Goal: Task Accomplishment & Management: Use online tool/utility

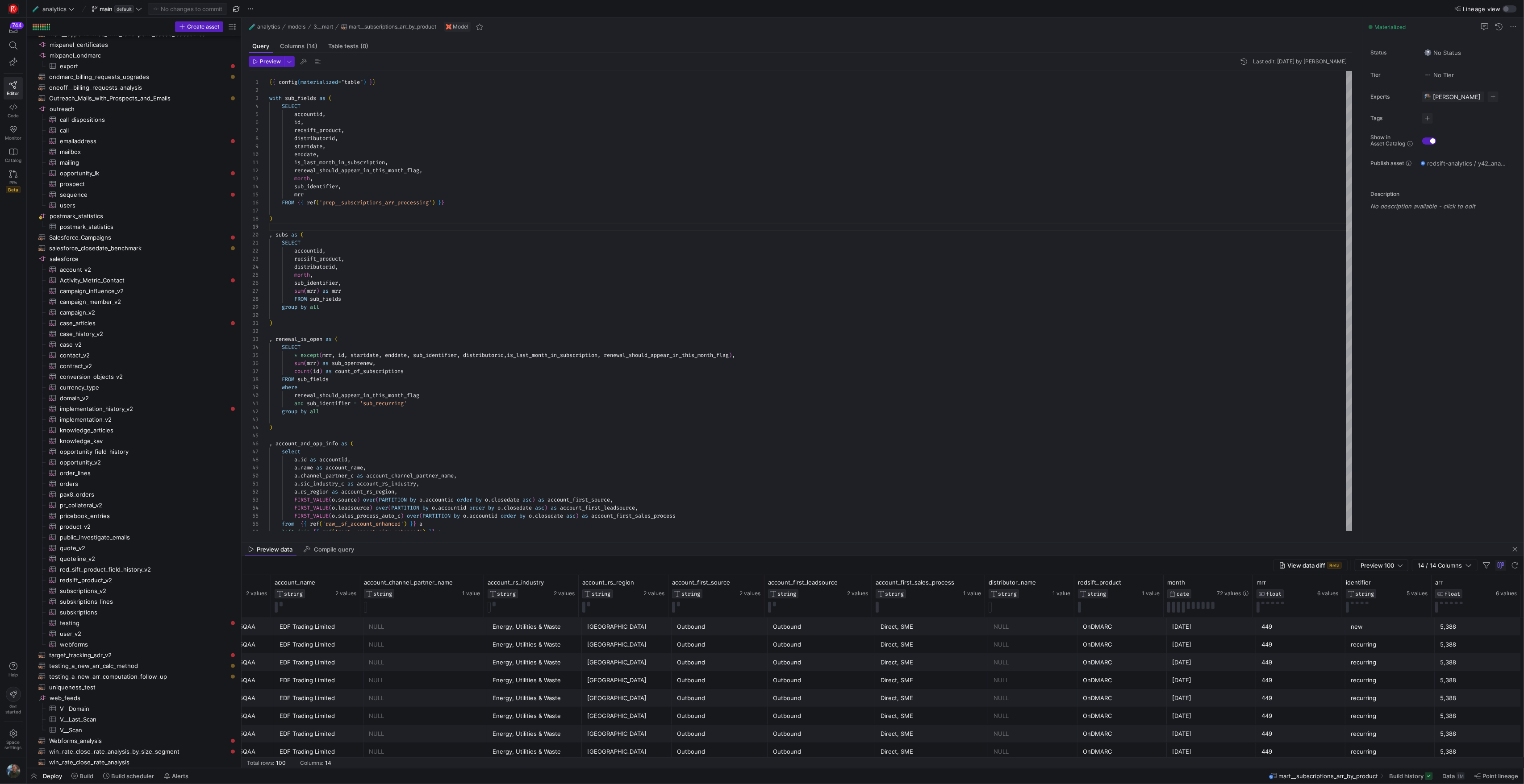
scroll to position [1046, 0]
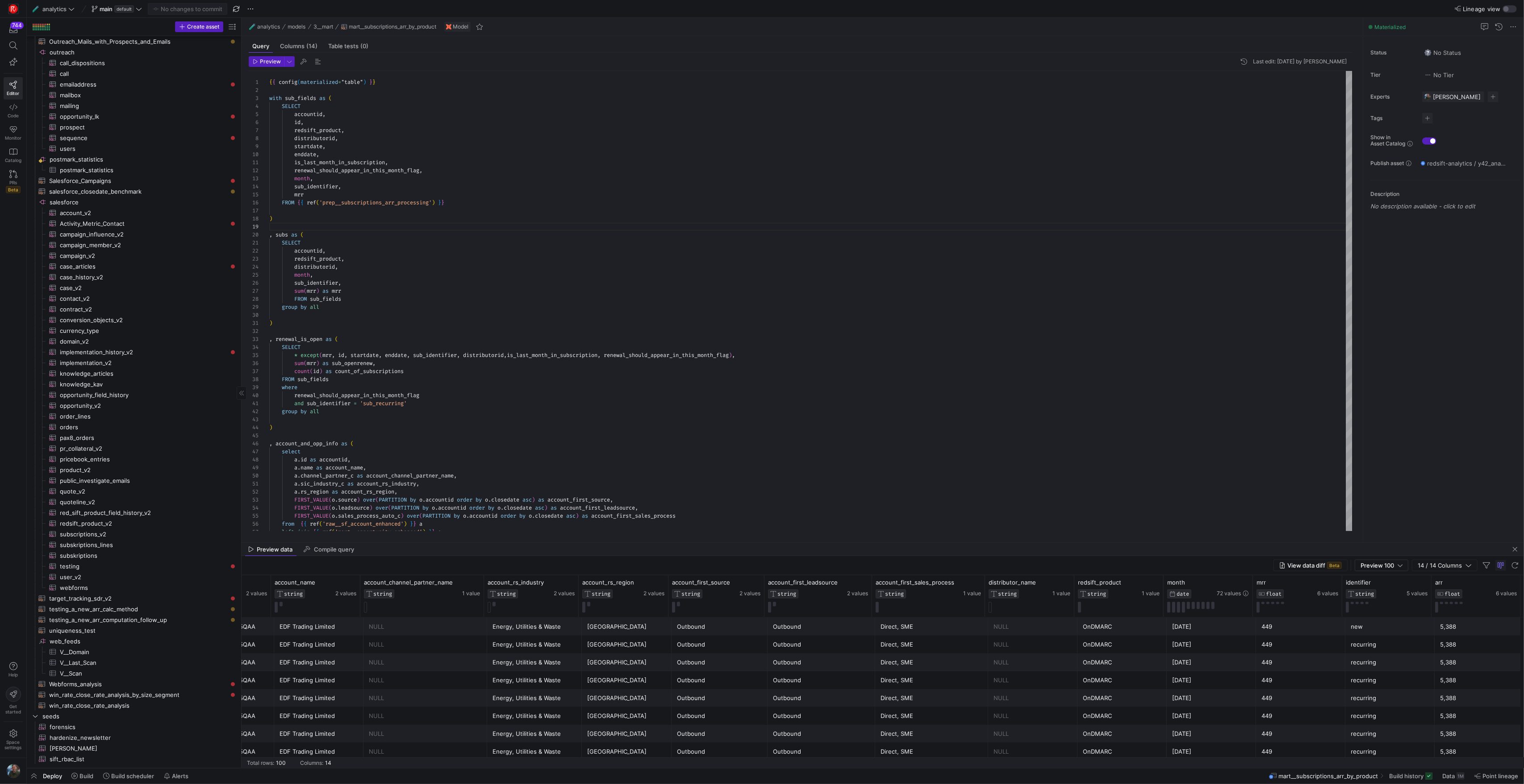
click at [126, 611] on span "testing_a_new_arr_calc_method​​​​​​​​​​" at bounding box center [138, 609] width 178 height 10
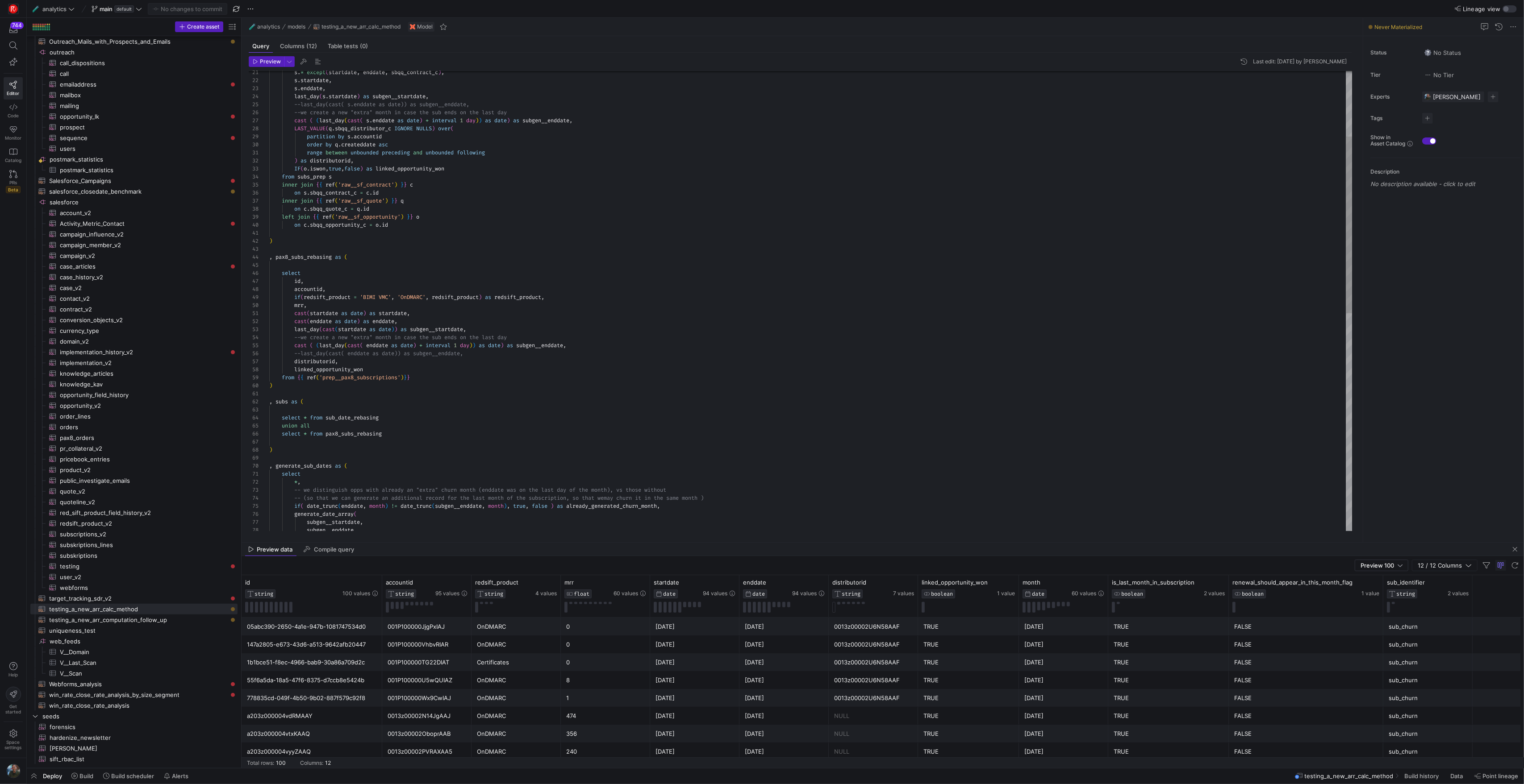
scroll to position [56, 96]
click at [532, 367] on div "subgen__startdate , subgen__enddate , if ( date_trunc ( enddate , month ) != da…" at bounding box center [811, 498] width 1083 height 1196
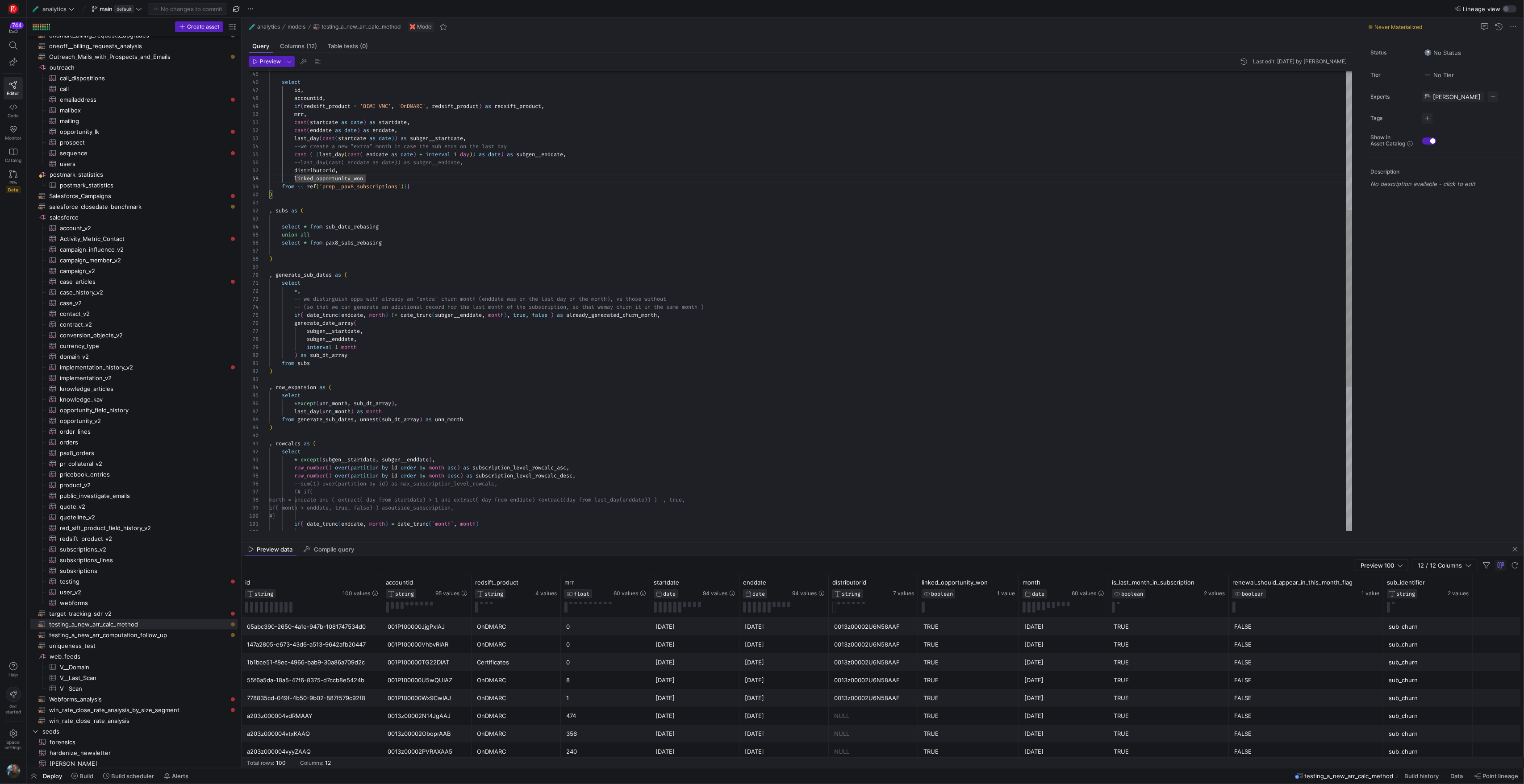
scroll to position [64, 0]
click at [313, 269] on div "distributorid , --last_day(cast( enddate as date)) as subgen__endd ate, cast ( …" at bounding box center [811, 307] width 1083 height 1196
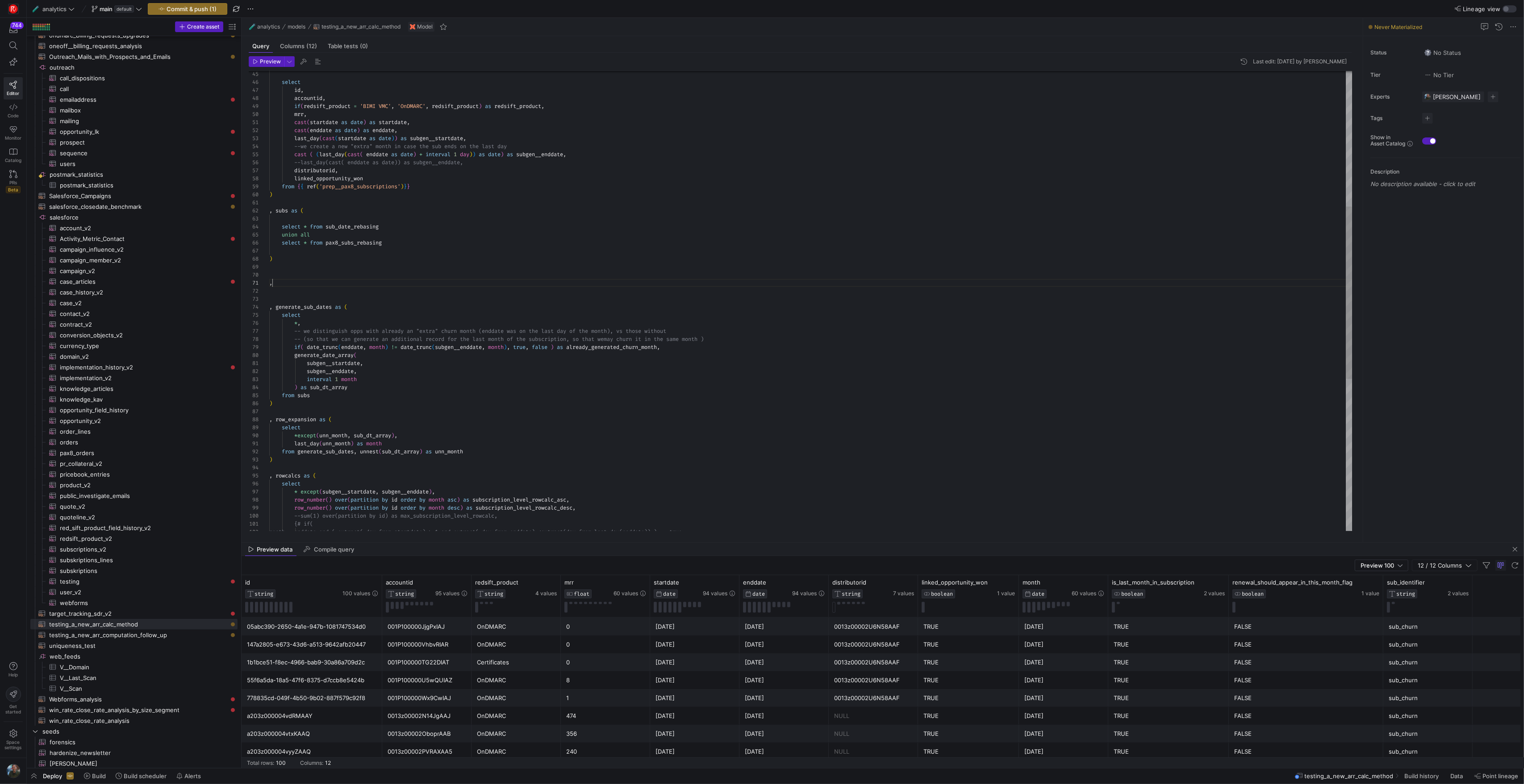
scroll to position [0, 7]
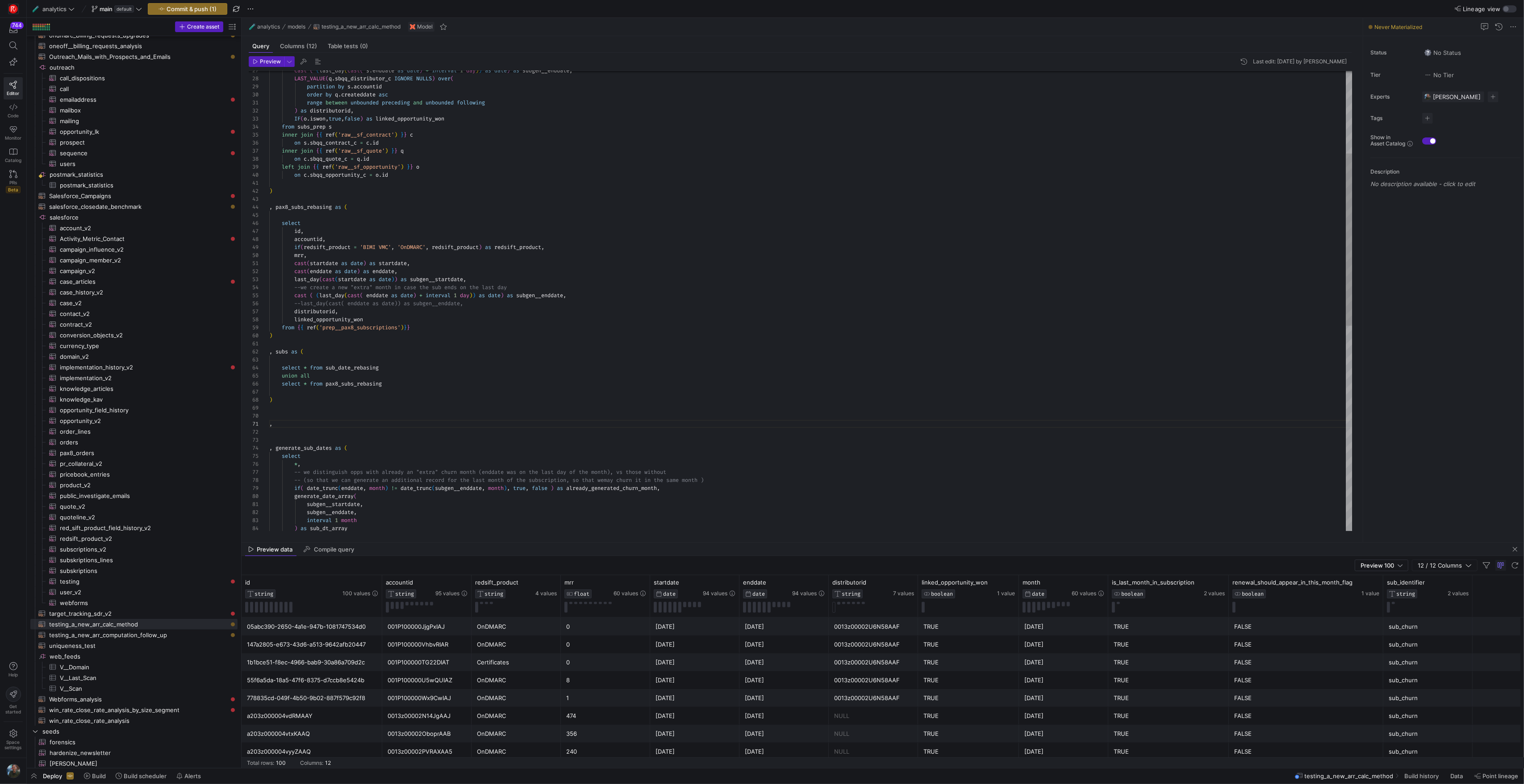
click at [295, 429] on div ") as sub_dt_array subgen__enddate , interval 1 month subgen__startdate , genera…" at bounding box center [811, 464] width 1083 height 1228
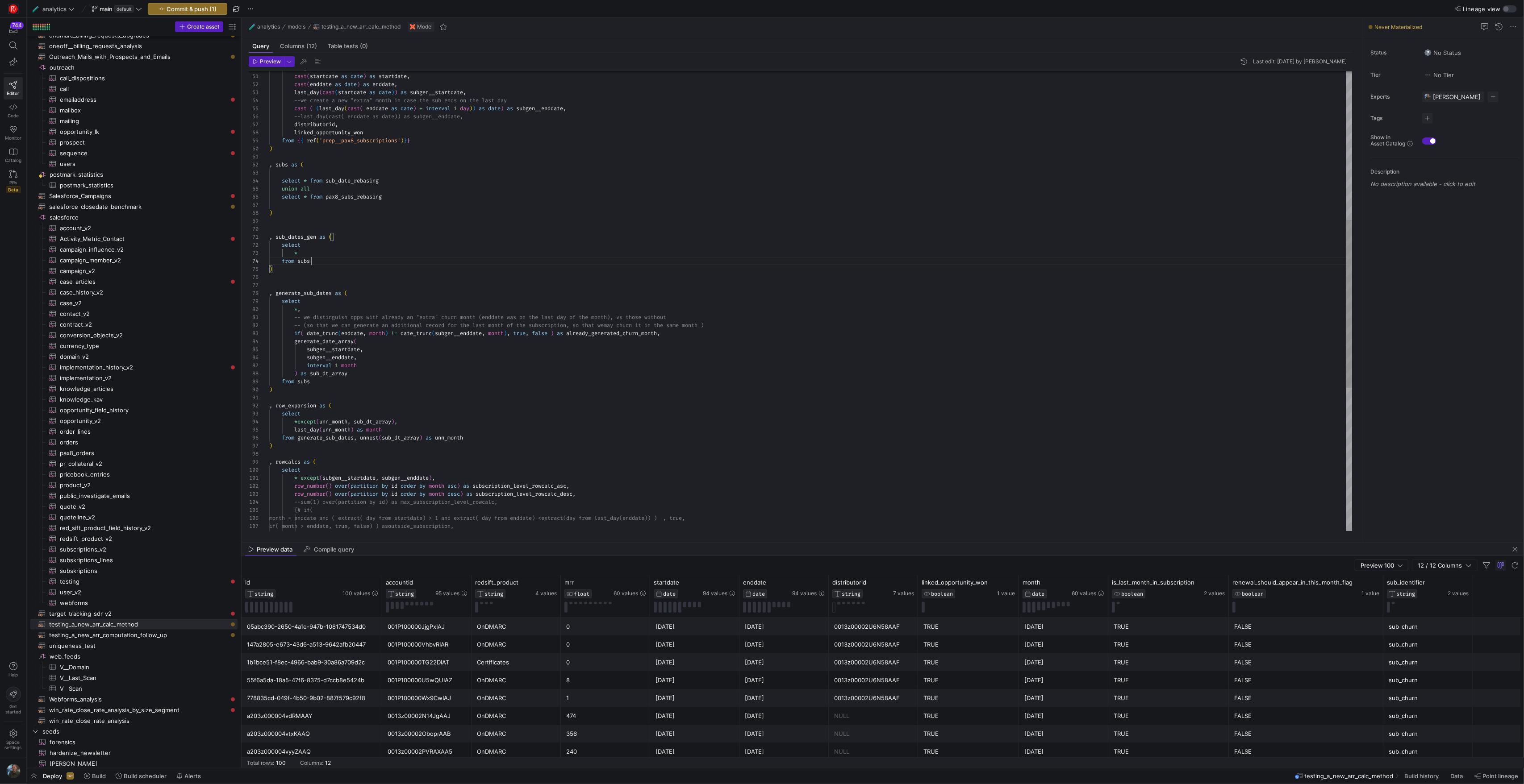
scroll to position [16, 29]
click at [305, 256] on div "generate_date_array ( if ( date_trunc ( enddate , month ) != date_trunc ( subge…" at bounding box center [811, 293] width 1083 height 1260
click at [283, 246] on div "generate_date_array ( if ( date_trunc ( enddate , month ) != date_trunc ( subge…" at bounding box center [811, 293] width 1083 height 1260
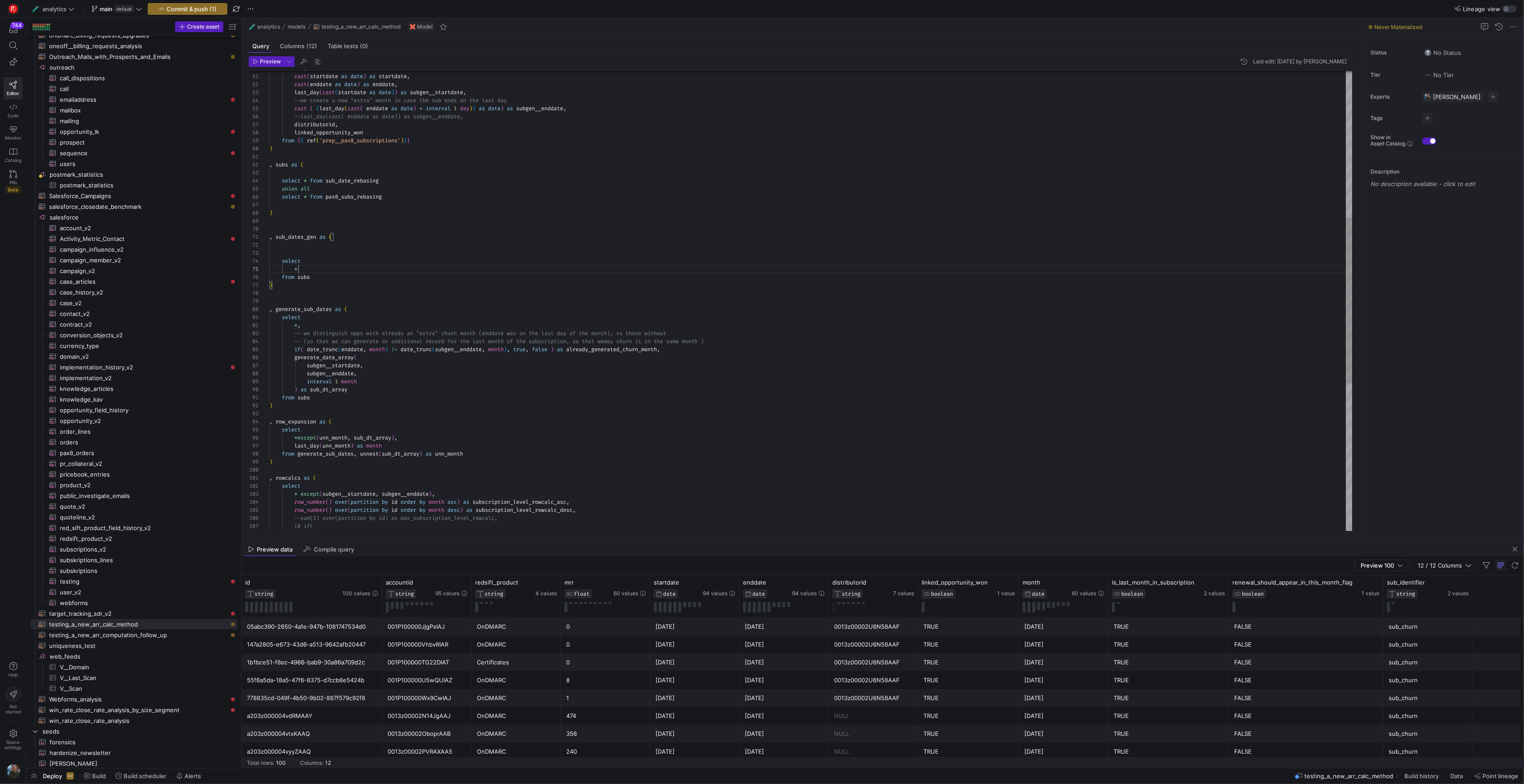
click at [318, 271] on div "generate_date_array ( if ( date_trunc ( enddate , month ) != date_trunc ( subge…" at bounding box center [811, 302] width 1083 height 1277
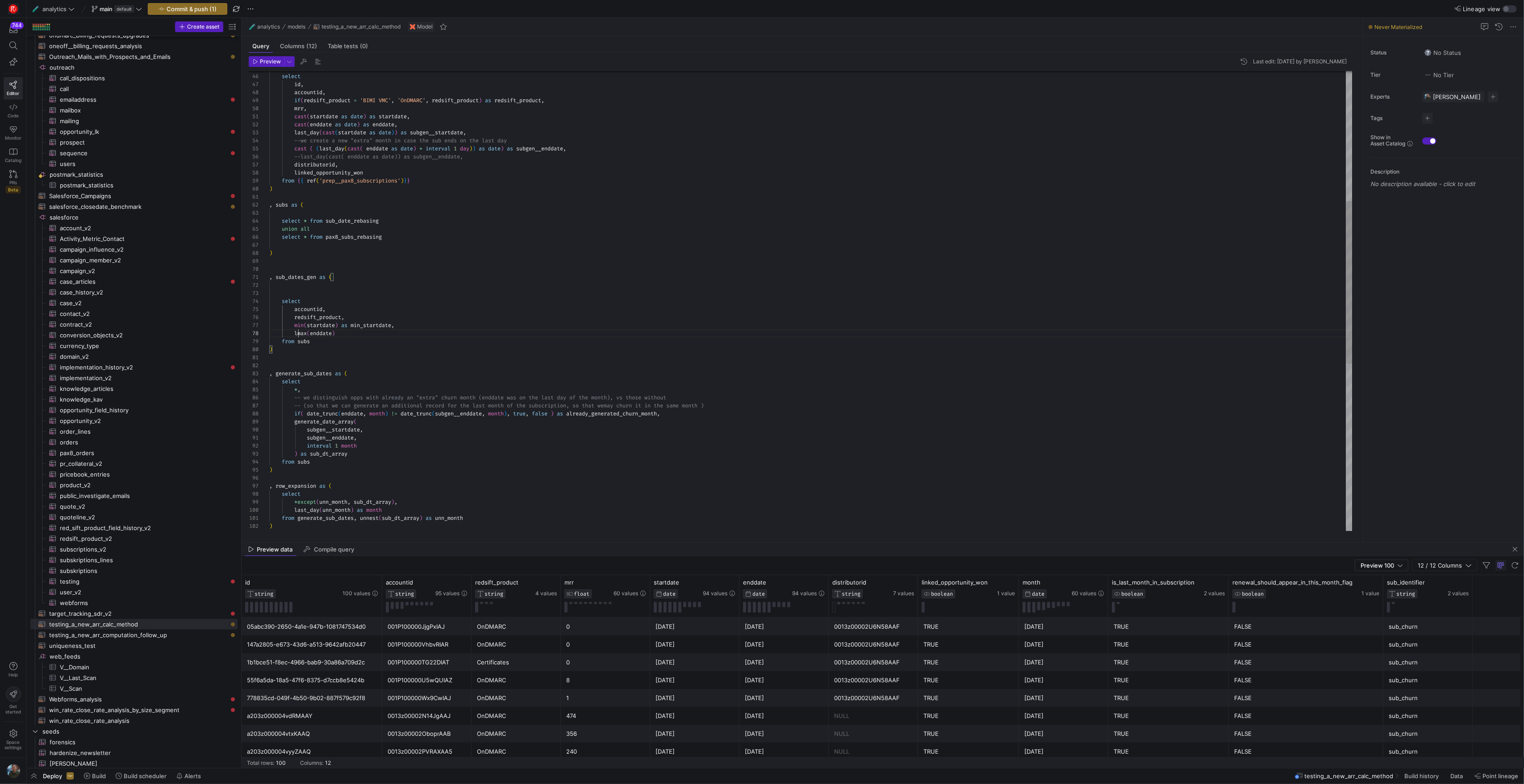
scroll to position [56, 26]
click at [358, 334] on div "select * from sub_date_rebasing union all select * from pax8_subs_rebasing ) , …" at bounding box center [811, 354] width 1083 height 1300
click at [298, 295] on div "select * from sub_date_rebasing union all select * from pax8_subs_rebasing ) , …" at bounding box center [811, 354] width 1083 height 1300
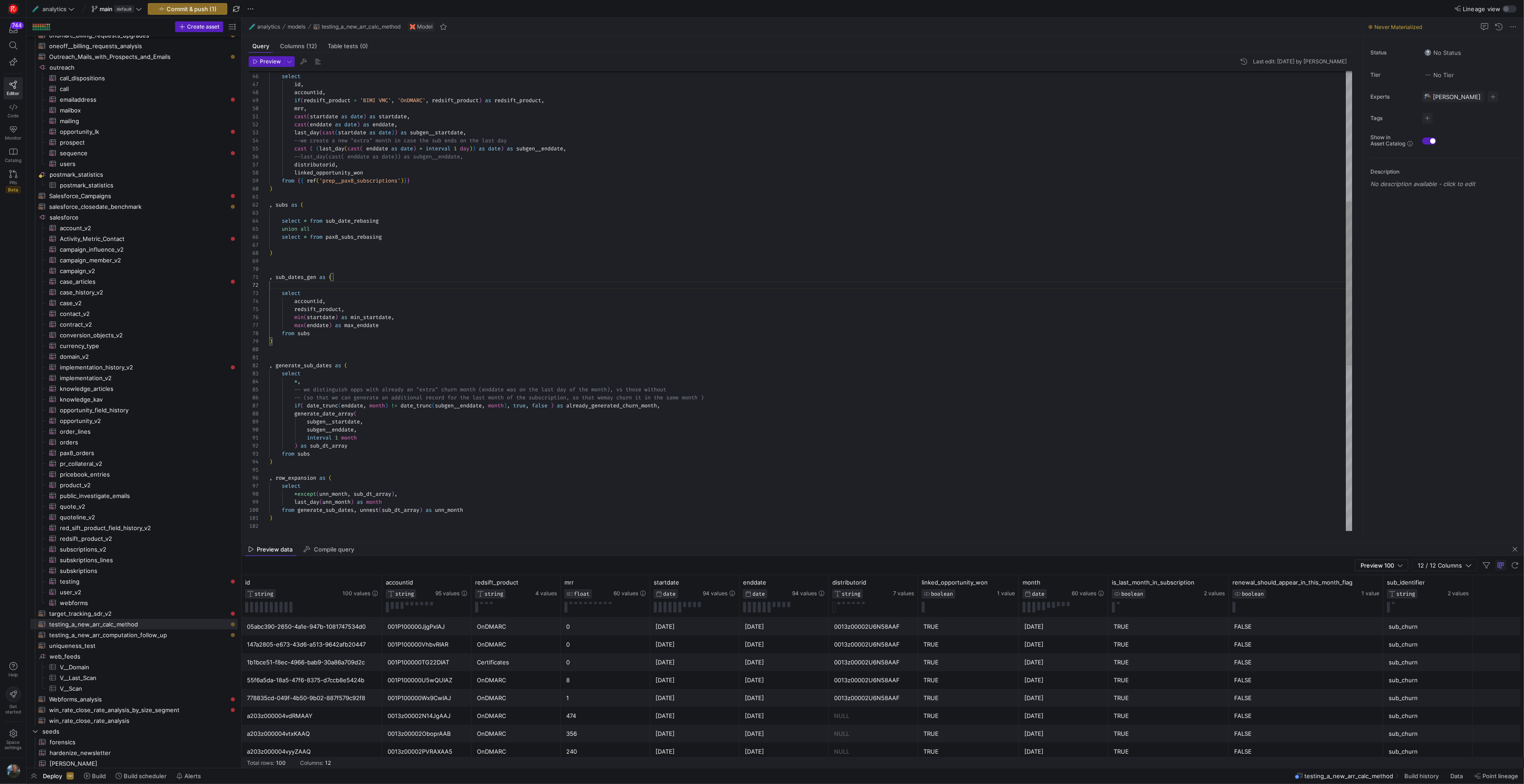
click at [292, 346] on div "select * from sub_date_rebasing union all select * from pax8_subs_rebasing ) , …" at bounding box center [811, 350] width 1083 height 1292
click at [290, 276] on div "select * from sub_date_rebasing union all select * from pax8_subs_rebasing ) , …" at bounding box center [811, 354] width 1083 height 1300
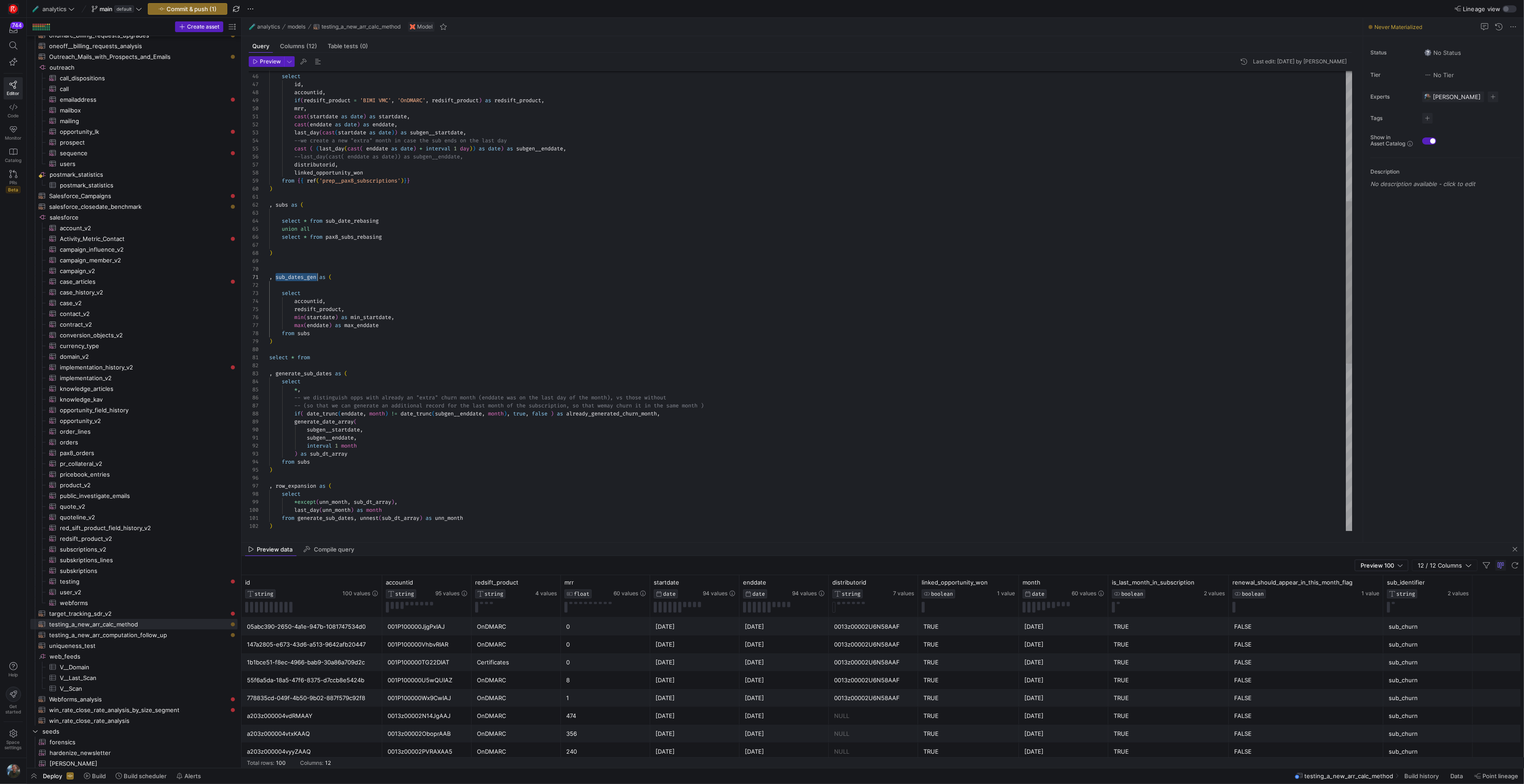
click at [337, 361] on div "select * from sub_date_rebasing union all select * from pax8_subs_rebasing ) , …" at bounding box center [811, 354] width 1083 height 1300
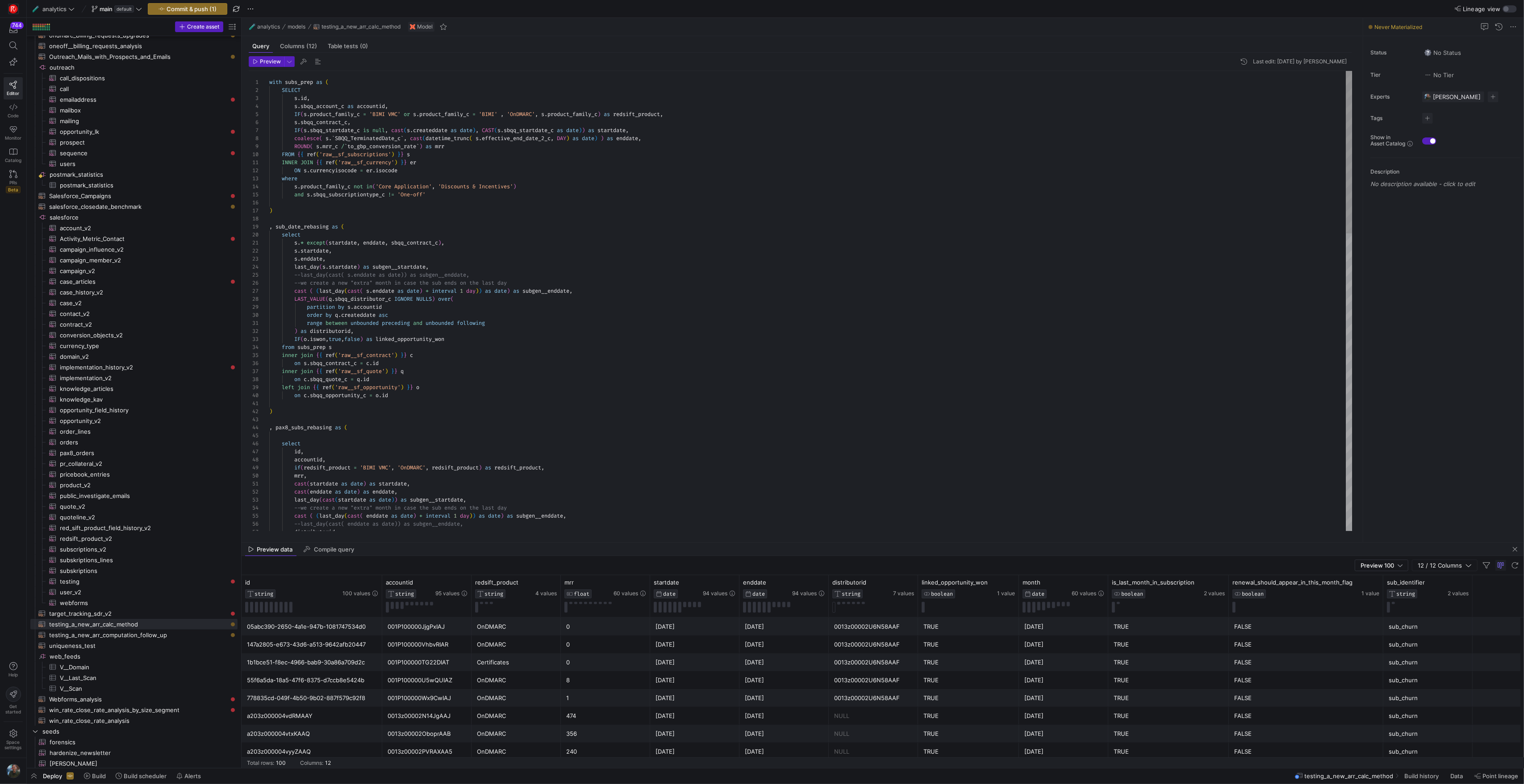
scroll to position [32, 161]
click at [456, 197] on div "distributorid , --last_day(cast( enddate as date)) as subgen__endd ate, cast ( …" at bounding box center [811, 721] width 1083 height 1300
click at [434, 263] on div "--last_day(cast( enddate as date)) as subgen__endd ate, cast ( ( last_day ( cas…" at bounding box center [811, 725] width 1083 height 1308
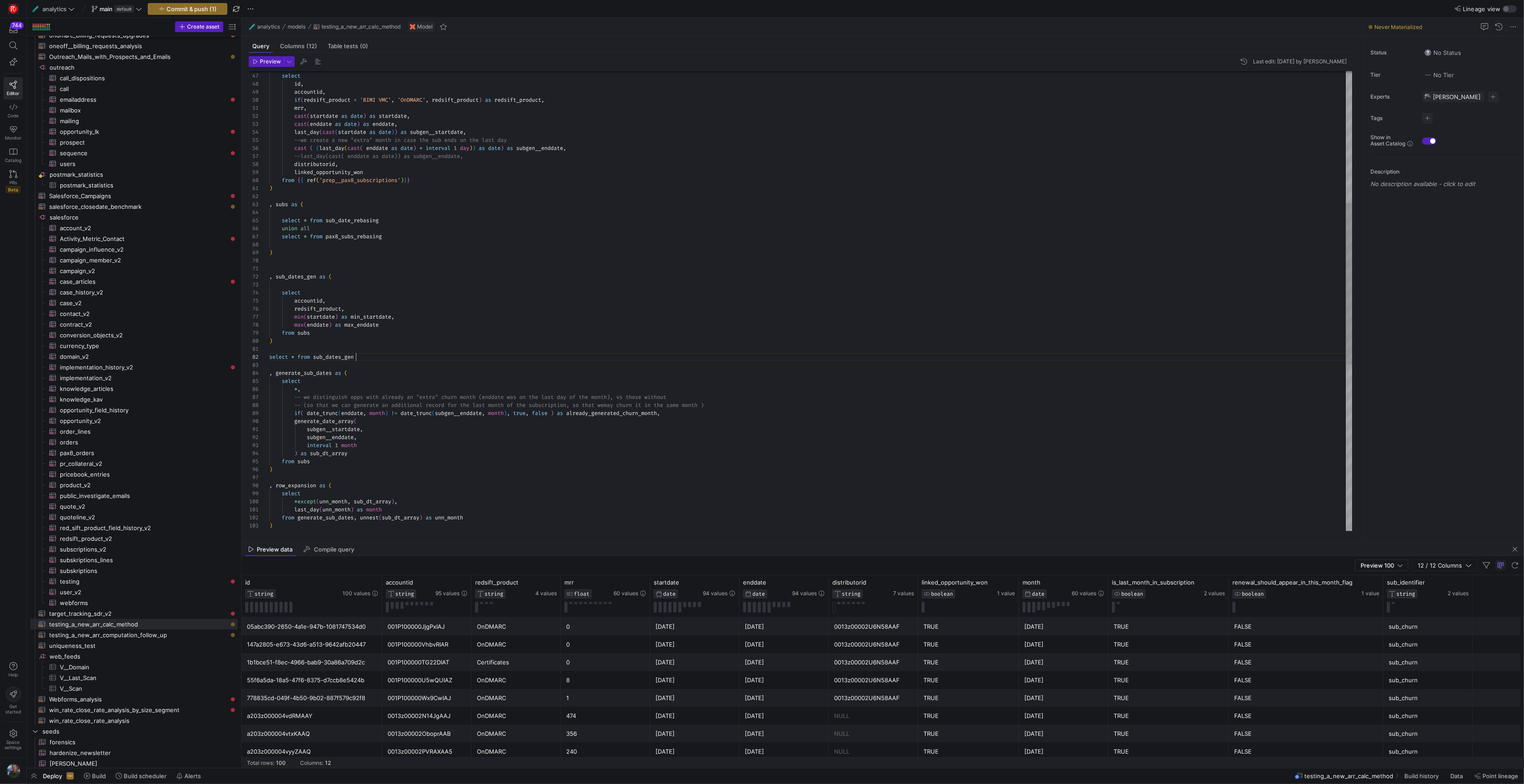
scroll to position [0, 0]
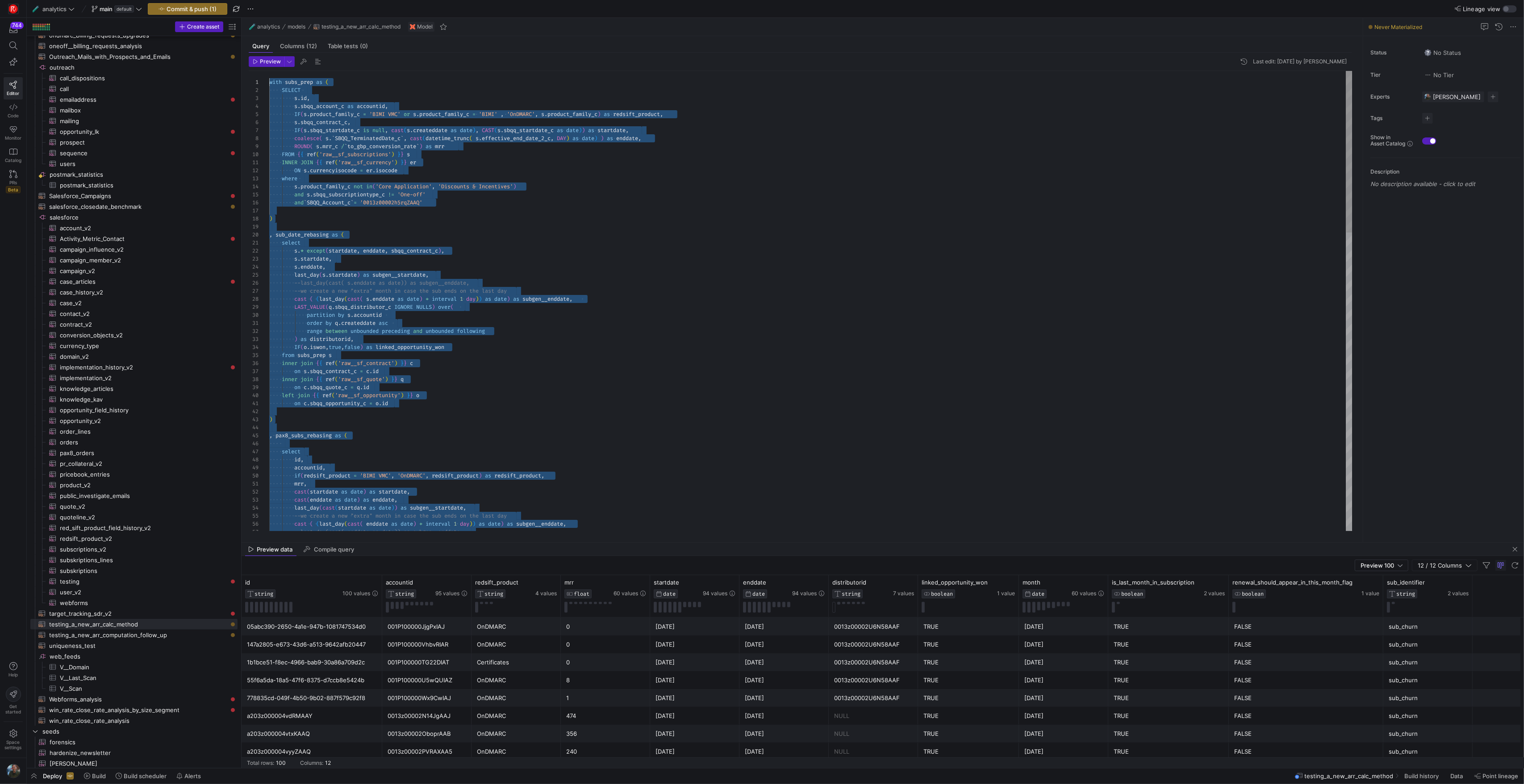
drag, startPoint x: 371, startPoint y: 355, endPoint x: 224, endPoint y: -44, distance: 425.2
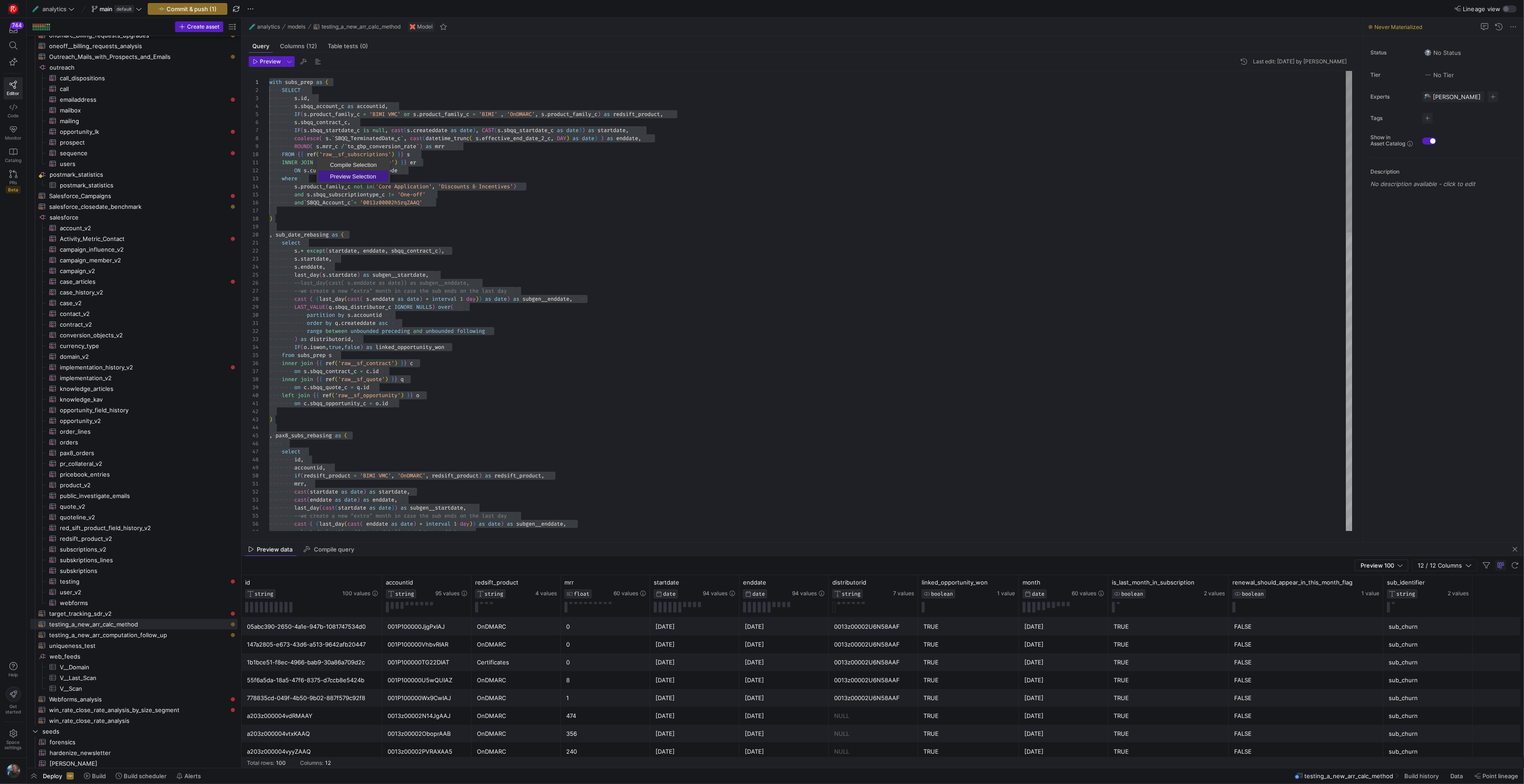
click at [364, 174] on span "Preview Selection" at bounding box center [353, 177] width 70 height 6
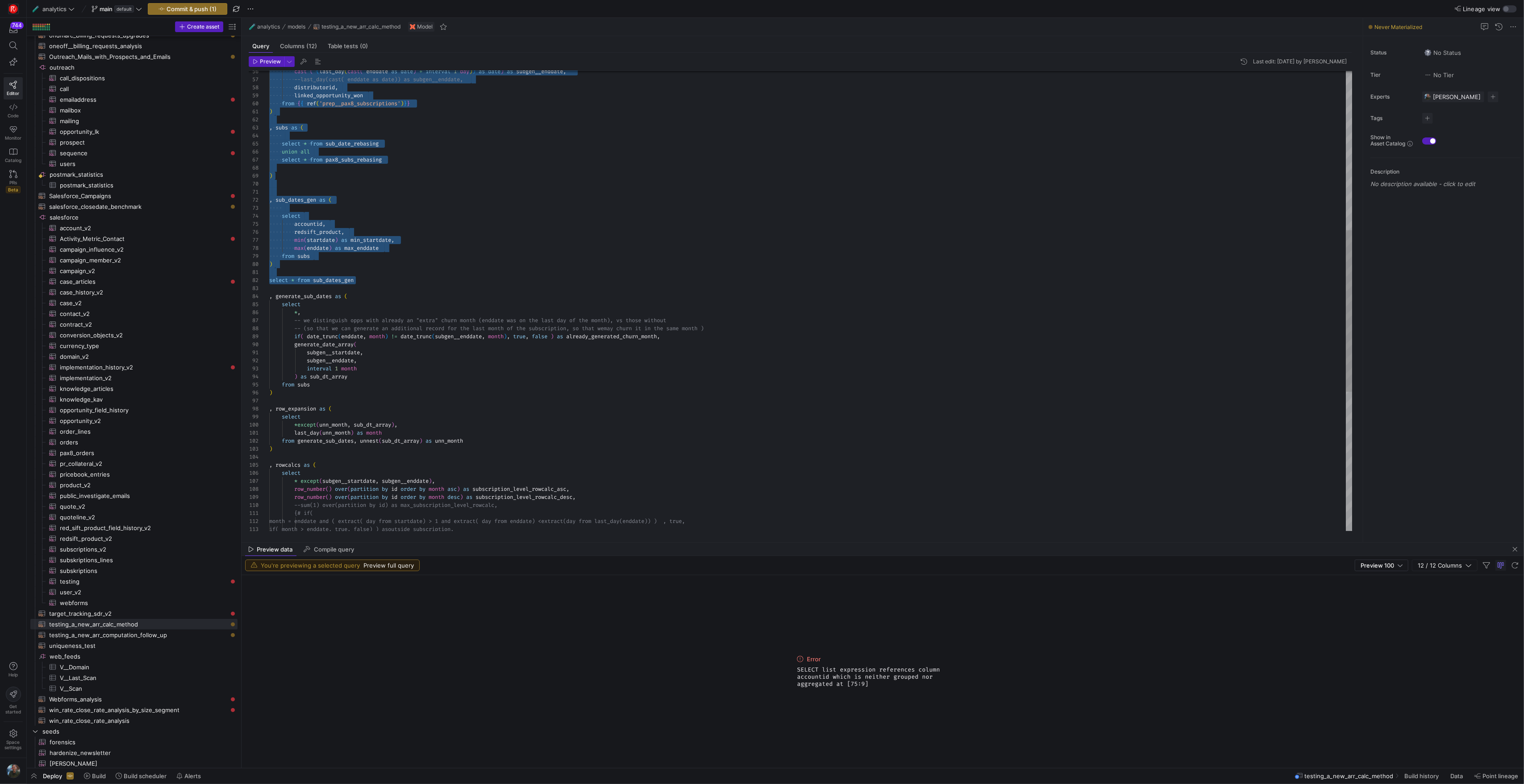
click at [332, 260] on div "--last_day(cast( enddate as date)) as subgen__endd ate, cast ( ( last_day ( cas…" at bounding box center [811, 273] width 1083 height 1308
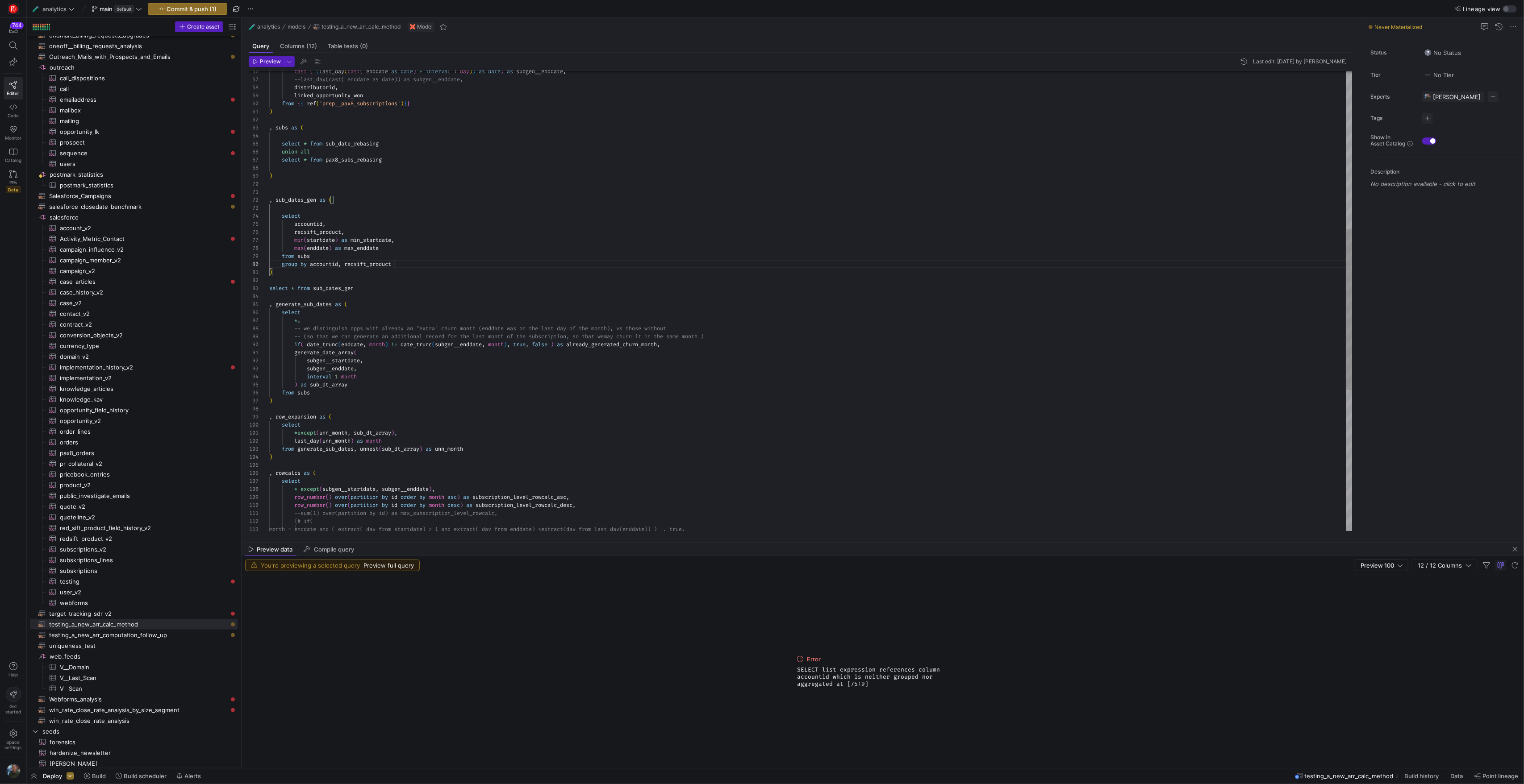
scroll to position [72, 125]
click at [427, 296] on div "--last_day(cast( enddate as date)) as subgen__endd ate, cast ( ( last_day ( cas…" at bounding box center [811, 277] width 1083 height 1317
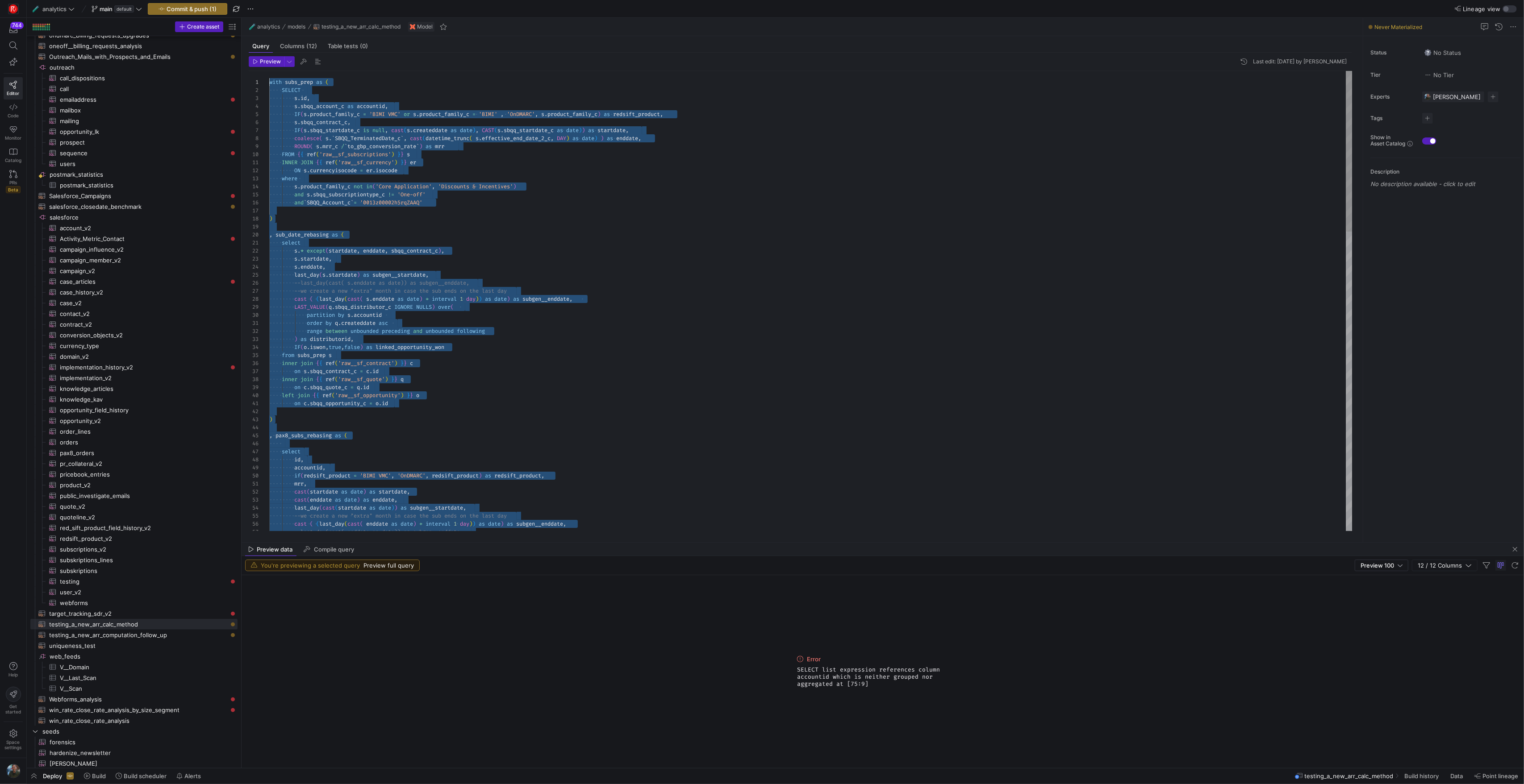
scroll to position [0, 0]
drag, startPoint x: 364, startPoint y: 289, endPoint x: 208, endPoint y: -68, distance: 389.6
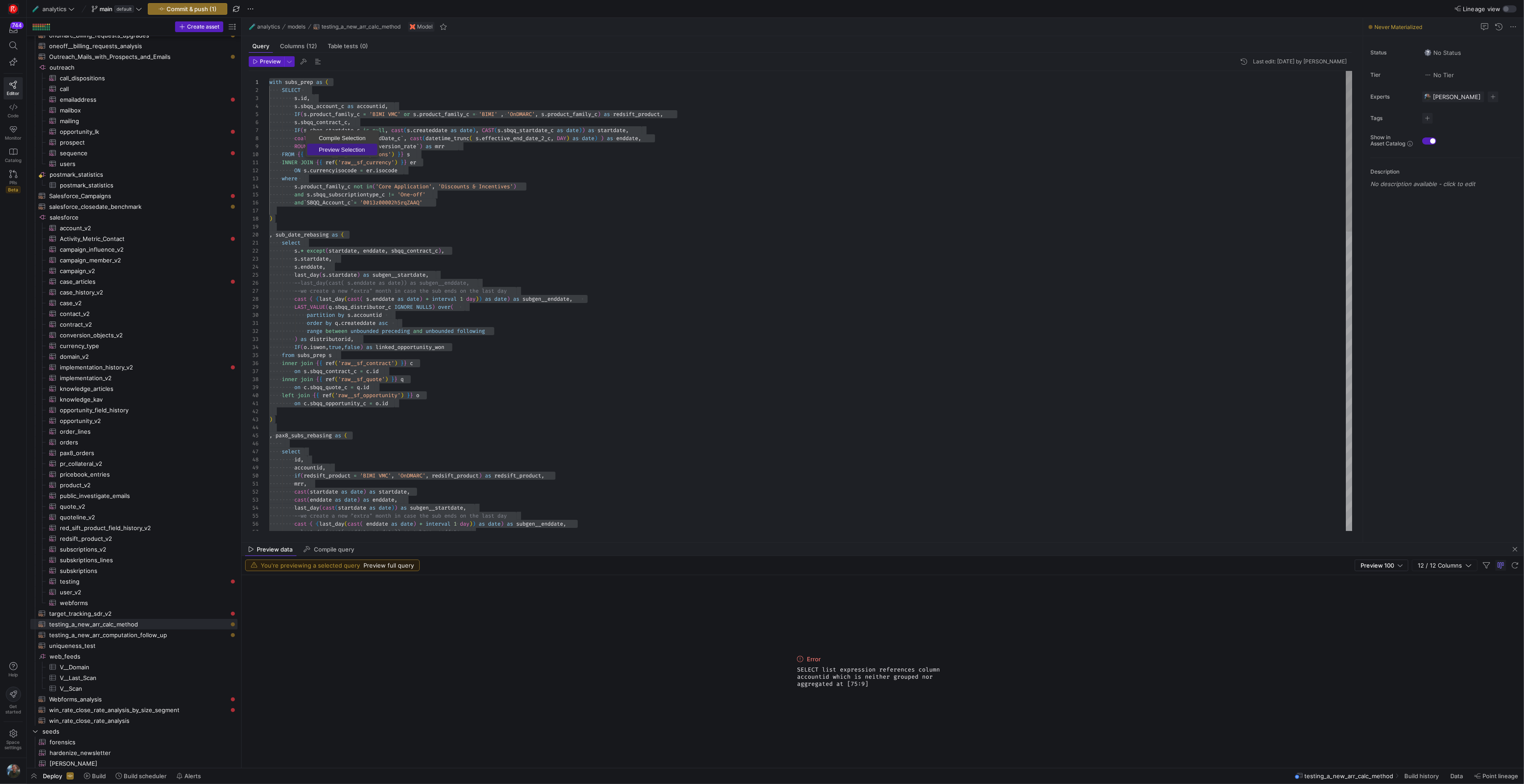
click at [354, 151] on span "Preview Selection" at bounding box center [342, 150] width 70 height 6
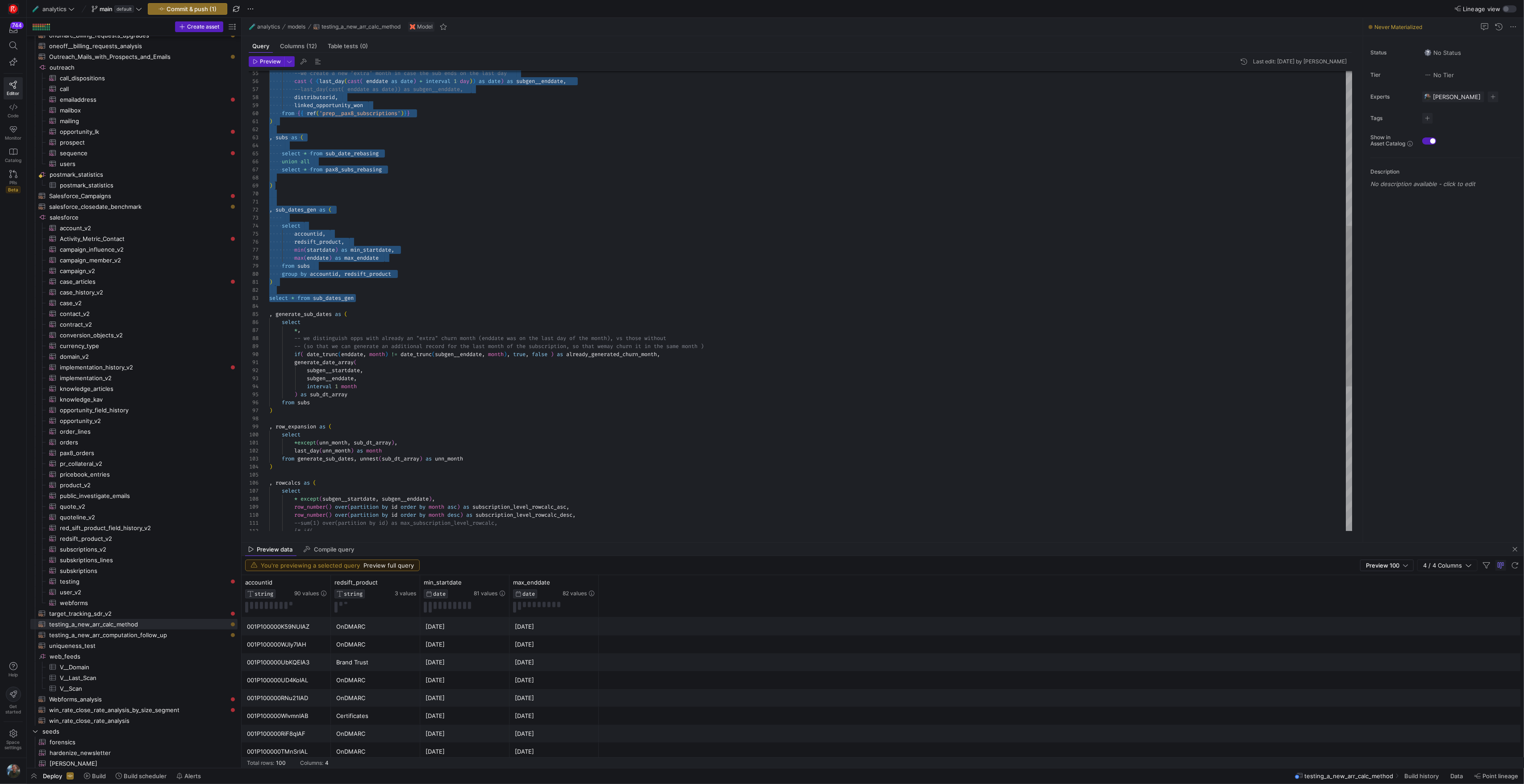
click at [331, 296] on div "--last_day(cast( enddate as date)) as subgen__endd ate, cast ( ( last_day ( cas…" at bounding box center [811, 286] width 1083 height 1317
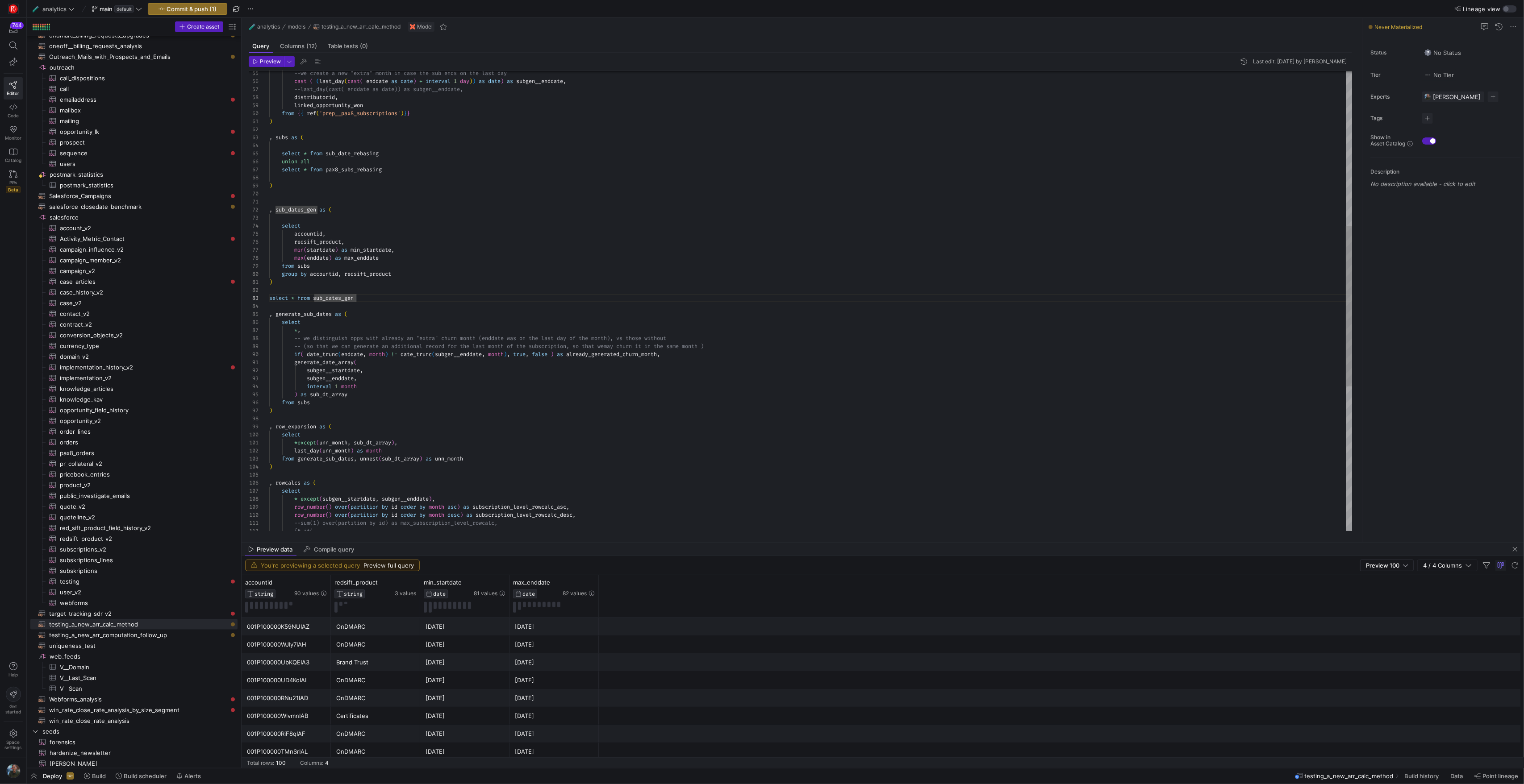
scroll to position [16, 0]
drag, startPoint x: 374, startPoint y: 300, endPoint x: 261, endPoint y: 301, distance: 113.0
click at [269, 301] on div "--last_day(cast( enddate as date)) as subgen__endd ate, cast ( ( last_day ( cas…" at bounding box center [811, 286] width 1083 height 1317
click at [293, 204] on div "--last_day(cast( enddate as date)) as subgen__endd ate, cast ( ( last_day ( cas…" at bounding box center [811, 282] width 1083 height 1308
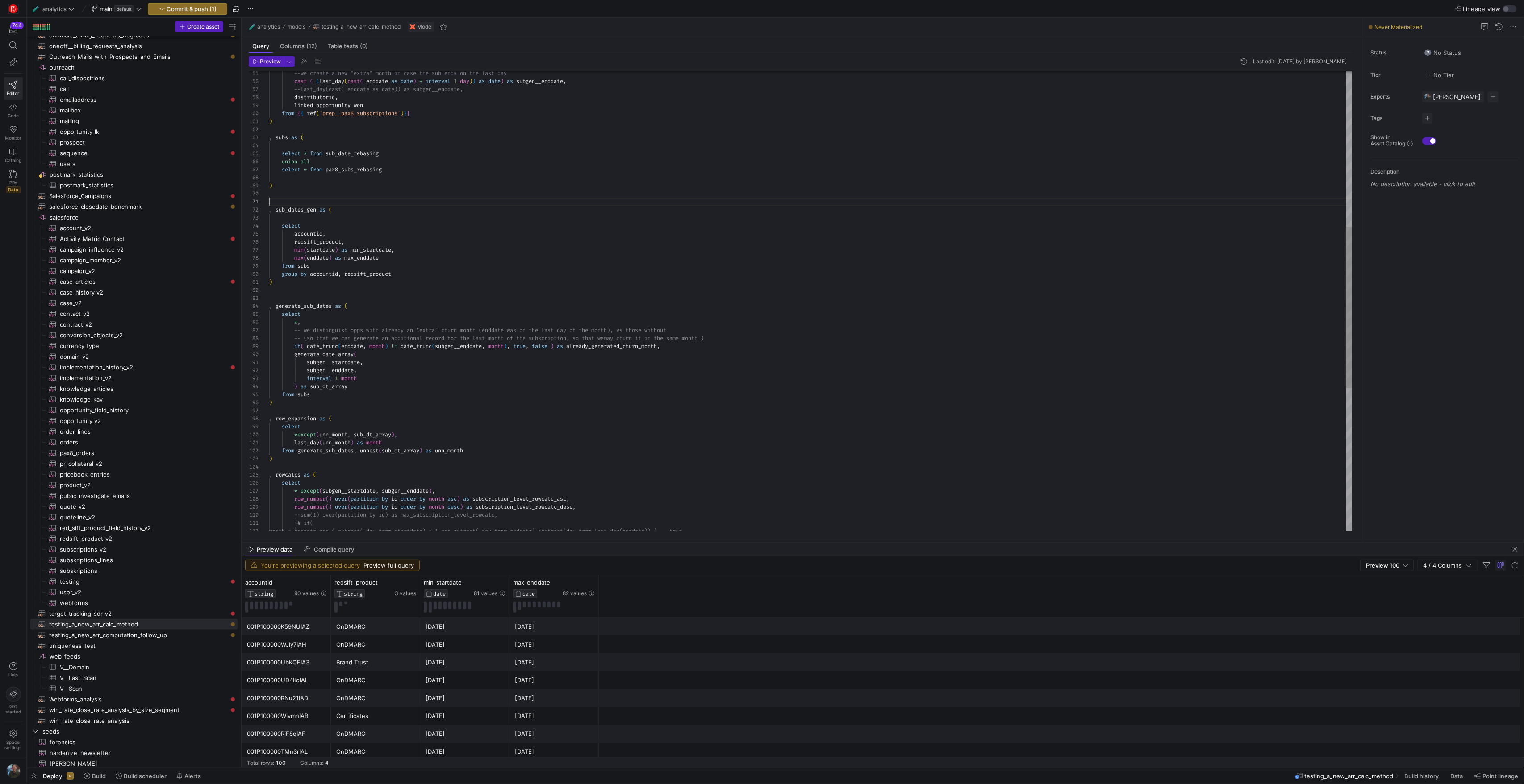
scroll to position [72, 0]
click at [279, 211] on div "--last_day(cast( enddate as date)) as subgen__endd ate, cast ( ( last_day ( cas…" at bounding box center [811, 278] width 1083 height 1300
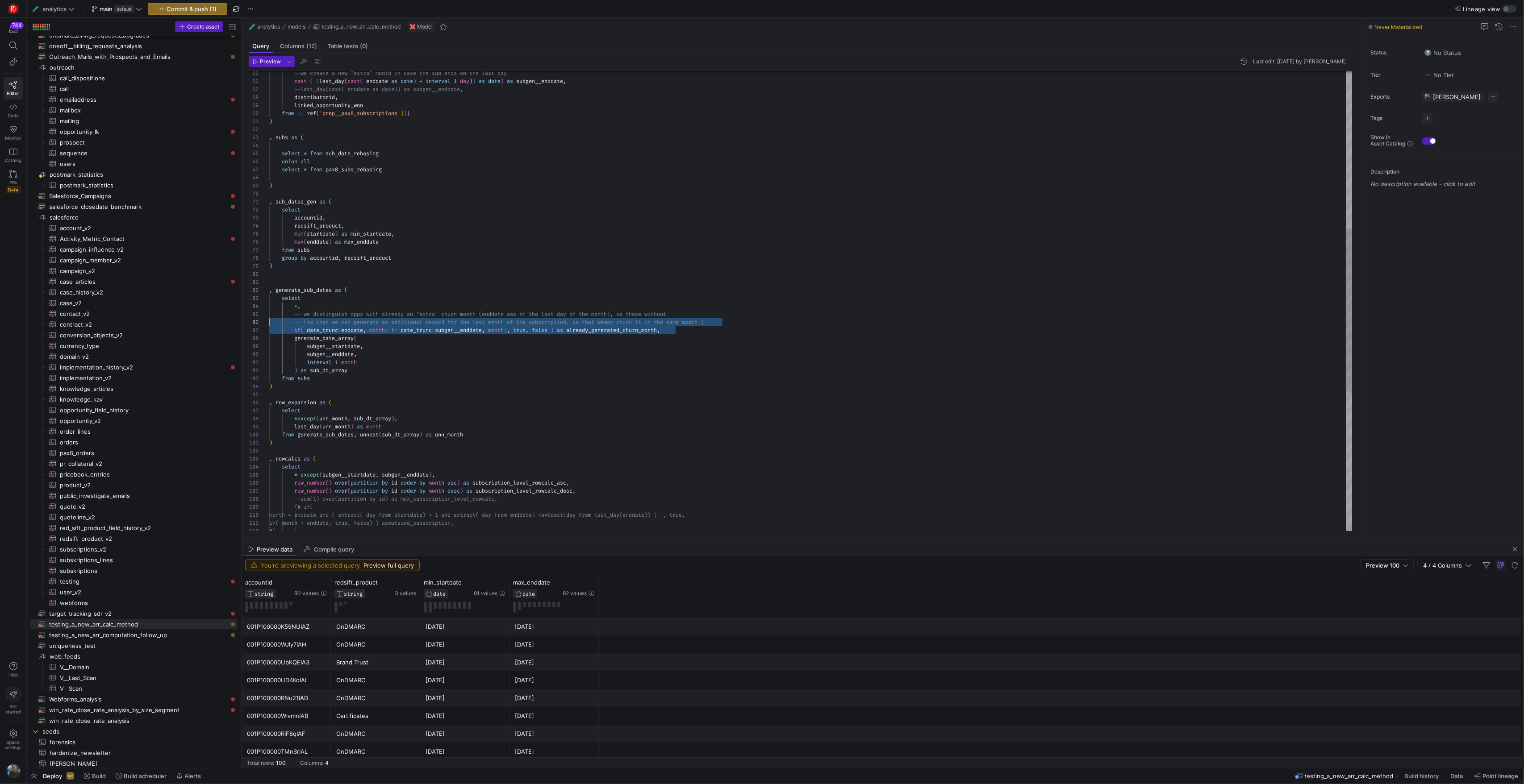
scroll to position [32, 0]
drag, startPoint x: 690, startPoint y: 330, endPoint x: 235, endPoint y: 314, distance: 455.3
click at [269, 314] on div "--last_day(cast( enddate as date)) as subgen__endd ate, cast ( ( last_day ( cas…" at bounding box center [811, 274] width 1083 height 1292
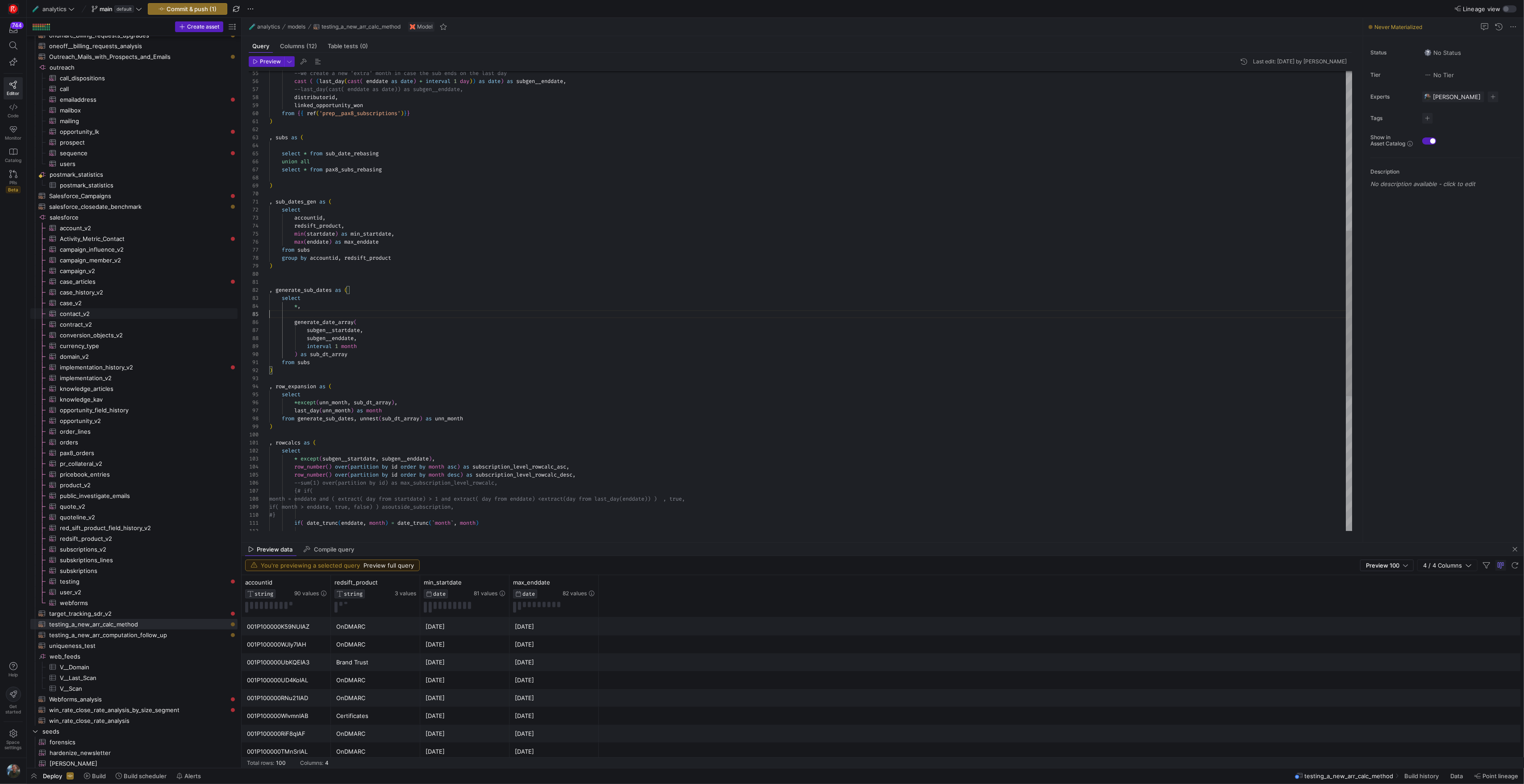
scroll to position [24, 32]
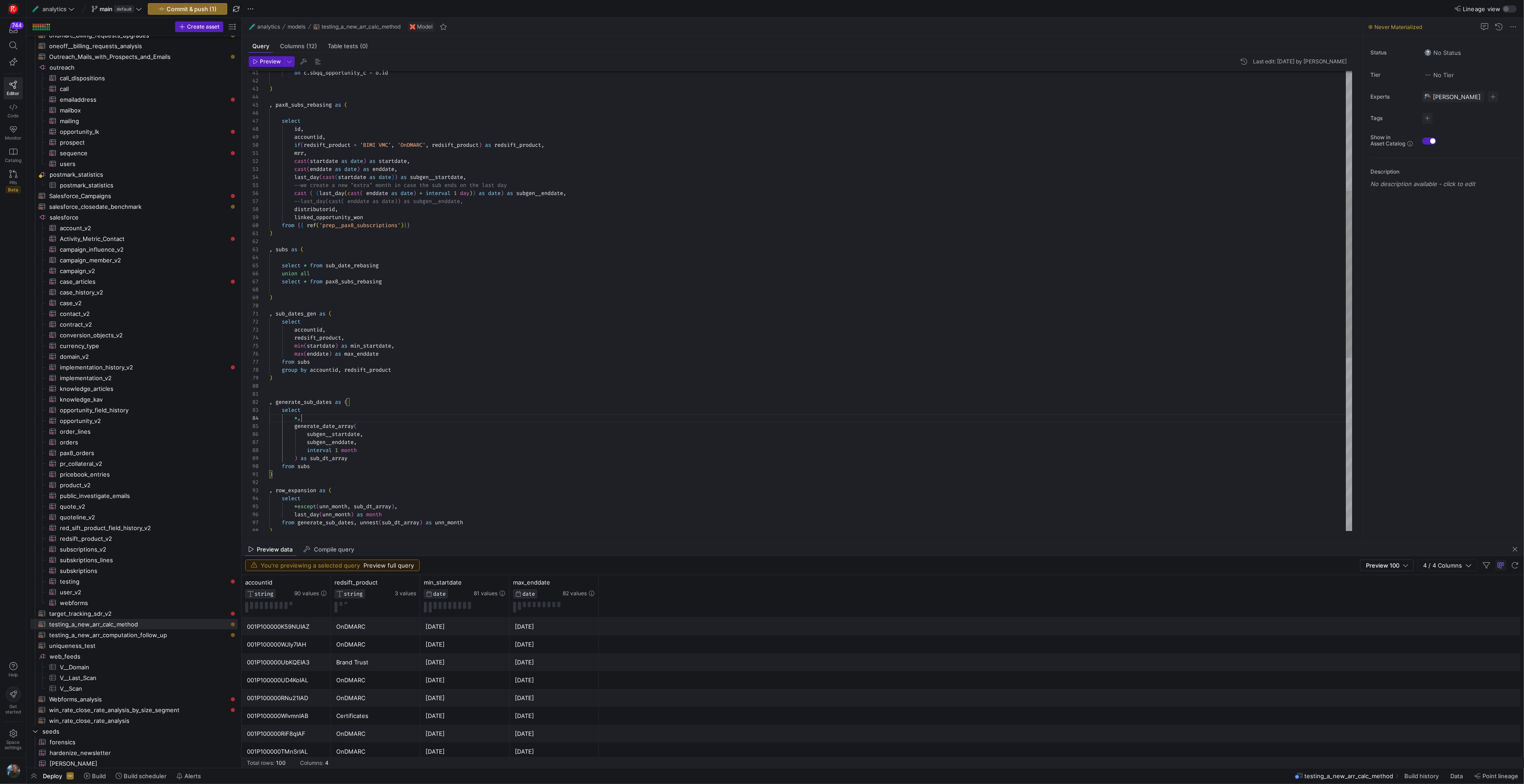
click at [435, 178] on div "--last_day(cast( enddate as date)) as subgen__endd ate, cast ( ( last_day ( cas…" at bounding box center [811, 374] width 1083 height 1268
click at [364, 345] on div "--last_day(cast( enddate as date)) as subgen__endd ate, cast ( ( last_day ( cas…" at bounding box center [811, 374] width 1083 height 1268
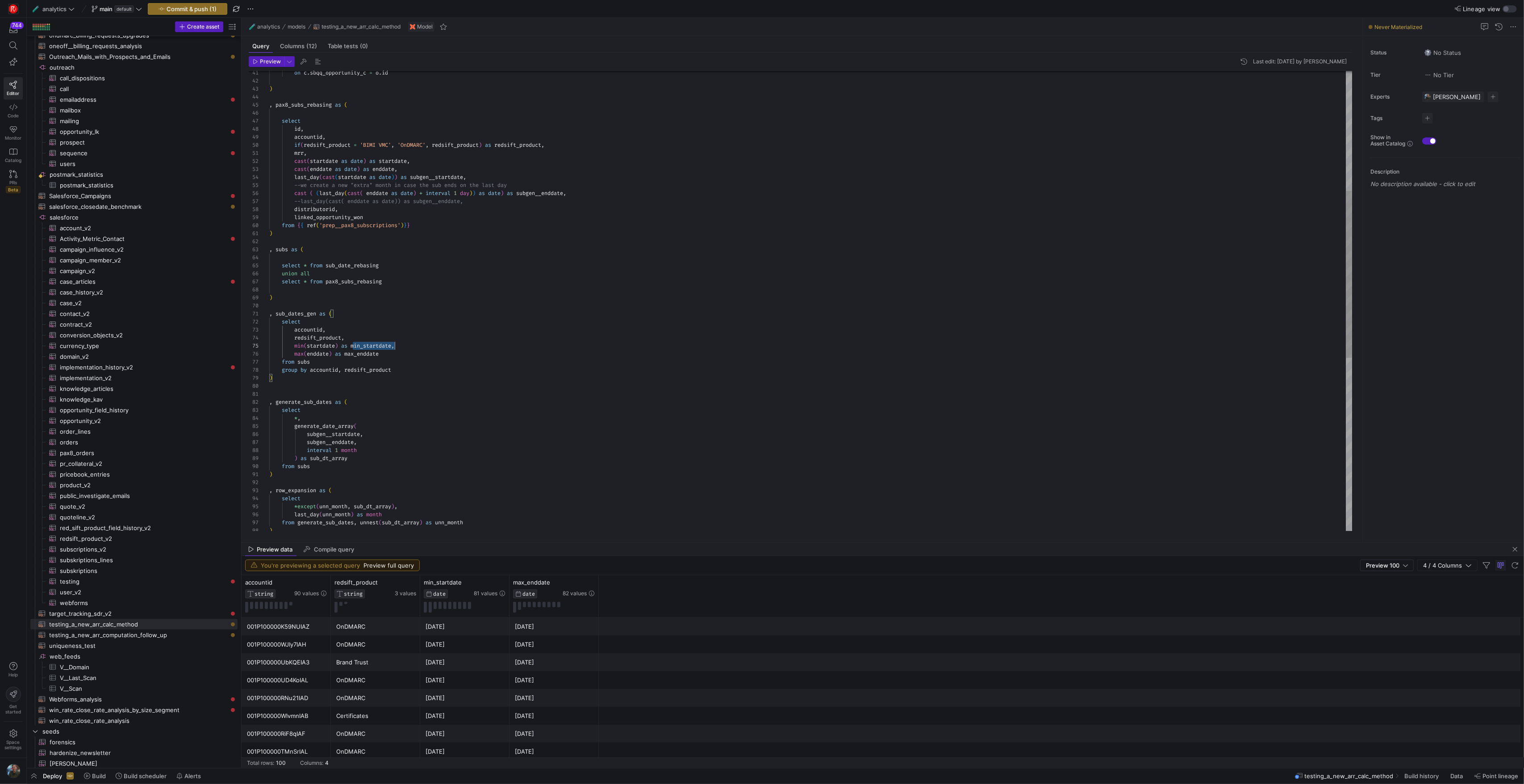
scroll to position [32, 138]
click at [535, 196] on div "--last_day(cast( enddate as date)) as subgen__endd ate, cast ( ( last_day ( cas…" at bounding box center [811, 374] width 1083 height 1268
click at [370, 357] on div "--last_day(cast( enddate as date)) as subgen__endd ate, cast ( ( last_day ( cas…" at bounding box center [811, 374] width 1083 height 1268
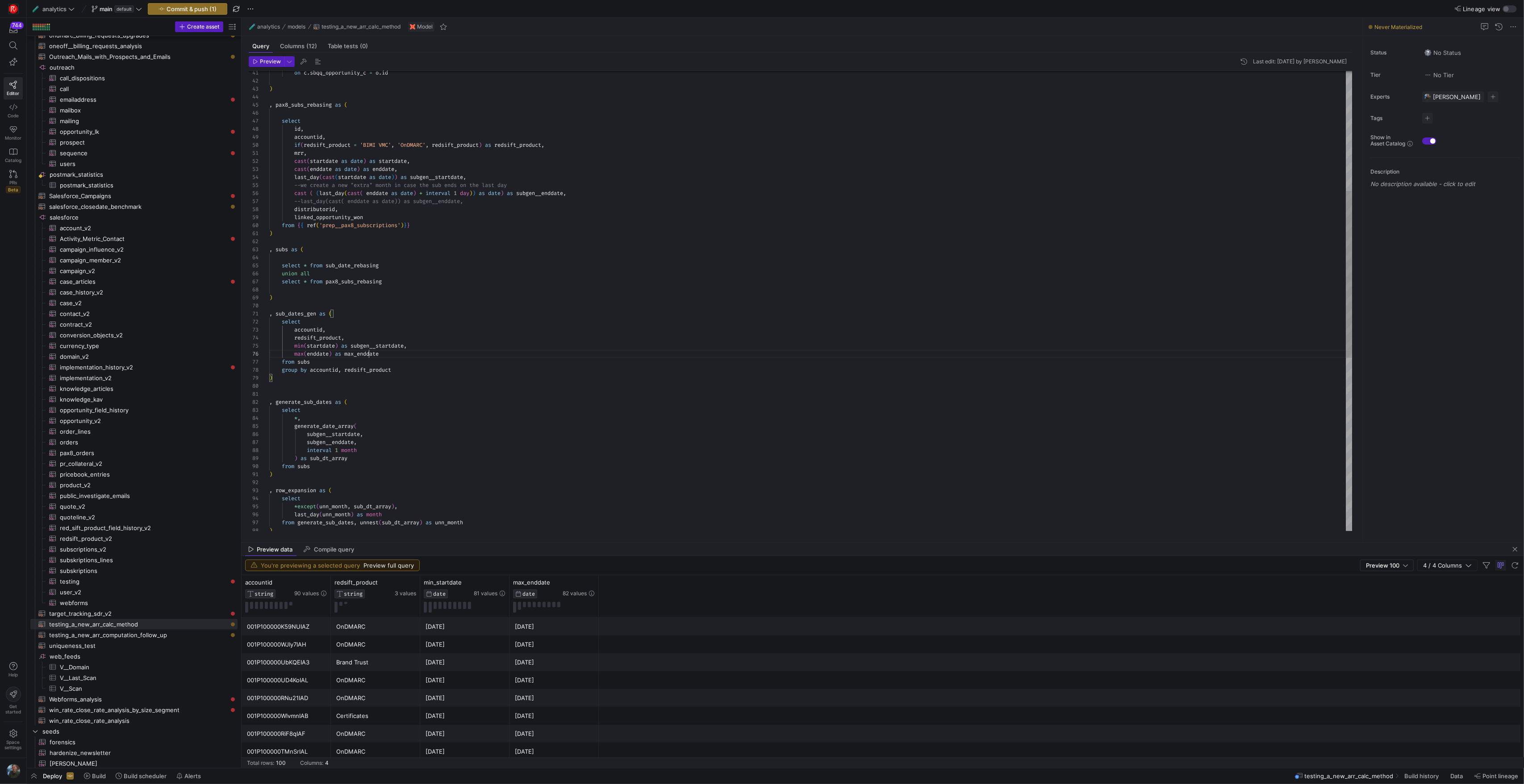
click at [370, 357] on div "--last_day(cast( enddate as date)) as subgen__endd ate, cast ( ( last_day ( cas…" at bounding box center [811, 374] width 1083 height 1268
click at [435, 356] on div "--last_day(cast( enddate as date)) as subgen__endd ate, cast ( ( last_day ( cas…" at bounding box center [811, 374] width 1083 height 1268
click at [295, 356] on div "--last_day(cast( enddate as date)) as subgen__endd ate, cast ( ( last_day ( cas…" at bounding box center [811, 374] width 1083 height 1268
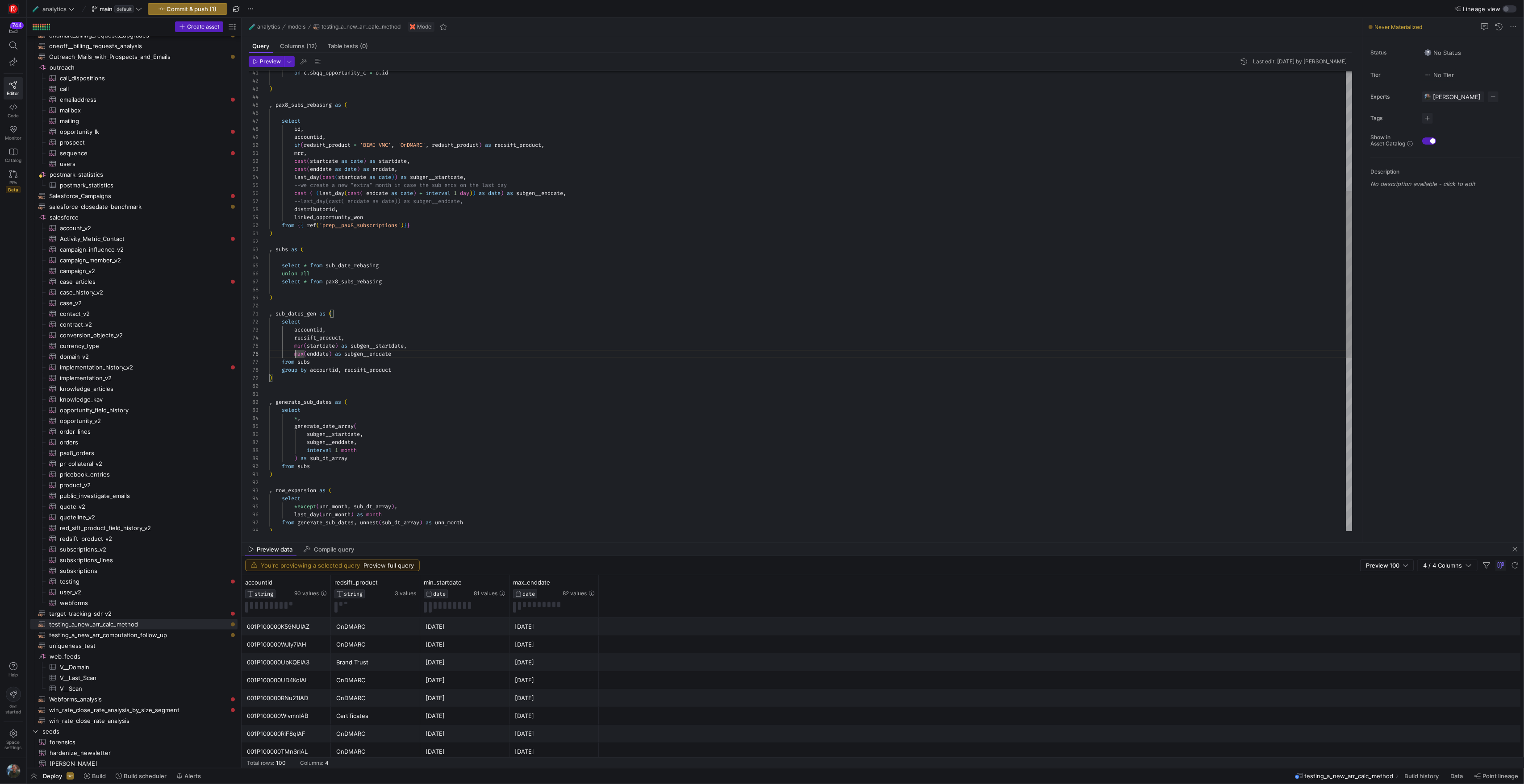
scroll to position [48, 38]
click at [308, 443] on div "--last_day(cast( enddate as date)) as subgen__endd ate, cast ( ( last_day ( cas…" at bounding box center [811, 374] width 1083 height 1268
click at [529, 461] on div "--last_day(cast( enddate as date)) as subgen__endd ate, cast ( ( last_day ( cas…" at bounding box center [811, 374] width 1083 height 1268
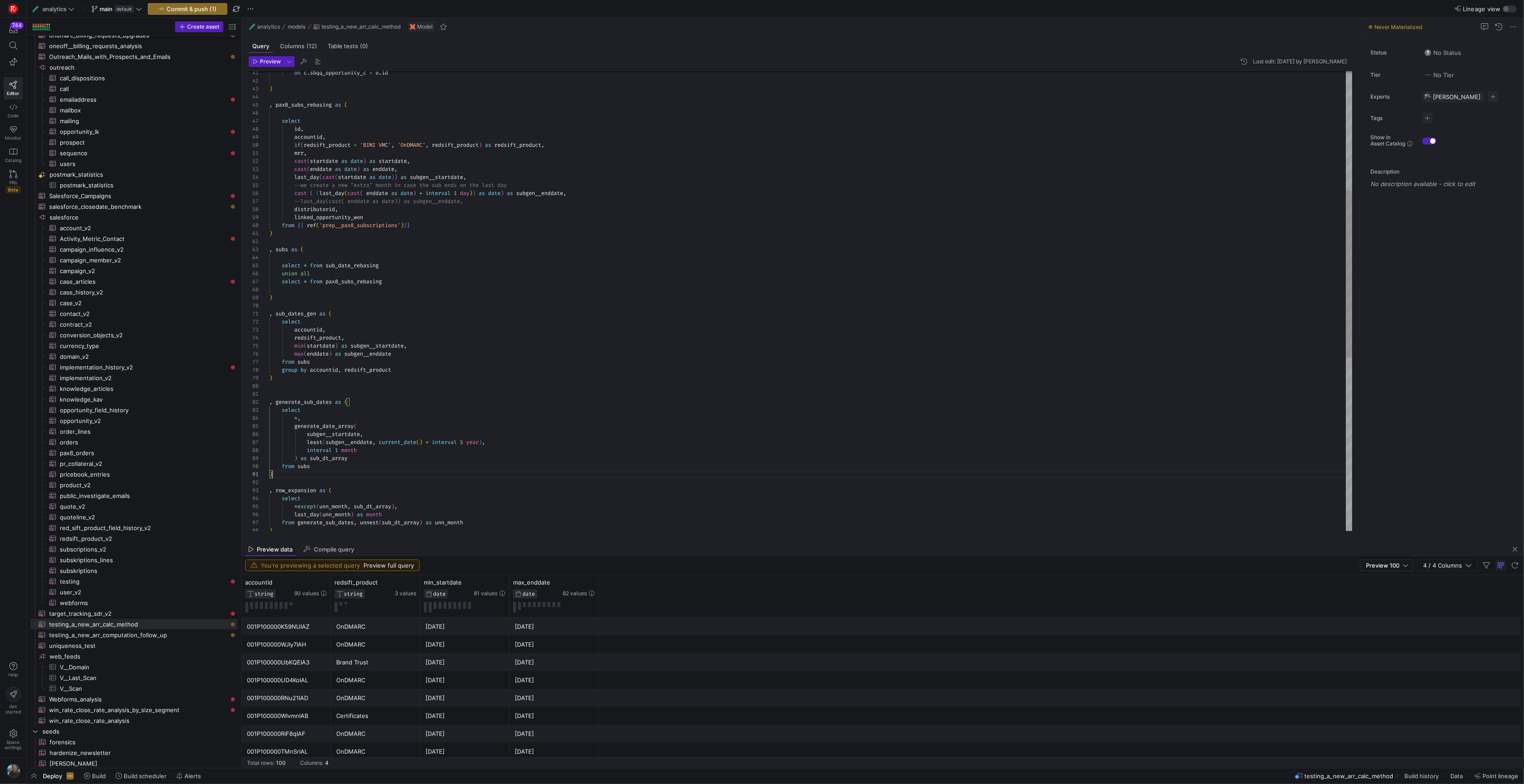
click at [324, 478] on div "--last_day(cast( enddate as date)) as subgen__endd ate, cast ( ( last_day ( cas…" at bounding box center [811, 374] width 1083 height 1268
click at [312, 403] on div "--last_day(cast( enddate as date)) as subgen__endd ate, cast ( ( last_day ( cas…" at bounding box center [811, 378] width 1083 height 1277
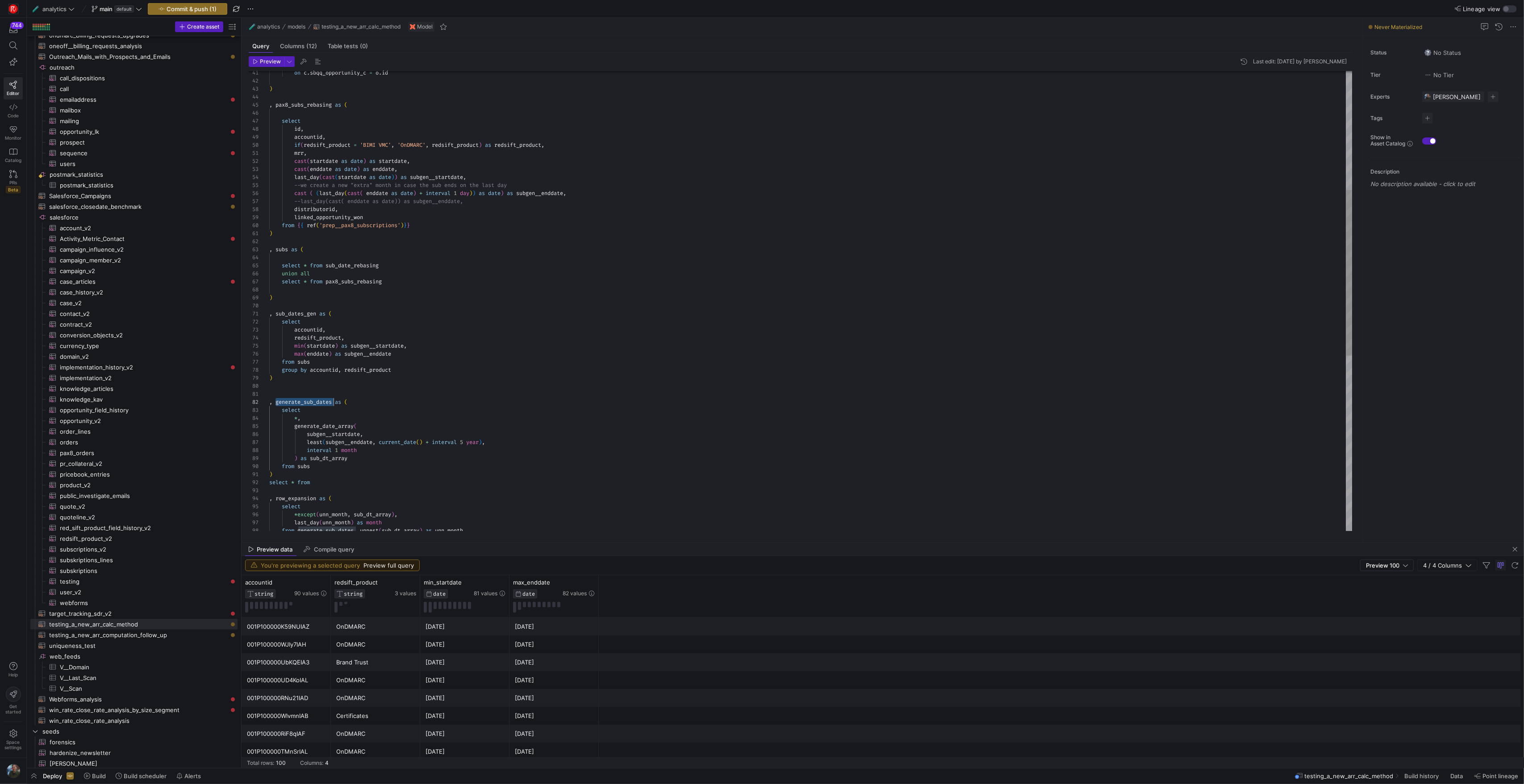
click at [330, 482] on div "--last_day(cast( enddate as date)) as subgen__endd ate, cast ( ( last_day ( cas…" at bounding box center [811, 378] width 1083 height 1277
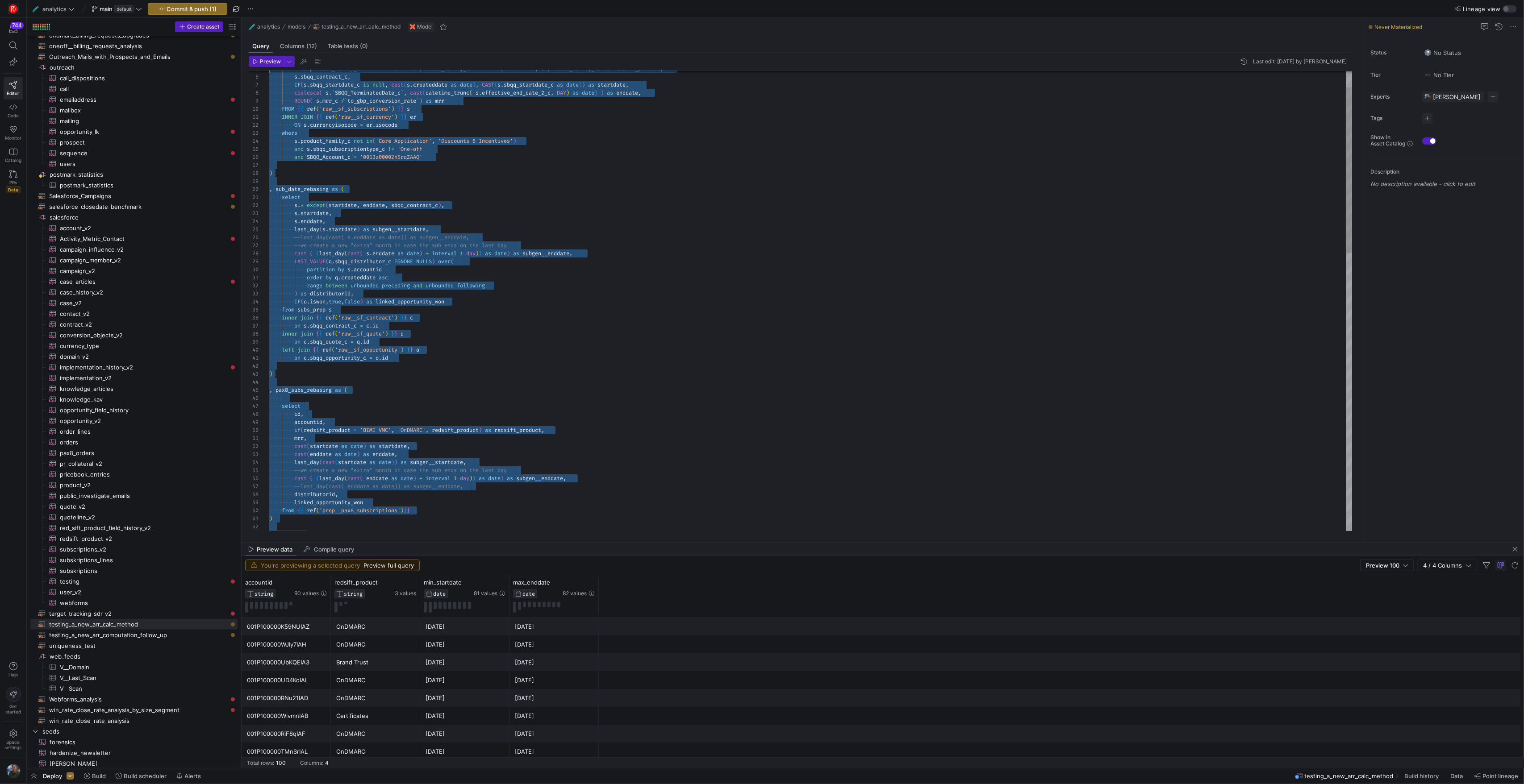
scroll to position [0, 0]
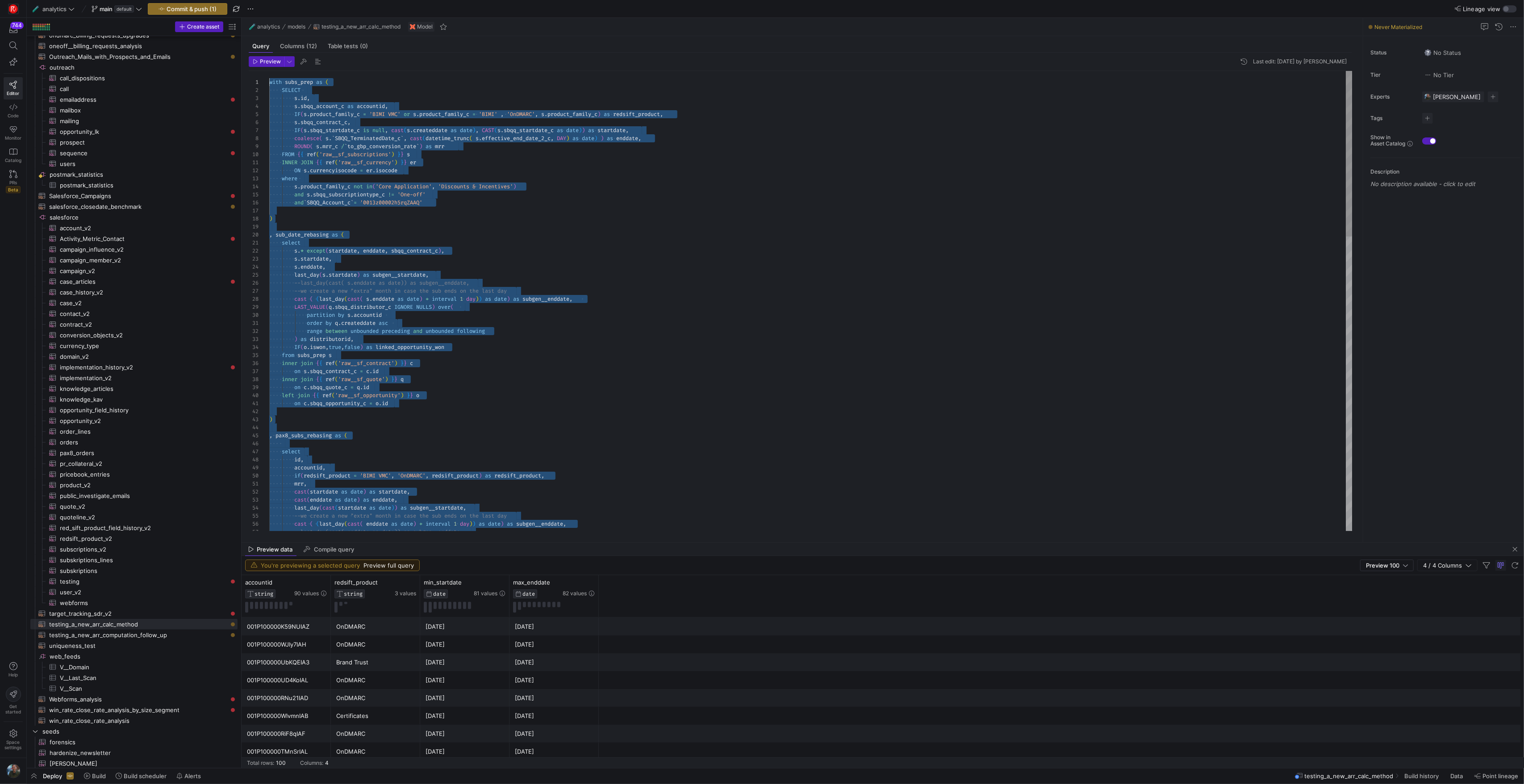
drag, startPoint x: 405, startPoint y: 485, endPoint x: 201, endPoint y: -1, distance: 527.1
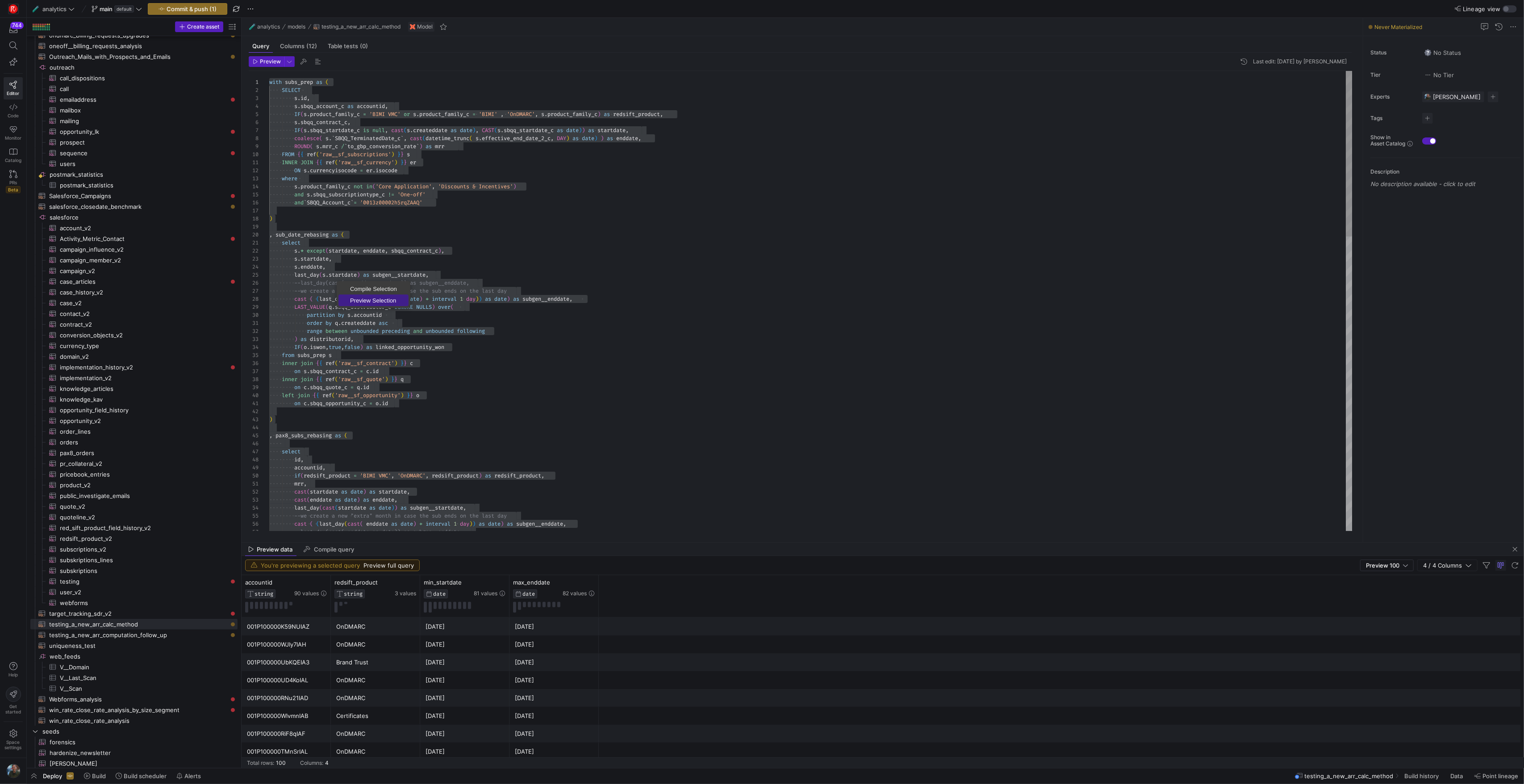
click at [361, 297] on span "Preview Selection" at bounding box center [373, 300] width 70 height 6
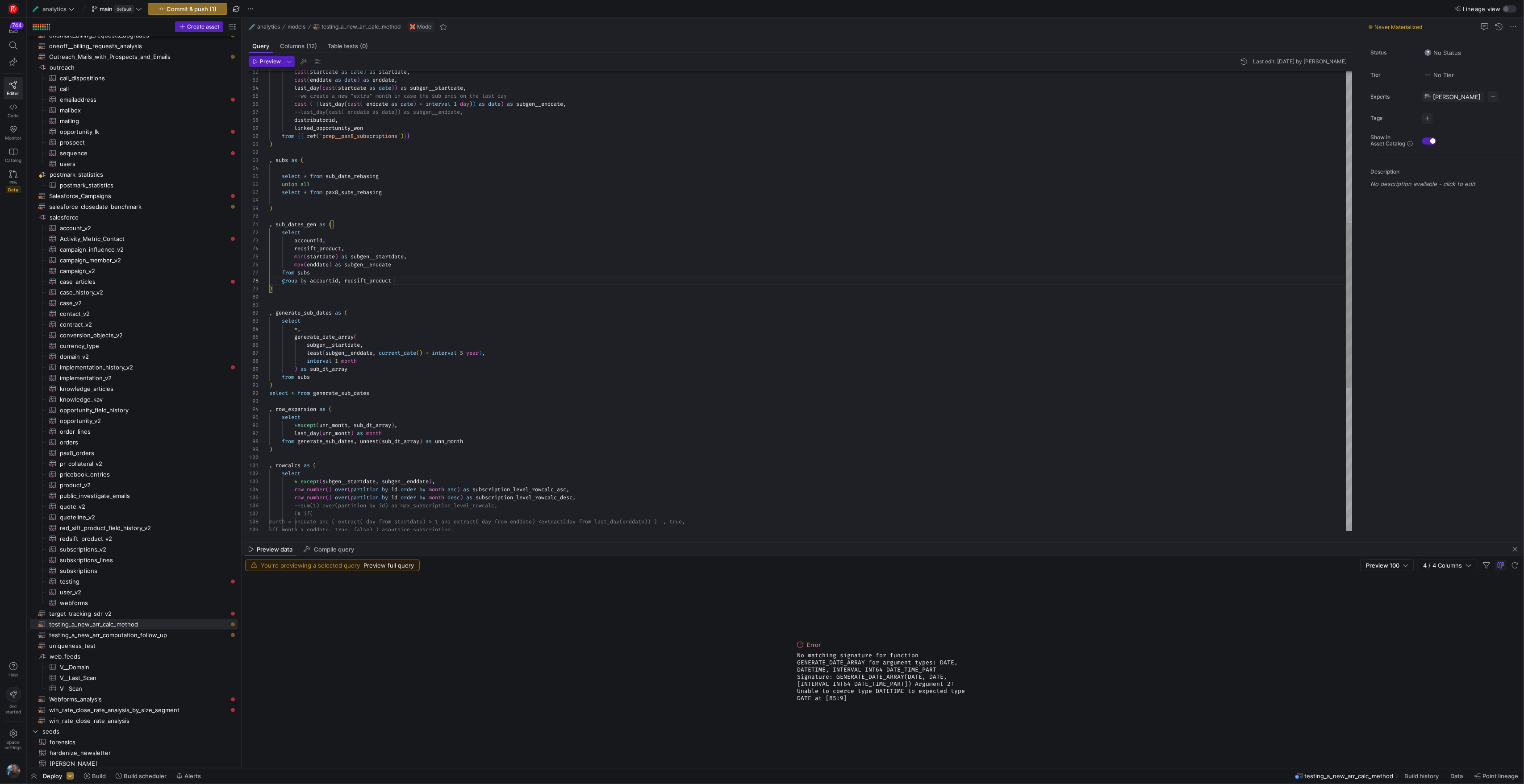
scroll to position [56, 125]
click at [427, 278] on div "--last_day(cast( enddate as date)) as subgen__endd ate, cast ( ( last_day ( cas…" at bounding box center [811, 289] width 1083 height 1277
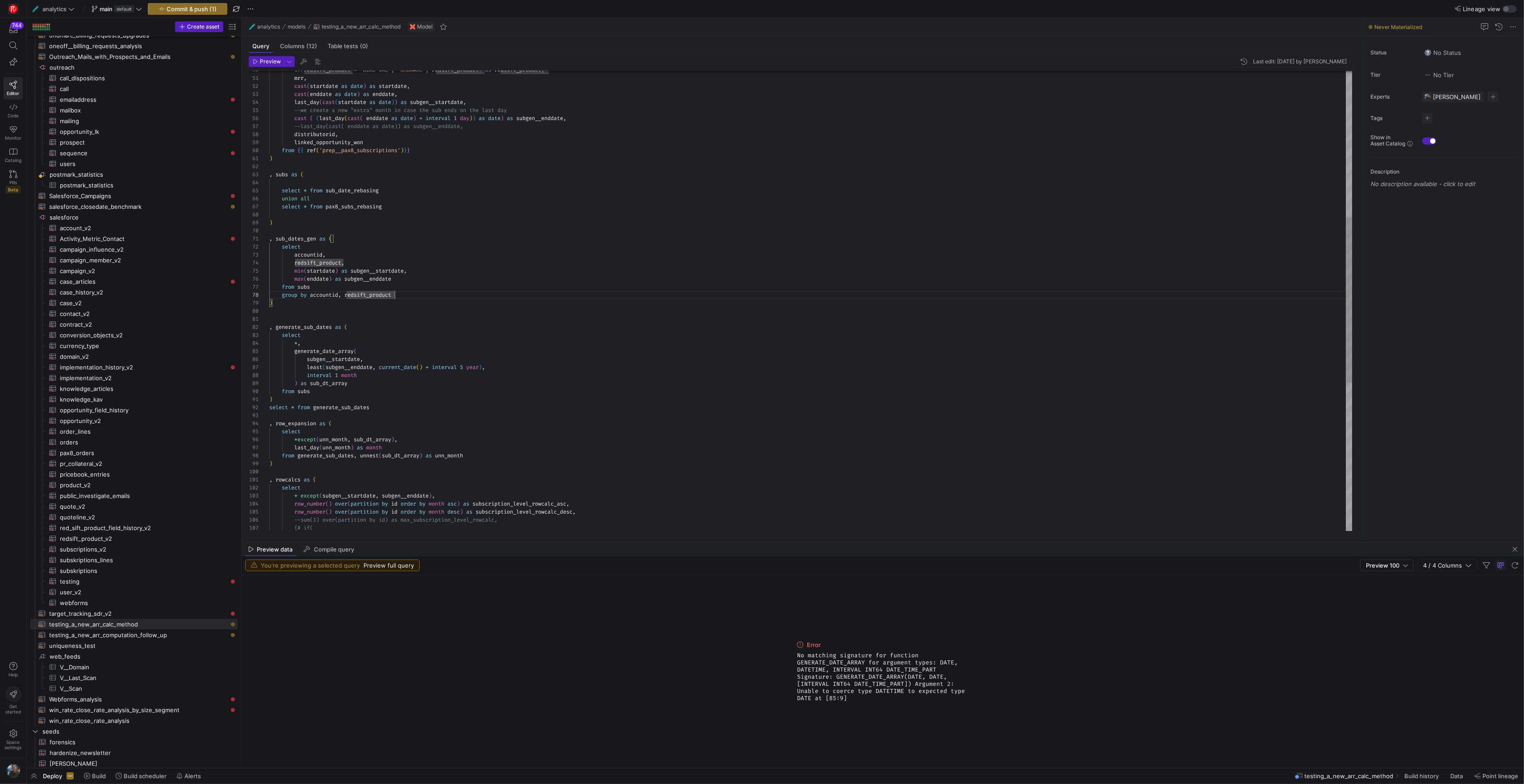
click at [295, 279] on div "--last_day(cast( enddate as date)) as subgen__endd ate, cast ( ( last_day ( cas…" at bounding box center [811, 303] width 1083 height 1277
click at [348, 278] on div "--last_day(cast( enddate as date)) as subgen__endd ate, cast ( ( last_day ( cas…" at bounding box center [811, 303] width 1083 height 1277
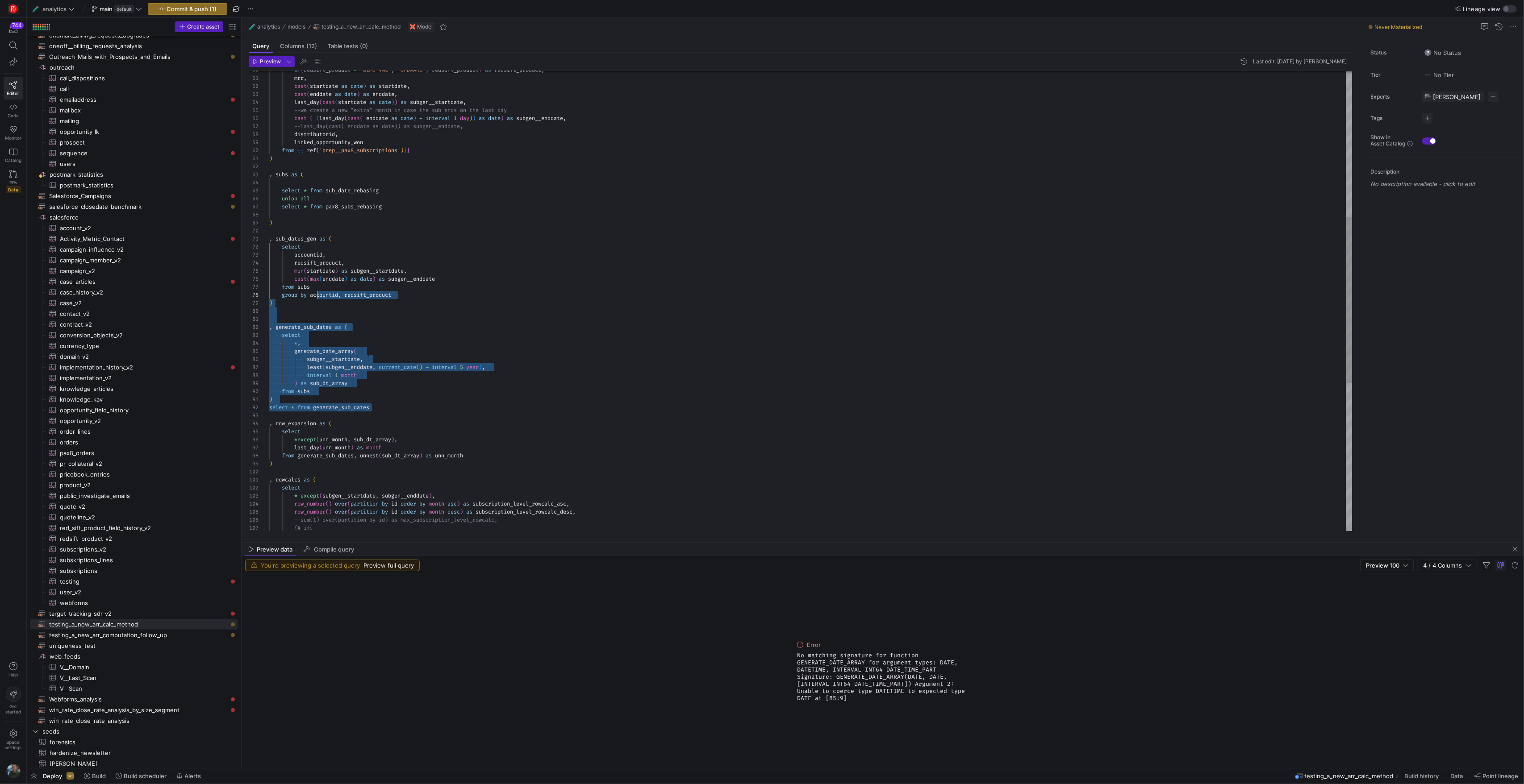
scroll to position [0, 0]
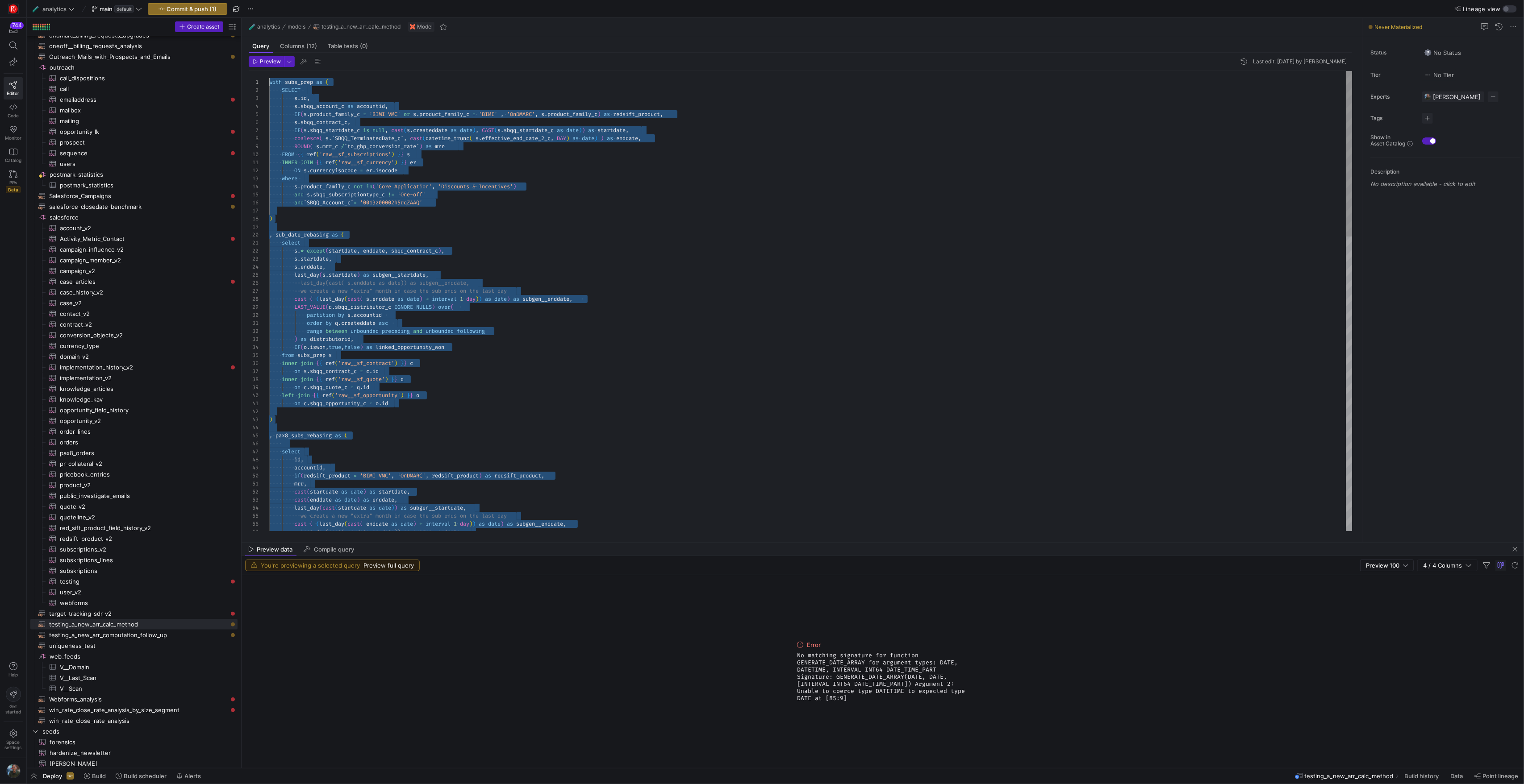
drag, startPoint x: 386, startPoint y: 409, endPoint x: 248, endPoint y: -32, distance: 462.1
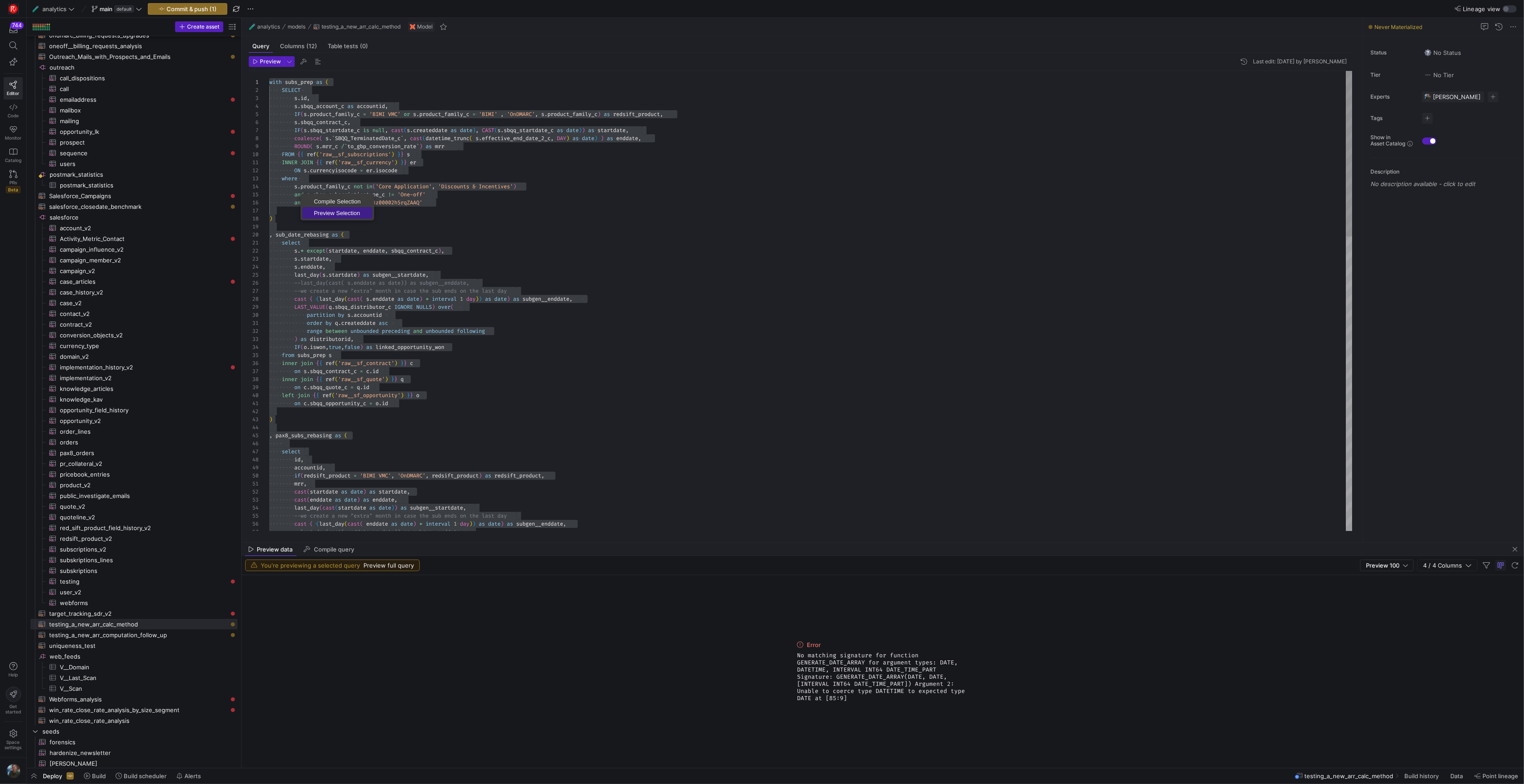
click at [328, 214] on span "Preview Selection" at bounding box center [337, 213] width 70 height 6
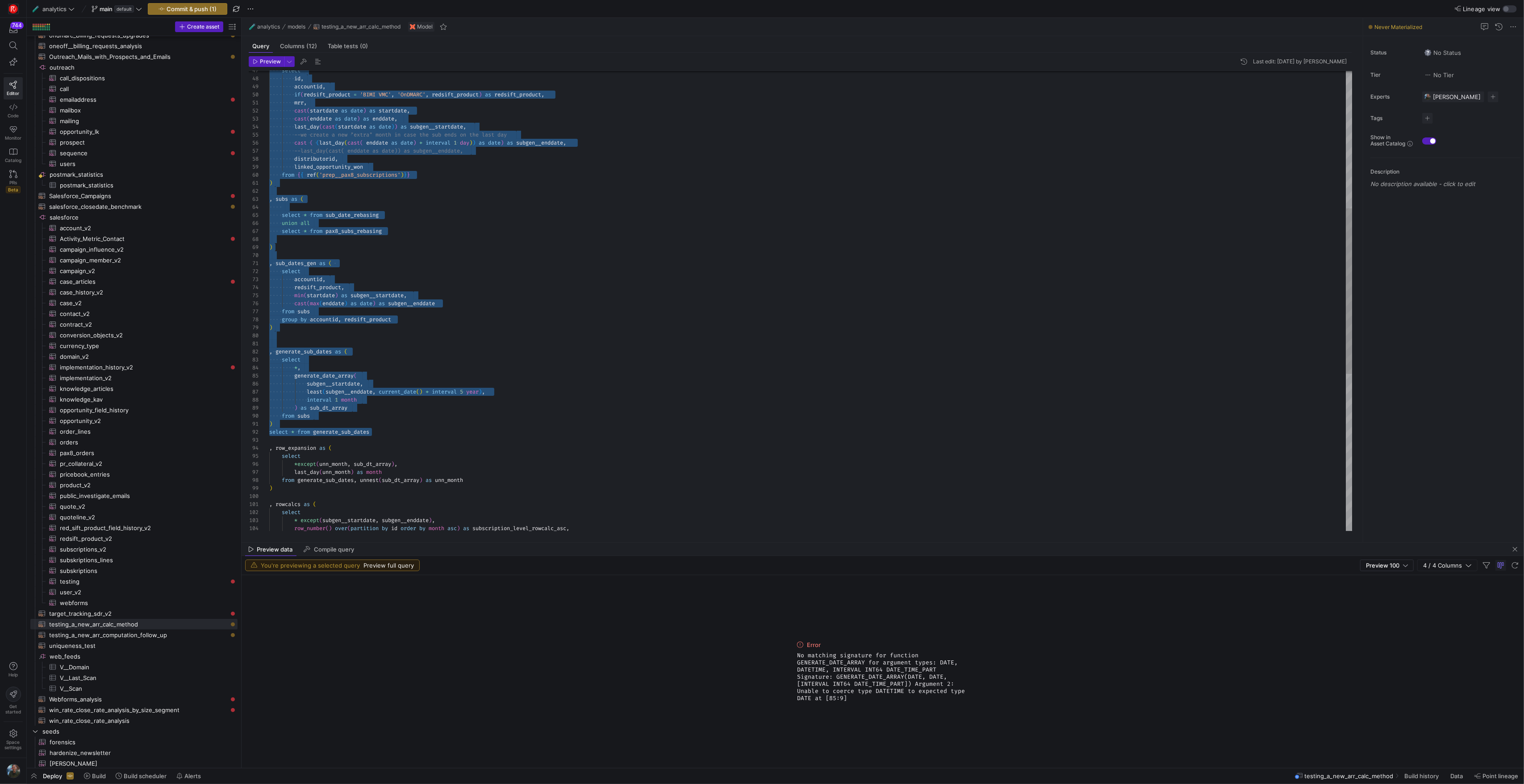
click at [388, 390] on div "--last_day(cast( enddate as date)) as subgen__endd ate, cast ( ( last_day ( cas…" at bounding box center [811, 328] width 1083 height 1277
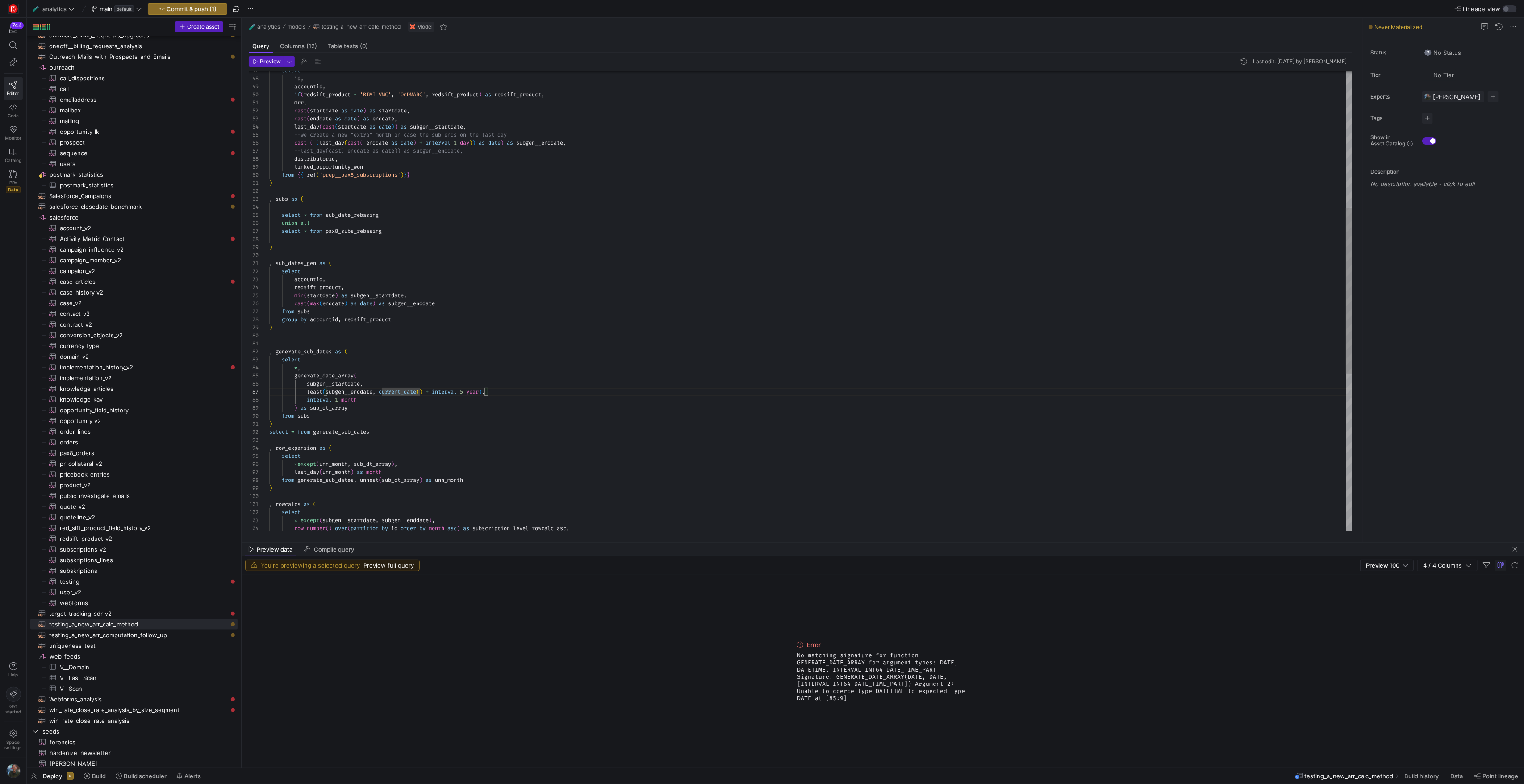
scroll to position [48, 112]
click at [382, 392] on div "--last_day(cast( enddate as date)) as subgen__endd ate, cast ( ( last_day ( cas…" at bounding box center [811, 328] width 1083 height 1277
click at [502, 394] on div "--last_day(cast( enddate as date)) as subgen__endd ate, cast ( ( last_day ( cas…" at bounding box center [811, 328] width 1083 height 1277
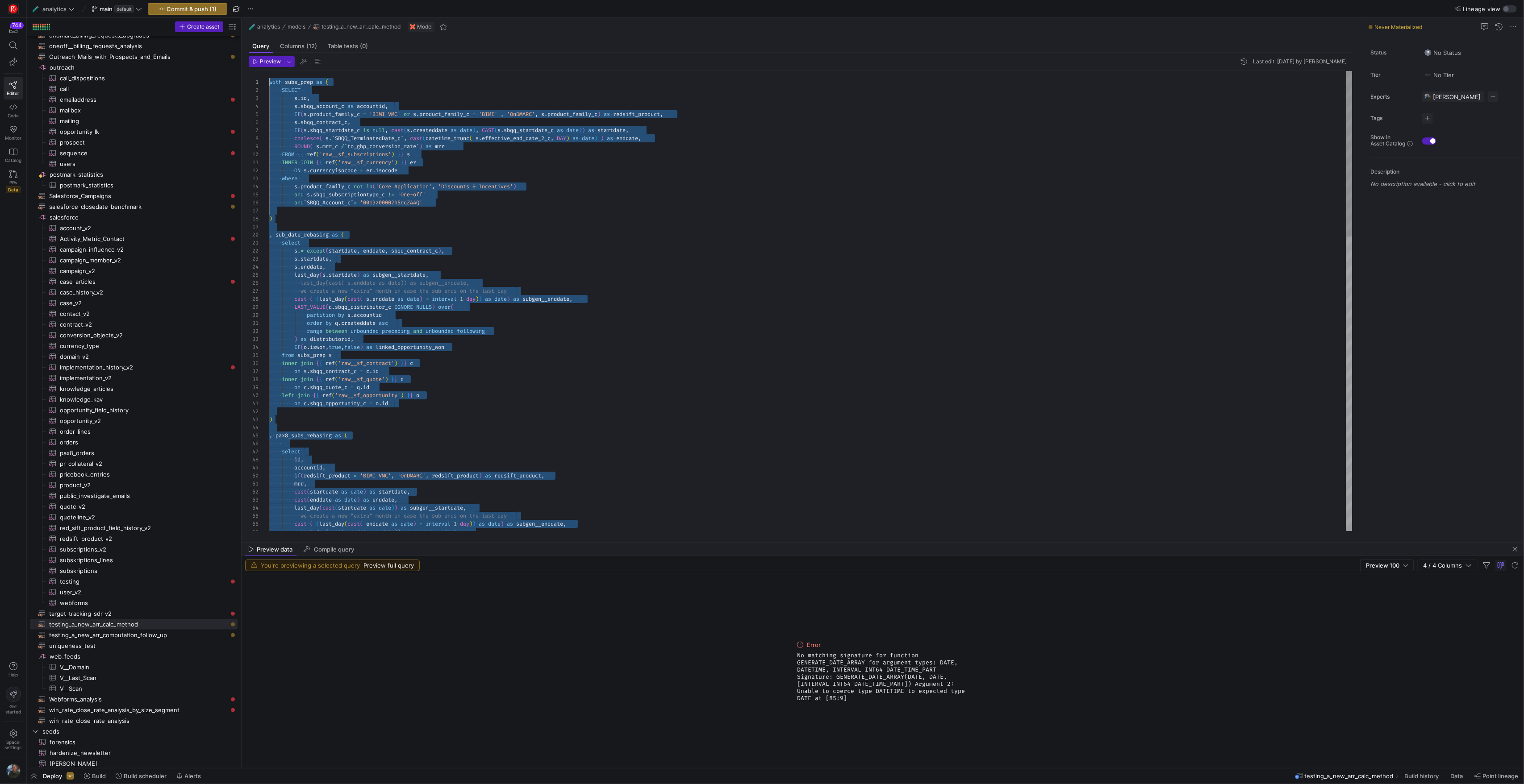
drag, startPoint x: 389, startPoint y: 438, endPoint x: 248, endPoint y: -73, distance: 530.1
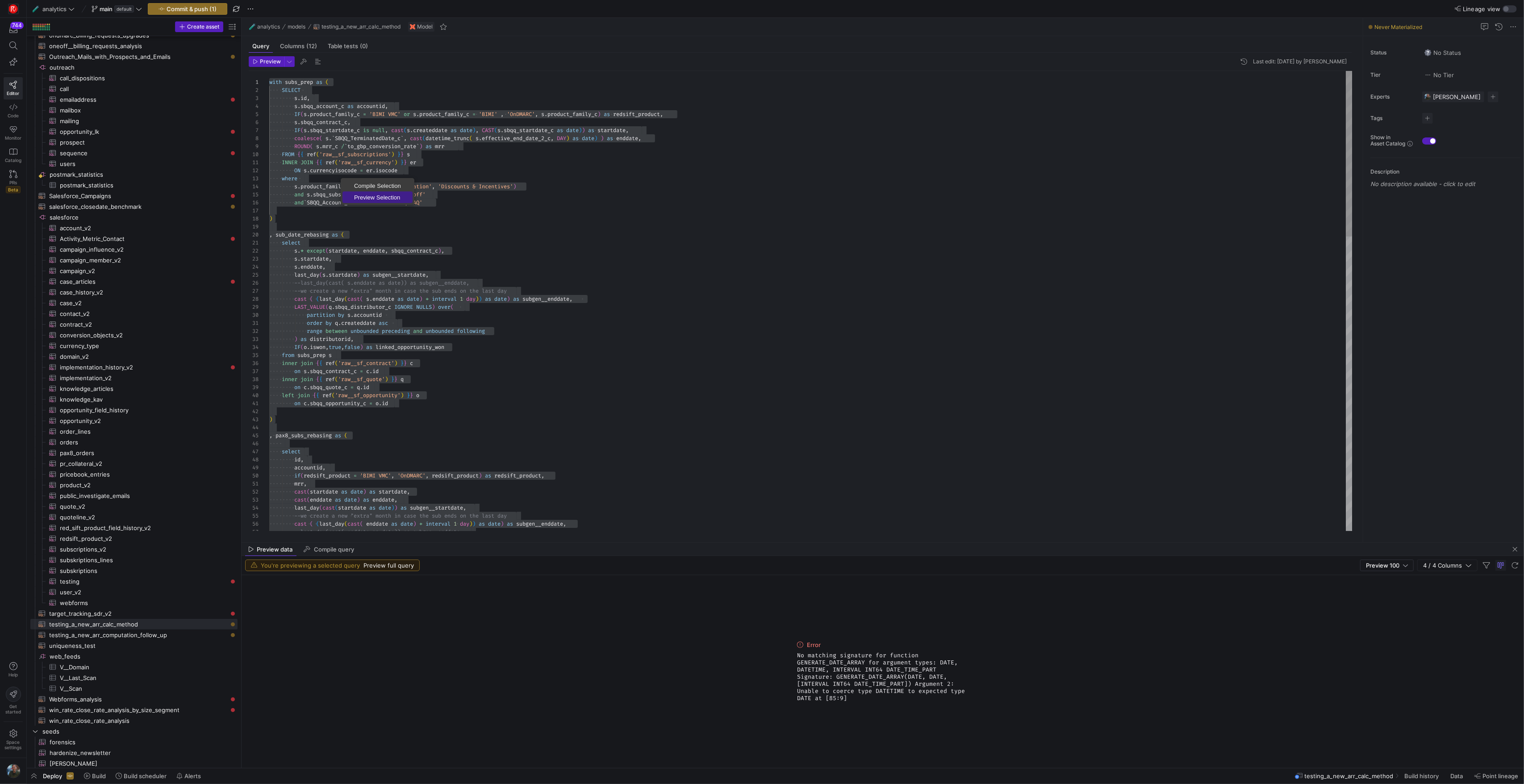
click at [389, 196] on span "Preview Selection" at bounding box center [377, 197] width 70 height 6
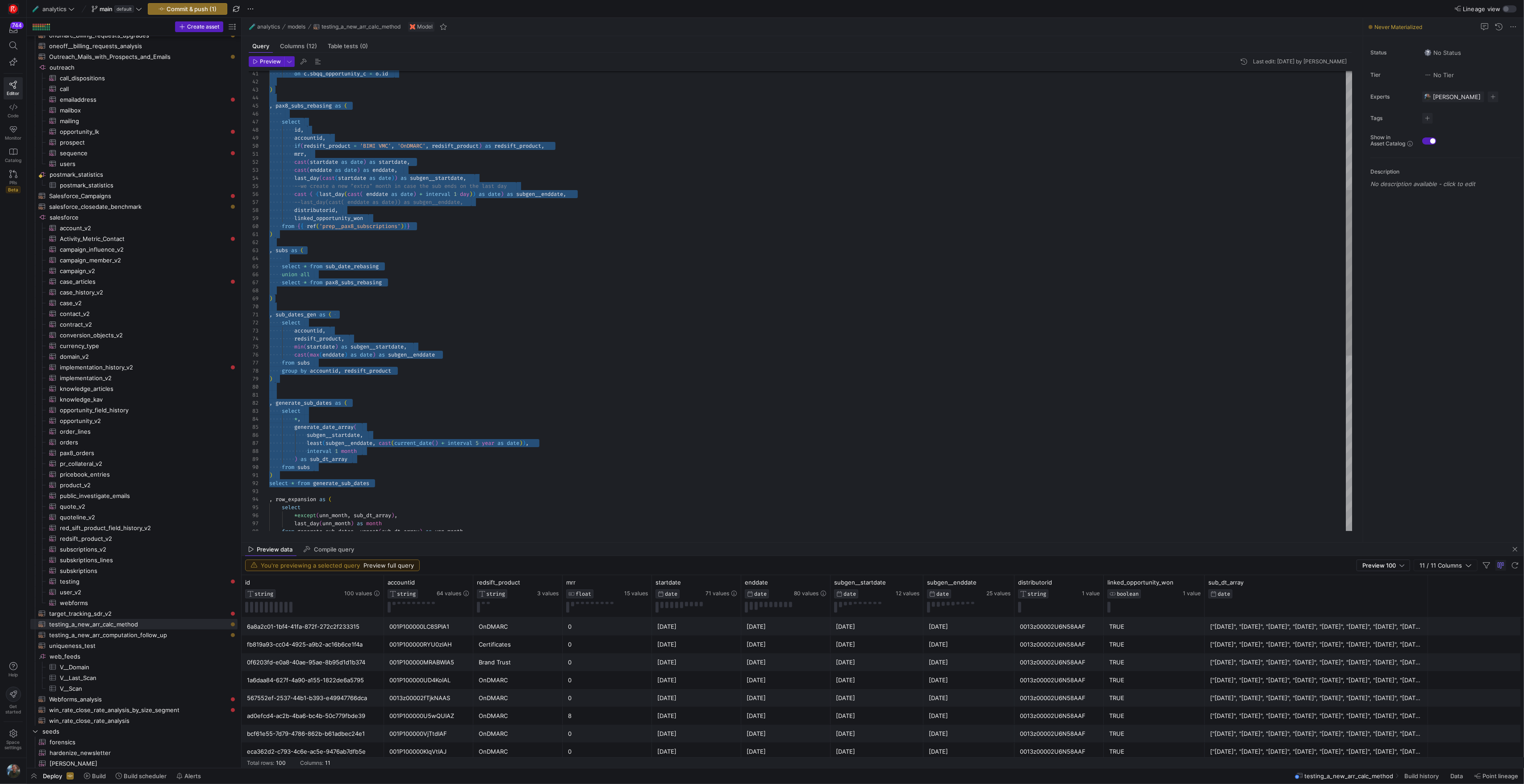
click at [294, 345] on div "--last_day(cast( enddate as date)) as subgen__endd ate, cast ( ( last_day ( cas…" at bounding box center [811, 379] width 1083 height 1277
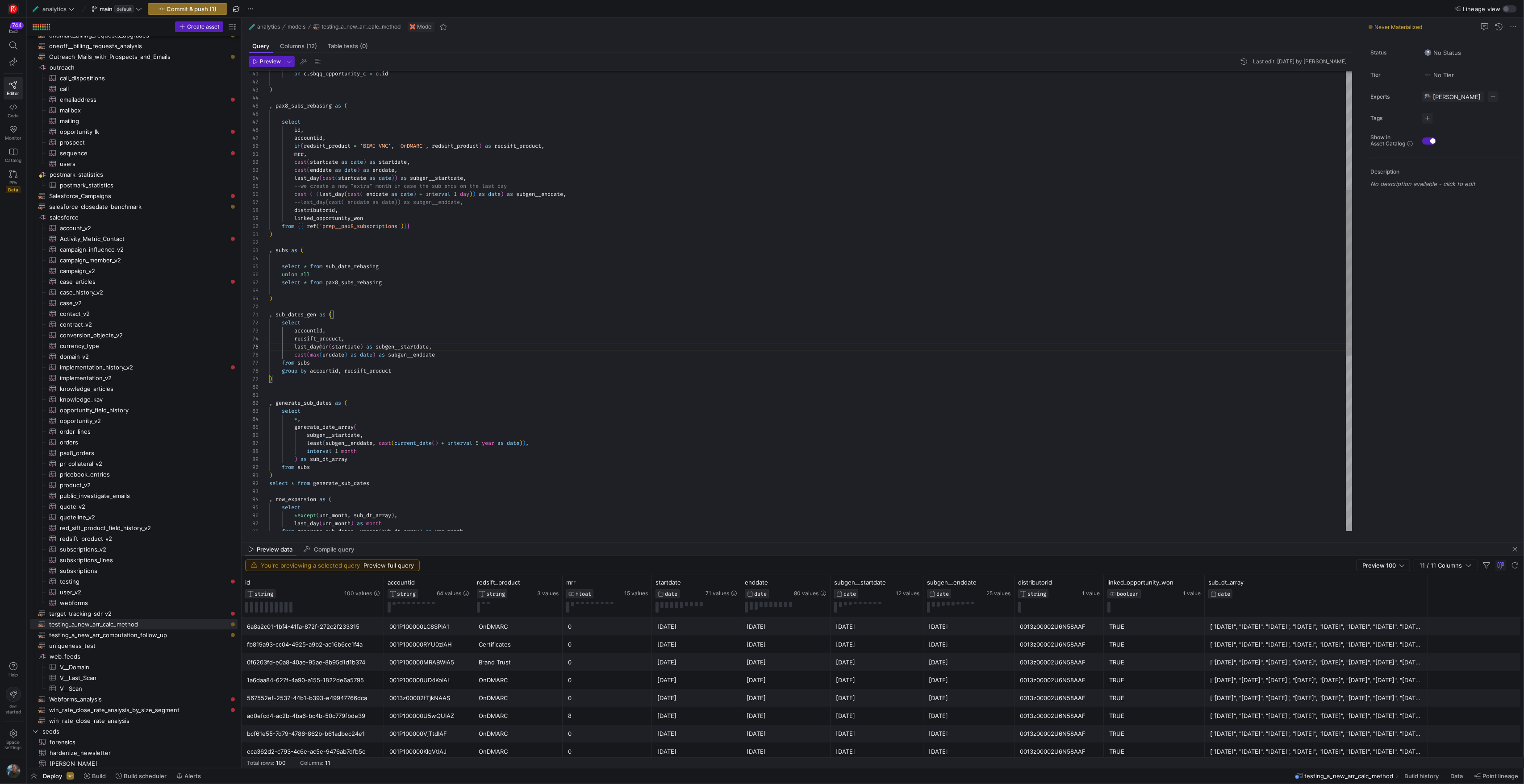
scroll to position [32, 54]
click at [368, 345] on div "--last_day(cast( enddate as date)) as subgen__endd ate, cast ( ( last_day ( cas…" at bounding box center [811, 379] width 1083 height 1277
click at [294, 356] on div "--last_day(cast( enddate as date)) as subgen__endd ate, cast ( ( last_day ( cas…" at bounding box center [811, 379] width 1083 height 1277
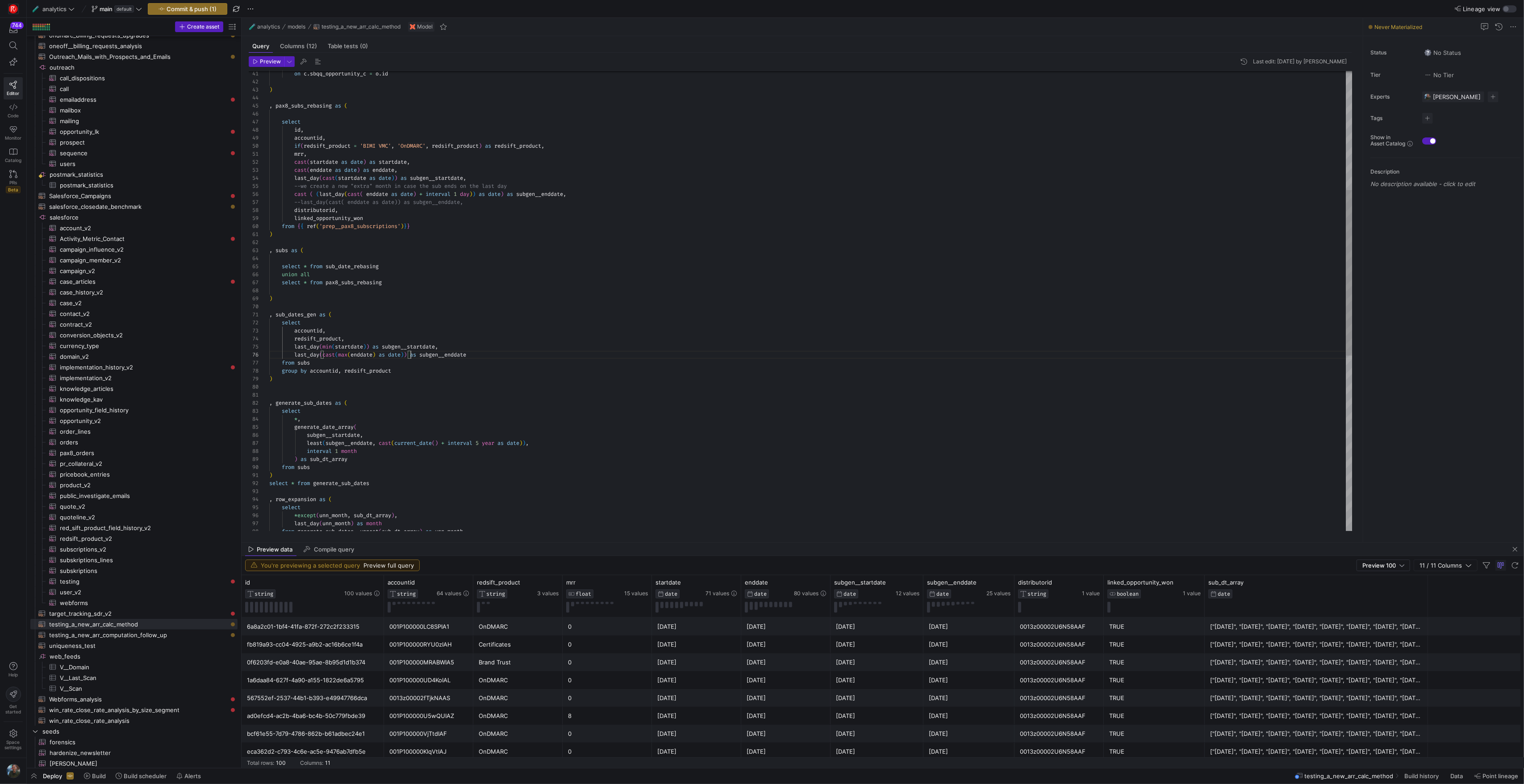
click at [321, 348] on div "--last_day(cast( enddate as date)) as subgen__endd ate, cast ( ( last_day ( cas…" at bounding box center [811, 379] width 1083 height 1277
click at [341, 346] on div "--last_day(cast( enddate as date)) as subgen__endd ate, cast ( ( last_day ( cas…" at bounding box center [811, 379] width 1083 height 1277
drag, startPoint x: 323, startPoint y: 357, endPoint x: 852, endPoint y: 157, distance: 565.5
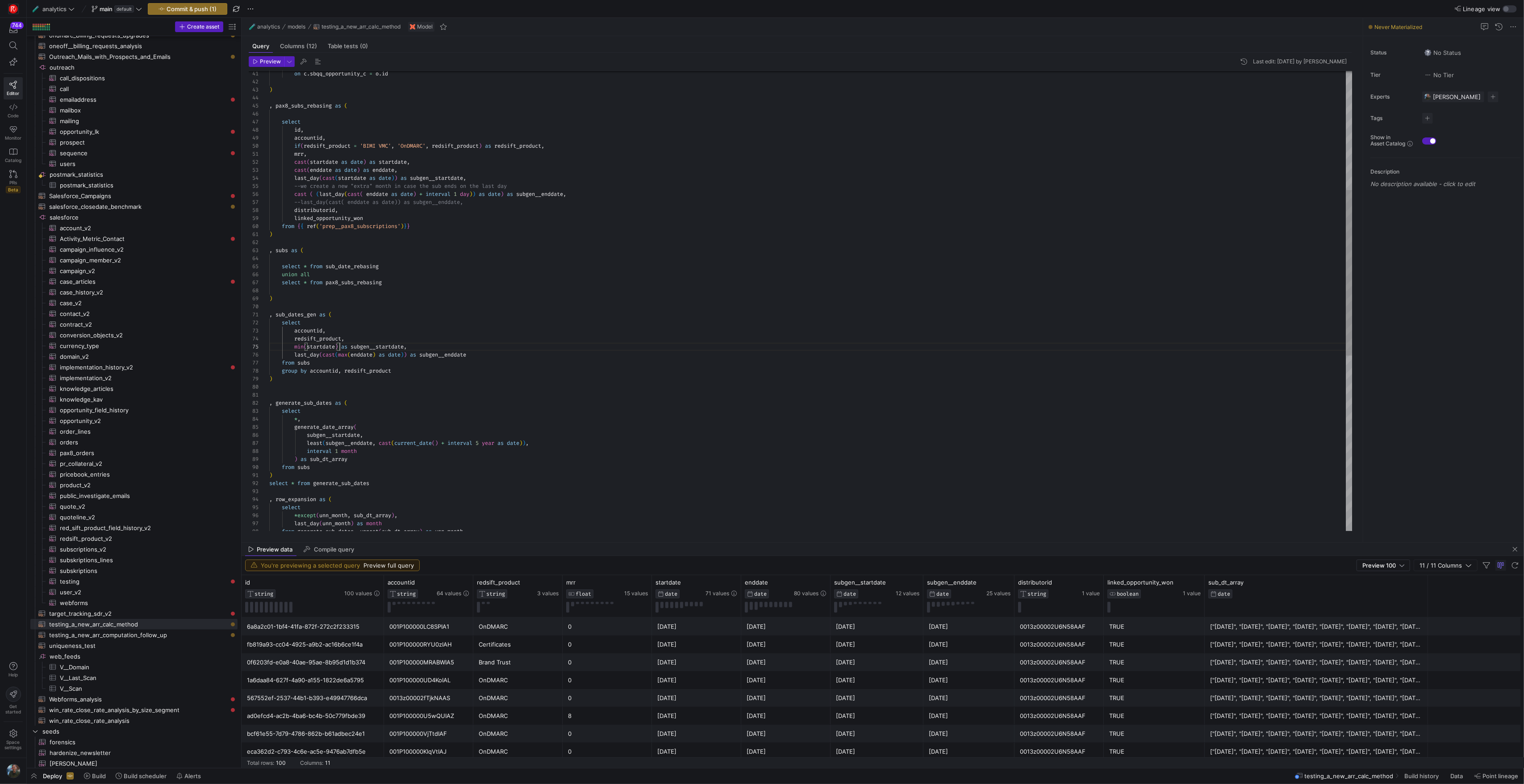
click at [324, 357] on div "--last_day(cast( enddate as date)) as subgen__endd ate, cast ( ( last_day ( cas…" at bounding box center [811, 379] width 1083 height 1277
click at [307, 435] on div "--last_day(cast( enddate as date)) as subgen__endd ate, cast ( ( last_day ( cas…" at bounding box center [811, 379] width 1083 height 1277
click at [307, 441] on div "--last_day(cast( enddate as date)) as subgen__endd ate, cast ( ( last_day ( cas…" at bounding box center [811, 379] width 1083 height 1277
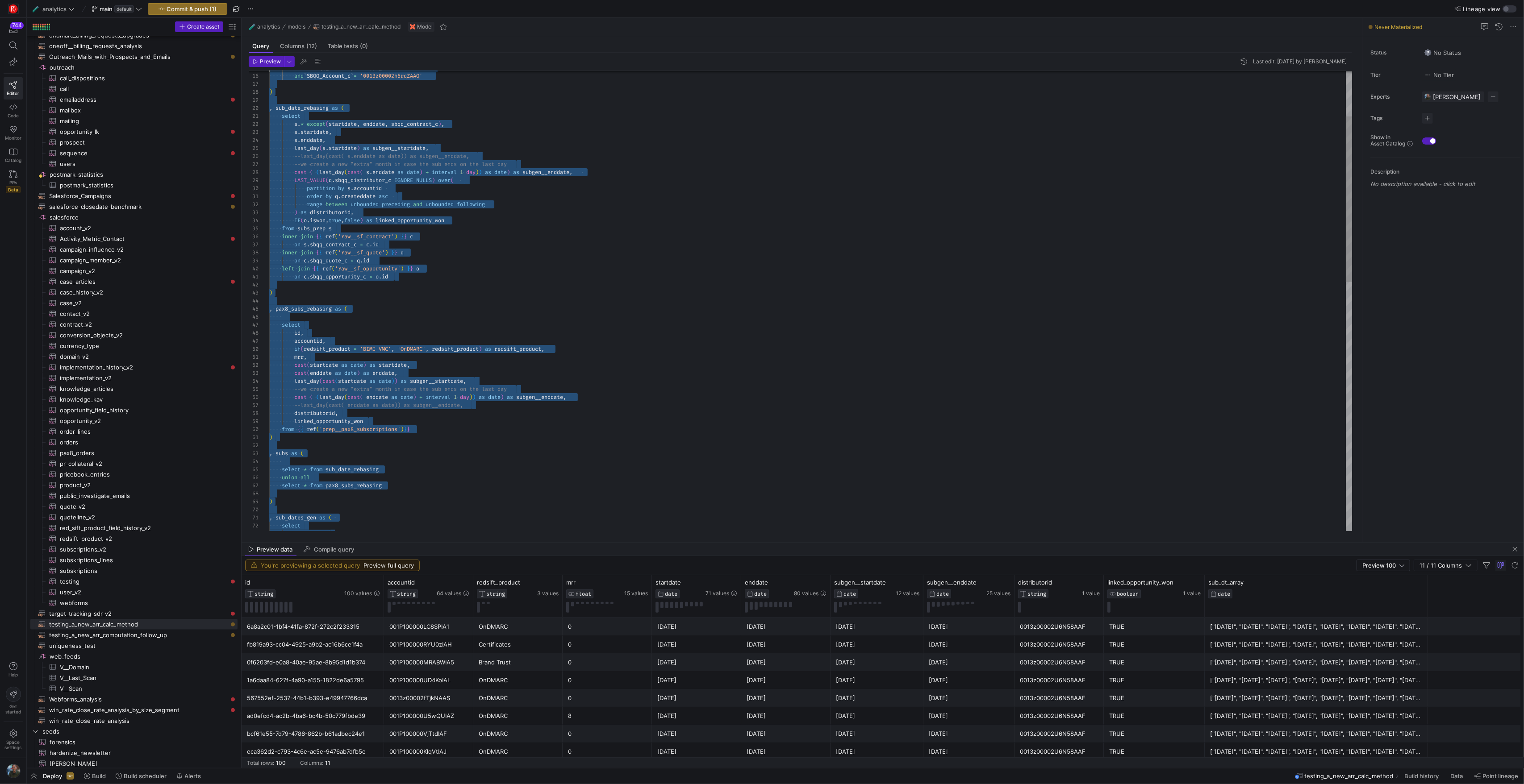
scroll to position [0, 0]
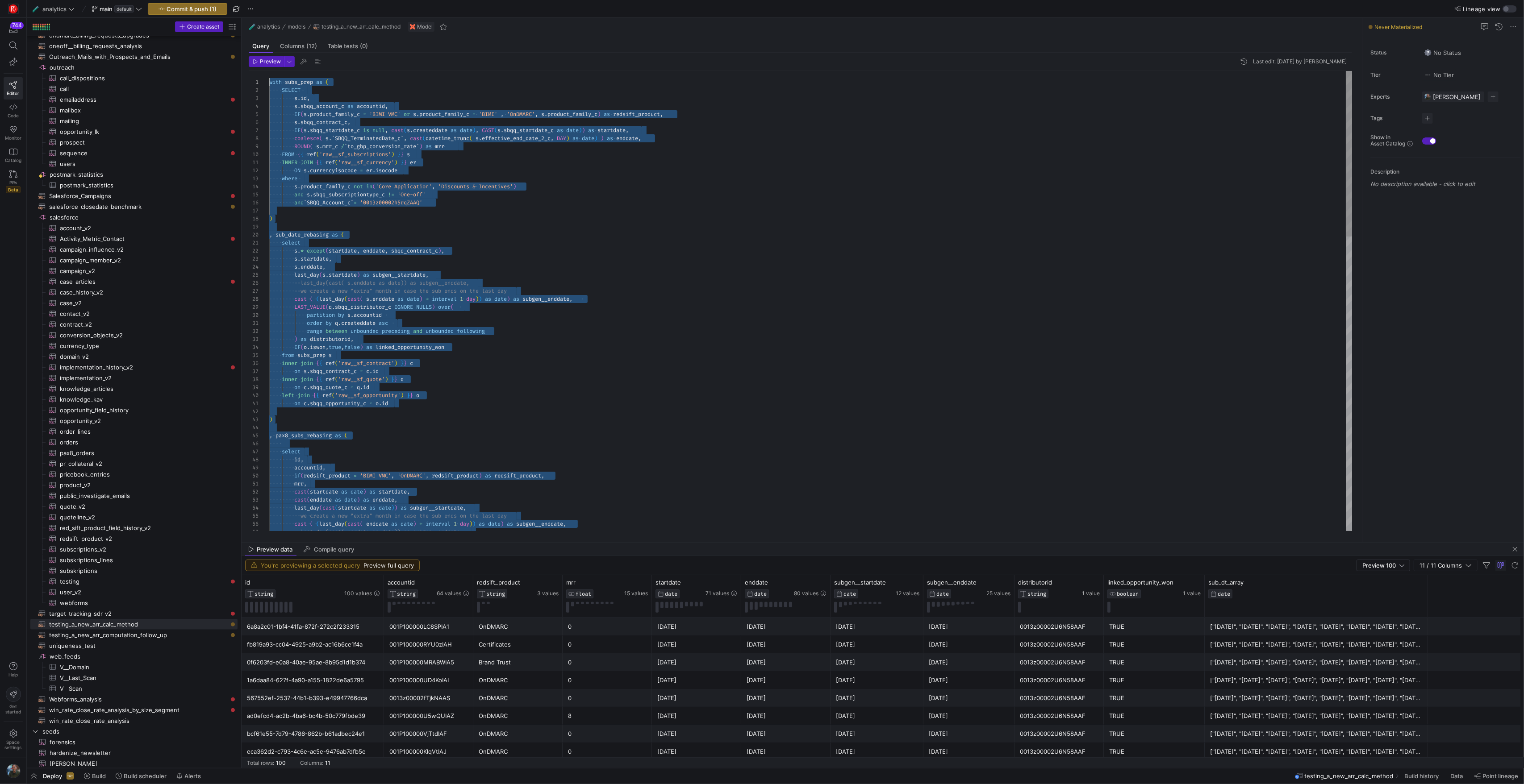
drag, startPoint x: 383, startPoint y: 487, endPoint x: 241, endPoint y: 54, distance: 455.7
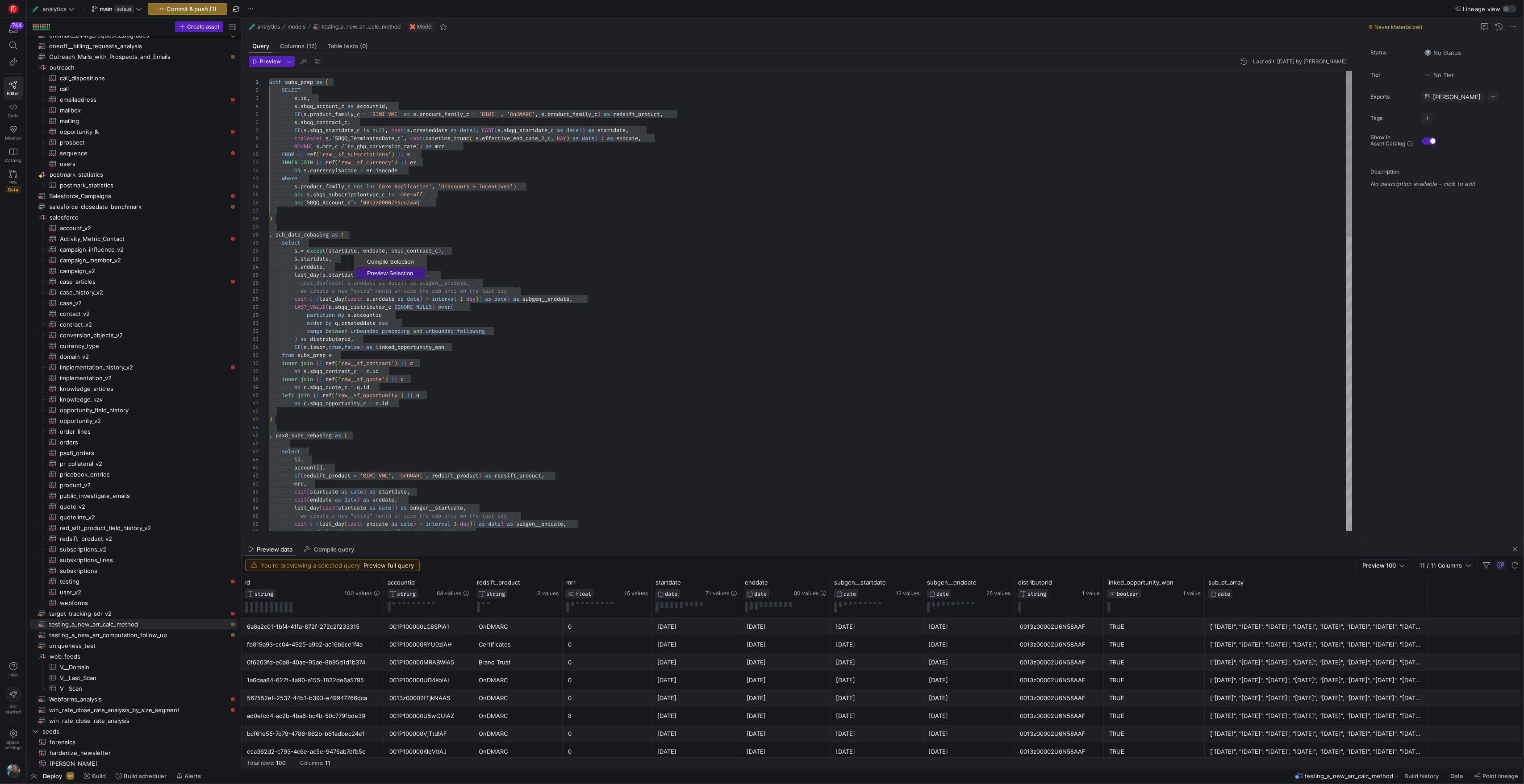
click at [375, 273] on span "Preview Selection" at bounding box center [390, 273] width 70 height 6
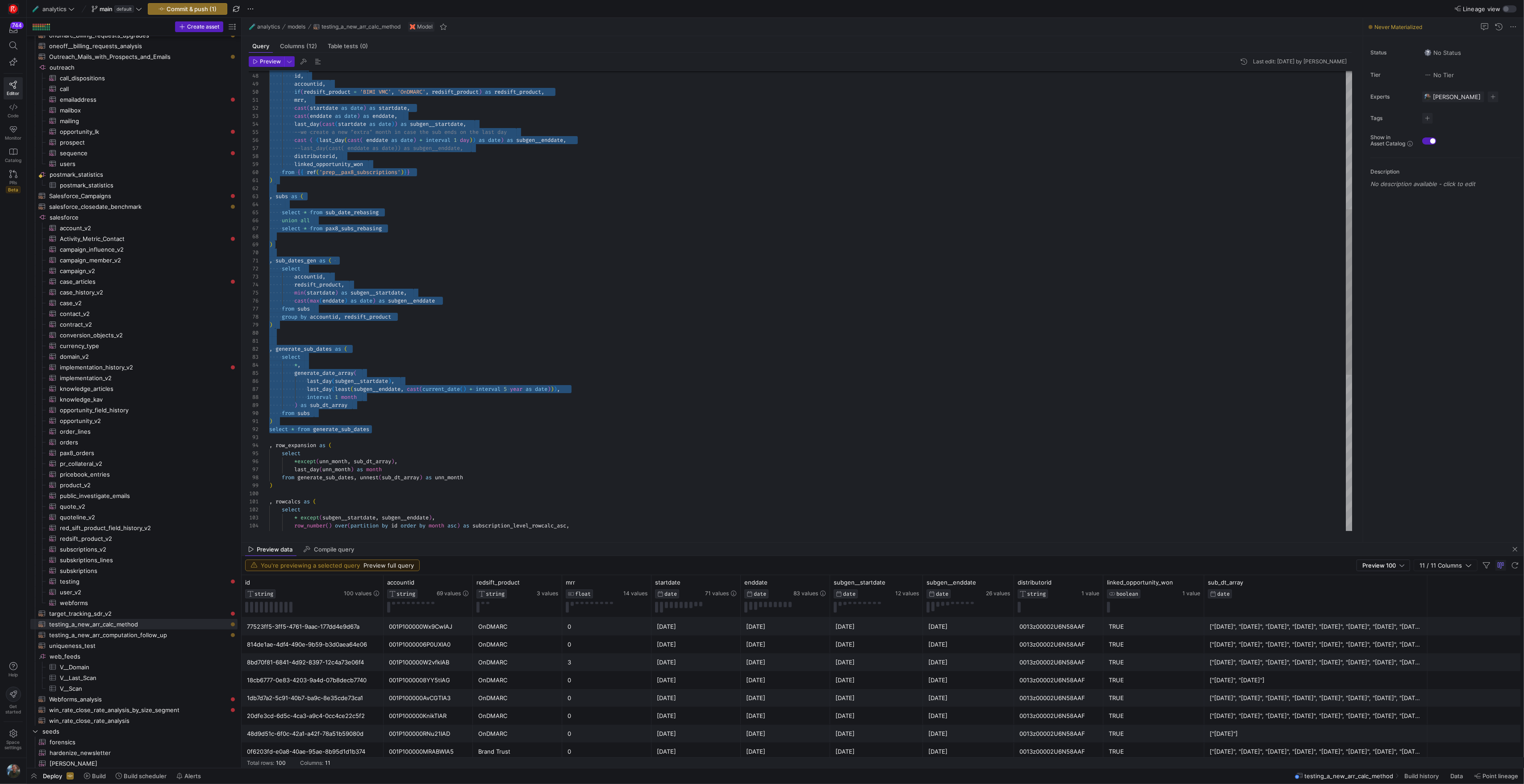
click at [306, 263] on div ") , generate_sub_dates as ( select * , generate_date_array ( last_day ( subgen_…" at bounding box center [811, 325] width 1083 height 1277
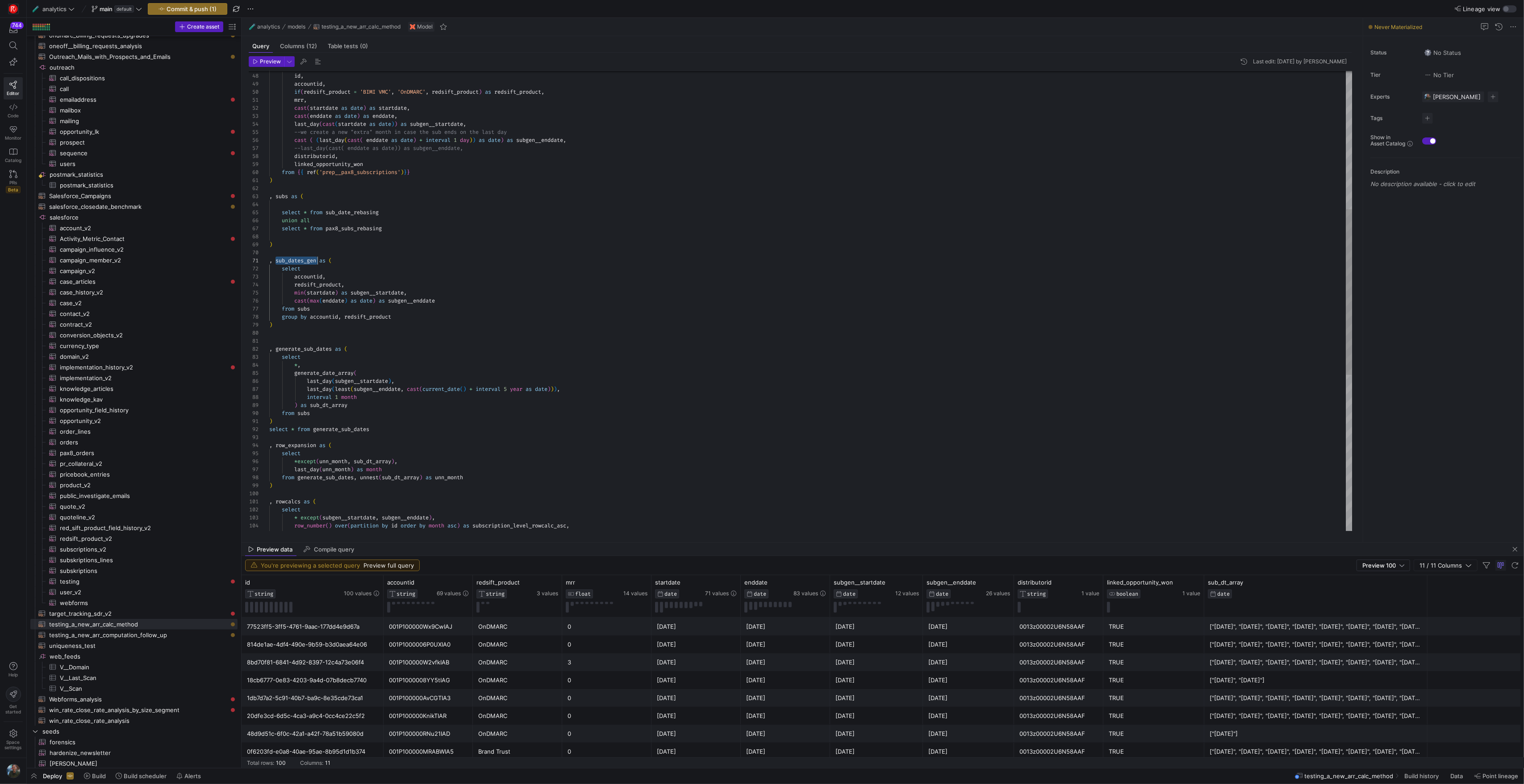
click at [306, 263] on div ") , generate_sub_dates as ( select * , generate_date_array ( last_day ( subgen_…" at bounding box center [811, 325] width 1083 height 1277
click at [328, 406] on div ") , generate_sub_dates as ( select * , generate_date_array ( last_day ( subgen_…" at bounding box center [811, 325] width 1083 height 1277
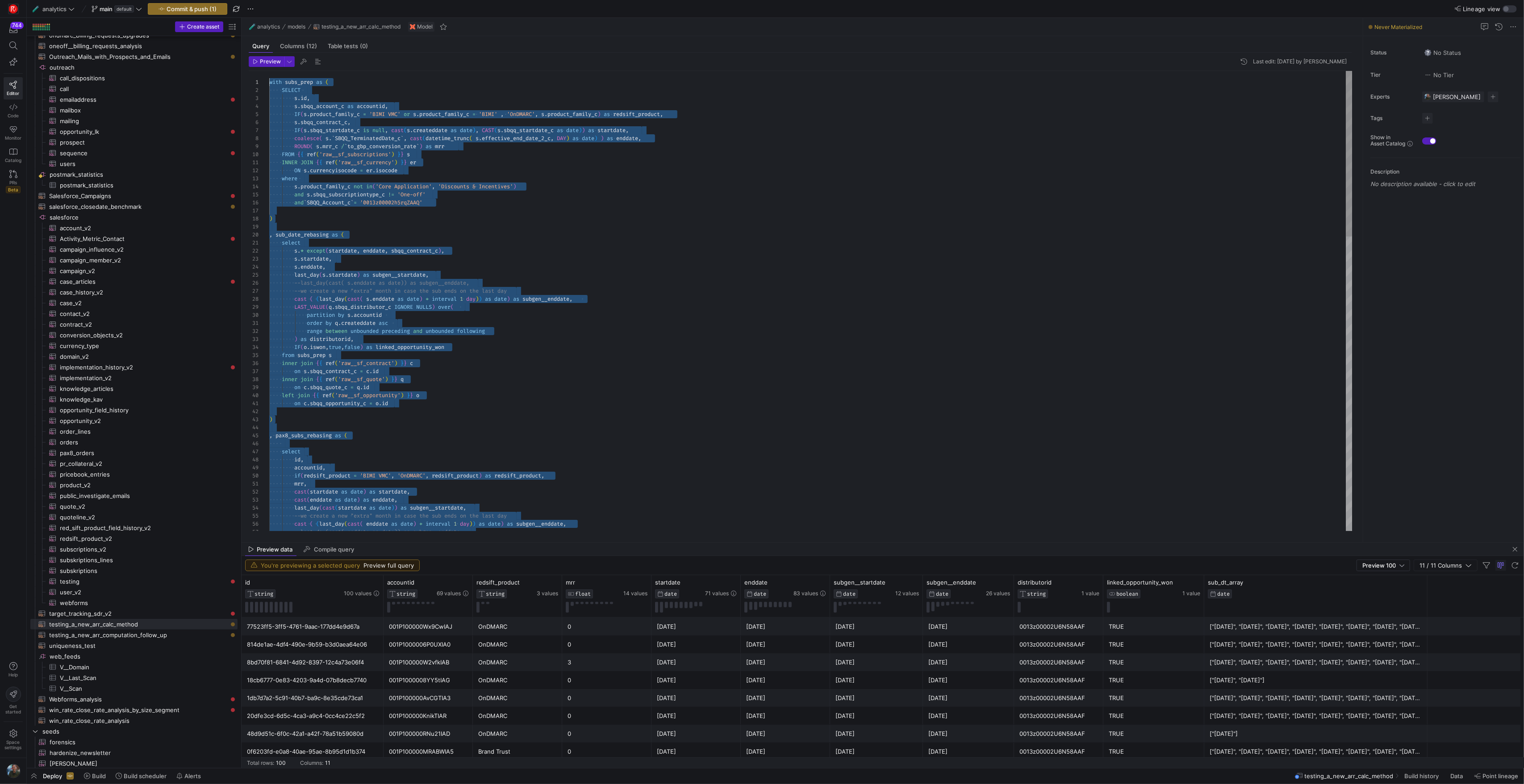
scroll to position [0, 0]
drag, startPoint x: 378, startPoint y: 434, endPoint x: 181, endPoint y: -73, distance: 543.9
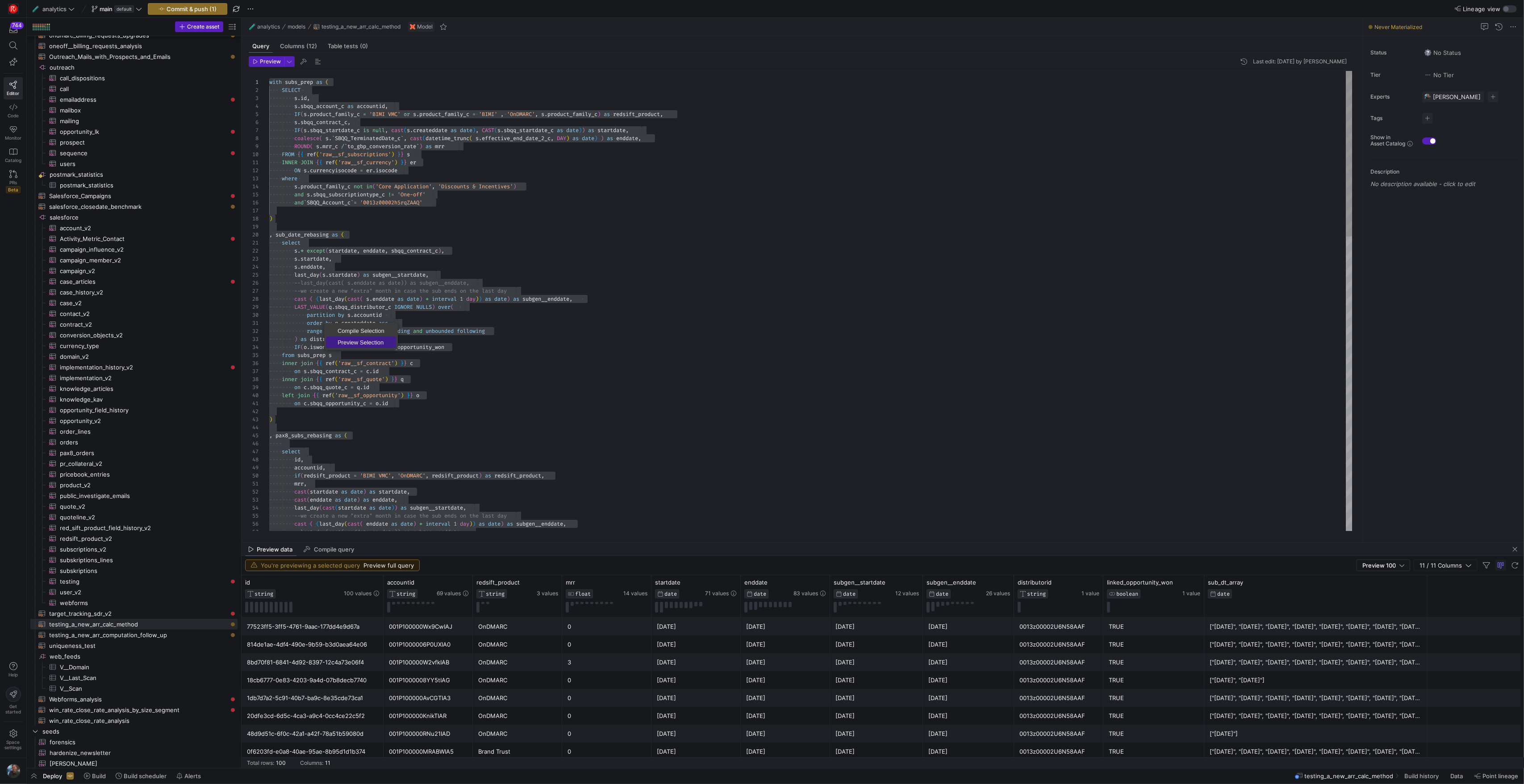
click at [356, 341] on span "Preview Selection" at bounding box center [361, 342] width 70 height 6
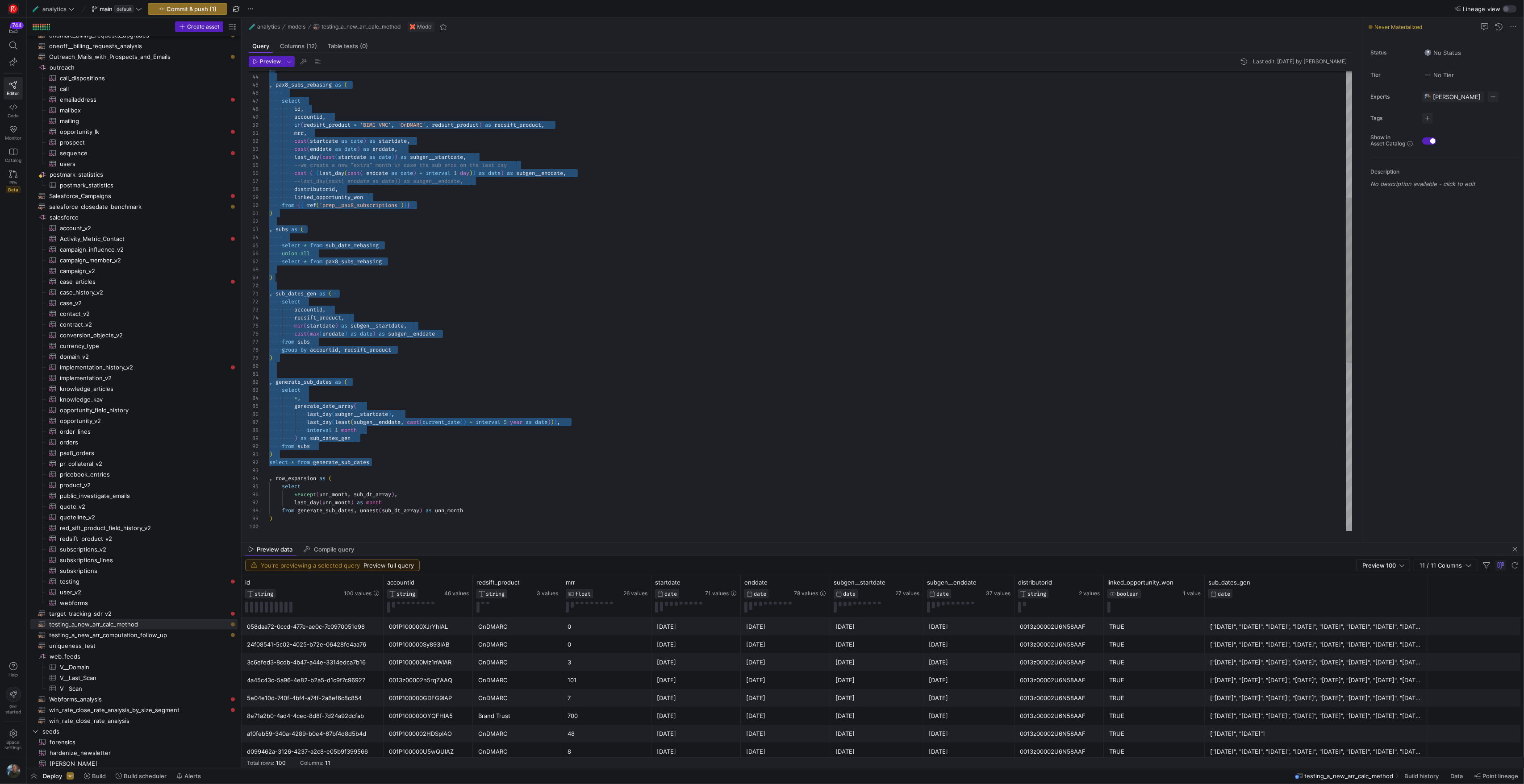
click at [303, 296] on div "--last_day(cast( enddate as date)) as subgen__endd ate, cast ( ( last_day ( cas…" at bounding box center [811, 358] width 1083 height 1277
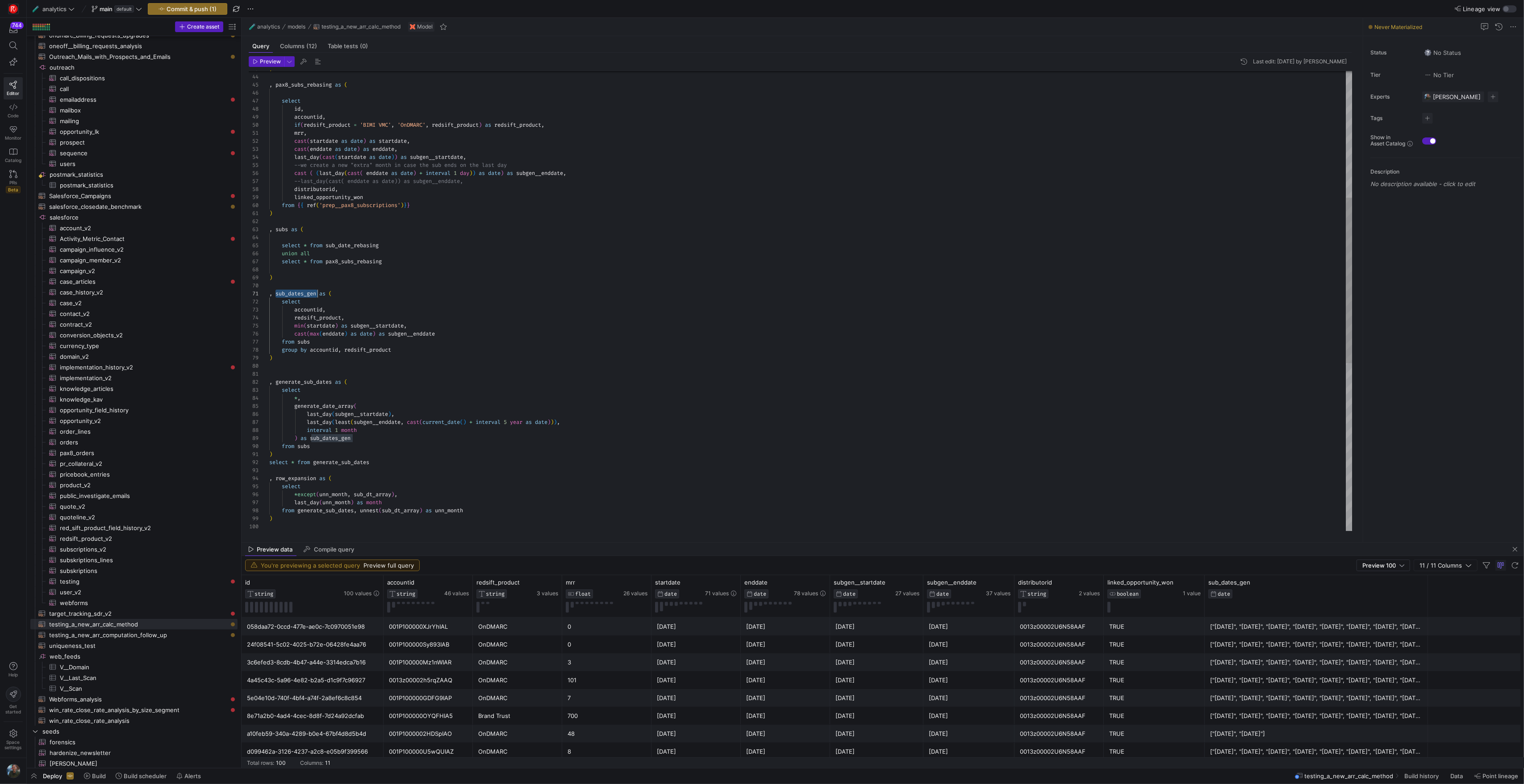
click at [303, 296] on div "--last_day(cast( enddate as date)) as subgen__endd ate, cast ( ( last_day ( cas…" at bounding box center [811, 358] width 1083 height 1277
click at [473, 494] on div "--last_day(cast( enddate as date)) as subgen__endd ate, cast ( ( last_day ( cas…" at bounding box center [811, 358] width 1083 height 1277
click at [295, 294] on div "--last_day(cast( enddate as date)) as subgen__endd ate, cast ( ( last_day ( cas…" at bounding box center [811, 358] width 1083 height 1277
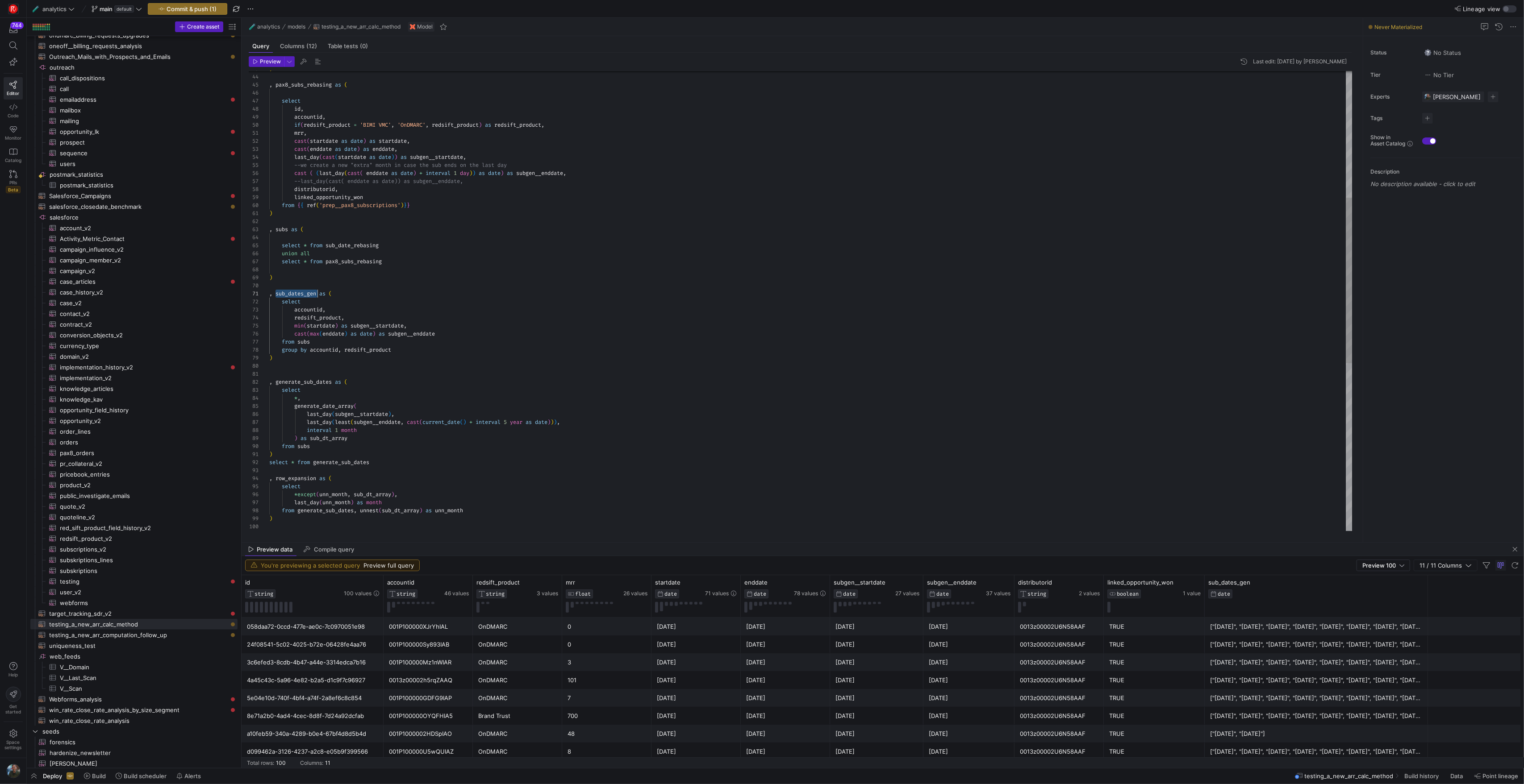
scroll to position [0, 49]
click at [295, 294] on div "--last_day(cast( enddate as date)) as subgen__endd ate, cast ( ( last_day ( cas…" at bounding box center [811, 358] width 1083 height 1277
click at [301, 445] on div "--last_day(cast( enddate as date)) as subgen__endd ate, cast ( ( last_day ( cas…" at bounding box center [811, 358] width 1083 height 1277
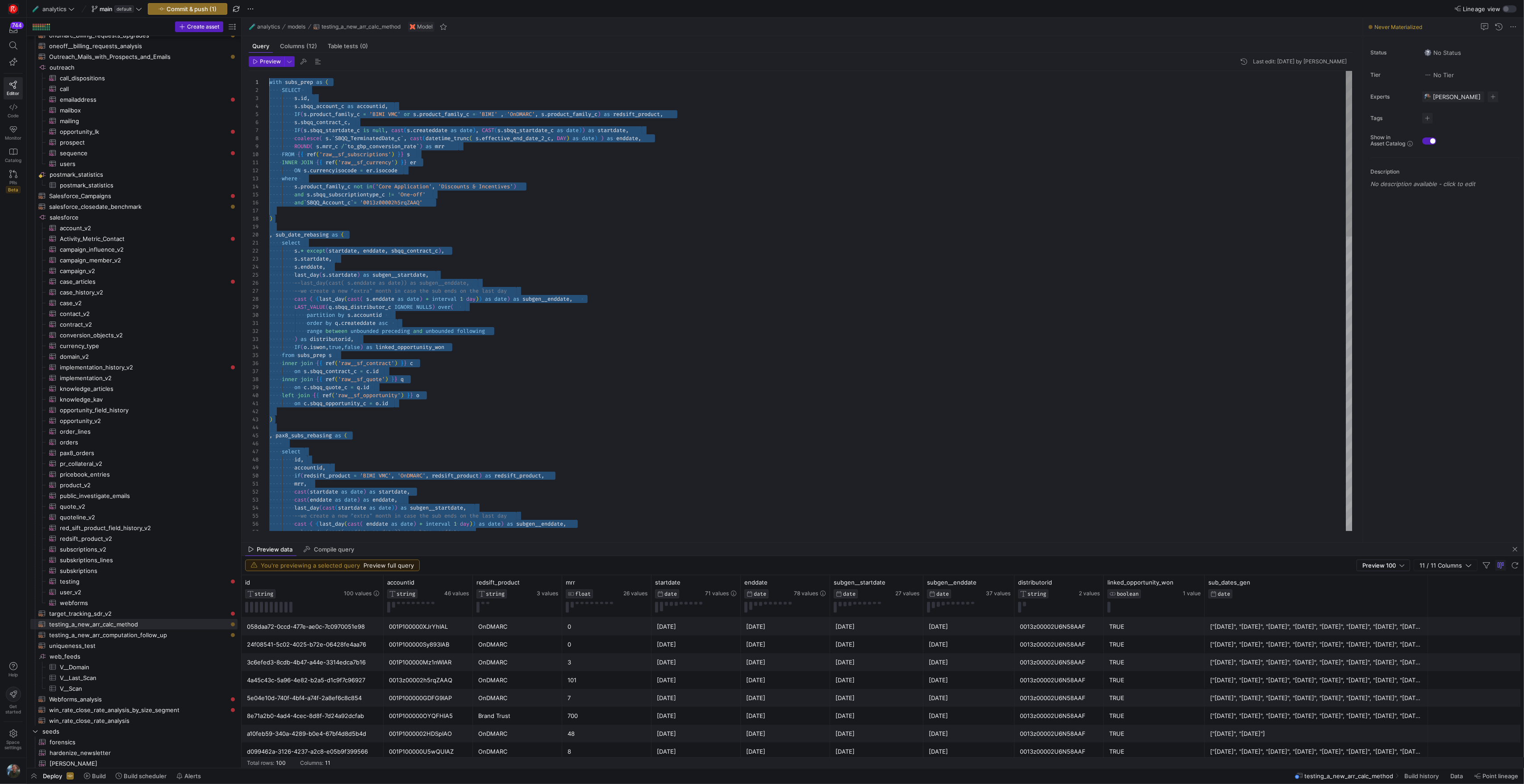
drag, startPoint x: 392, startPoint y: 465, endPoint x: 253, endPoint y: -71, distance: 553.7
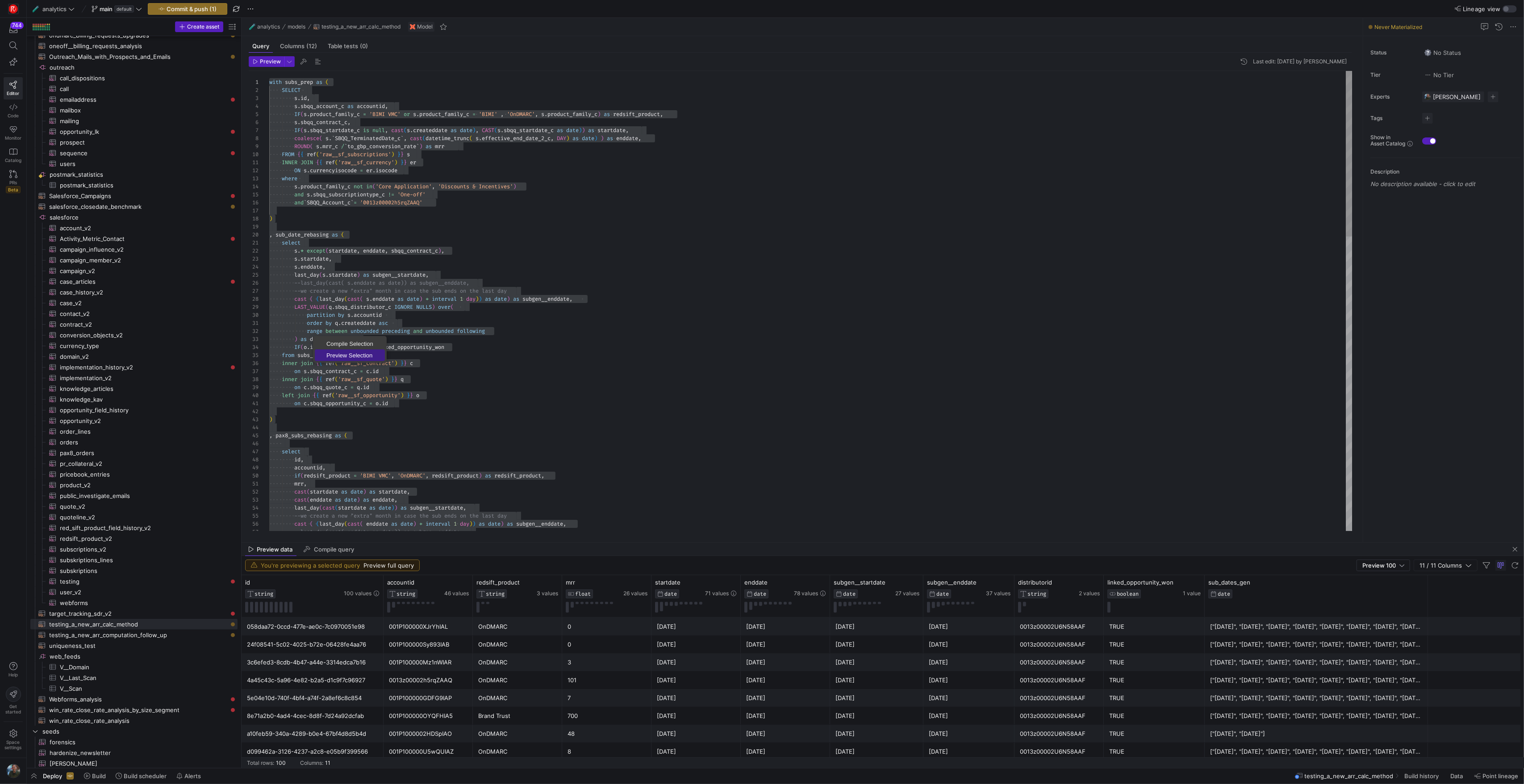
click at [343, 355] on span "Preview Selection" at bounding box center [350, 355] width 70 height 6
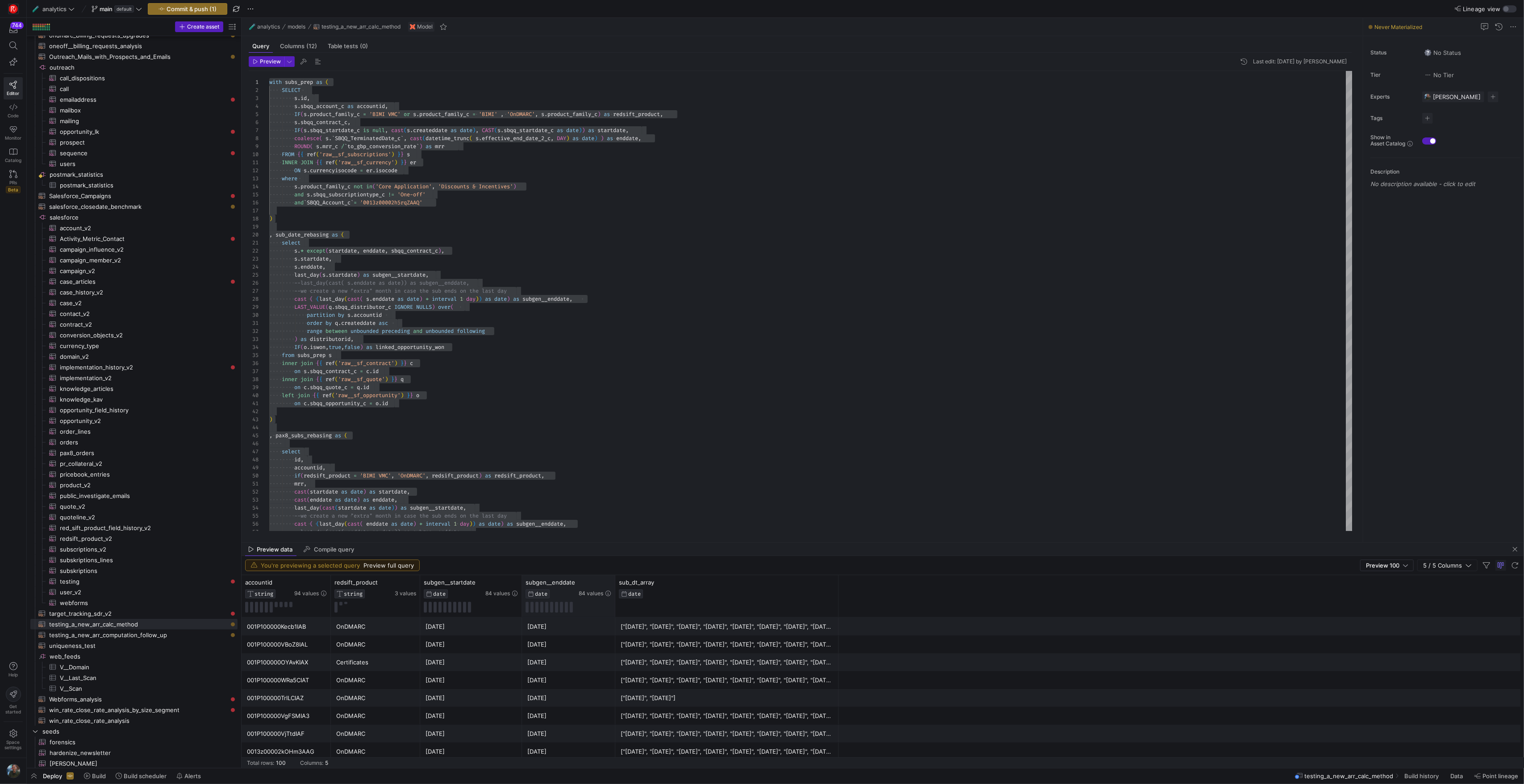
drag, startPoint x: 620, startPoint y: 597, endPoint x: 615, endPoint y: 595, distance: 5.4
click at [615, 595] on div at bounding box center [615, 596] width 4 height 42
drag, startPoint x: 837, startPoint y: 601, endPoint x: 1077, endPoint y: 603, distance: 240.0
click at [1077, 603] on div "accountid STRING 94 values redsift_product STRING 3 values subgen__startdate DA…" at bounding box center [883, 597] width 1283 height 43
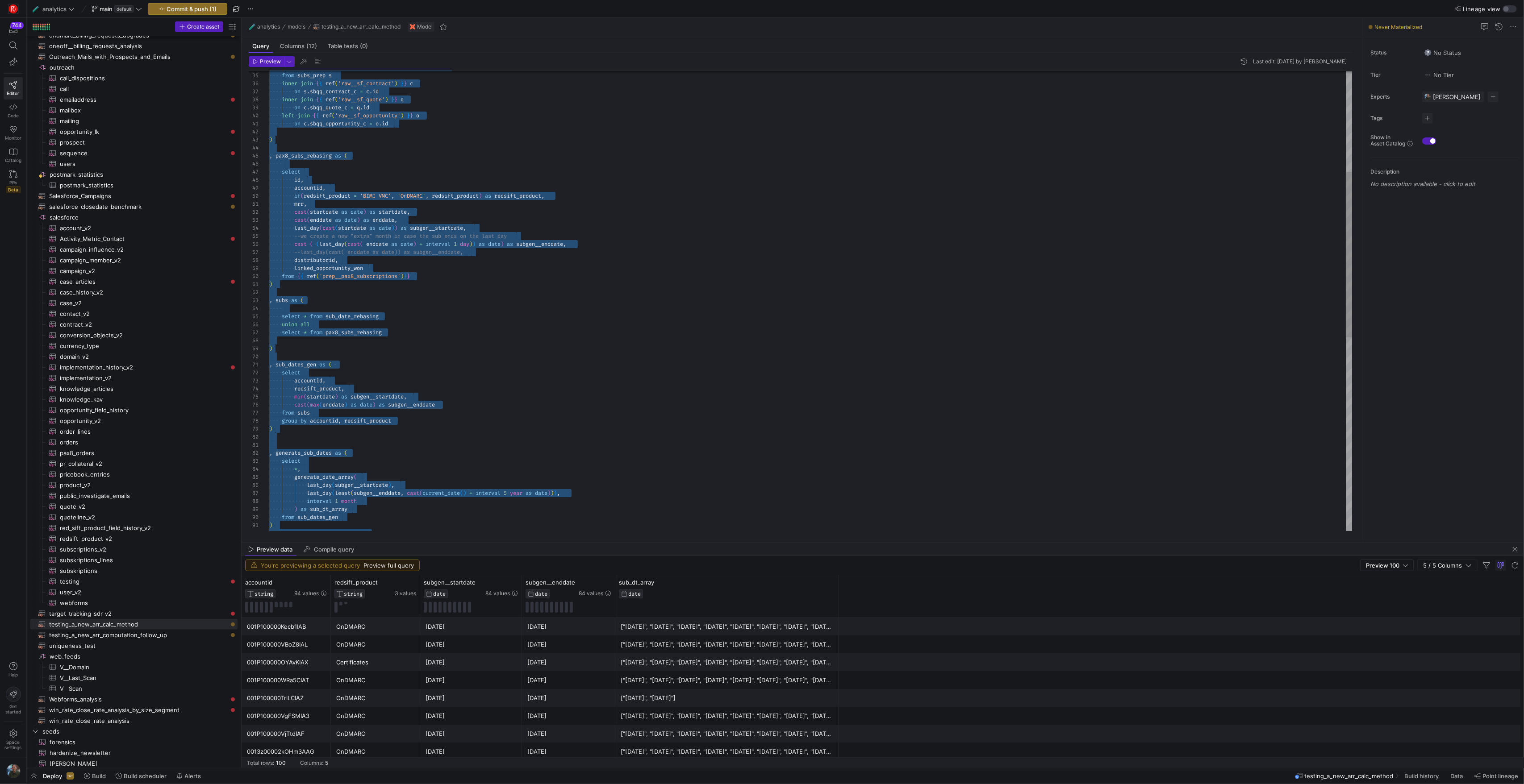
click at [513, 494] on div "--last_day(cast( enddate as date)) as subgen__endd ate, cast ( ( last_day ( cas…" at bounding box center [811, 429] width 1083 height 1277
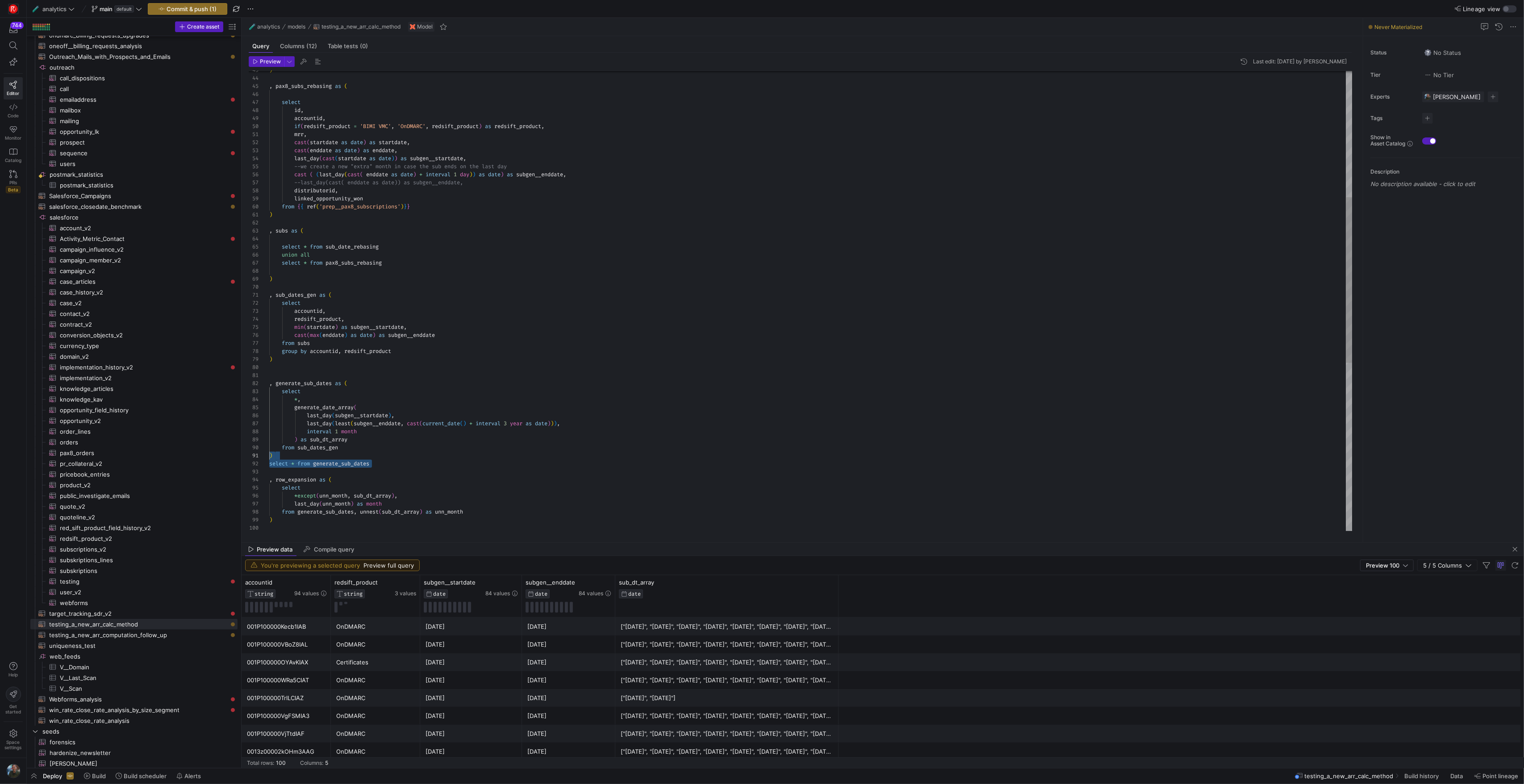
scroll to position [8, 0]
drag, startPoint x: 381, startPoint y: 465, endPoint x: 248, endPoint y: 461, distance: 133.1
click at [269, 461] on div "--last_day(cast( enddate as date)) as subgen__endd ate, cast ( ( last_day ( cas…" at bounding box center [811, 359] width 1083 height 1277
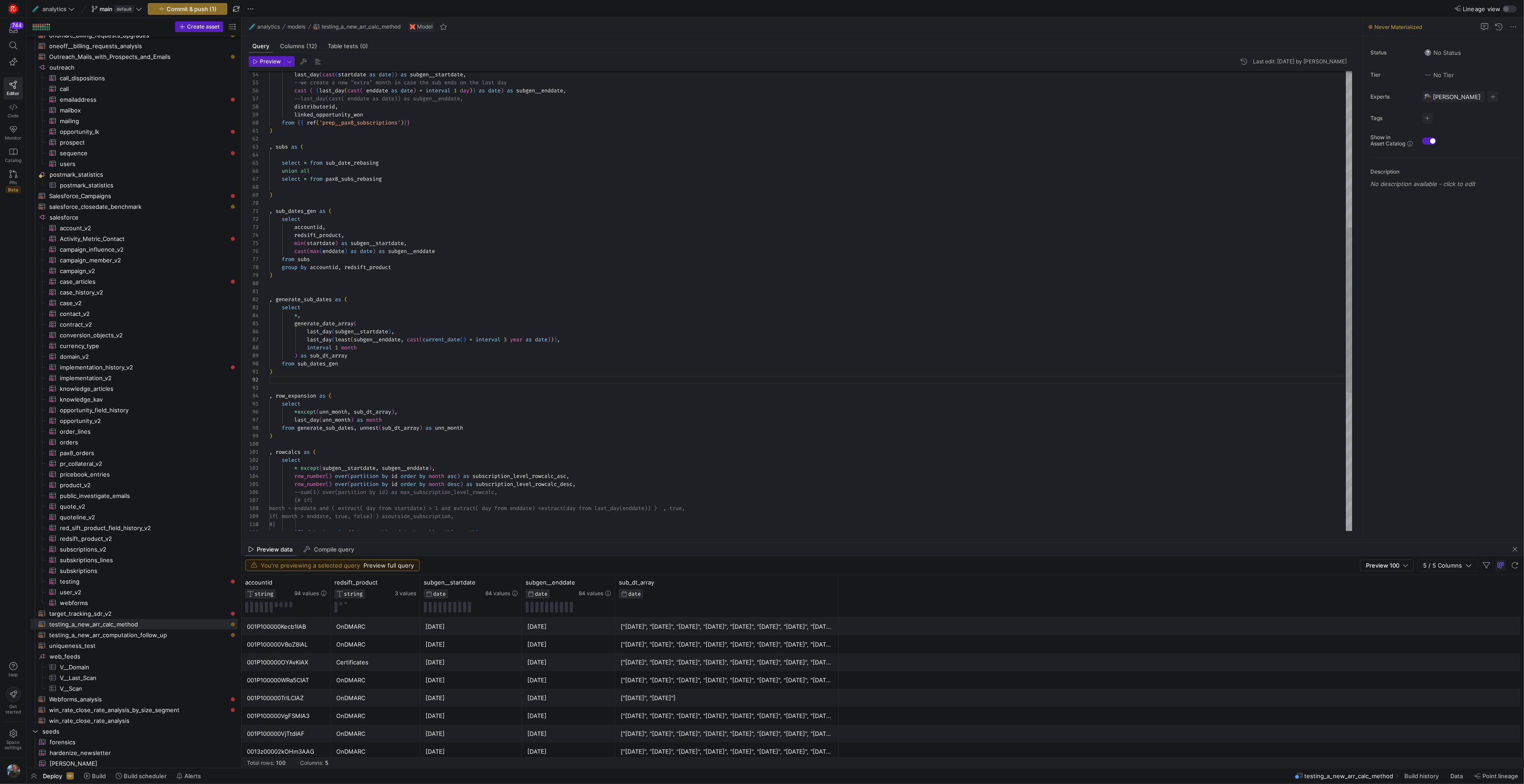
scroll to position [72, 0]
click at [278, 446] on div "--last_day(cast( enddate as date)) as subgen__endd ate, cast ( ( last_day ( cas…" at bounding box center [811, 276] width 1083 height 1277
click at [315, 395] on div "--last_day(cast( enddate as date)) as subgen__endd ate, cast ( ( last_day ( cas…" at bounding box center [811, 276] width 1083 height 1277
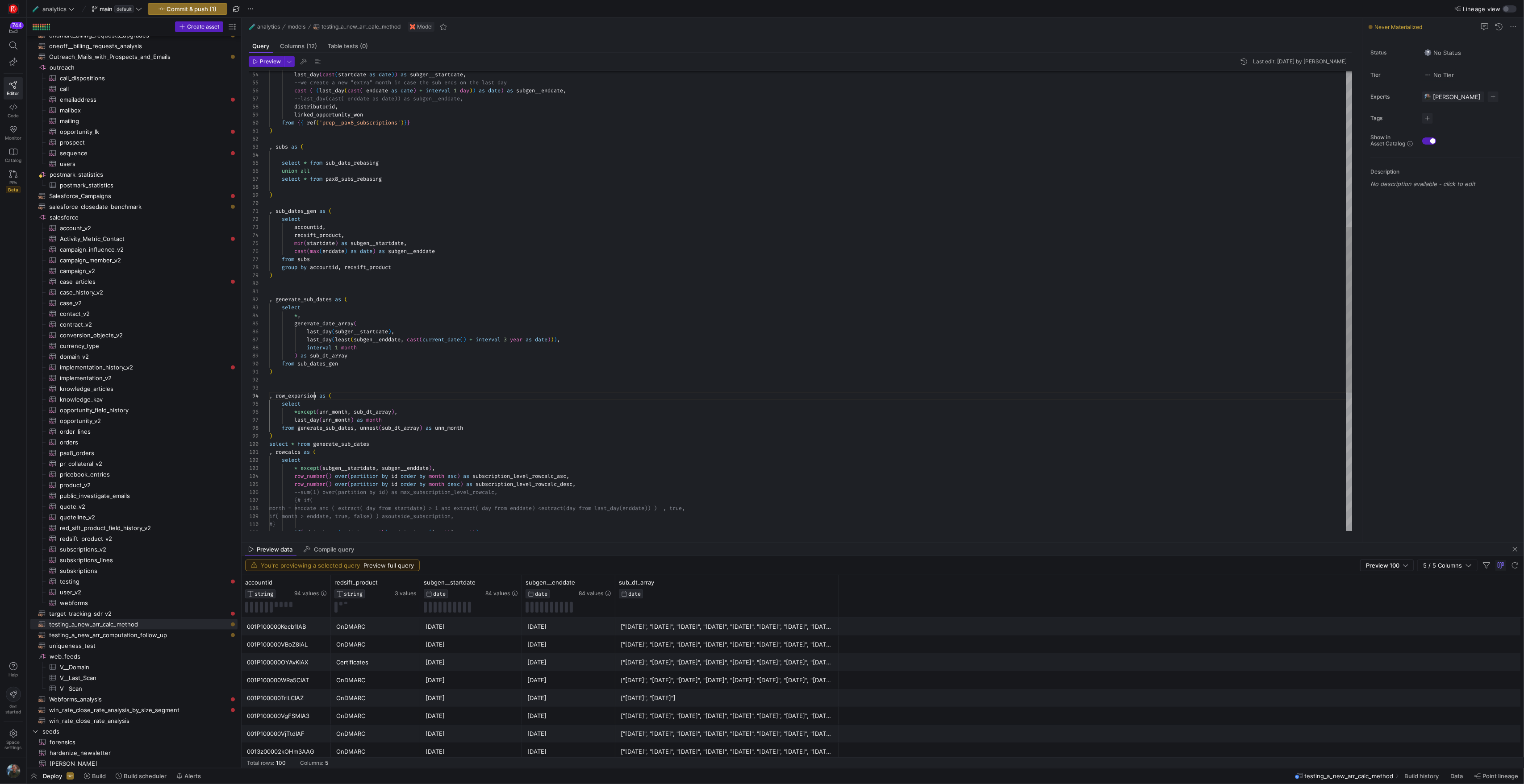
click at [315, 395] on div "--last_day(cast( enddate as date)) as subgen__endd ate, cast ( ( last_day ( cas…" at bounding box center [811, 276] width 1083 height 1277
click at [341, 443] on div "--last_day(cast( enddate as date)) as subgen__endd ate, cast ( ( last_day ( cas…" at bounding box center [811, 276] width 1083 height 1277
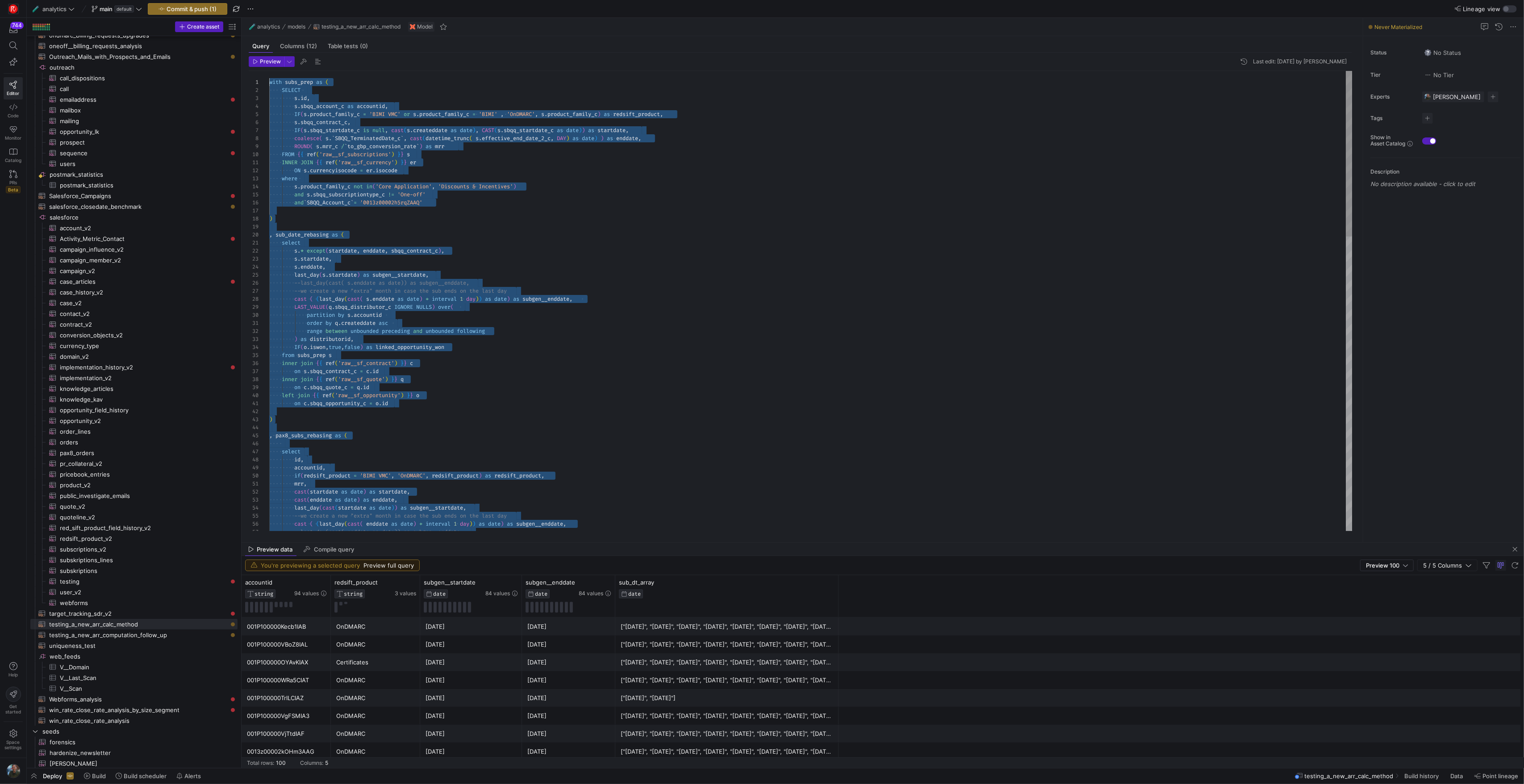
drag, startPoint x: 366, startPoint y: 445, endPoint x: 250, endPoint y: -70, distance: 527.9
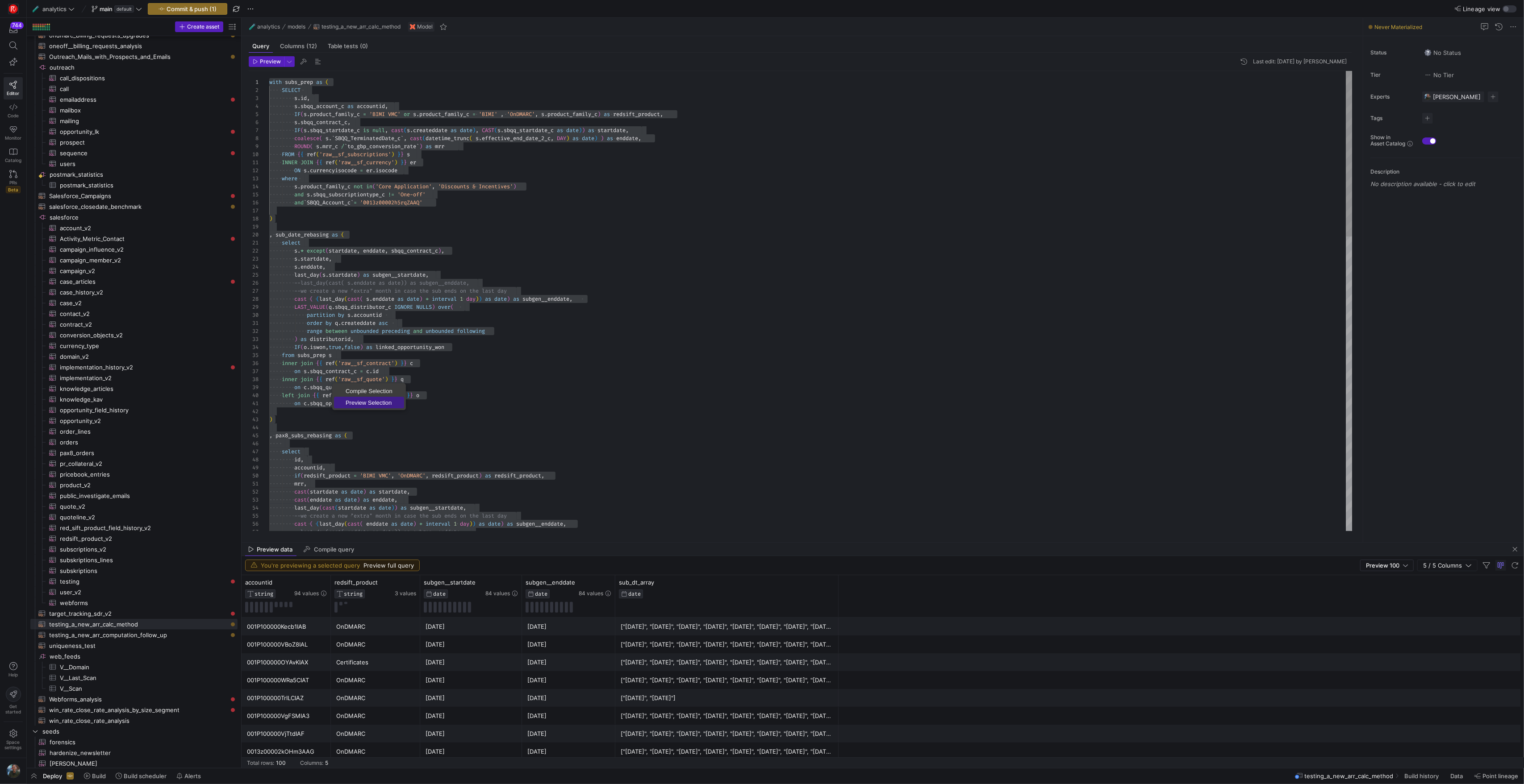
click at [373, 403] on span "Preview Selection" at bounding box center [369, 403] width 70 height 6
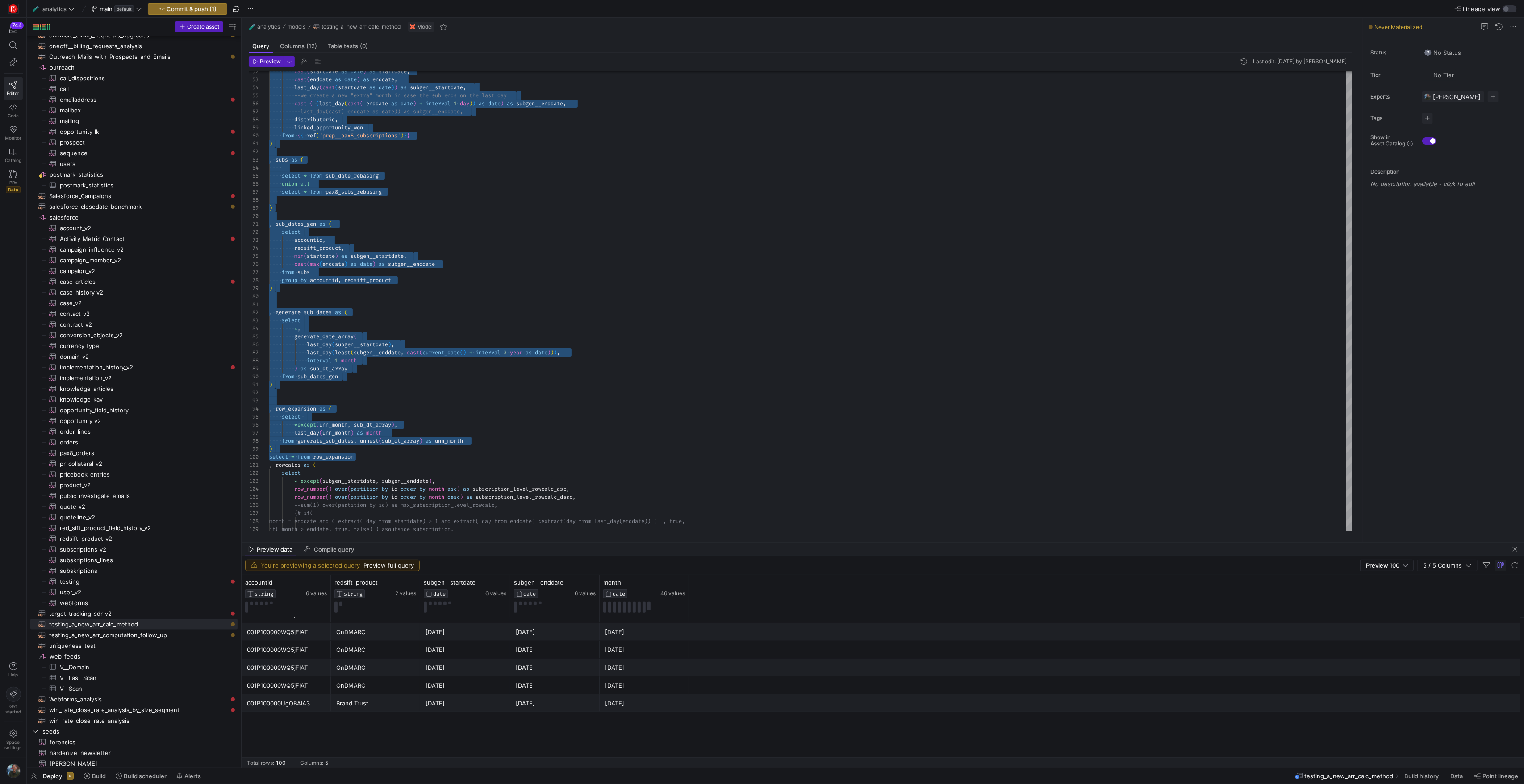
scroll to position [1368, 0]
click at [374, 460] on div "--last_day(cast( enddate as date)) as subgen__endd ate, cast ( ( last_day ( cas…" at bounding box center [811, 289] width 1083 height 1277
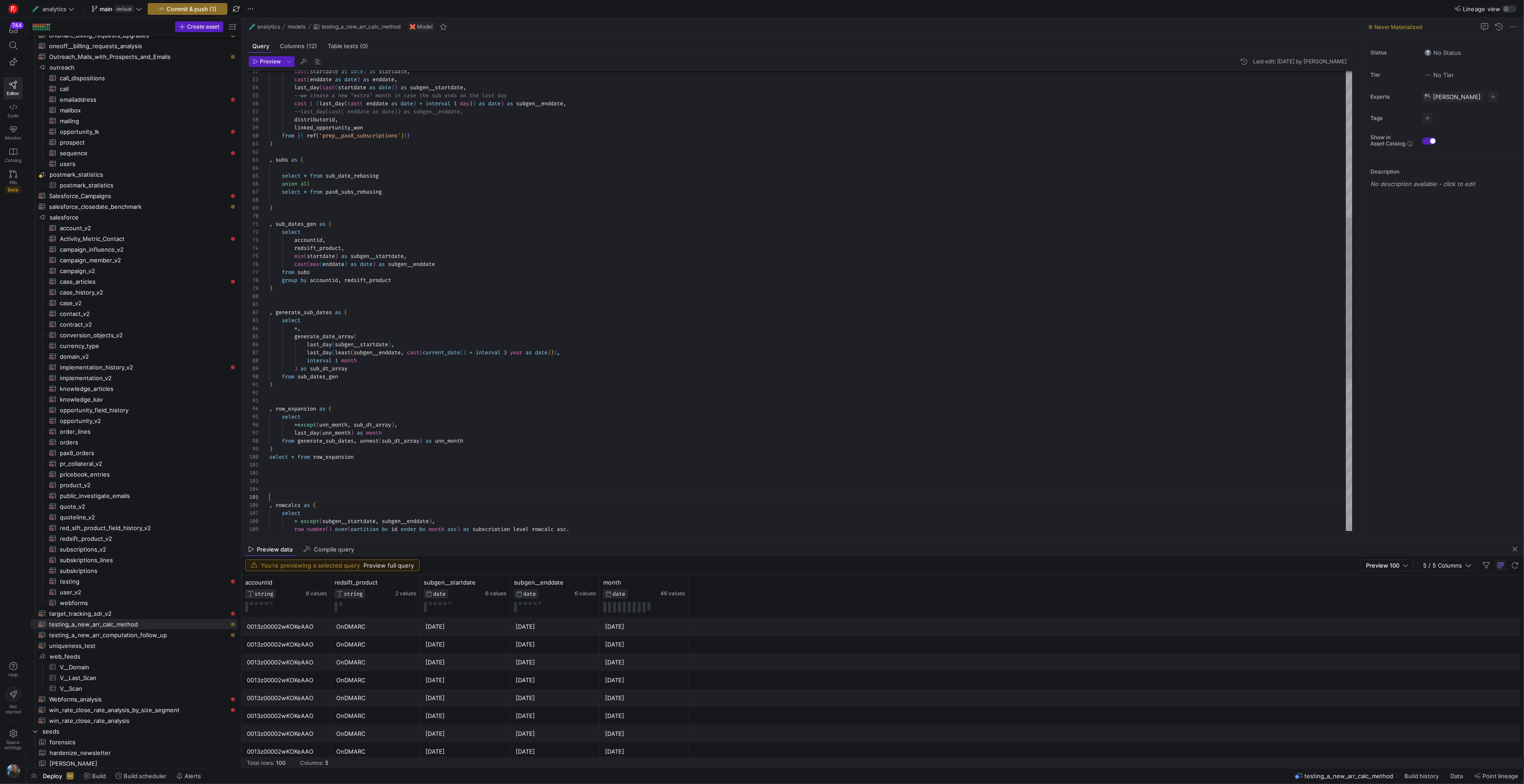
click at [359, 452] on div "--last_day(cast( enddate as date)) as subgen__endd ate, cast ( ( last_day ( cas…" at bounding box center [811, 309] width 1083 height 1317
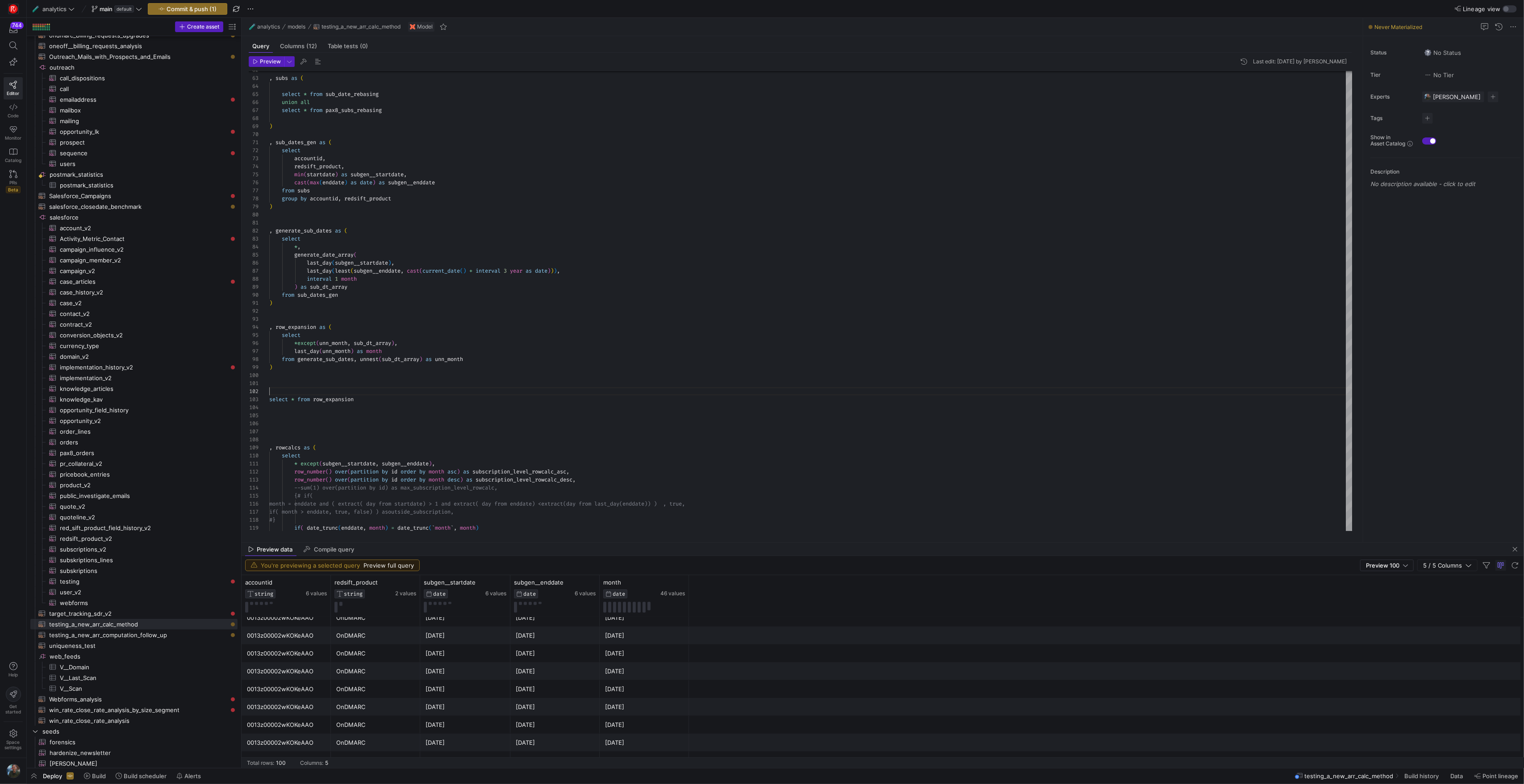
scroll to position [174, 0]
click at [553, 642] on div "[DATE]" at bounding box center [555, 644] width 79 height 17
click at [485, 667] on div "[DATE]" at bounding box center [465, 662] width 79 height 17
click at [538, 673] on div "[DATE]" at bounding box center [555, 680] width 79 height 17
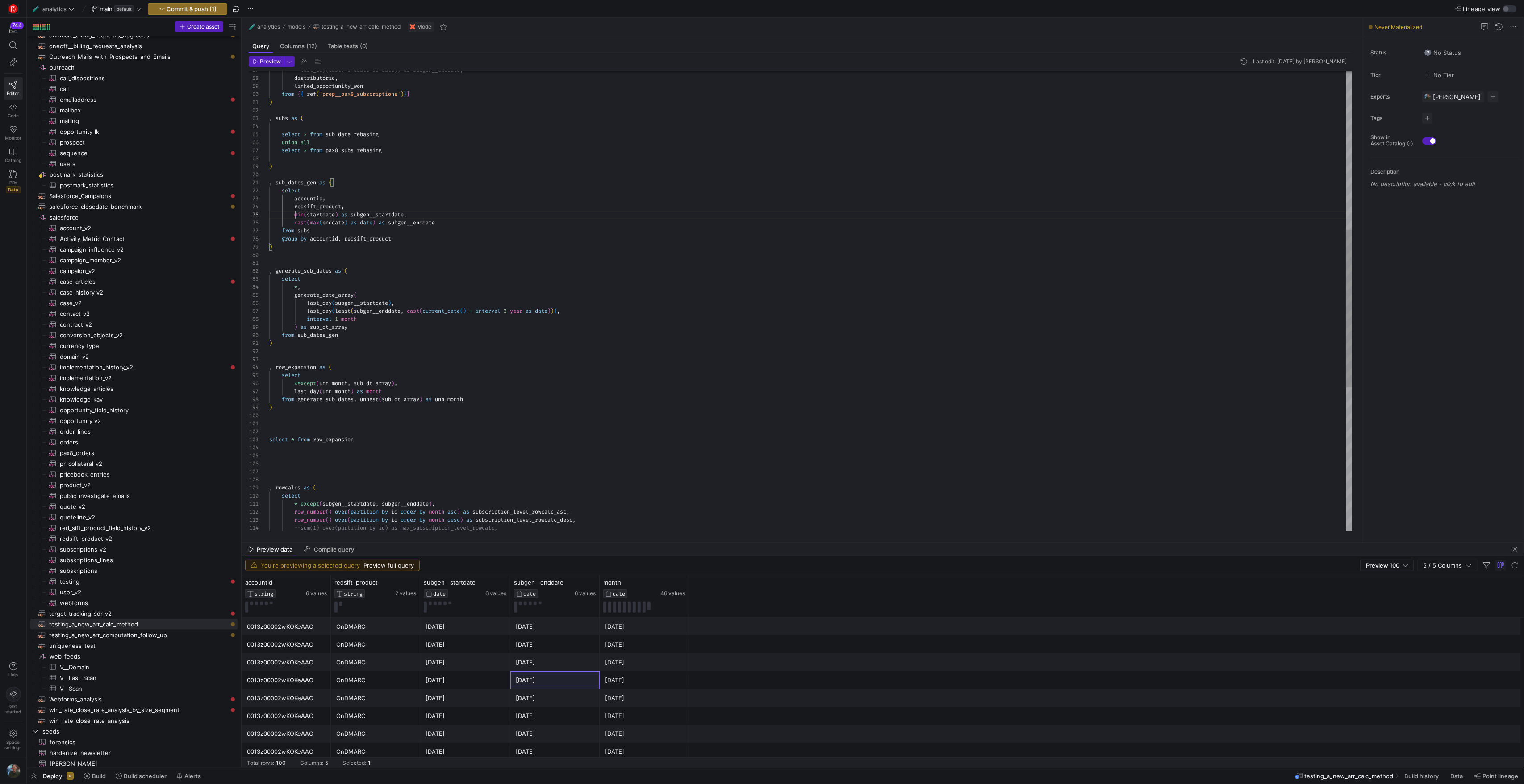
click at [293, 218] on div ", sub_dates_gen as ( select accountid , redsift_product , min ( startdate ) as …" at bounding box center [811, 279] width 1083 height 1340
click at [367, 217] on div ", sub_dates_gen as ( select accountid , redsift_product , last_day ( min ( star…" at bounding box center [811, 279] width 1083 height 1340
click at [294, 225] on div ", sub_dates_gen as ( select accountid , redsift_product , last_day ( min ( star…" at bounding box center [811, 279] width 1083 height 1340
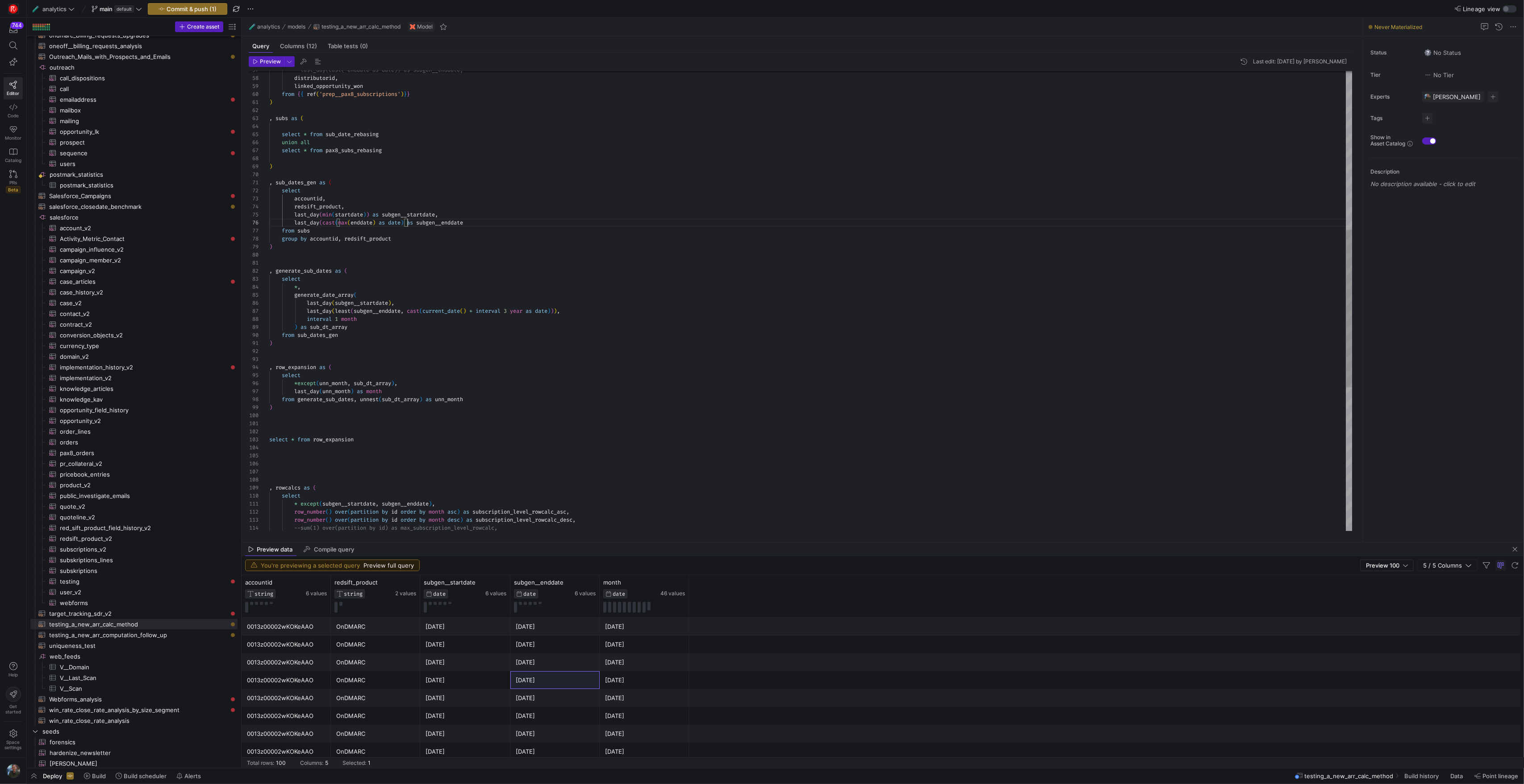
scroll to position [40, 141]
click at [336, 312] on div ", sub_dates_gen as ( select accountid , redsift_product , last_day ( min ( star…" at bounding box center [811, 279] width 1083 height 1340
click at [338, 301] on div ", sub_dates_gen as ( select accountid , redsift_product , last_day ( min ( star…" at bounding box center [811, 279] width 1083 height 1340
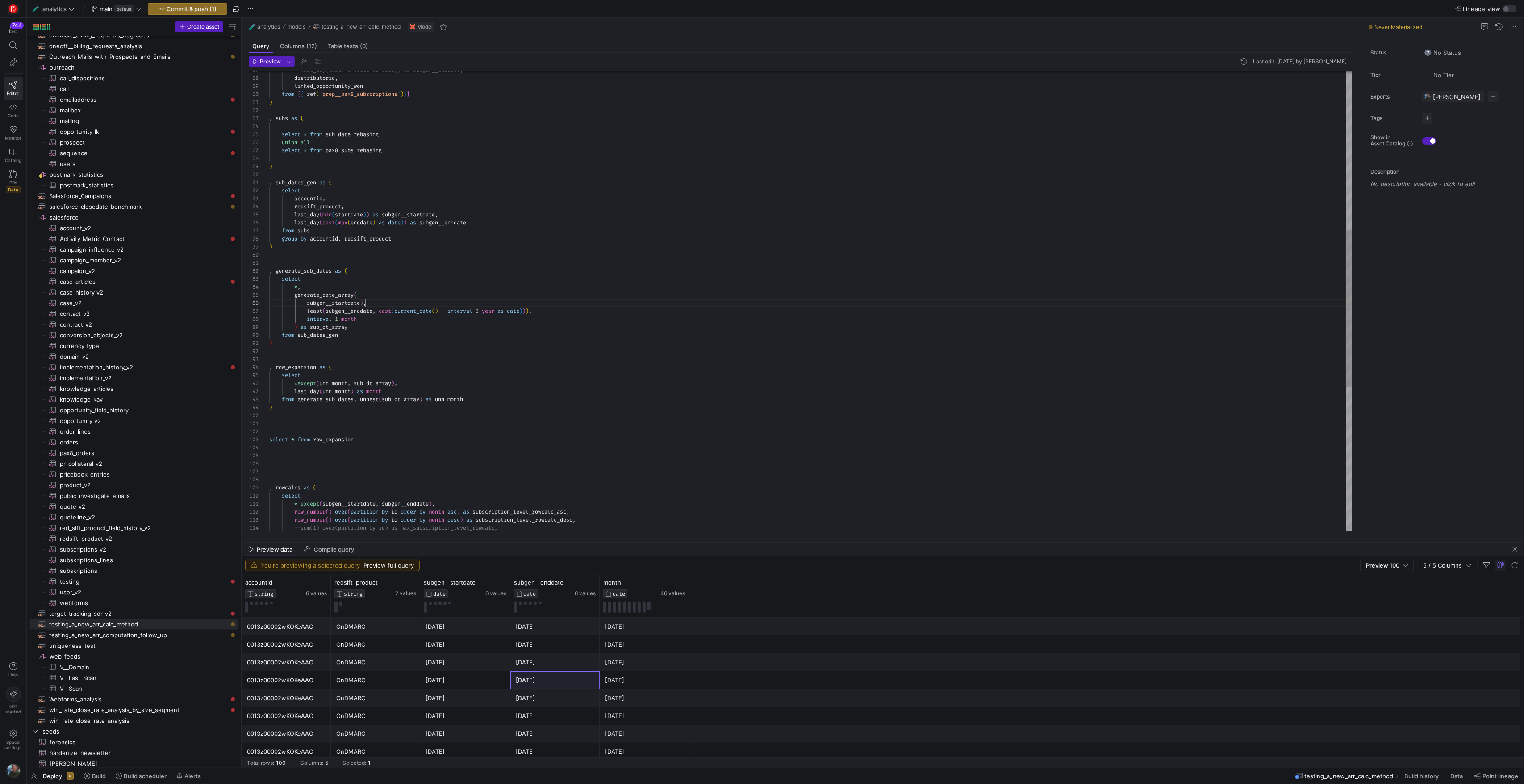
click at [365, 303] on div ", sub_dates_gen as ( select accountid , redsift_product , last_day ( min ( star…" at bounding box center [811, 279] width 1083 height 1340
click at [382, 314] on div ", sub_dates_gen as ( select accountid , redsift_product , last_day ( min ( star…" at bounding box center [811, 279] width 1083 height 1340
click at [564, 363] on div ", sub_dates_gen as ( select accountid , redsift_product , last_day ( min ( star…" at bounding box center [811, 279] width 1083 height 1340
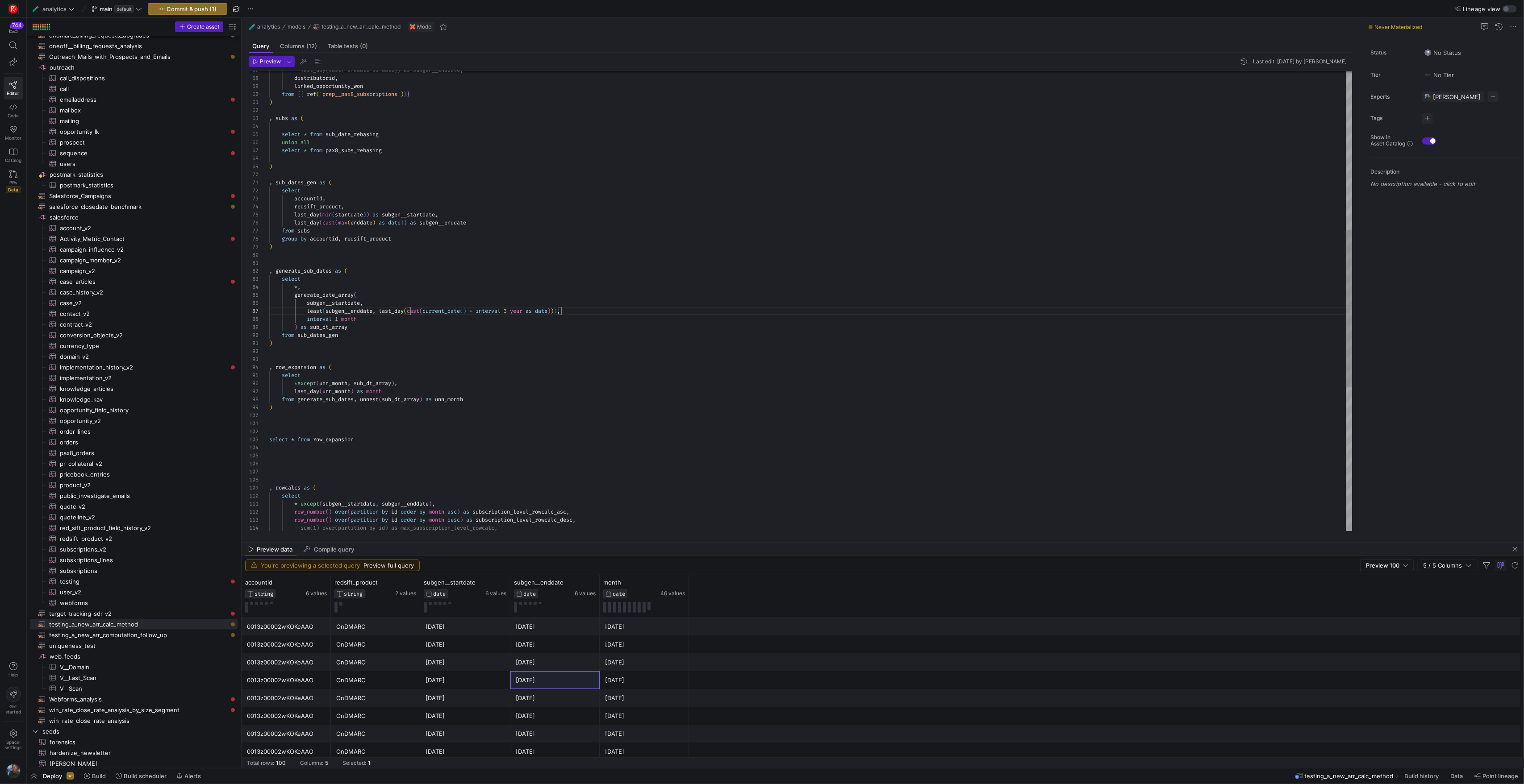
scroll to position [16, 0]
click at [420, 361] on div ", sub_dates_gen as ( select accountid , redsift_product , last_day ( min ( star…" at bounding box center [811, 279] width 1083 height 1340
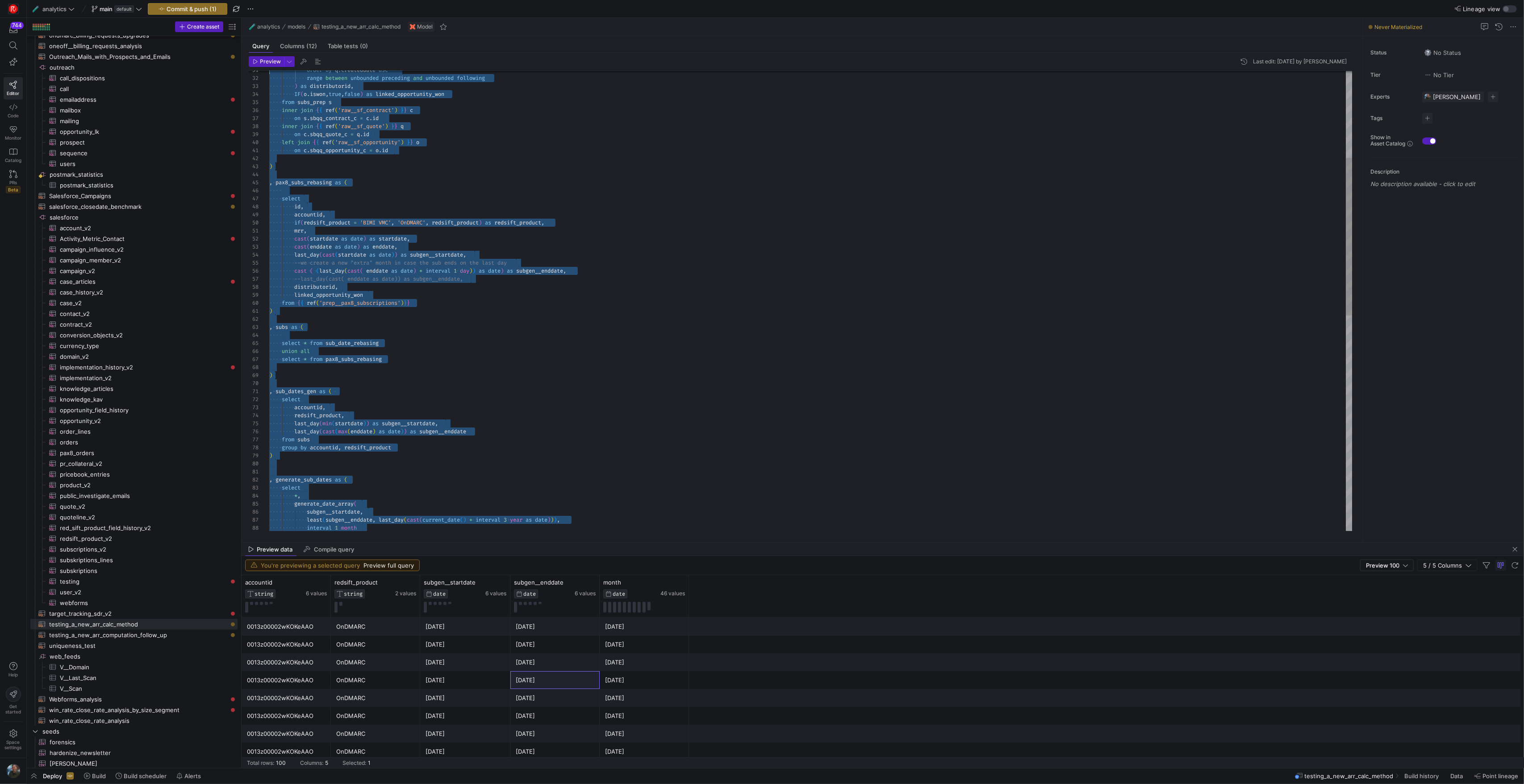
scroll to position [0, 0]
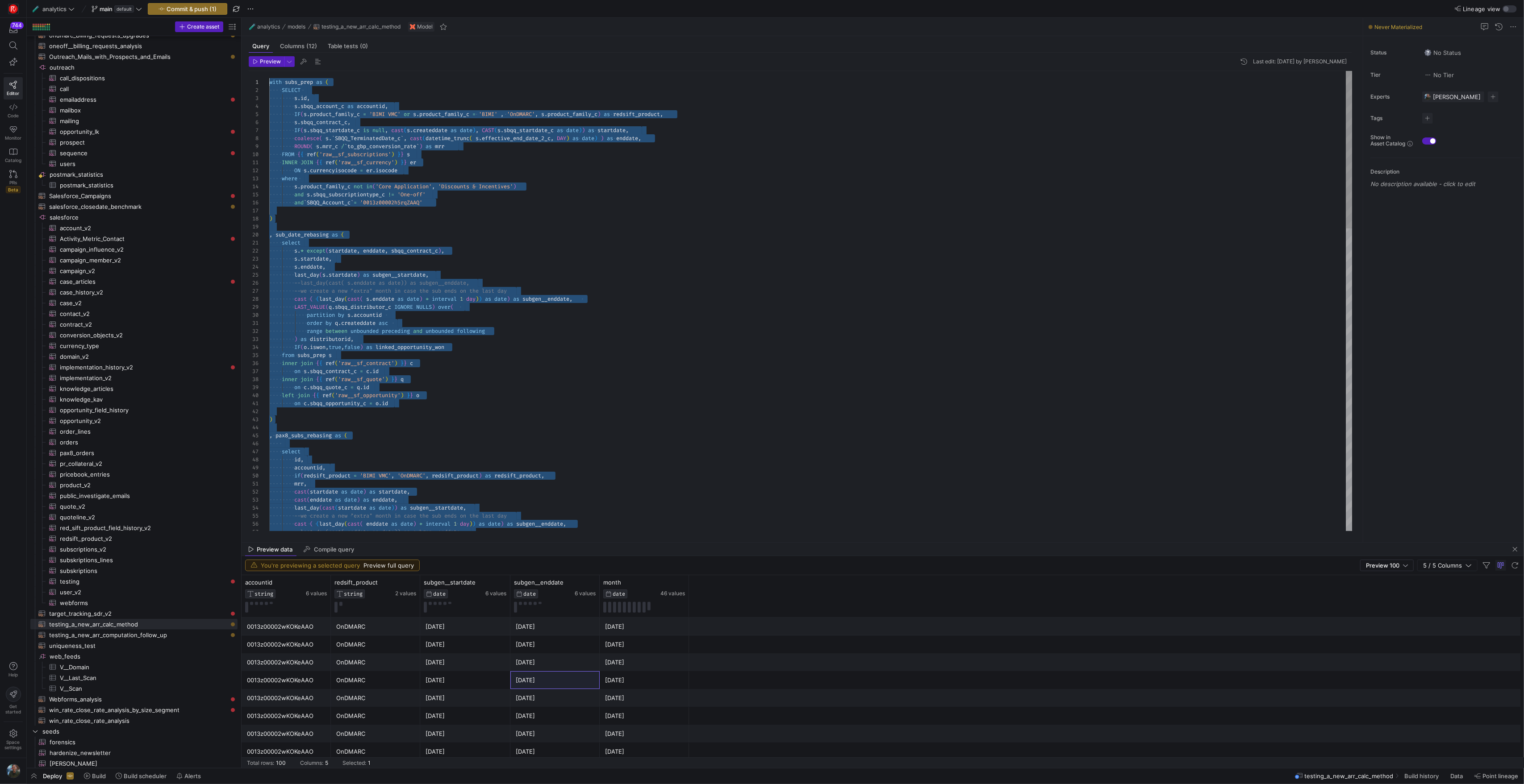
drag, startPoint x: 364, startPoint y: 440, endPoint x: 104, endPoint y: -73, distance: 575.1
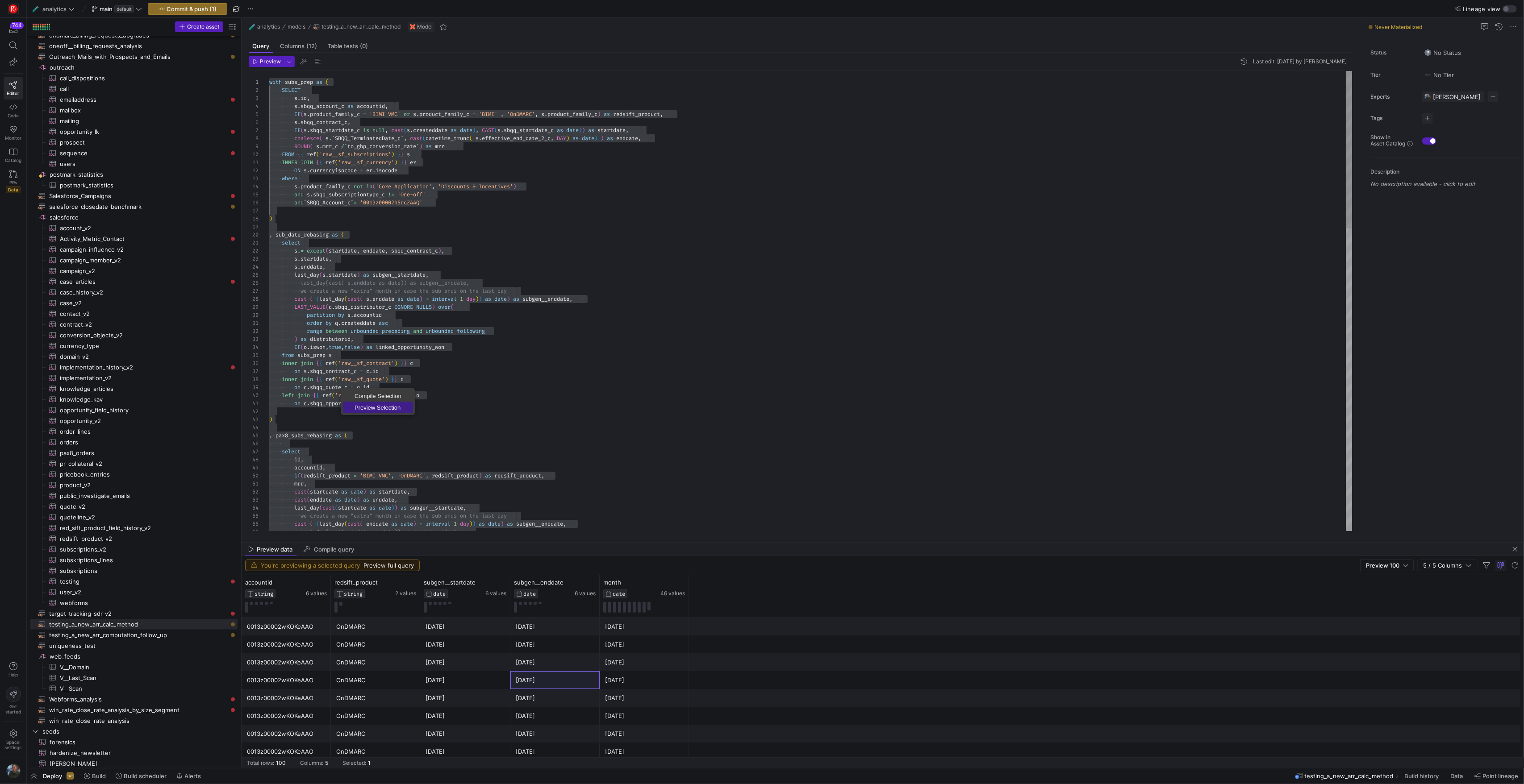
click at [383, 407] on span "Preview Selection" at bounding box center [378, 408] width 70 height 6
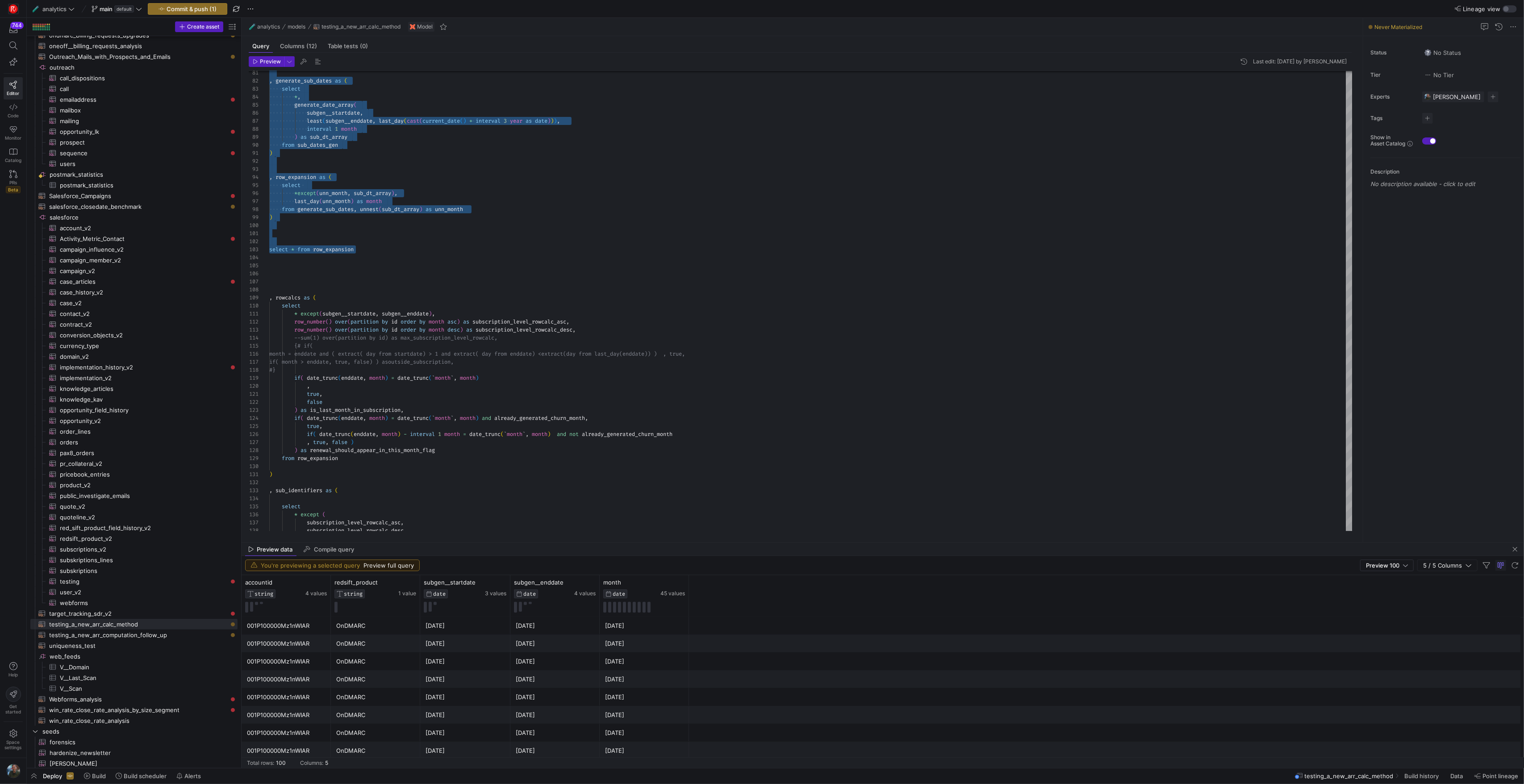
scroll to position [699, 0]
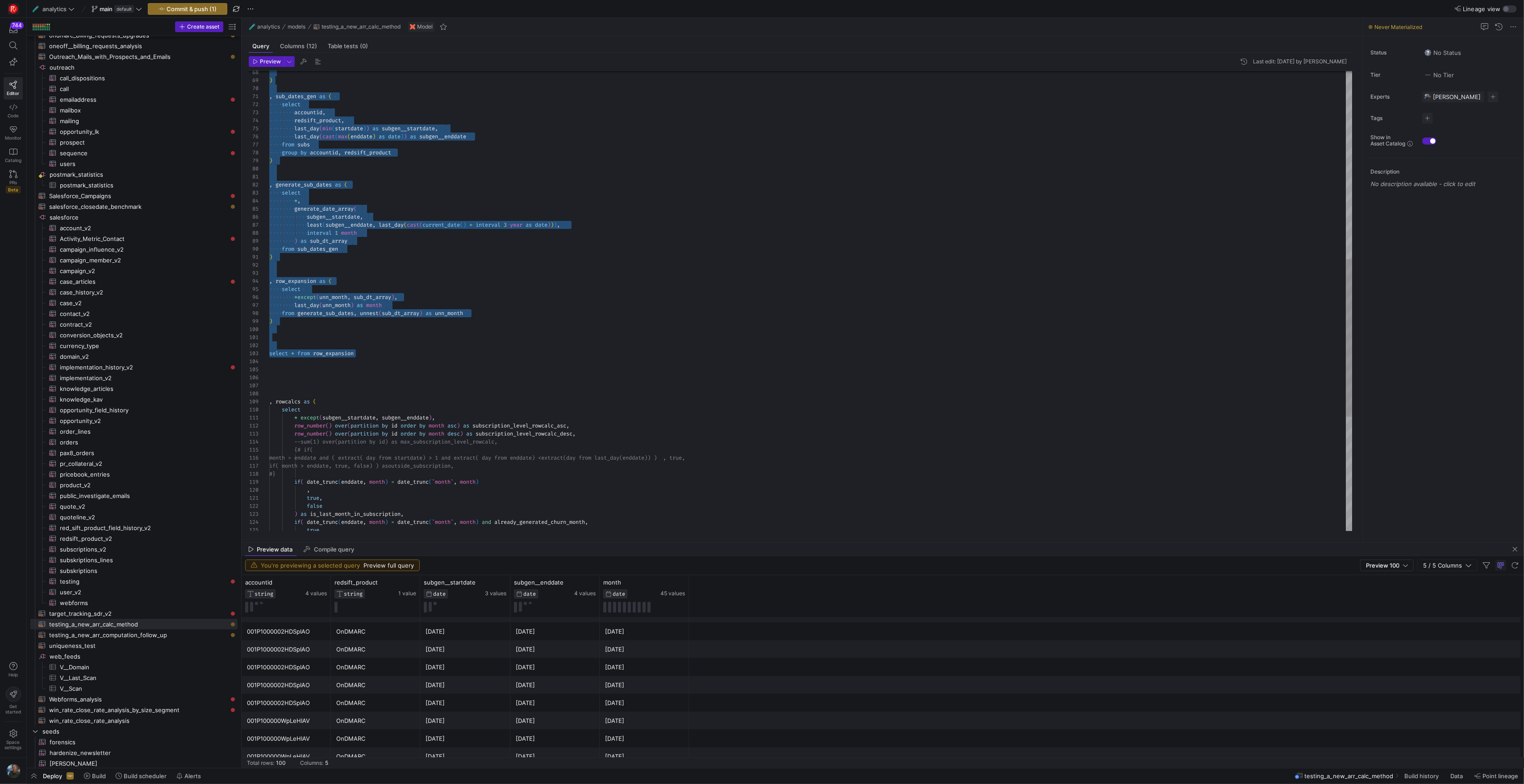
click at [488, 221] on div ", generate_sub_dates as ( select * , generate_date_array ( subgen__startdate , …" at bounding box center [811, 193] width 1083 height 1340
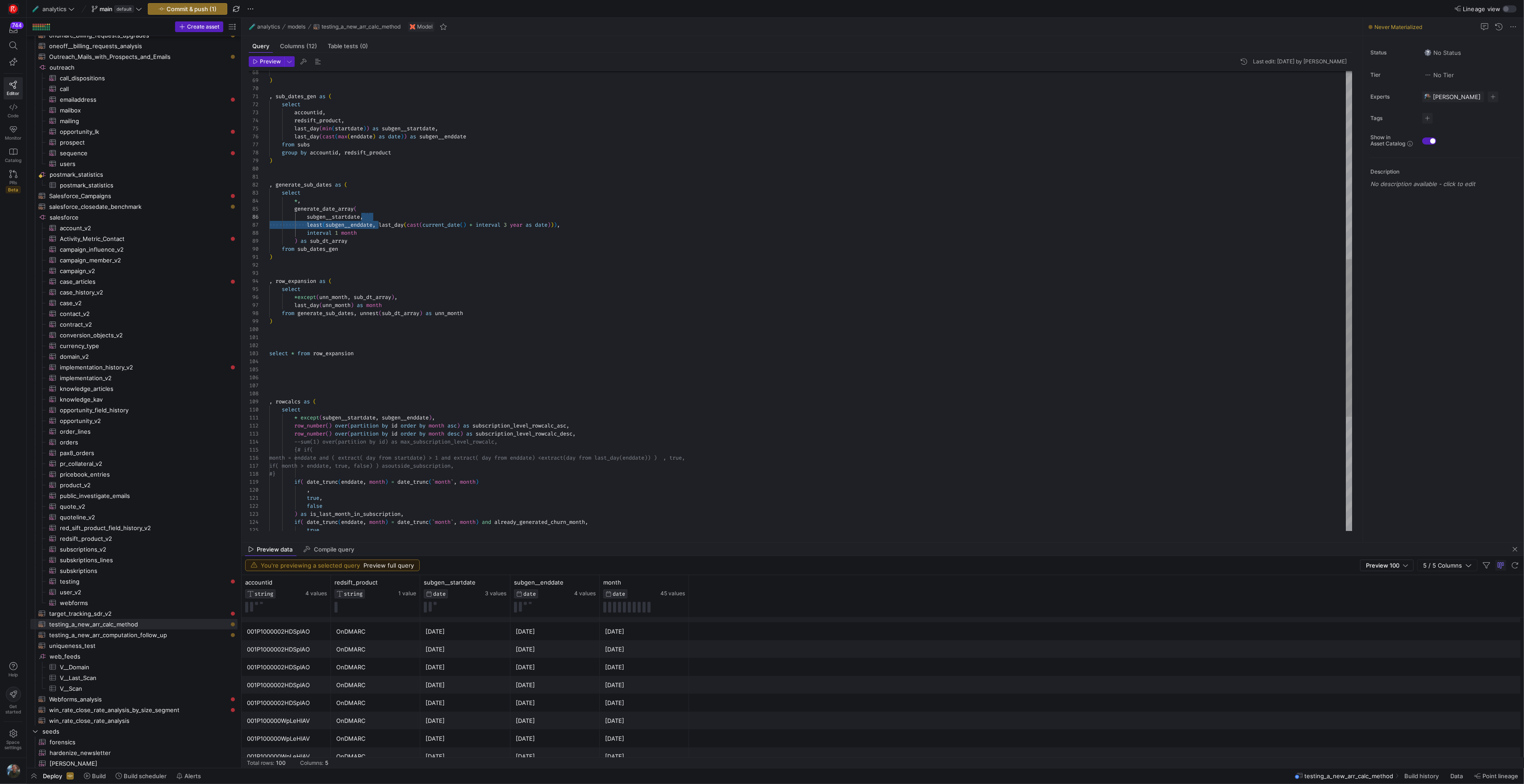
drag, startPoint x: 380, startPoint y: 223, endPoint x: 554, endPoint y: 219, distance: 174.0
click at [554, 219] on div ", generate_sub_dates as ( select * , generate_date_array ( subgen__startdate , …" at bounding box center [811, 193] width 1083 height 1340
click at [379, 224] on div ", generate_sub_dates as ( select * , generate_date_array ( subgen__startdate , …" at bounding box center [811, 193] width 1083 height 1340
drag, startPoint x: 380, startPoint y: 223, endPoint x: 558, endPoint y: 225, distance: 178.0
click at [558, 225] on div ", generate_sub_dates as ( select * , generate_date_array ( subgen__startdate , …" at bounding box center [811, 193] width 1083 height 1340
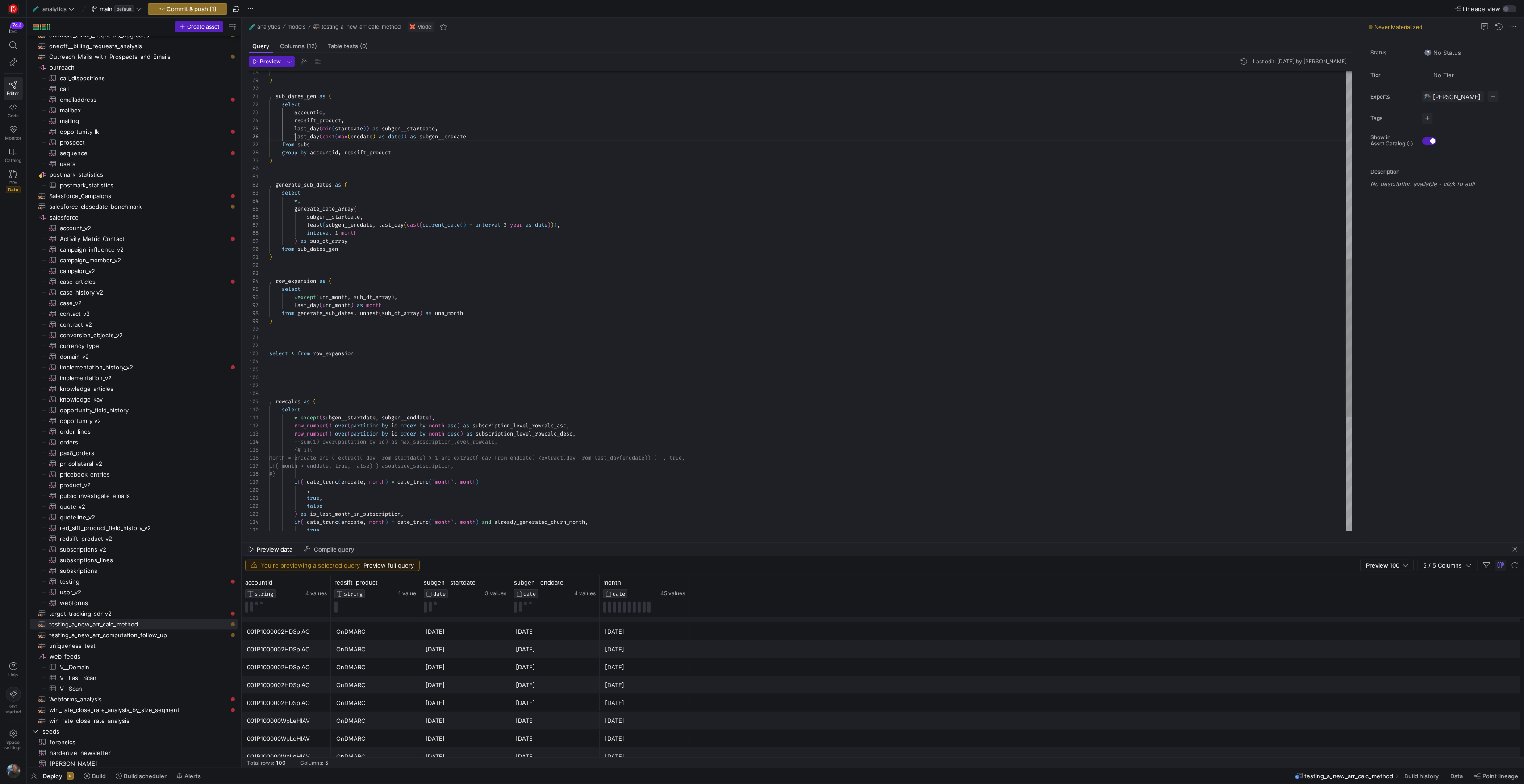
click at [293, 135] on div ", generate_sub_dates as ( select * , generate_date_array ( subgen__startdate , …" at bounding box center [811, 193] width 1083 height 1340
click at [432, 135] on div ", generate_sub_dates as ( select * , generate_date_array ( subgen__startdate , …" at bounding box center [811, 193] width 1083 height 1340
click at [552, 231] on div ", generate_sub_dates as ( select * , generate_date_array ( subgen__startdate , …" at bounding box center [811, 193] width 1083 height 1340
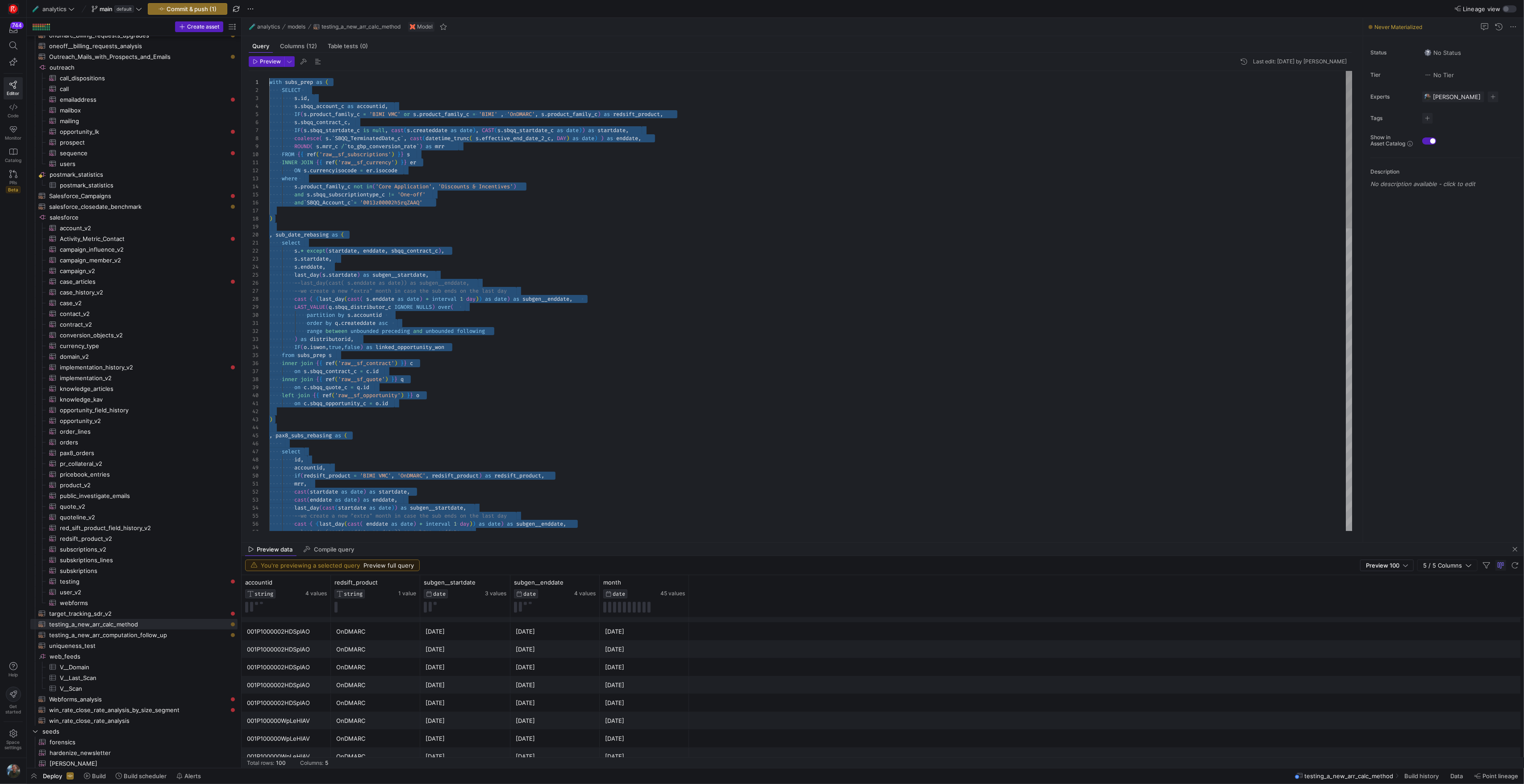
drag, startPoint x: 392, startPoint y: 358, endPoint x: 225, endPoint y: -72, distance: 461.3
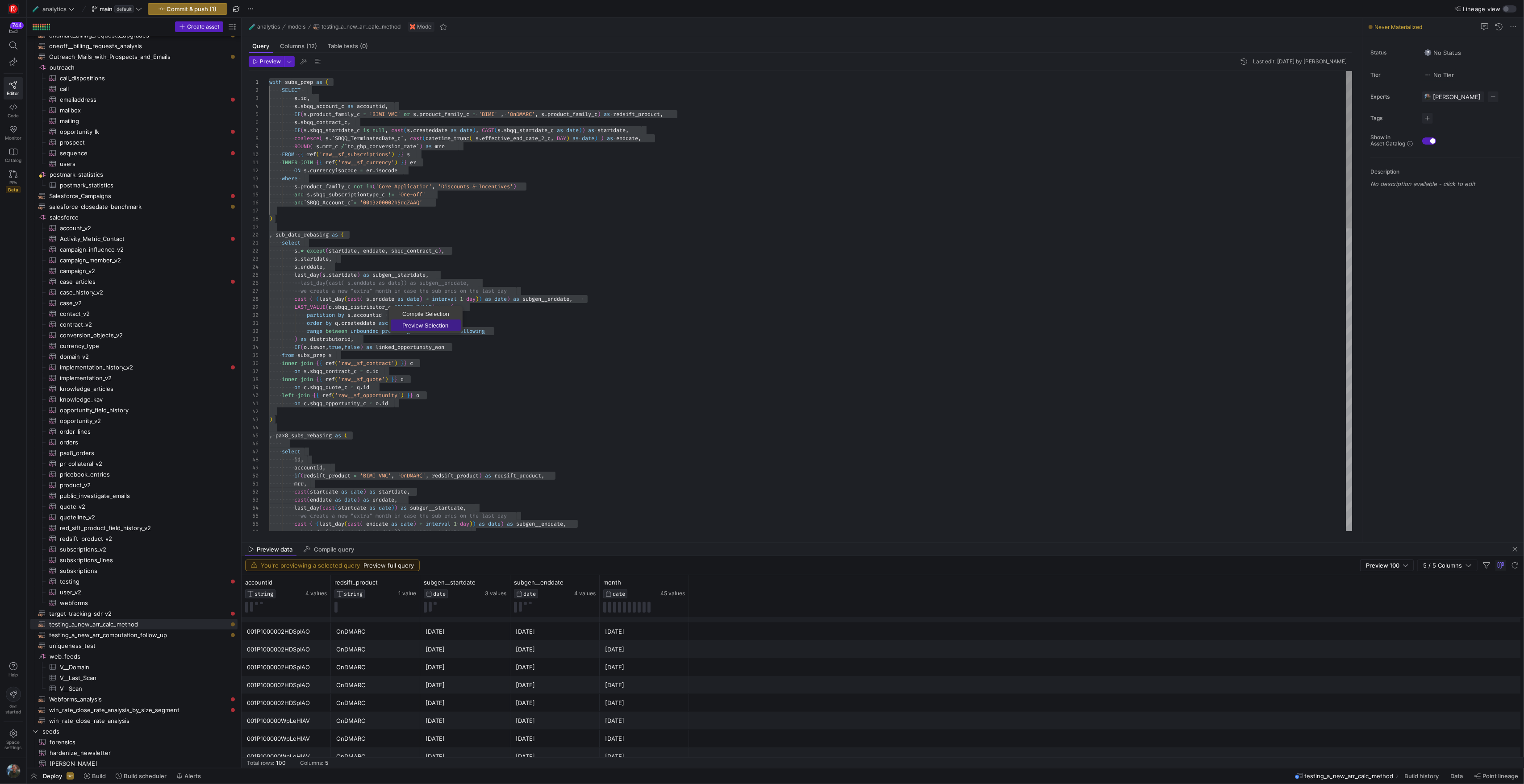
click at [432, 324] on span "Preview Selection" at bounding box center [425, 326] width 70 height 6
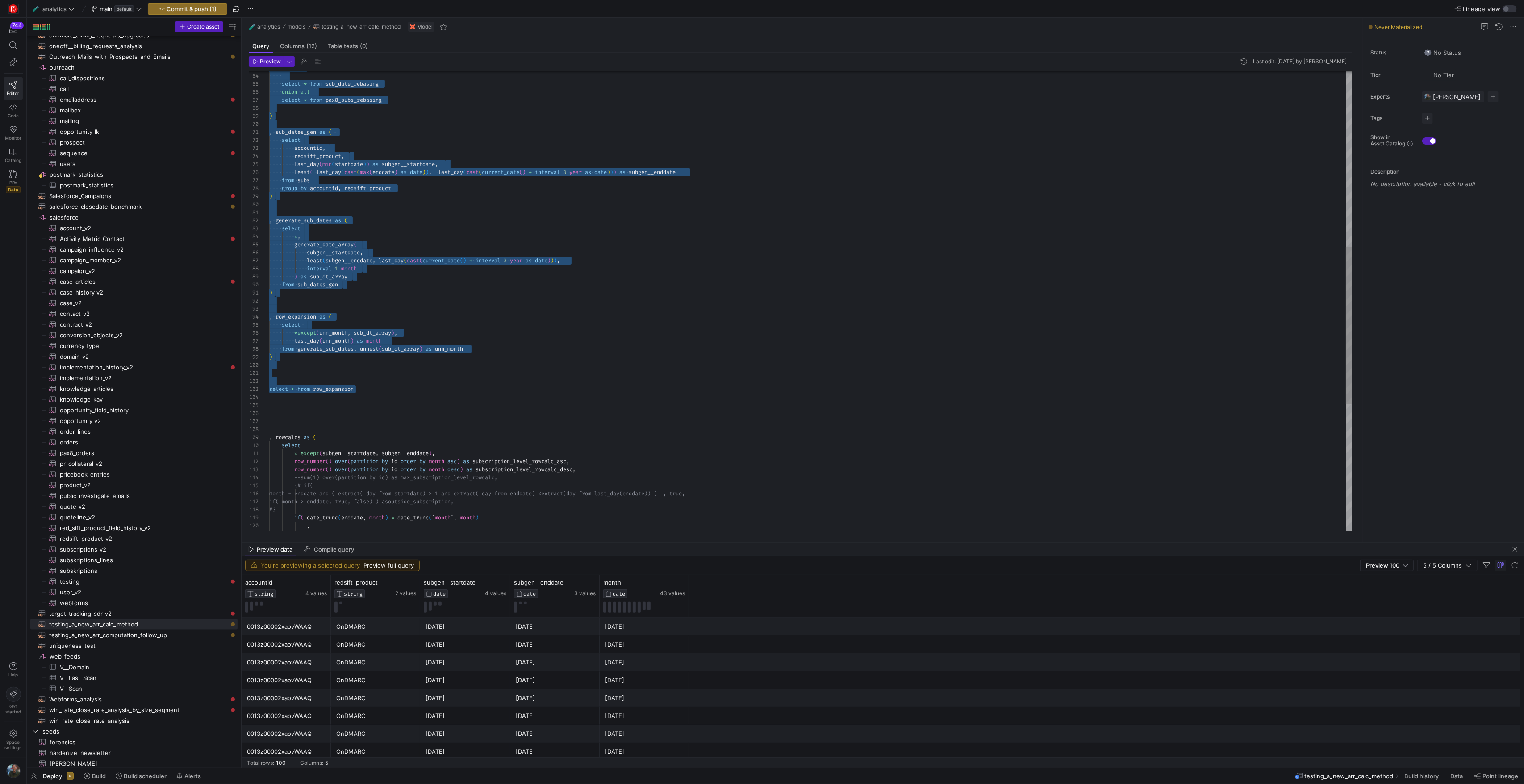
click at [340, 248] on div "select * from row_expansion , rowcalcs as ( select * except ( subgen__startdate…" at bounding box center [811, 229] width 1083 height 1340
click at [338, 257] on div "select * from row_expansion , rowcalcs as ( select * except ( subgen__startdate…" at bounding box center [811, 229] width 1083 height 1340
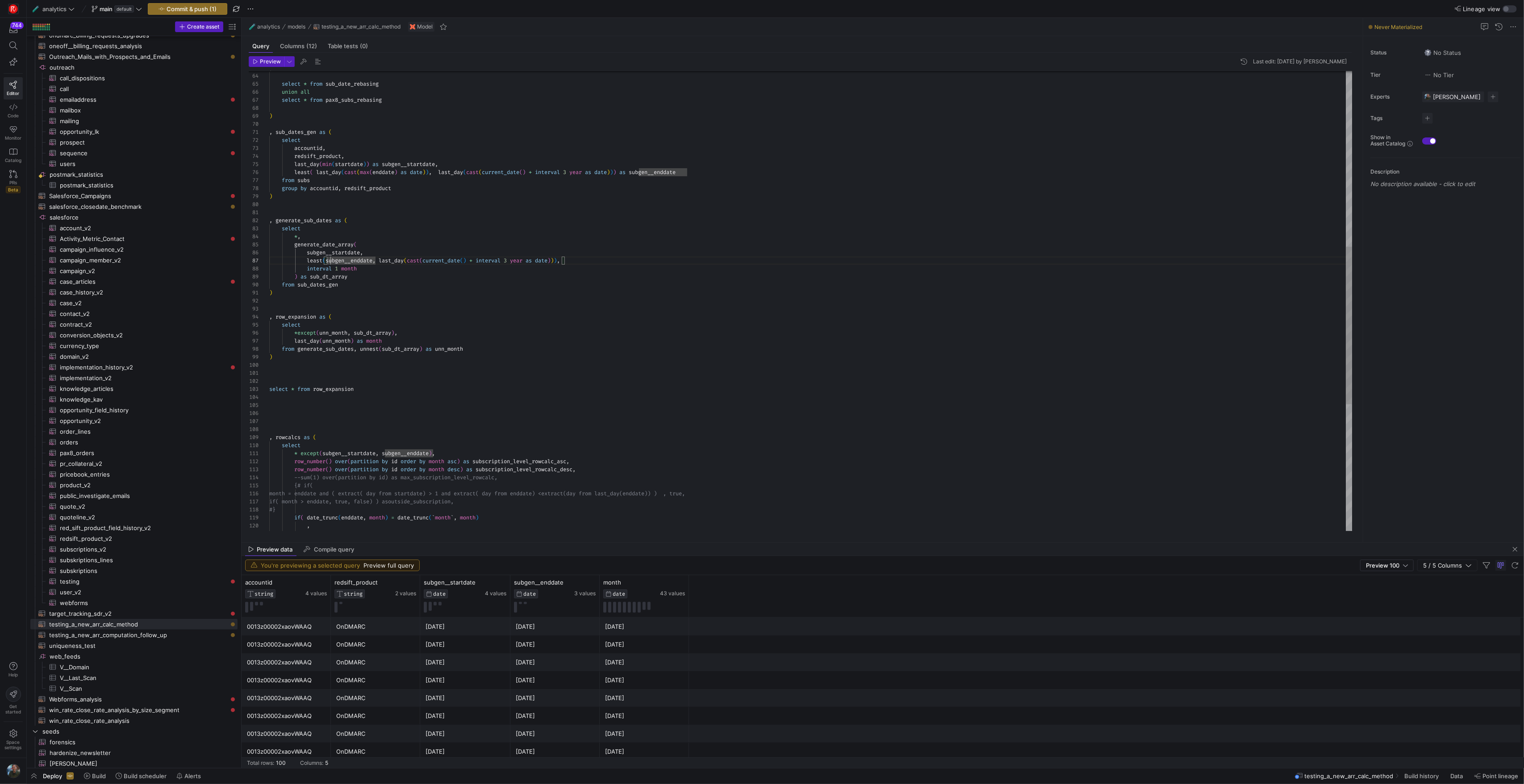
click at [329, 263] on div "select * from row_expansion , rowcalcs as ( select * except ( subgen__startdate…" at bounding box center [811, 229] width 1083 height 1340
drag, startPoint x: 356, startPoint y: 261, endPoint x: 547, endPoint y: 259, distance: 191.0
click at [547, 259] on div "select * from row_expansion , rowcalcs as ( select * except ( subgen__startdate…" at bounding box center [811, 229] width 1083 height 1340
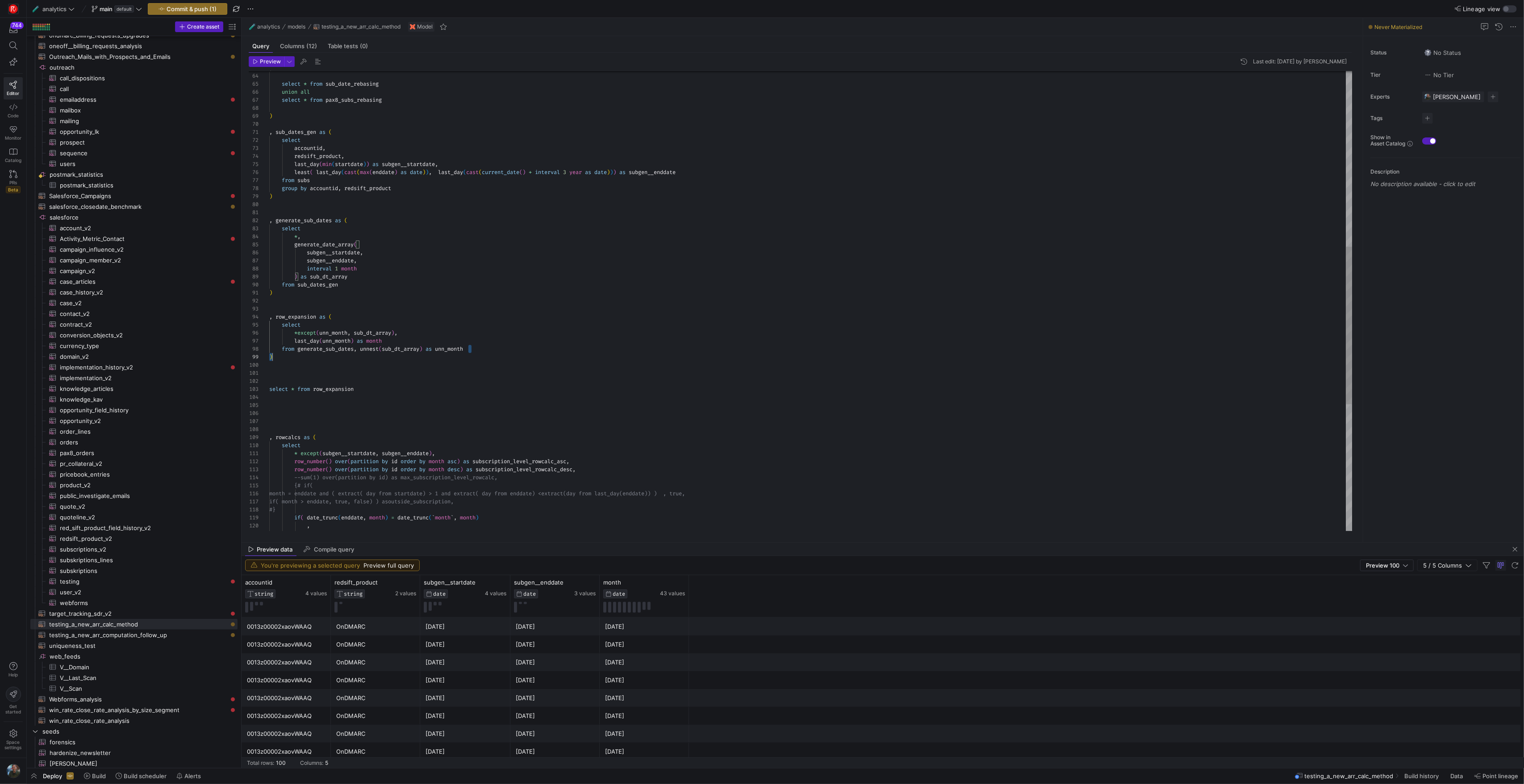
click at [506, 354] on div "select * from row_expansion , rowcalcs as ( select * except ( subgen__startdate…" at bounding box center [811, 229] width 1083 height 1340
click at [475, 345] on div "select * from row_expansion , rowcalcs as ( select * except ( subgen__startdate…" at bounding box center [811, 229] width 1083 height 1340
click at [475, 296] on div "select * from row_expansion , rowcalcs as ( select * except ( subgen__startdate…" at bounding box center [811, 229] width 1083 height 1340
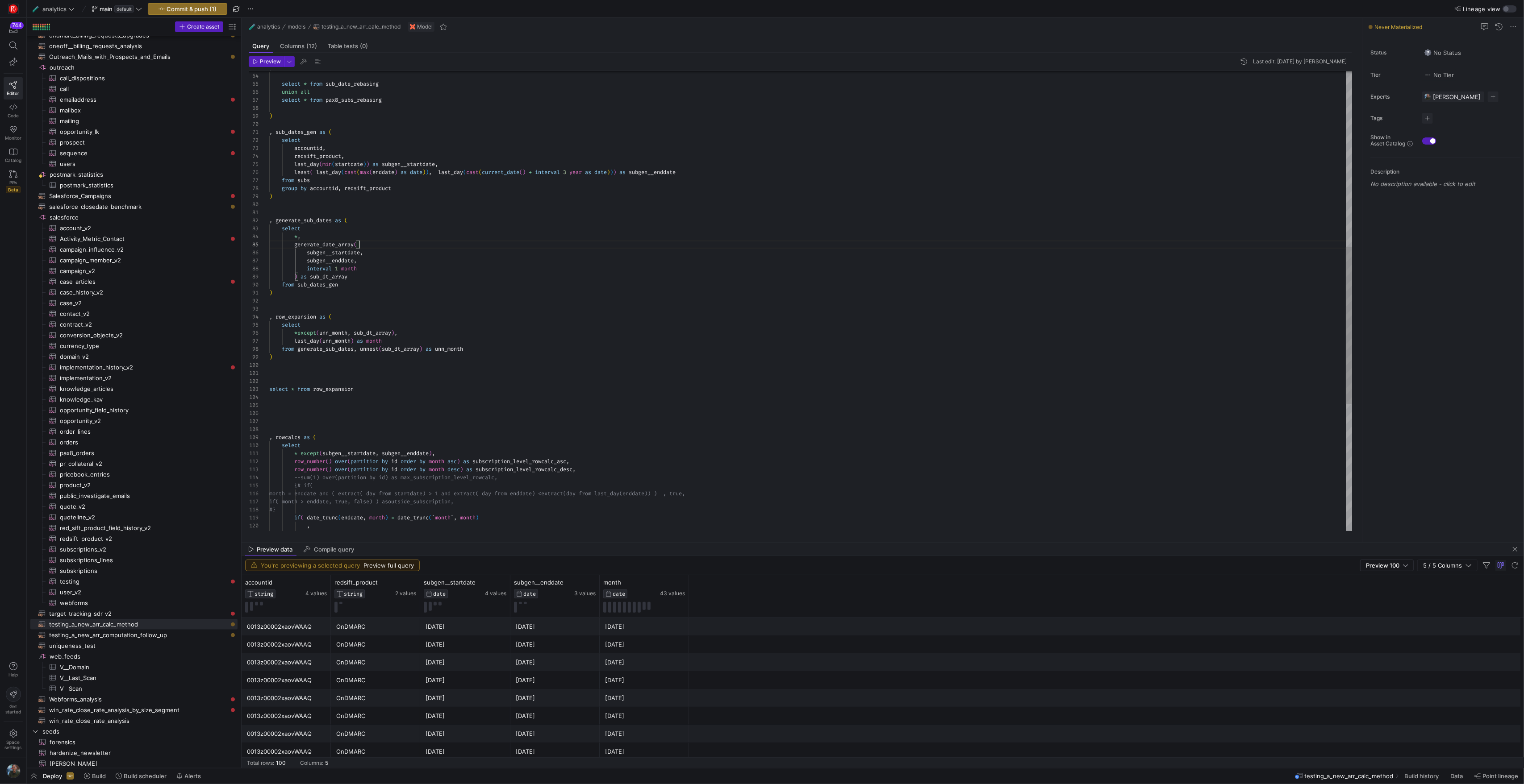
click at [451, 245] on div "select * from row_expansion , rowcalcs as ( select * except ( subgen__startdate…" at bounding box center [811, 229] width 1083 height 1340
click at [451, 265] on div "select * from row_expansion , rowcalcs as ( select * except ( subgen__startdate…" at bounding box center [811, 229] width 1083 height 1340
click at [346, 174] on div "select * from row_expansion , rowcalcs as ( select * except ( subgen__startdate…" at bounding box center [811, 229] width 1083 height 1340
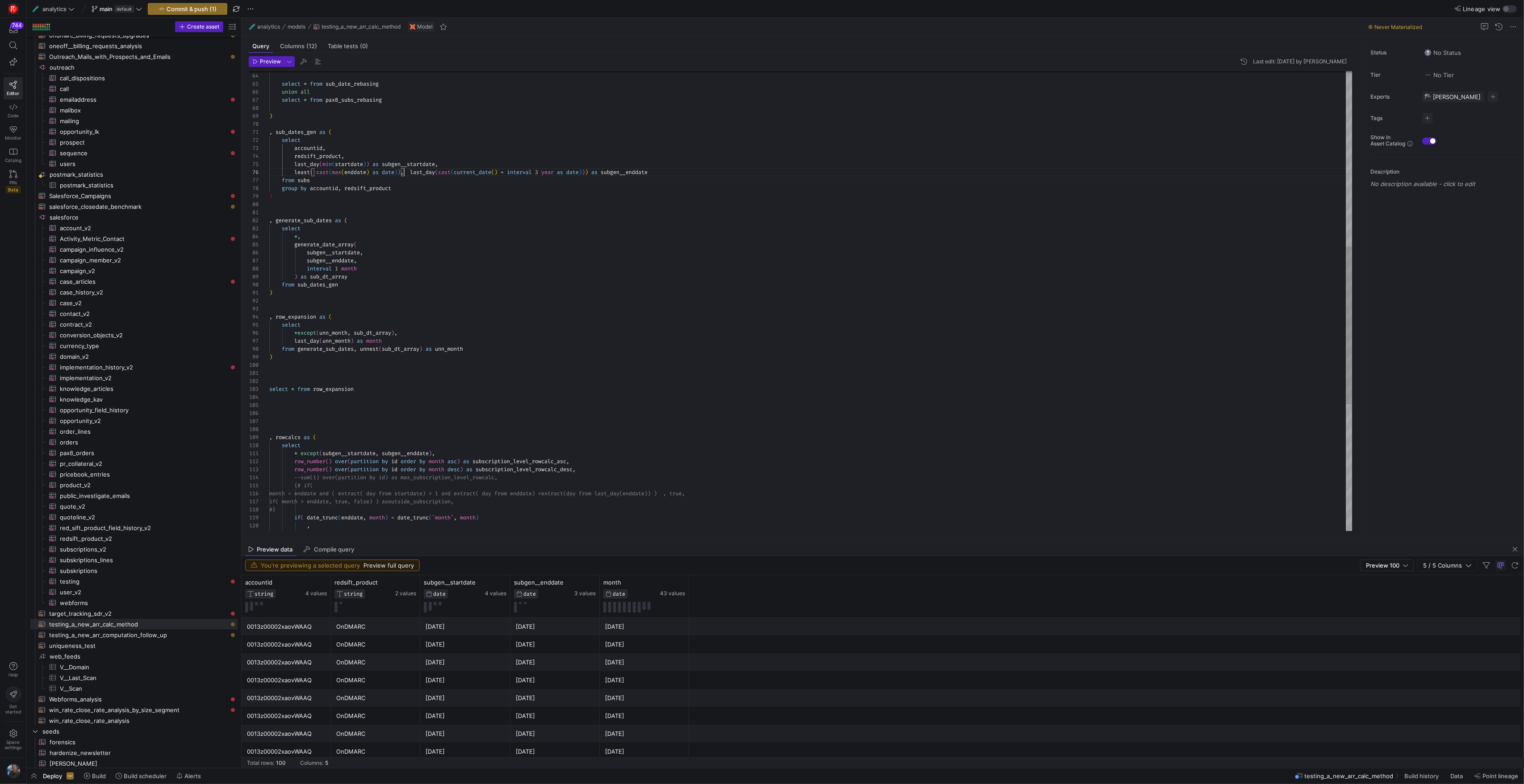
click at [403, 174] on div "select * from row_expansion , rowcalcs as ( select * except ( subgen__startdate…" at bounding box center [811, 229] width 1083 height 1340
click at [440, 174] on div "select * from row_expansion , rowcalcs as ( select * except ( subgen__startdate…" at bounding box center [811, 229] width 1083 height 1340
click at [560, 175] on div "select * from row_expansion , rowcalcs as ( select * except ( subgen__startdate…" at bounding box center [811, 229] width 1083 height 1340
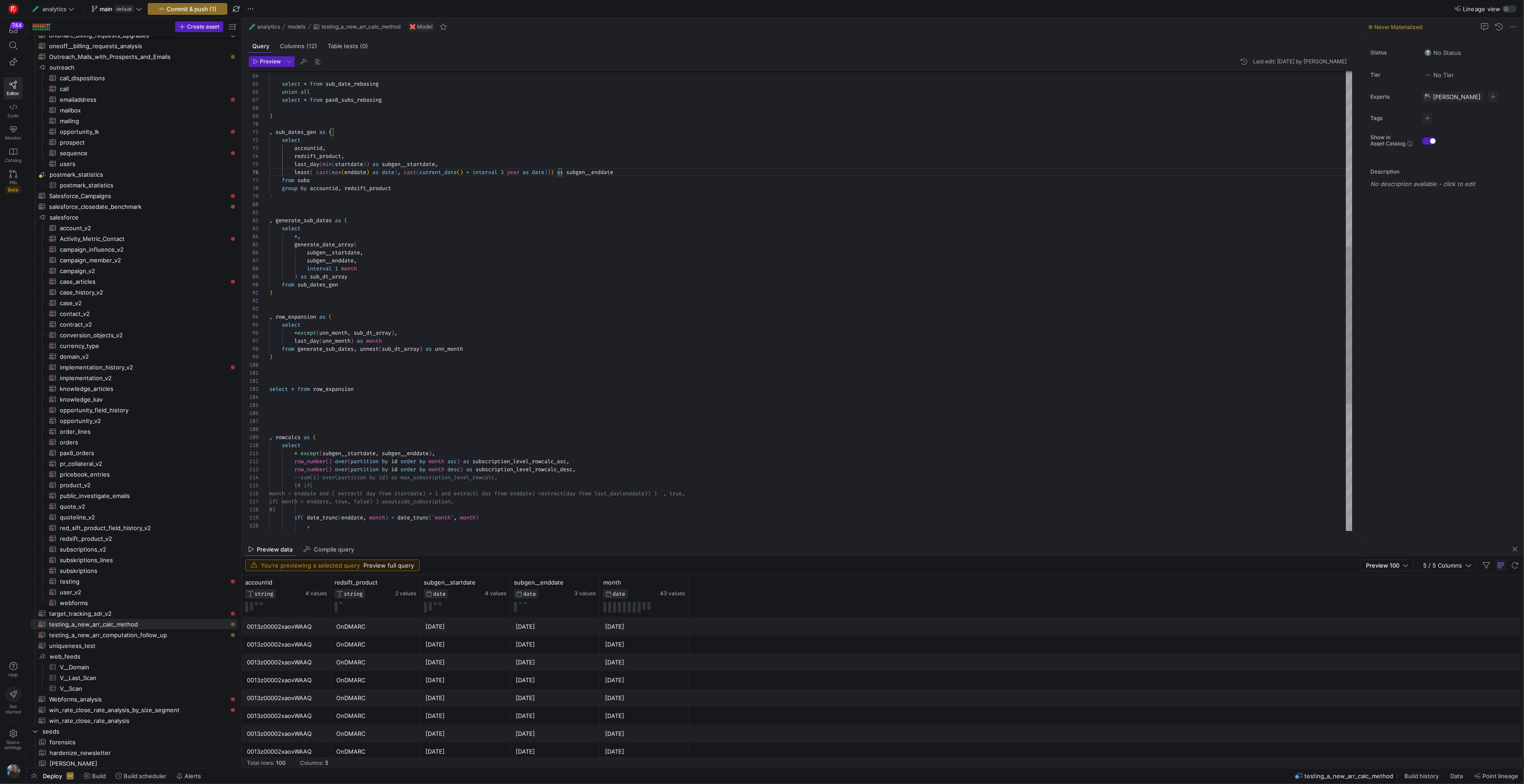
scroll to position [40, 26]
click at [560, 226] on div "select * from row_expansion , rowcalcs as ( select * except ( subgen__startdate…" at bounding box center [811, 229] width 1083 height 1340
click at [561, 269] on div "select * from row_expansion , rowcalcs as ( select * except ( subgen__startdate…" at bounding box center [811, 229] width 1083 height 1340
click at [534, 336] on div "select * from row_expansion , rowcalcs as ( select * except ( subgen__startdate…" at bounding box center [811, 229] width 1083 height 1340
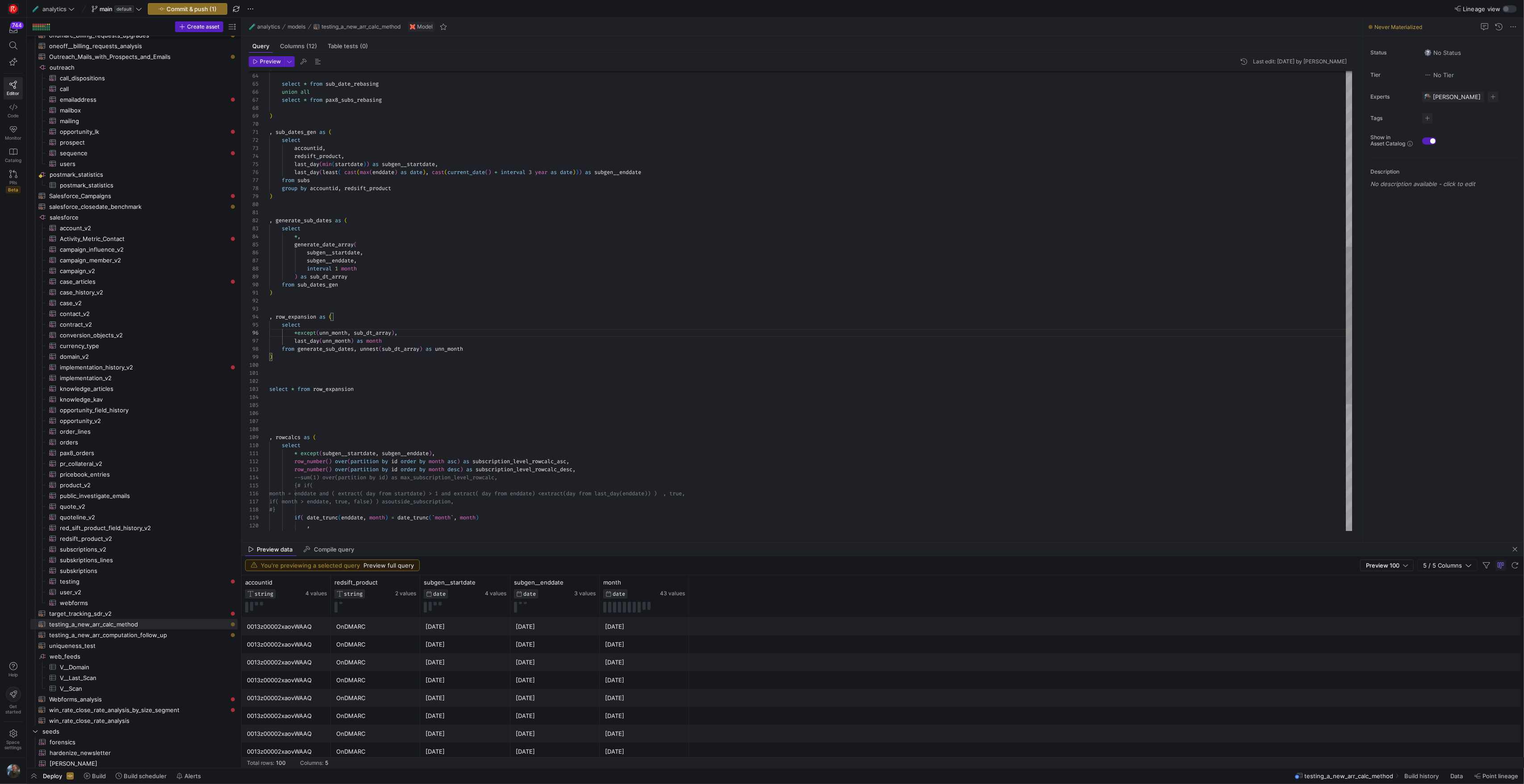
scroll to position [32, 90]
click at [445, 243] on div "select * from row_expansion , rowcalcs as ( select * except ( subgen__startdate…" at bounding box center [811, 229] width 1083 height 1340
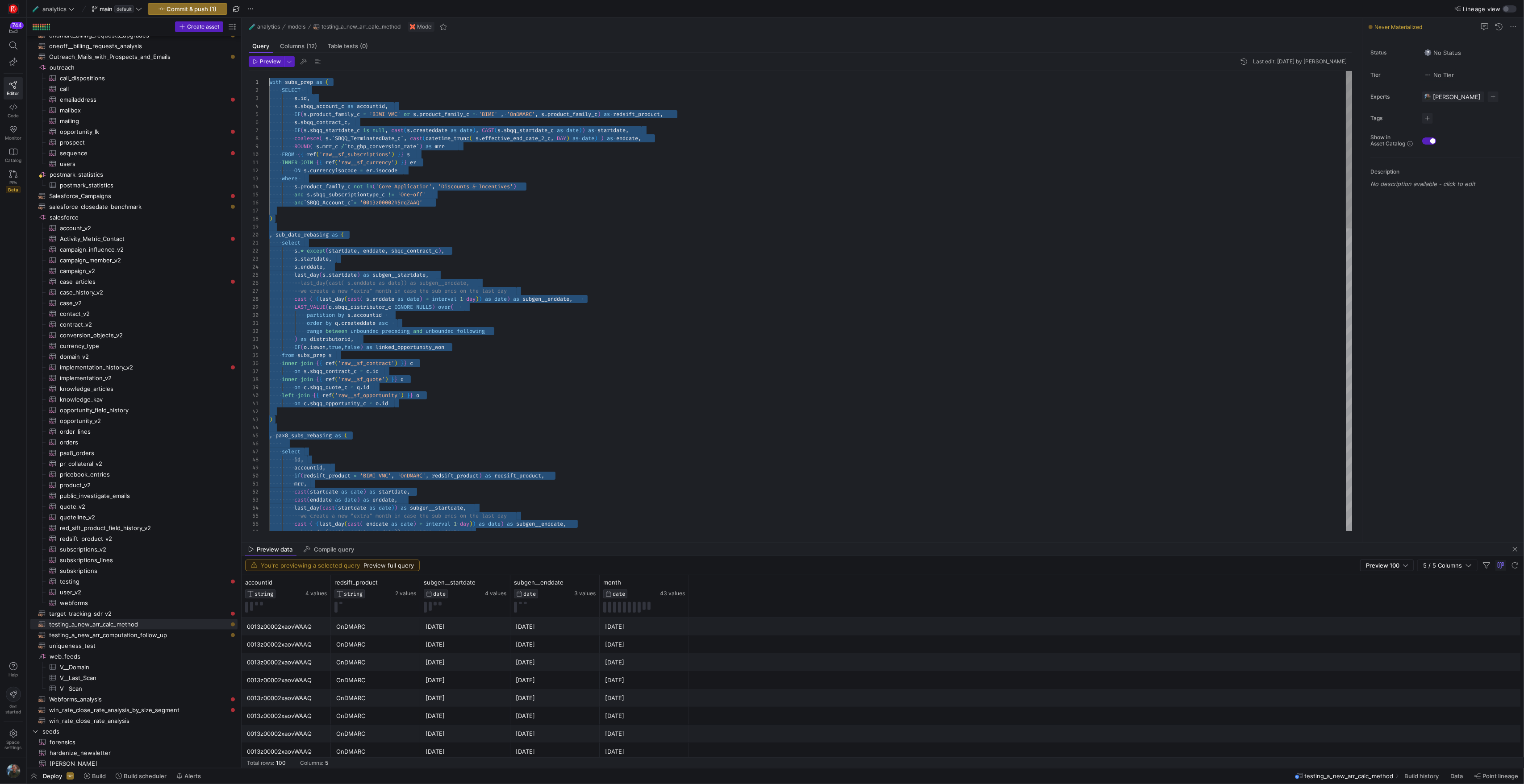
drag, startPoint x: 372, startPoint y: 390, endPoint x: 228, endPoint y: -72, distance: 483.9
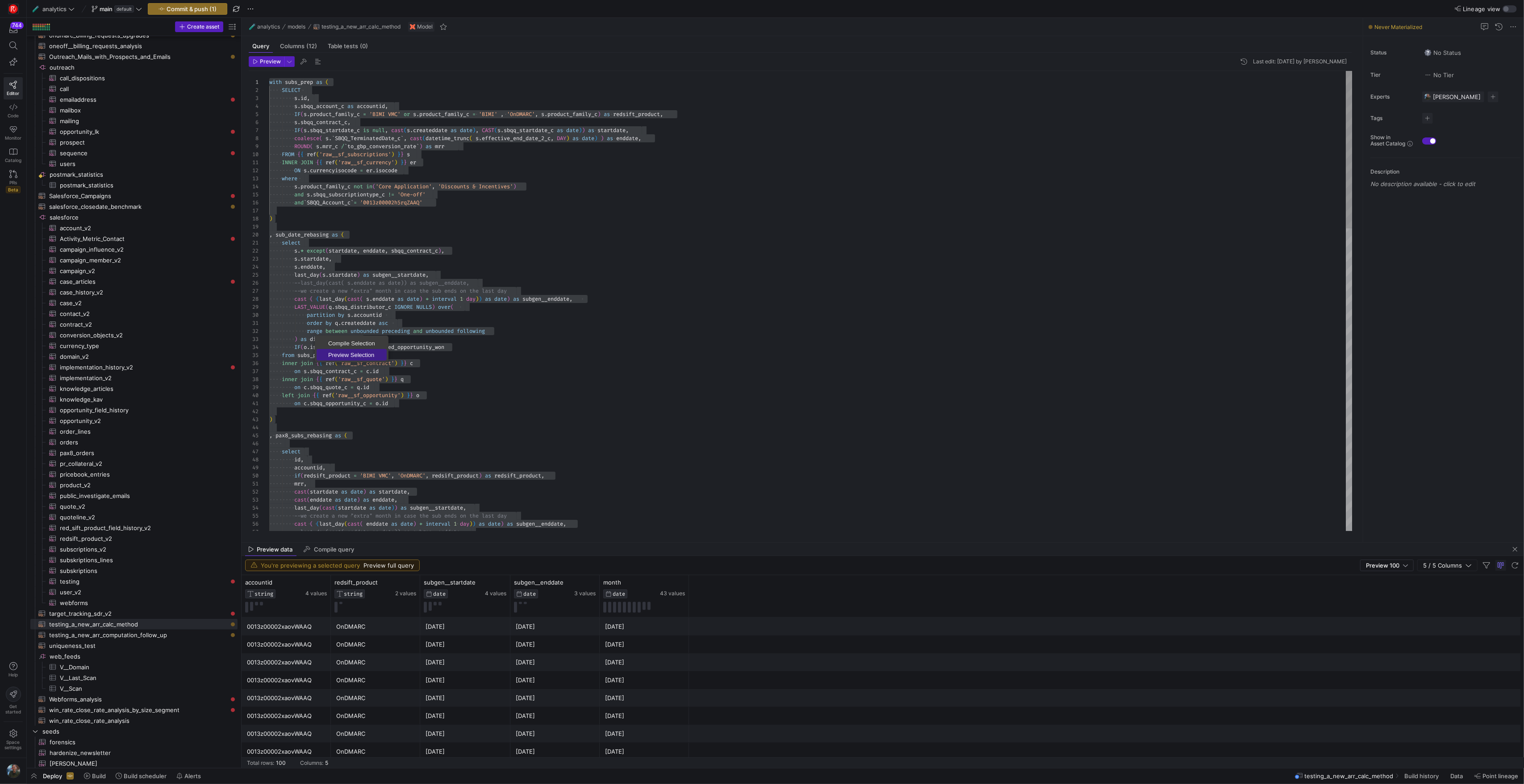
click at [354, 352] on span "Preview Selection" at bounding box center [351, 355] width 70 height 6
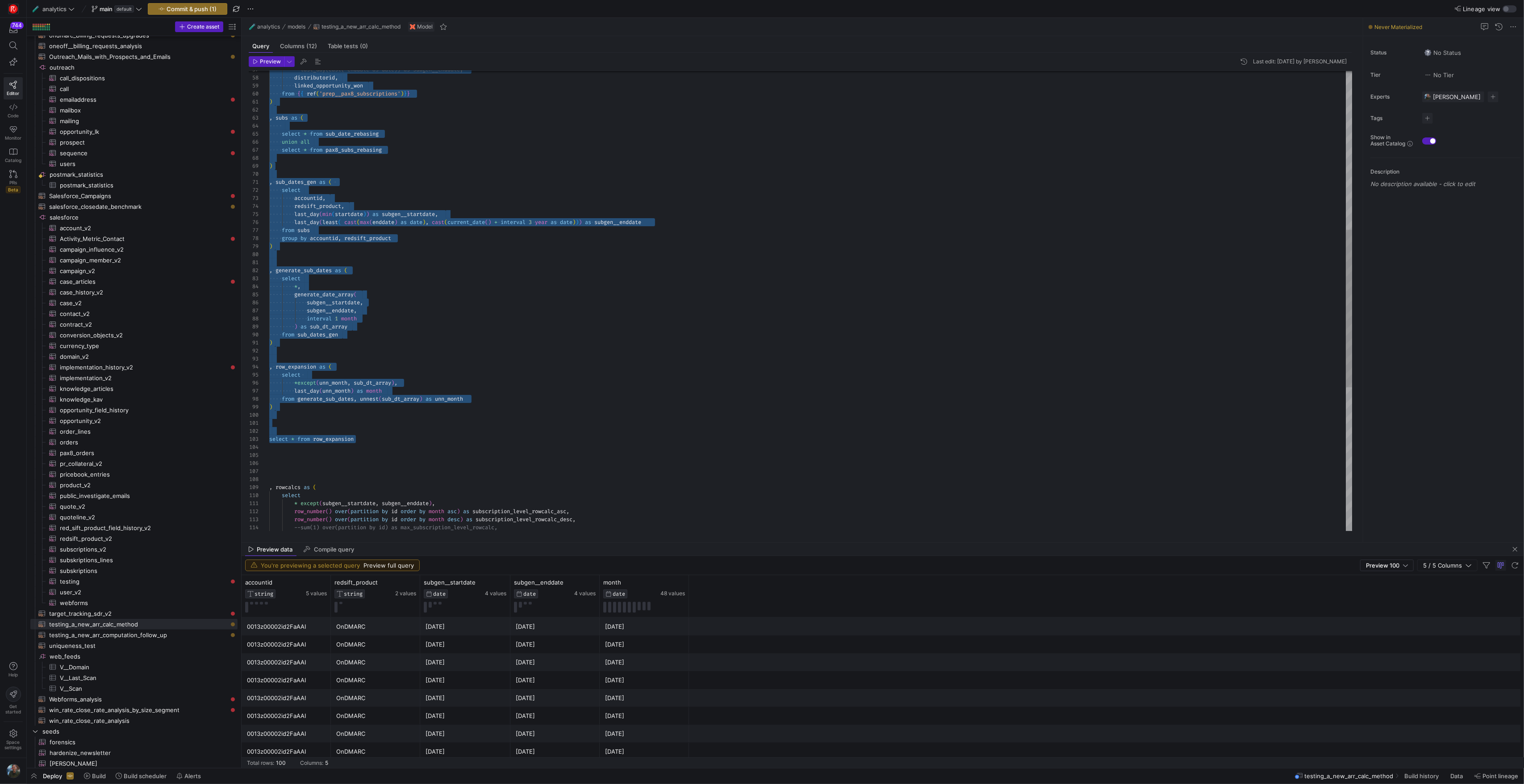
click at [376, 429] on div ", rowcalcs as ( select * except ( subgen__startdate , subgen__enddate ) , row_n…" at bounding box center [811, 278] width 1083 height 1340
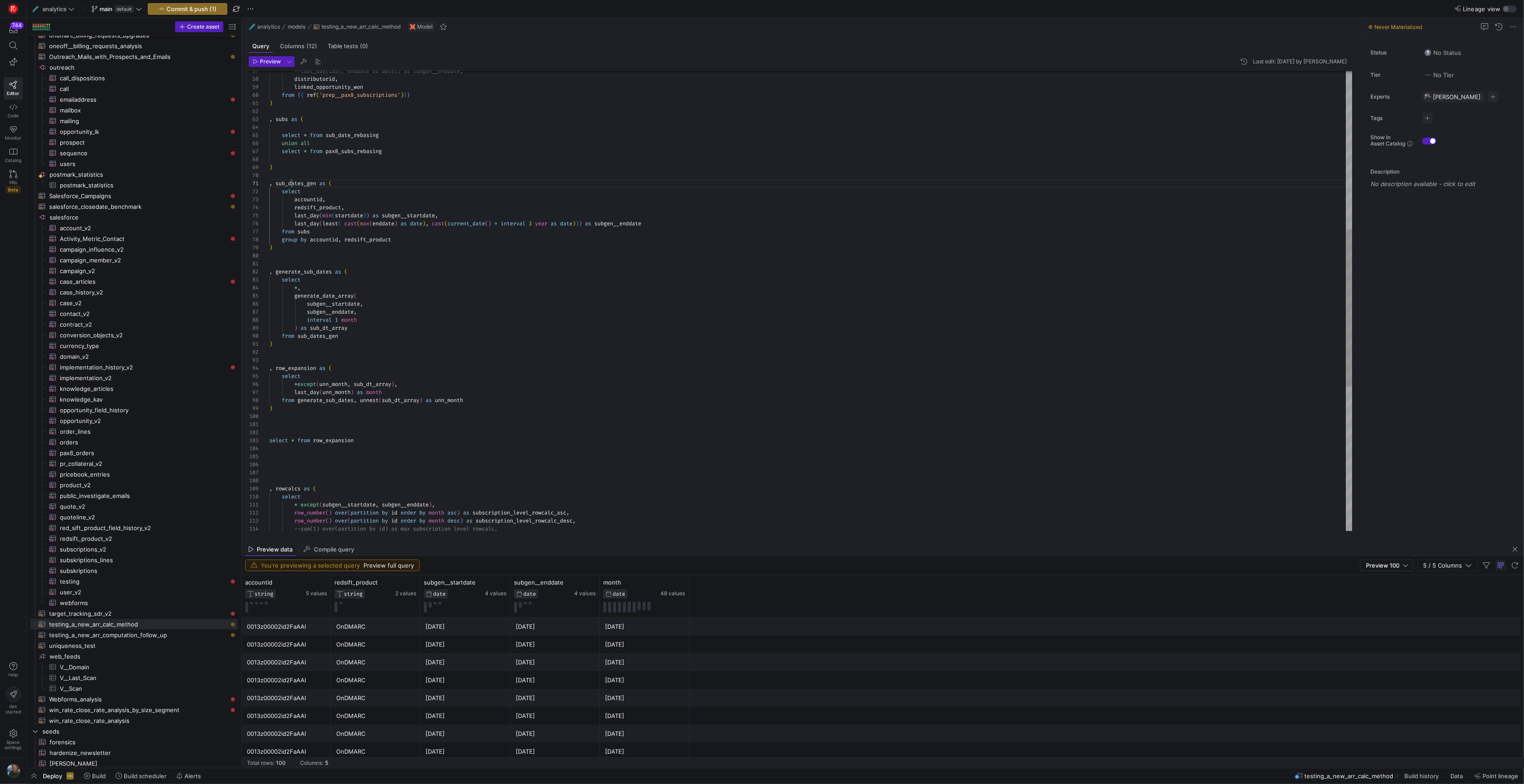
click at [291, 184] on div ", rowcalcs as ( select * except ( subgen__startdate , subgen__enddate ) , row_n…" at bounding box center [811, 280] width 1083 height 1340
click at [321, 184] on div ", rowcalcs as ( select * except ( subgen__startdate , subgen__enddate ) , row_n…" at bounding box center [811, 280] width 1083 height 1340
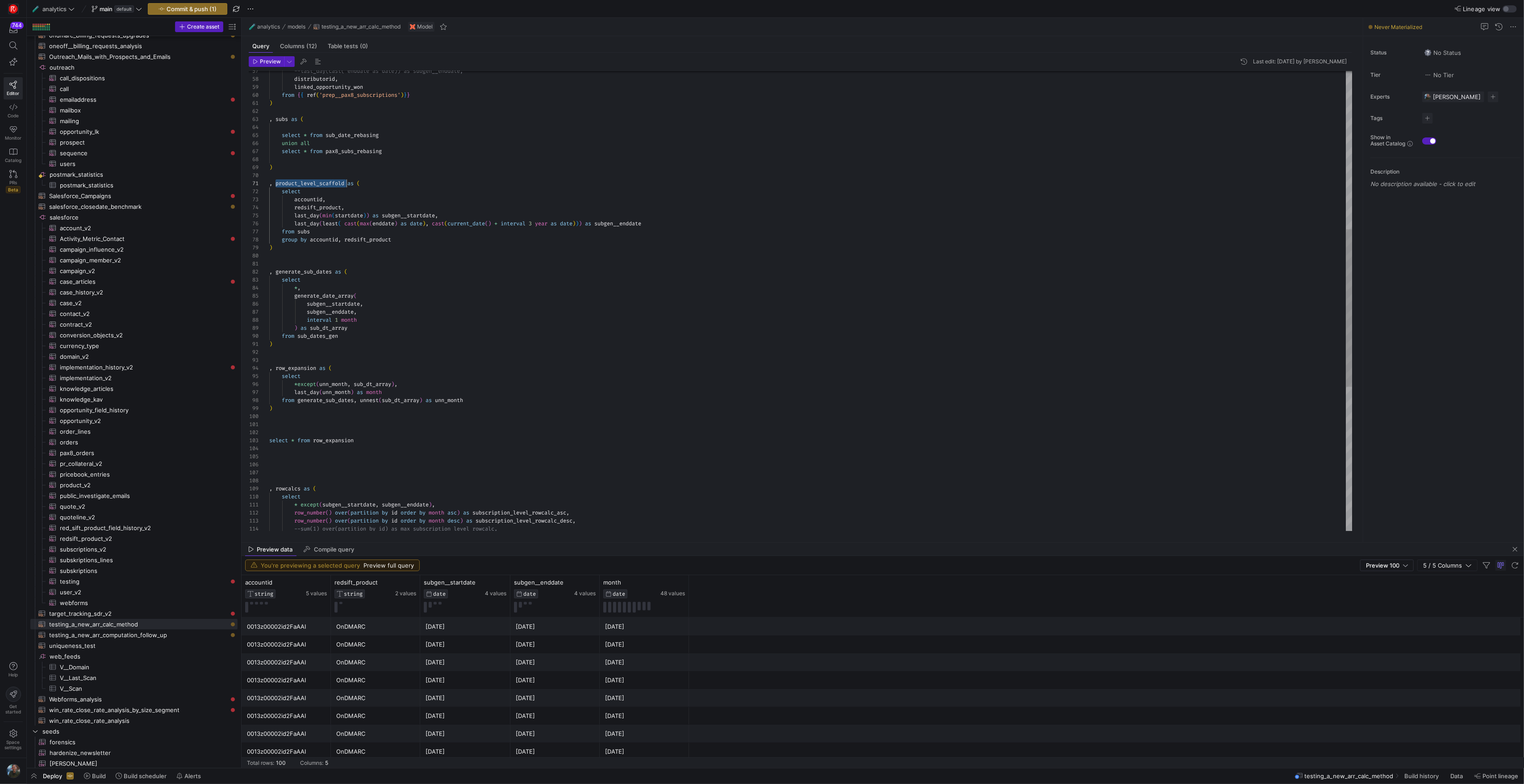
click at [321, 184] on div ", rowcalcs as ( select * except ( subgen__startdate , subgen__enddate ) , row_n…" at bounding box center [811, 280] width 1083 height 1340
click at [314, 337] on div ", rowcalcs as ( select * except ( subgen__startdate , subgen__enddate ) , row_n…" at bounding box center [811, 280] width 1083 height 1340
click at [303, 274] on div ", rowcalcs as ( select * except ( subgen__startdate , subgen__enddate ) , row_n…" at bounding box center [811, 280] width 1083 height 1340
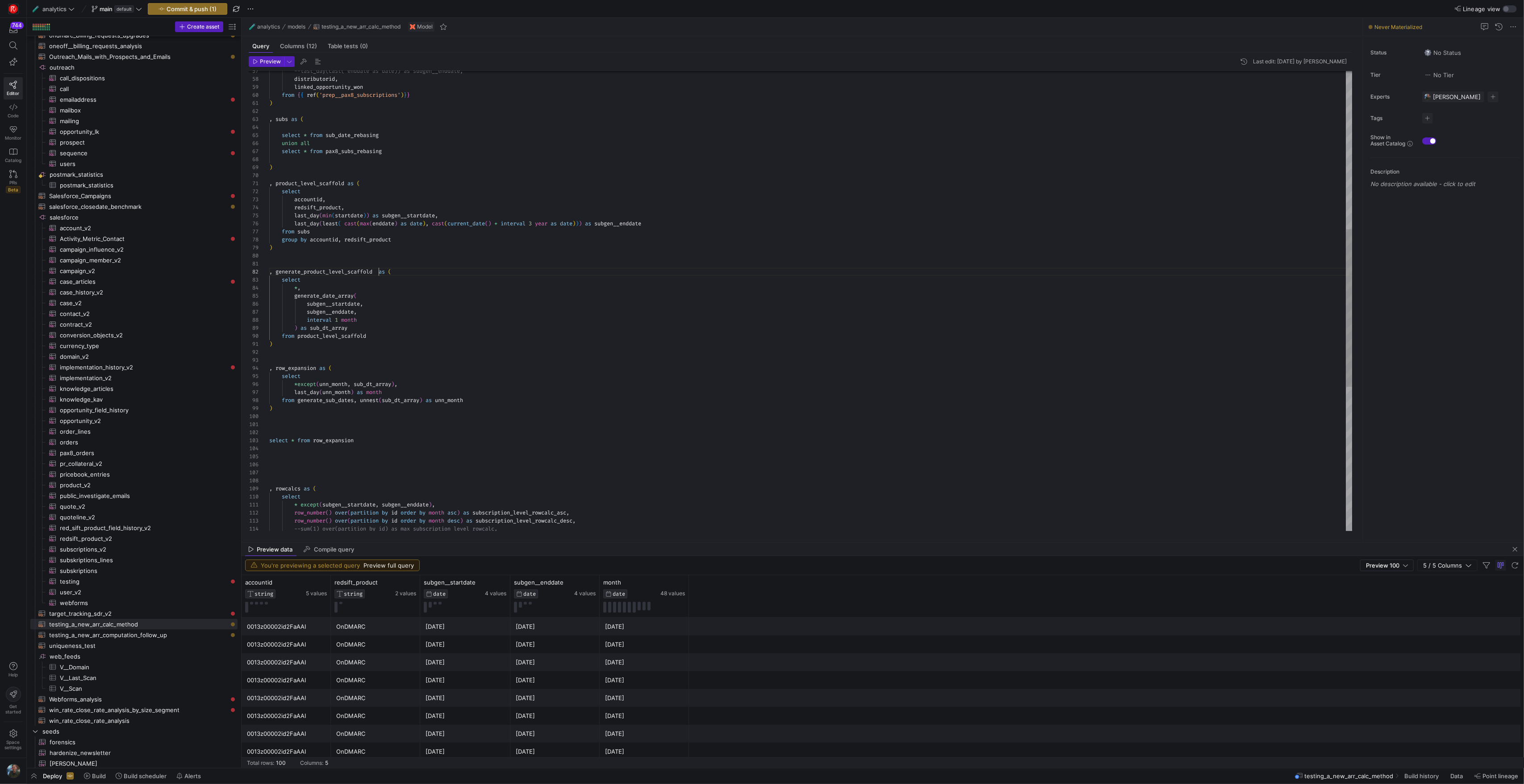
scroll to position [8, 106]
click at [335, 270] on div ", rowcalcs as ( select * except ( subgen__startdate , subgen__enddate ) , row_n…" at bounding box center [811, 280] width 1083 height 1340
click at [318, 401] on div ", rowcalcs as ( select * except ( subgen__startdate , subgen__enddate ) , row_n…" at bounding box center [811, 280] width 1083 height 1340
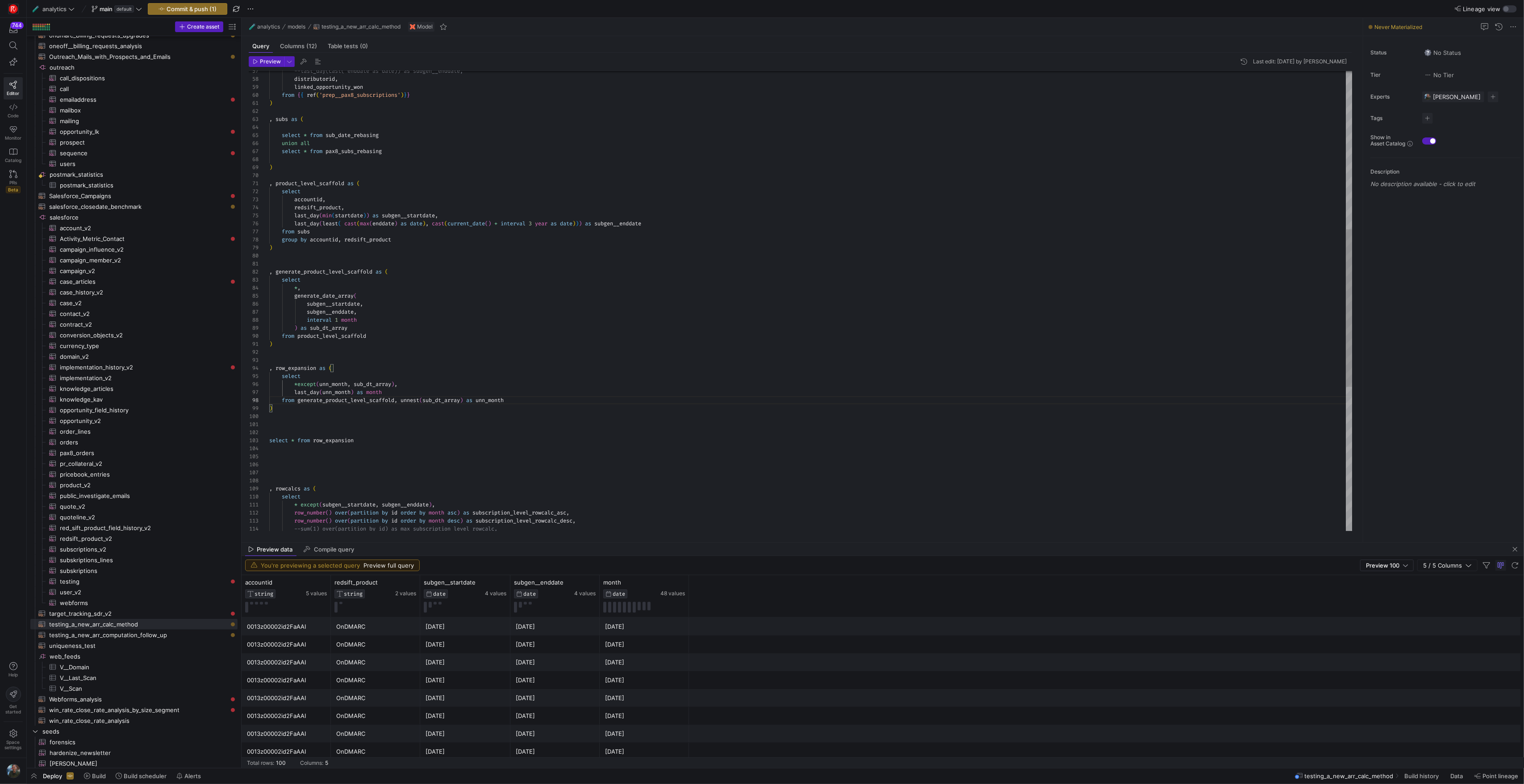
scroll to position [0, 3]
click at [474, 346] on div ", rowcalcs as ( select * except ( subgen__startdate , subgen__enddate ) , row_n…" at bounding box center [811, 280] width 1083 height 1340
click at [440, 461] on div ", rowcalcs as ( select * except ( subgen__startdate , subgen__enddate ) , row_n…" at bounding box center [811, 280] width 1083 height 1340
click at [276, 371] on div ", rowcalcs as ( select * except ( subgen__startdate , subgen__enddate ) , row_n…" at bounding box center [811, 280] width 1083 height 1340
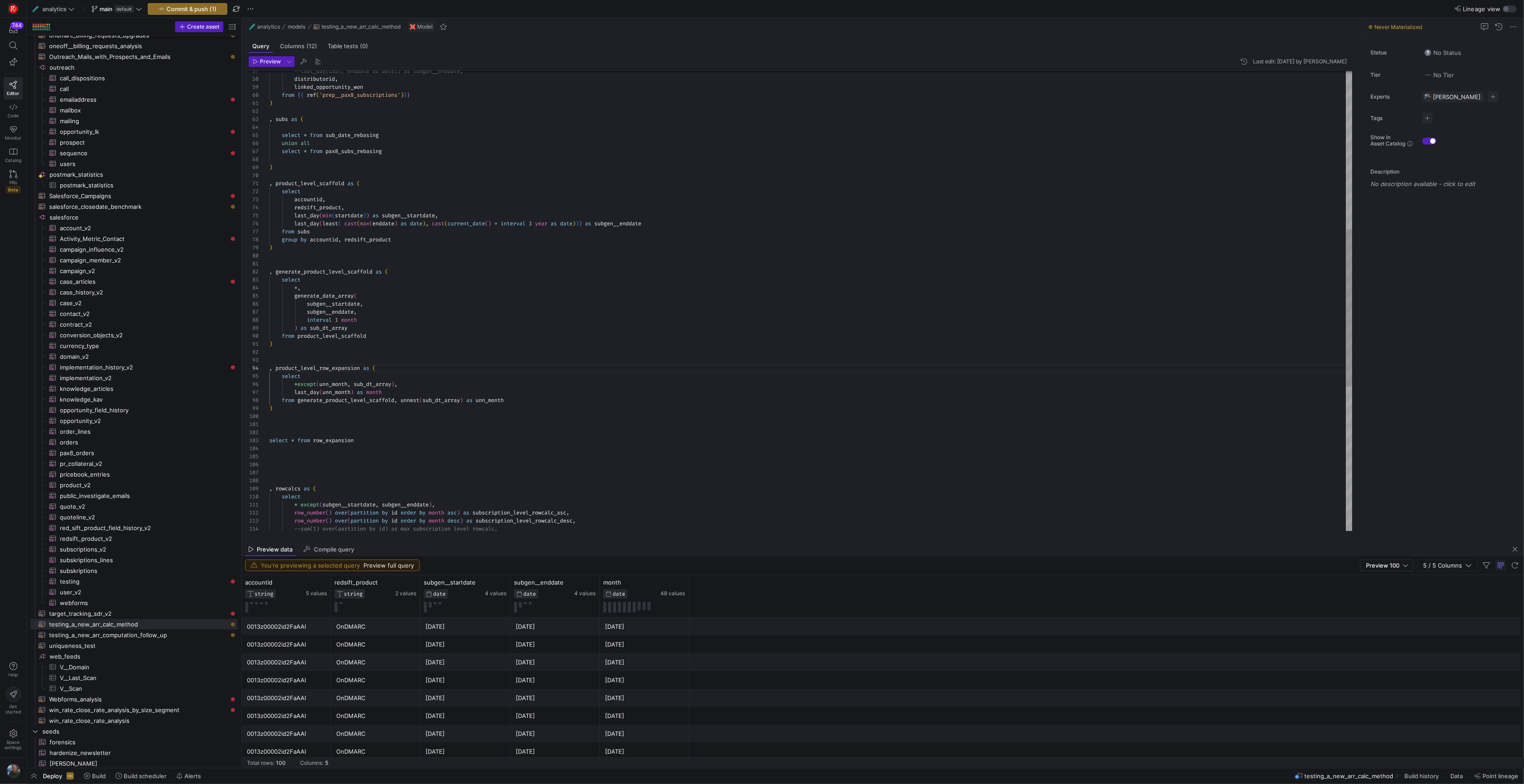
click at [543, 439] on div ", rowcalcs as ( select * except ( subgen__startdate , subgen__enddate ) , row_n…" at bounding box center [811, 280] width 1083 height 1340
click at [387, 410] on div ", rowcalcs as ( select * except ( subgen__startdate , subgen__enddate ) , row_n…" at bounding box center [811, 280] width 1083 height 1340
click at [390, 431] on div ", rowcalcs as ( select * except ( subgen__startdate , subgen__enddate ) , row_n…" at bounding box center [811, 280] width 1083 height 1340
click at [350, 432] on div ", rowcalcs as ( select * except ( subgen__startdate , subgen__enddate ) , row_n…" at bounding box center [811, 280] width 1083 height 1340
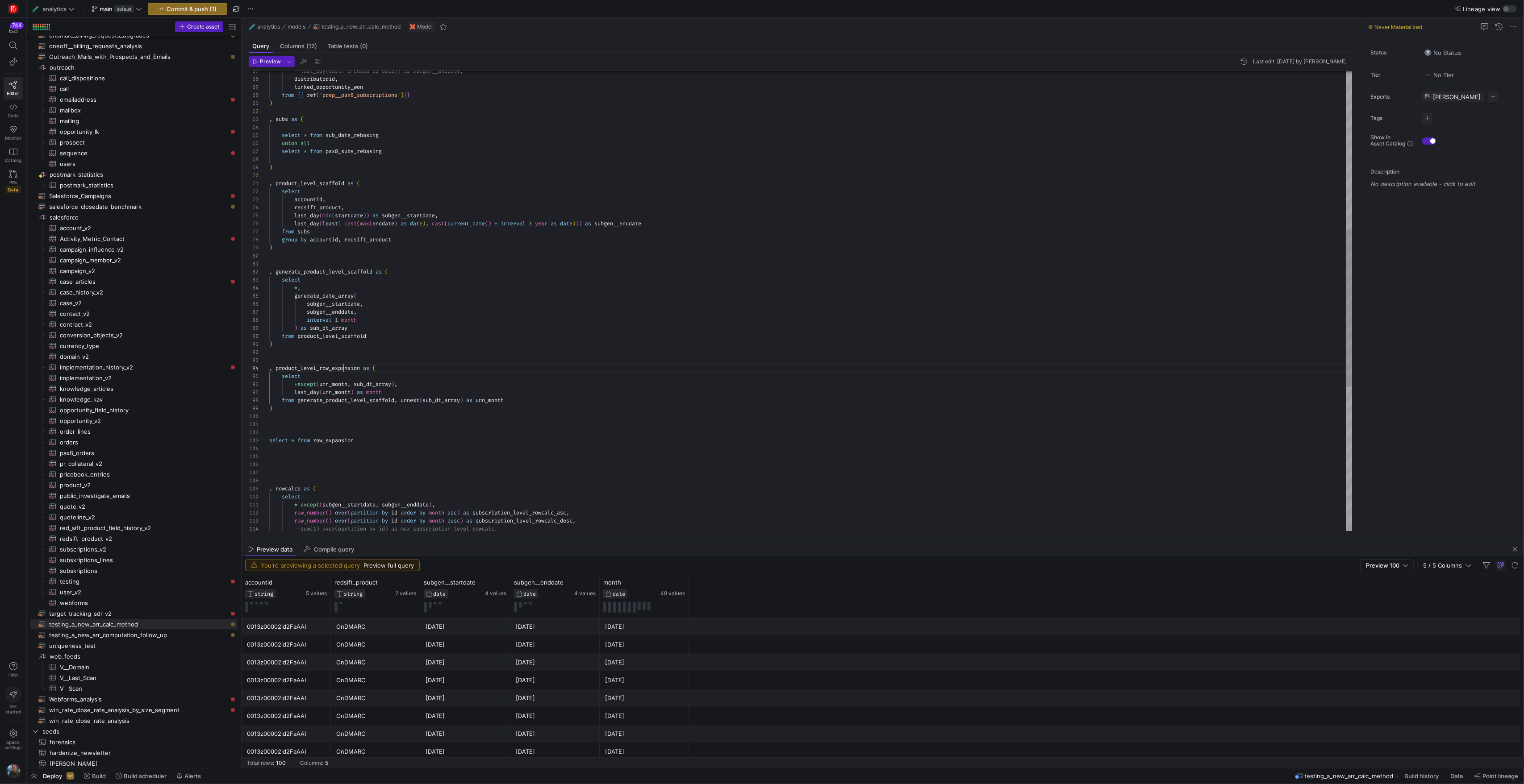
click at [341, 372] on div ", rowcalcs as ( select * except ( subgen__startdate , subgen__enddate ) , row_n…" at bounding box center [811, 280] width 1083 height 1340
click at [327, 441] on div ", rowcalcs as ( select * except ( subgen__startdate , subgen__enddate ) , row_n…" at bounding box center [811, 280] width 1083 height 1340
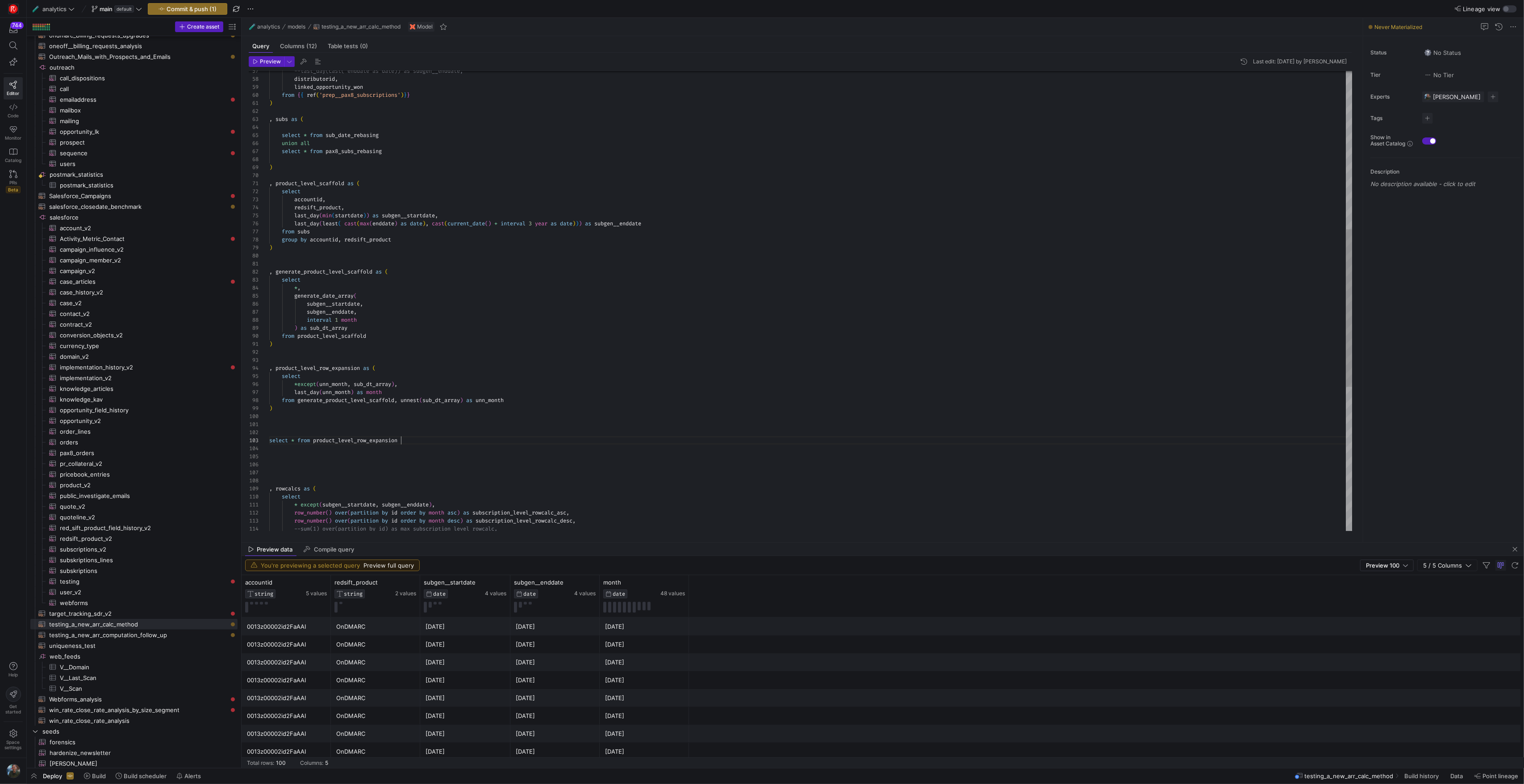
click at [327, 427] on div ", rowcalcs as ( select * except ( subgen__startdate , subgen__enddate ) , row_n…" at bounding box center [811, 280] width 1083 height 1340
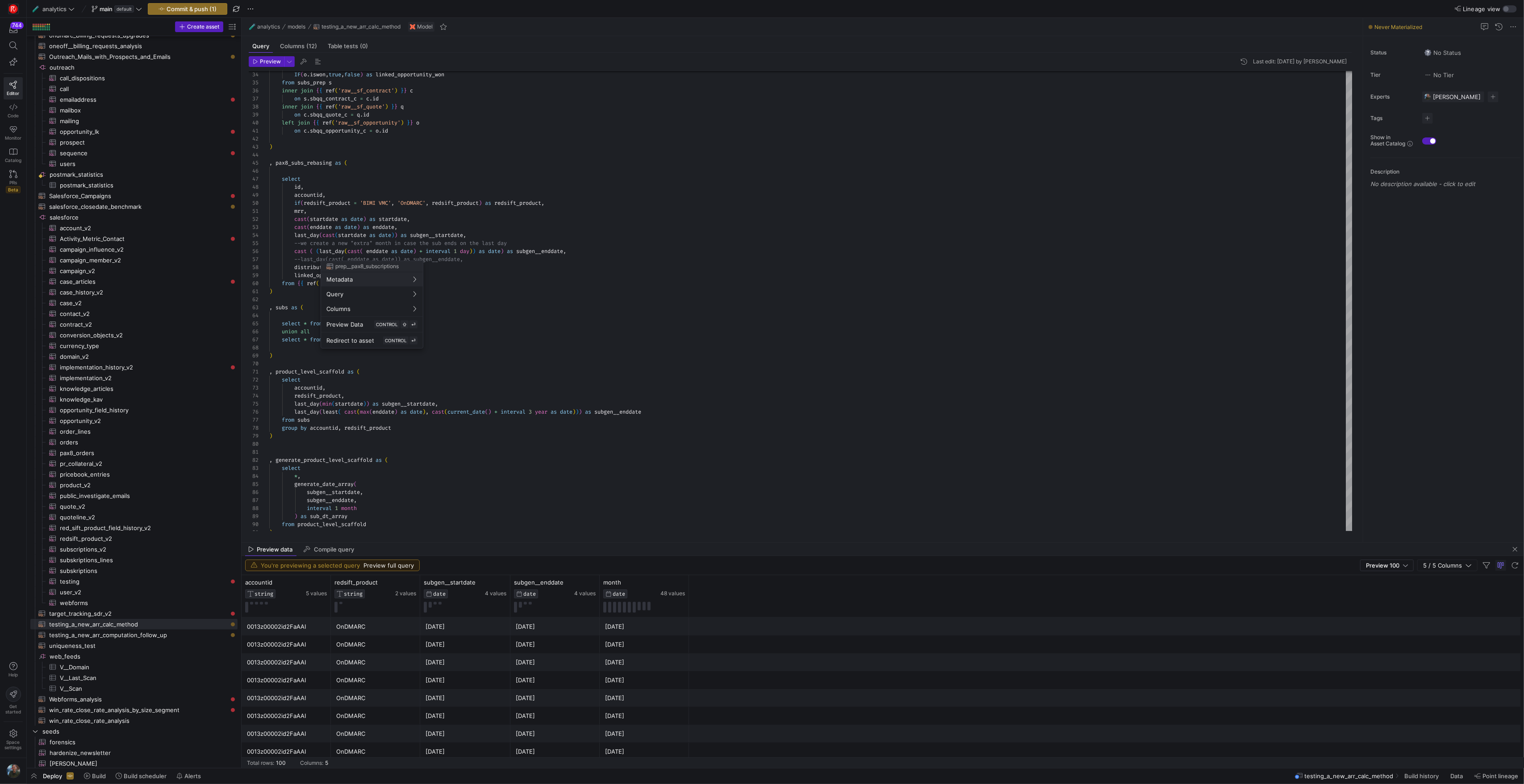
click at [525, 197] on div at bounding box center [762, 392] width 1524 height 784
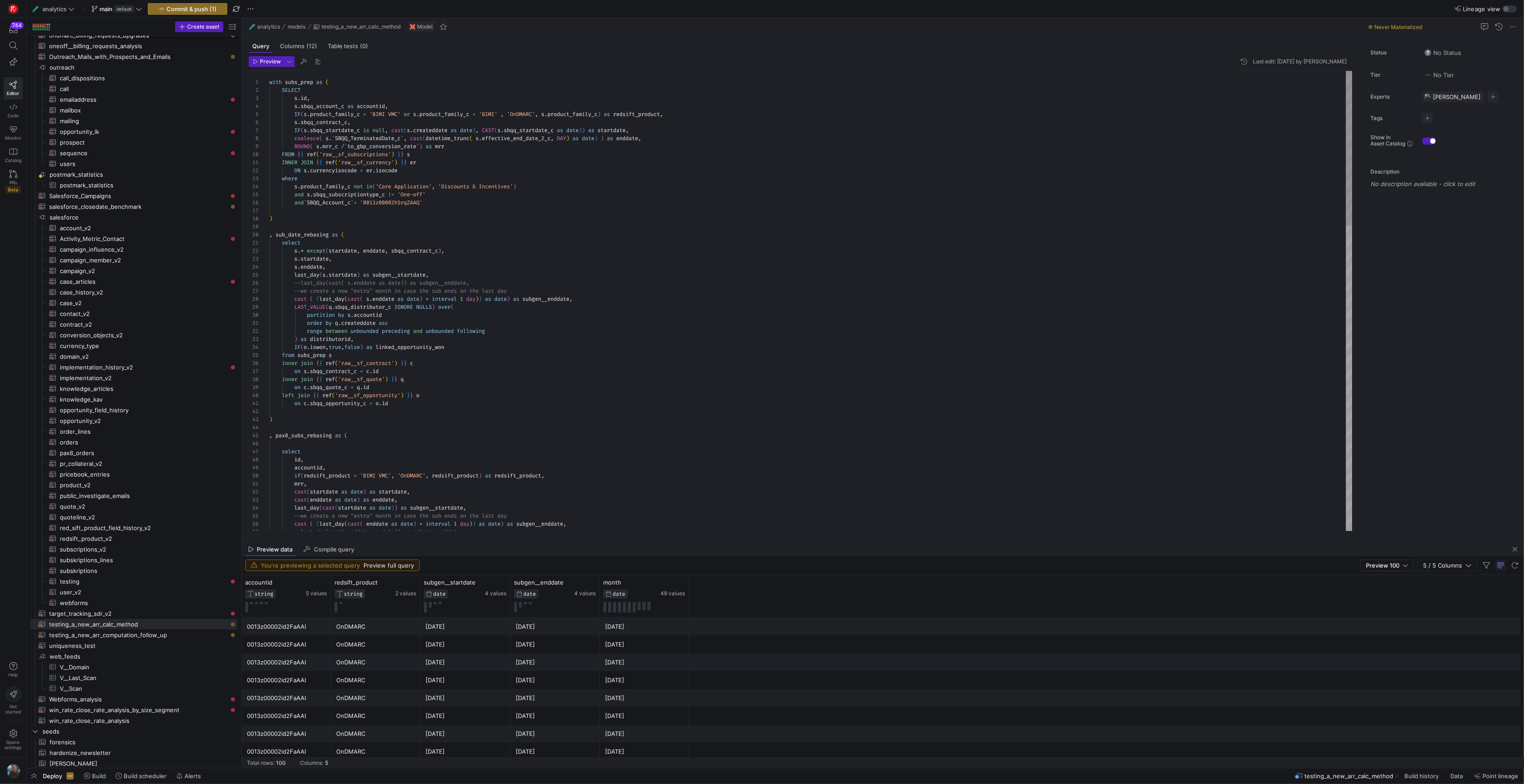
scroll to position [56, 138]
click at [476, 384] on div "--last_day(cast( enddate as date)) as subgen__endd ate, cast ( ( last_day ( cas…" at bounding box center [811, 753] width 1083 height 1365
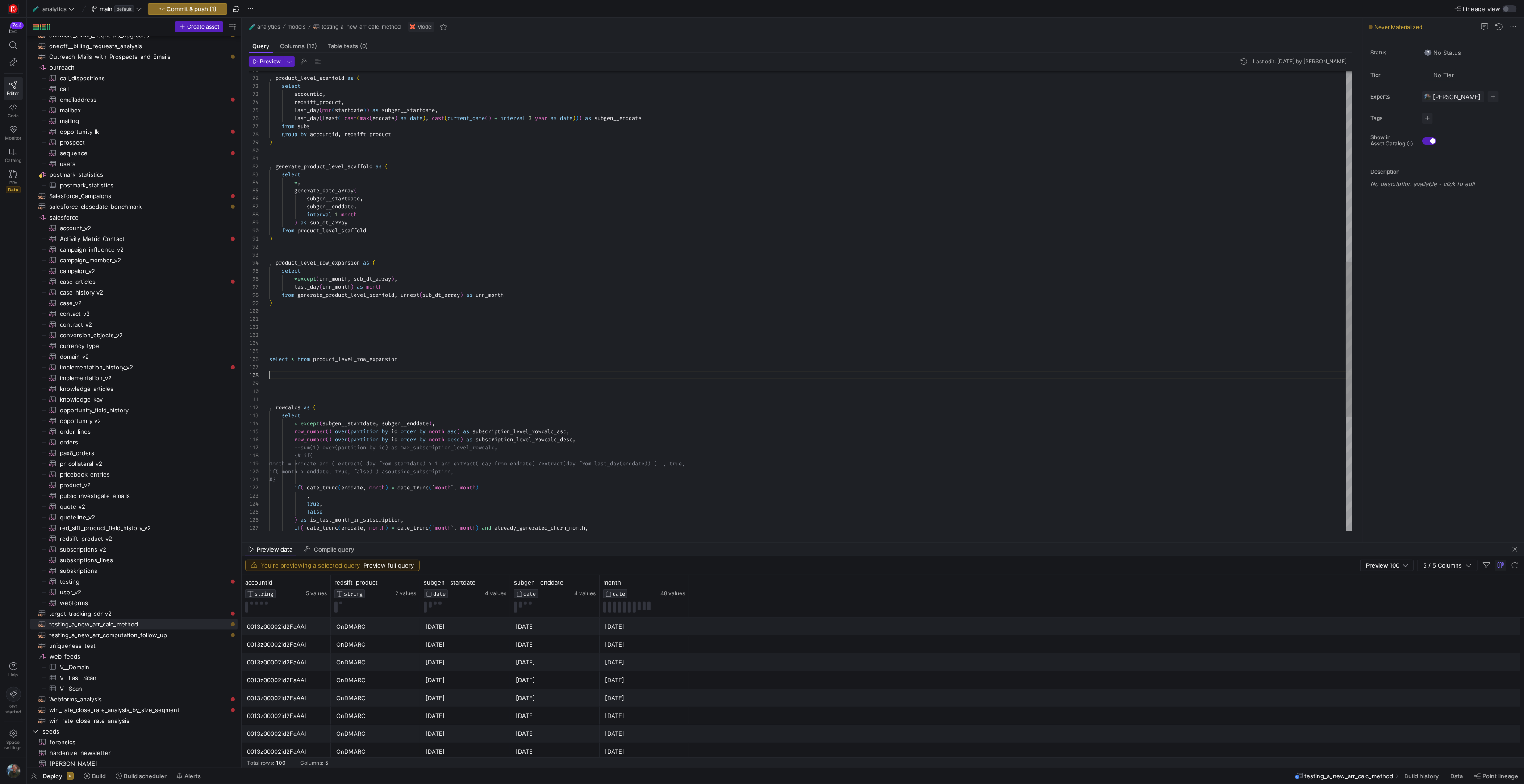
click at [509, 378] on div ", rowcalcs as ( select * except ( subgen__startdate , subgen__enddate ) , row_n…" at bounding box center [811, 187] width 1083 height 1365
click at [322, 327] on div ", rowcalcs as ( select * except ( subgen__startdate , subgen__enddate ) , row_n…" at bounding box center [811, 187] width 1083 height 1365
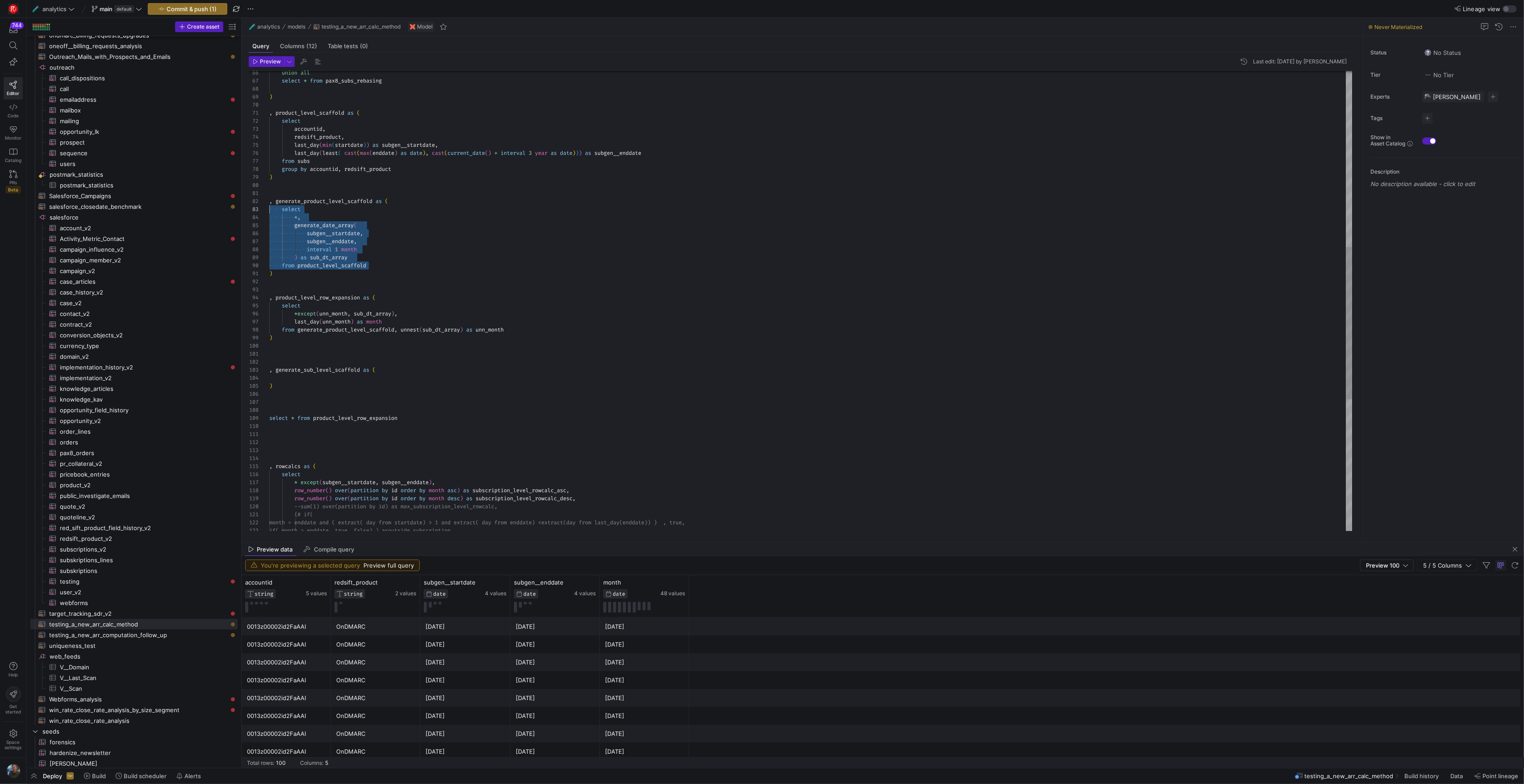
scroll to position [16, 0]
drag, startPoint x: 398, startPoint y: 267, endPoint x: 218, endPoint y: 210, distance: 188.8
click at [269, 210] on div ", rowcalcs as ( select * except ( subgen__startdate , subgen__enddate ) , row_n…" at bounding box center [811, 234] width 1083 height 1389
click at [293, 378] on div ", rowcalcs as ( select * except ( subgen__startdate , subgen__enddate ) , row_n…" at bounding box center [811, 234] width 1083 height 1389
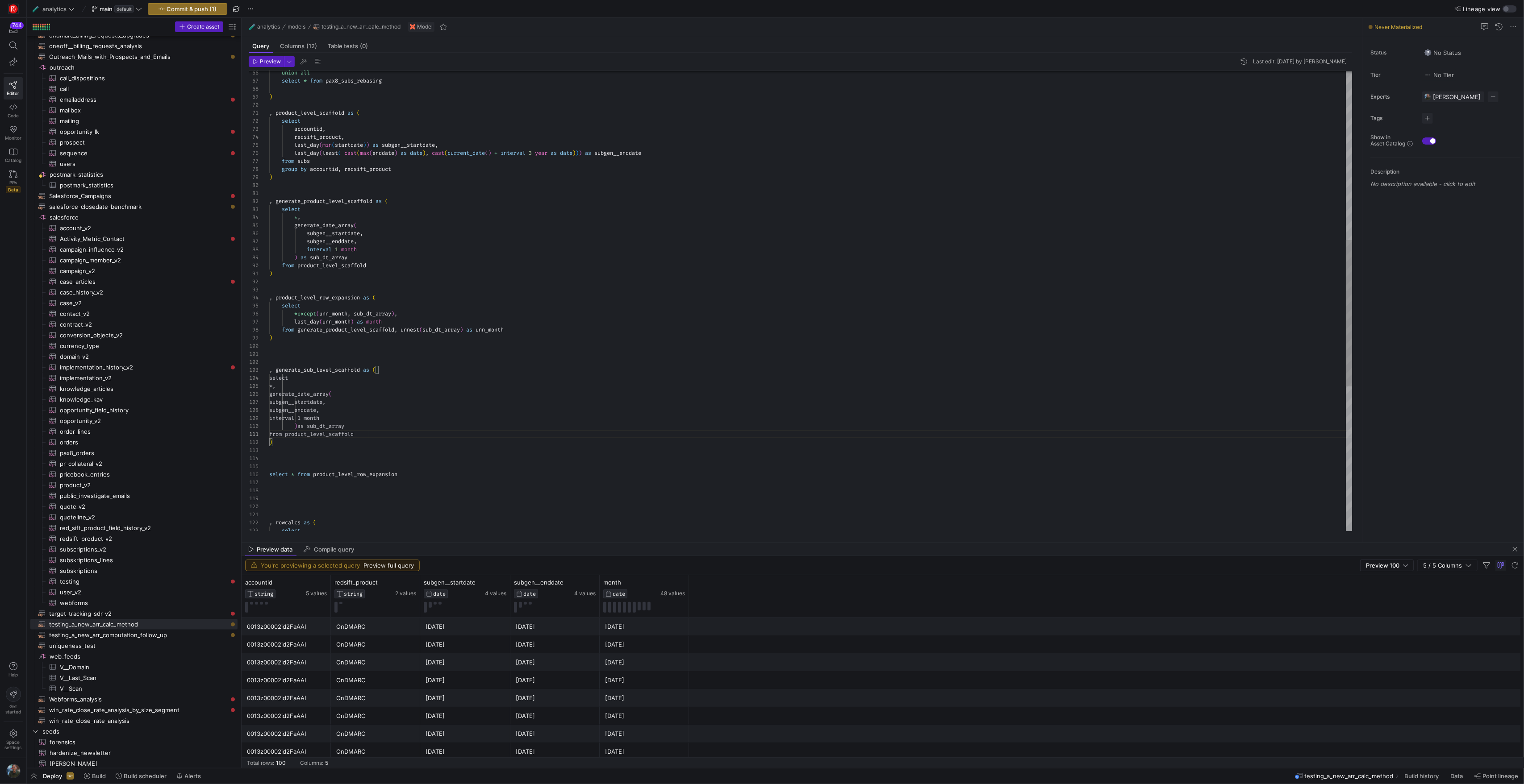
scroll to position [0, 99]
click at [295, 378] on div ", rowcalcs as ( select select * from product_level_row_expansion ) from generat…" at bounding box center [811, 262] width 1083 height 1445
click at [519, 425] on div ", rowcalcs as ( select select * from product_level_row_expansion ) from generat…" at bounding box center [811, 262] width 1083 height 1445
click at [325, 449] on div ") from generate_product_level_scaffold , unnest ( sub_dt_array ) as unn_month l…" at bounding box center [811, 275] width 1083 height 1445
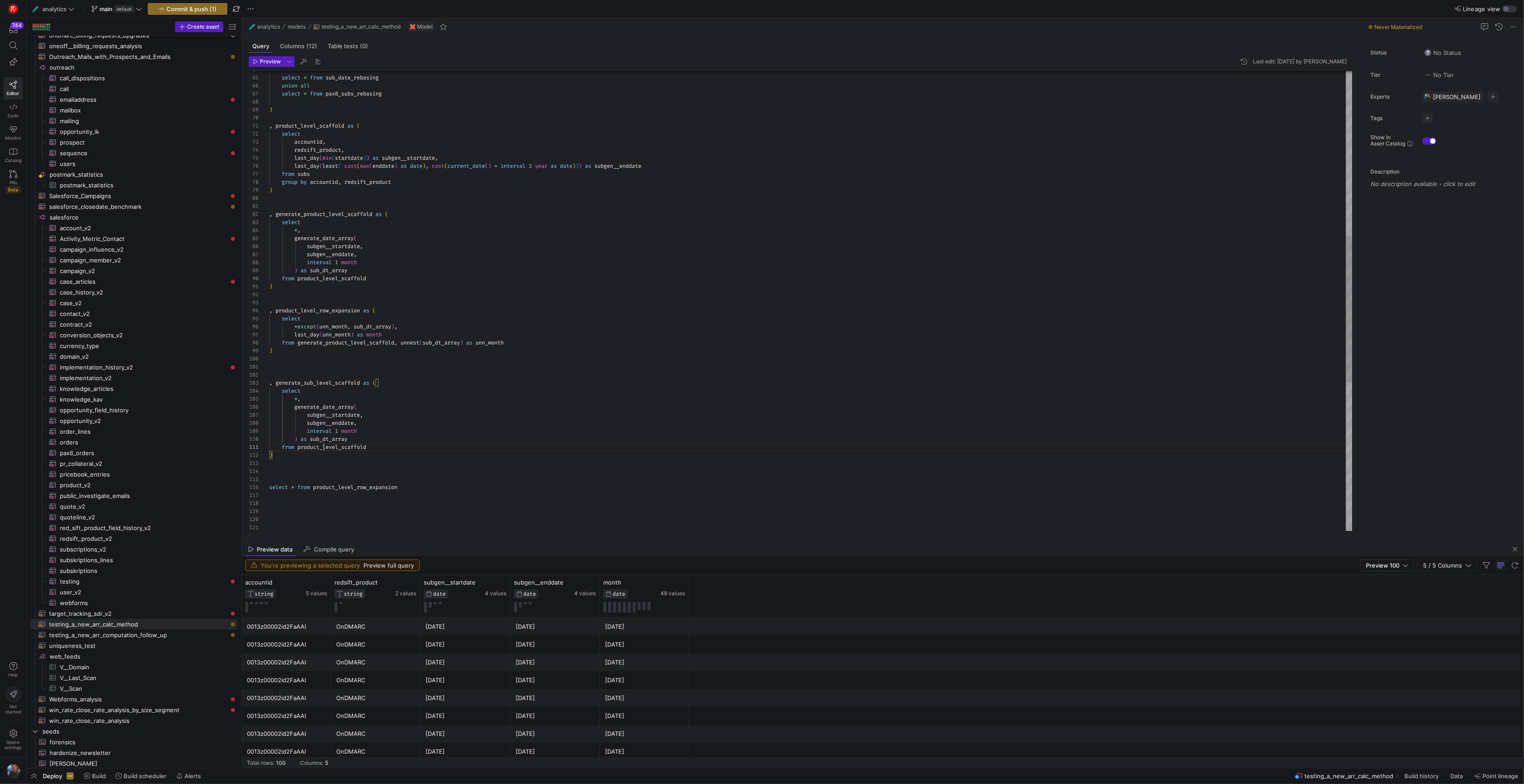
click at [325, 449] on div ") from generate_product_level_scaffold , unnest ( sub_dt_array ) as unn_month l…" at bounding box center [811, 275] width 1083 height 1445
click at [367, 445] on div ") from generate_product_level_scaffold , unnest ( sub_dt_array ) as unn_month l…" at bounding box center [811, 275] width 1083 height 1445
click at [400, 425] on div ") from generate_product_level_scaffold , unnest ( sub_dt_array ) as unn_month l…" at bounding box center [811, 275] width 1083 height 1445
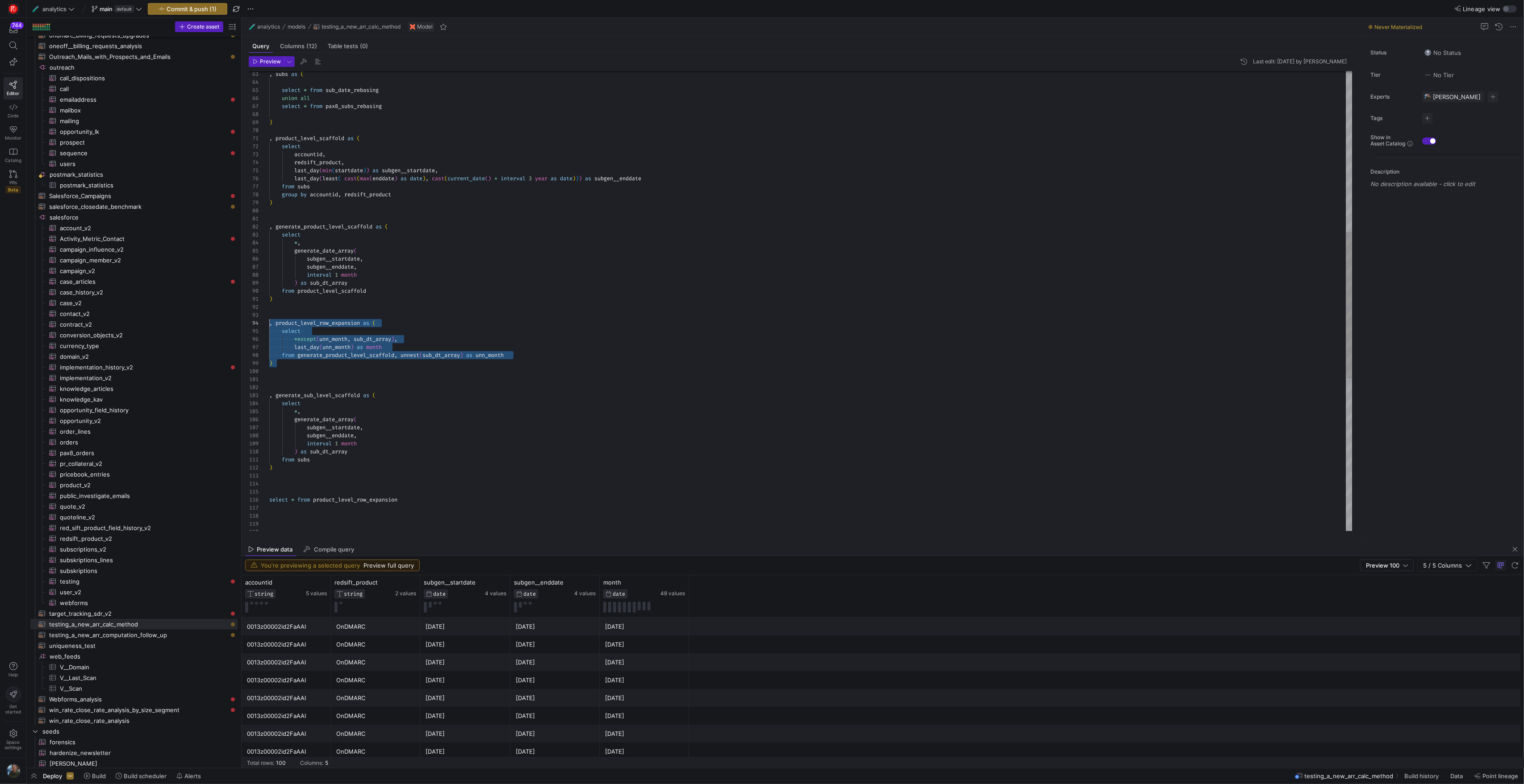
drag, startPoint x: 280, startPoint y: 364, endPoint x: 242, endPoint y: 323, distance: 55.9
click at [269, 323] on div ") from generate_product_level_scaffold , unnest ( sub_dt_array ) as unn_month l…" at bounding box center [811, 287] width 1083 height 1445
click at [280, 484] on div ") from generate_product_level_scaffold , unnest ( sub_dt_array ) as unn_month l…" at bounding box center [811, 287] width 1083 height 1445
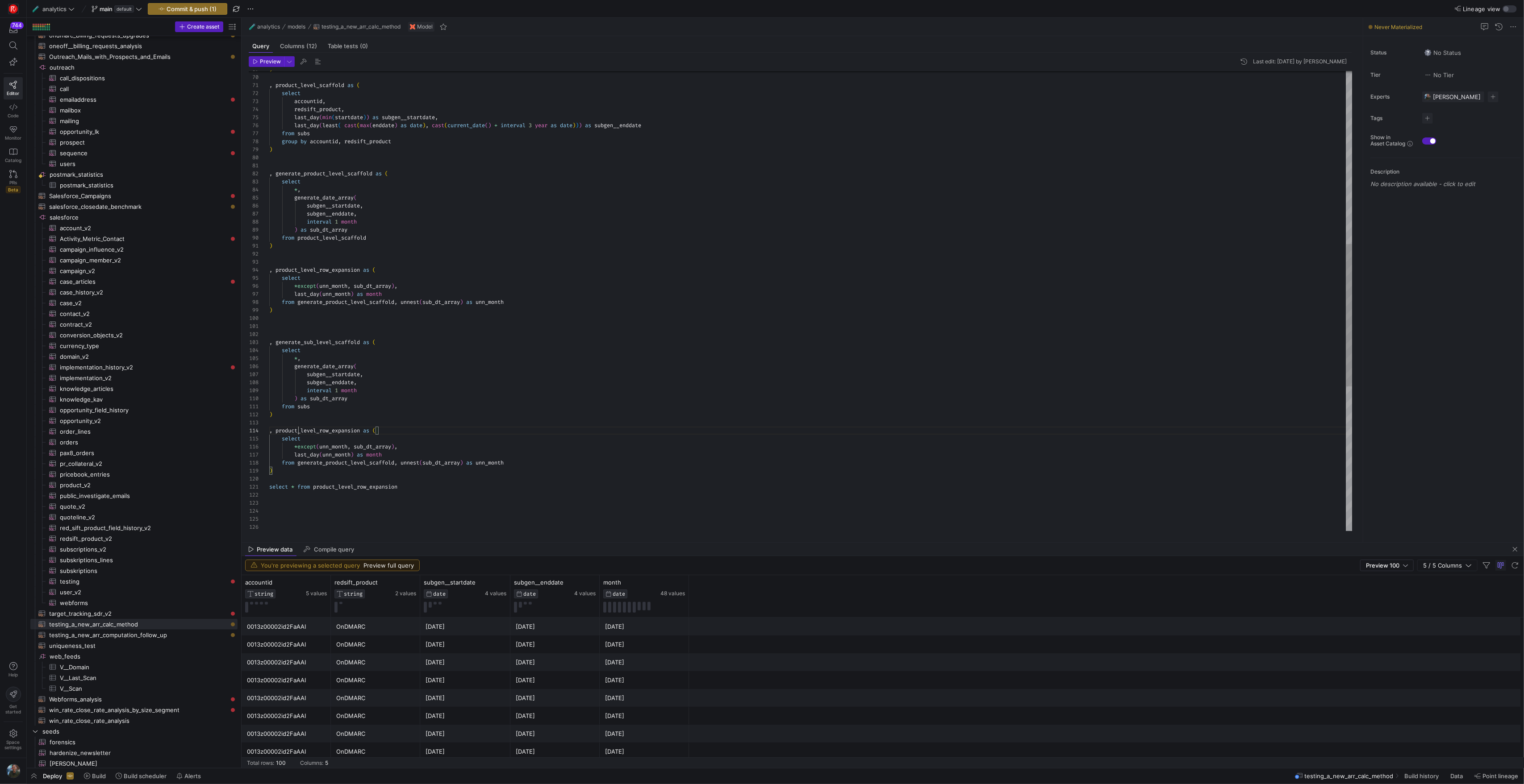
click at [298, 432] on div ") from generate_product_level_scaffold , unnest ( sub_dt_array ) as unn_month l…" at bounding box center [811, 254] width 1083 height 1485
click at [431, 419] on div ") from generate_product_level_scaffold , unnest ( sub_dt_array ) as unn_month l…" at bounding box center [811, 254] width 1083 height 1485
click at [431, 430] on div ") from generate_product_level_scaffold , unnest ( sub_dt_array ) as unn_month l…" at bounding box center [811, 254] width 1083 height 1485
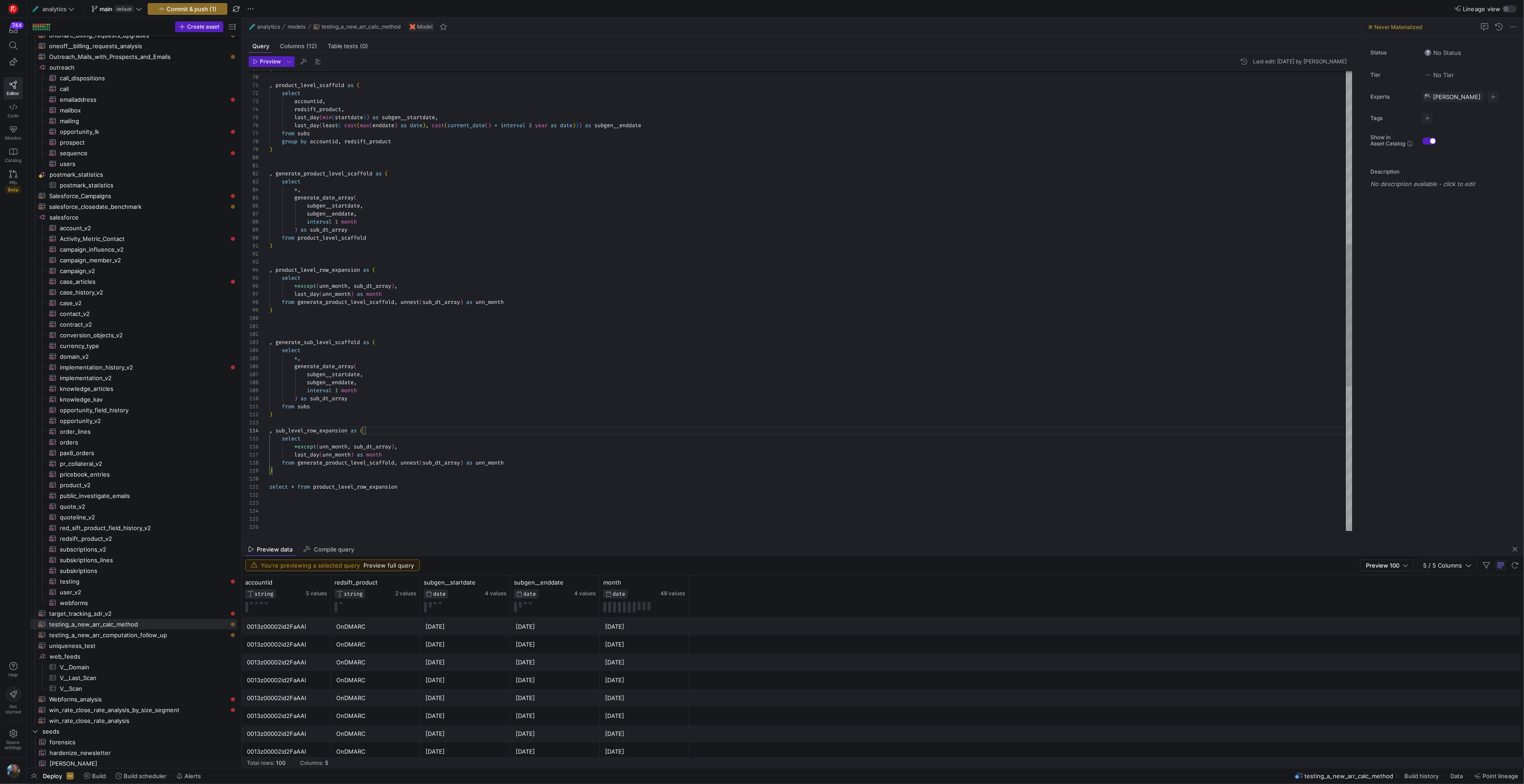
click at [317, 342] on div ") from generate_product_level_scaffold , unnest ( sub_dt_array ) as unn_month l…" at bounding box center [811, 254] width 1083 height 1485
click at [321, 461] on div ") from generate_product_level_scaffold , unnest ( sub_dt_array ) as unn_month l…" at bounding box center [811, 254] width 1083 height 1485
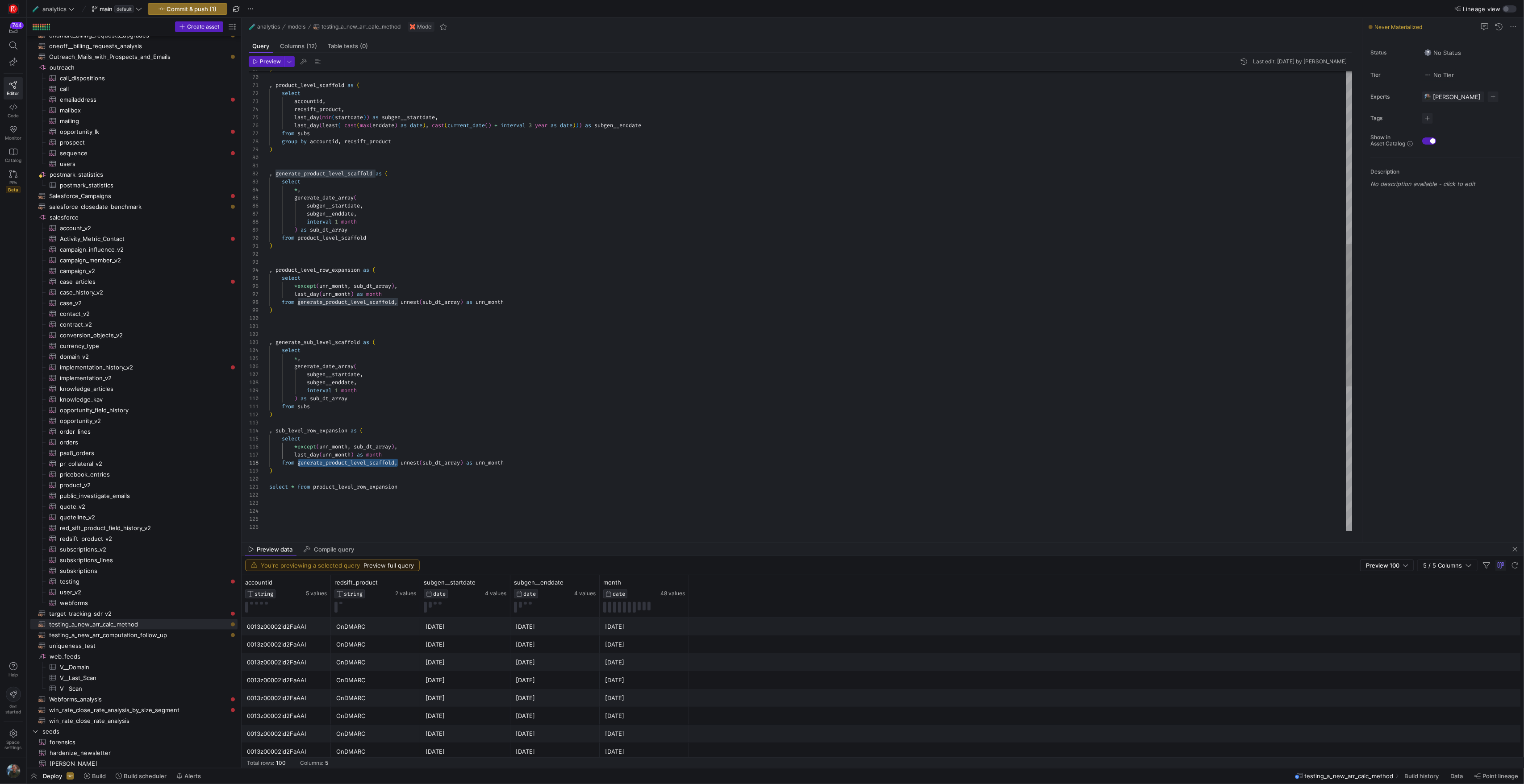
scroll to position [56, 115]
click at [458, 501] on div ") from generate_product_level_scaffold , unnest ( sub_dt_array ) as unn_month l…" at bounding box center [811, 254] width 1083 height 1485
click at [416, 501] on div ") from generate_product_level_scaffold , unnest ( sub_dt_array ) as unn_month l…" at bounding box center [811, 254] width 1083 height 1485
click at [335, 472] on div ") from generate_product_level_scaffold , unnest ( sub_dt_array ) as unn_month l…" at bounding box center [811, 254] width 1083 height 1485
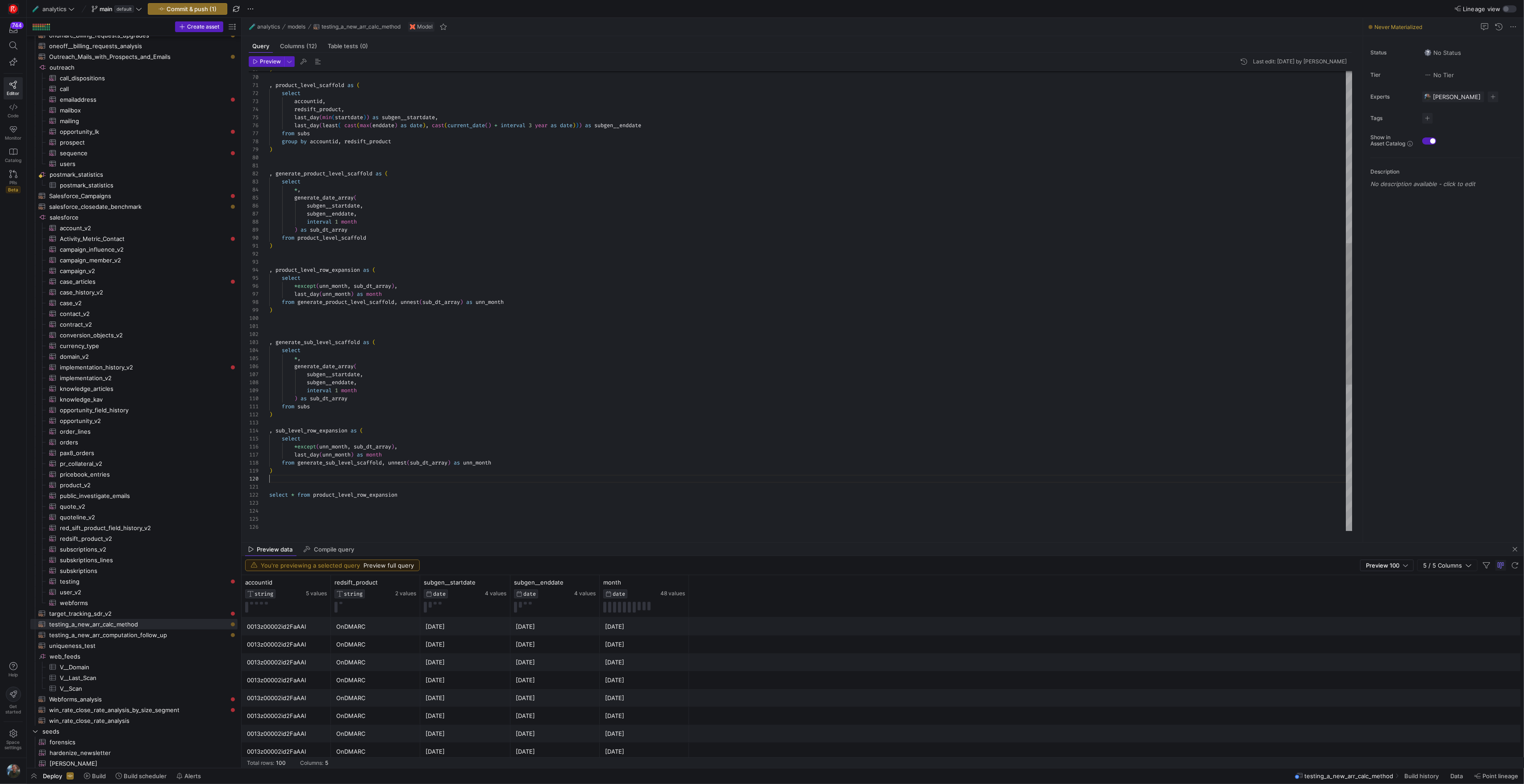
scroll to position [0, 0]
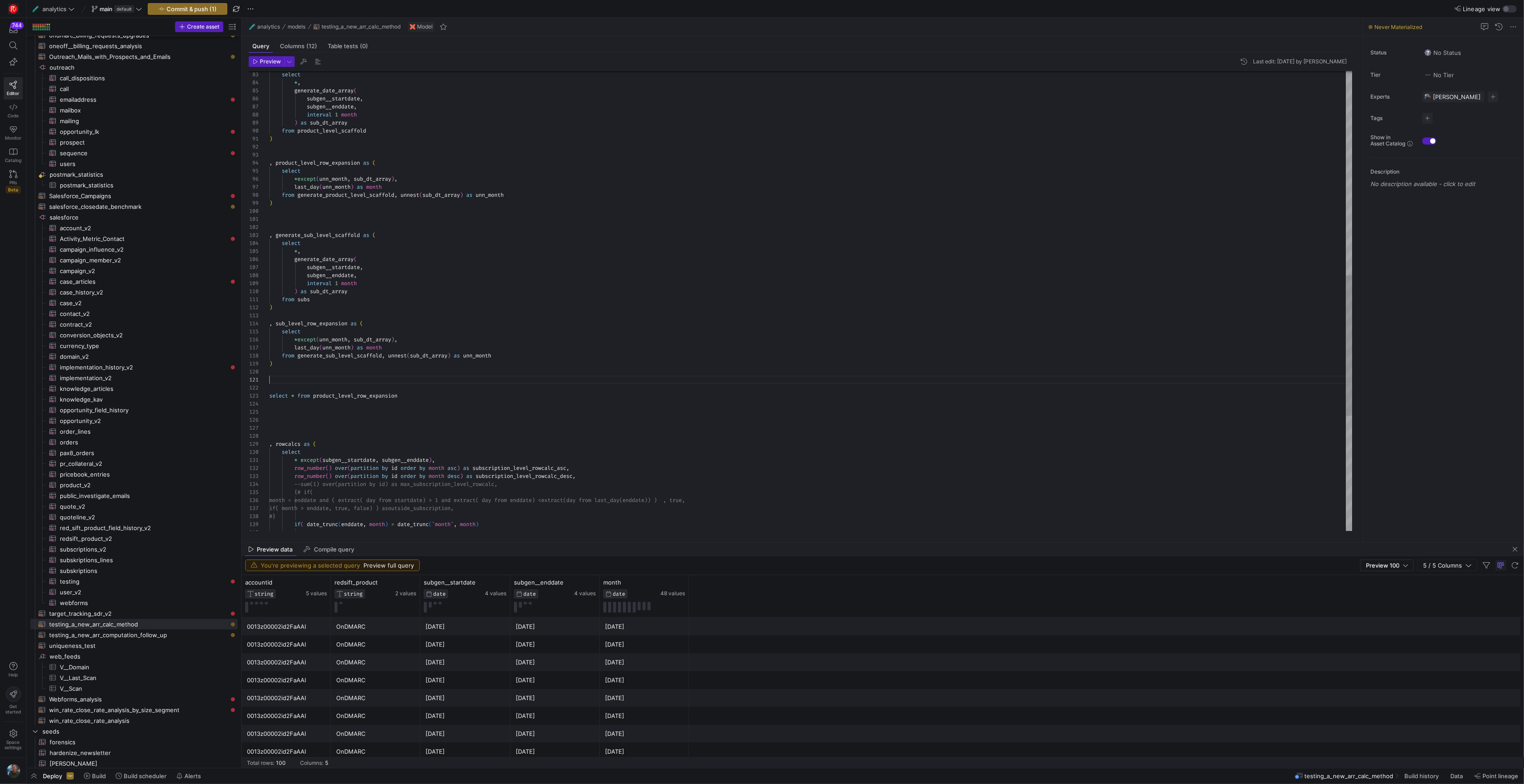
click at [443, 472] on div ") from generate_product_level_scaffold , unnest ( sub_dt_array ) as unn_month l…" at bounding box center [811, 155] width 1083 height 1501
click at [277, 383] on div ") from generate_product_level_scaffold , unnest ( sub_dt_array ) as unn_month l…" at bounding box center [811, 155] width 1083 height 1501
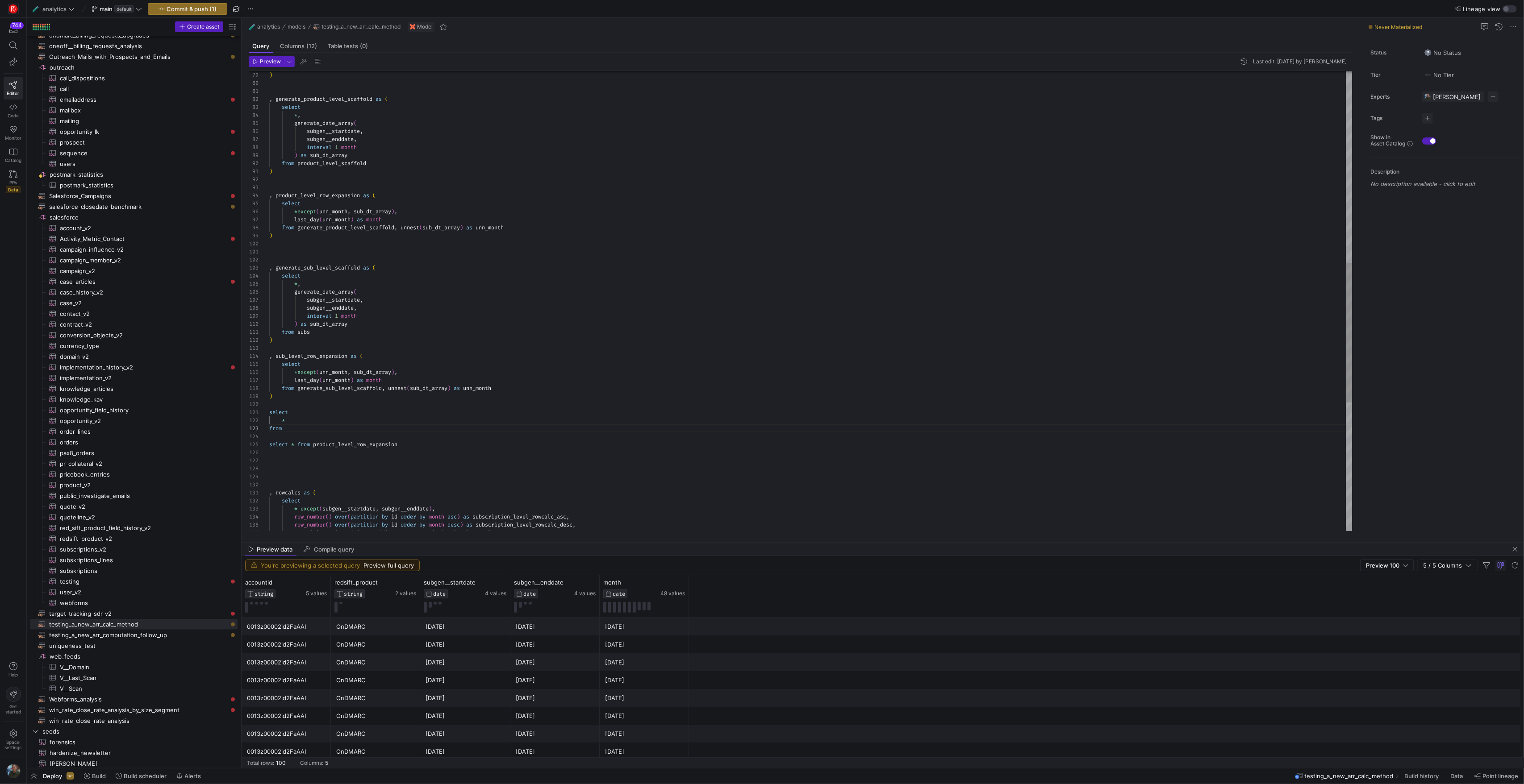
scroll to position [8, 0]
click at [307, 257] on div ") from generate_product_level_scaffold , unnest ( sub_dt_array ) as unn_month l…" at bounding box center [811, 196] width 1083 height 1517
type textarea ", generate_sub_level_scaffold as ( select *, generate_date_array( subgen__start…"
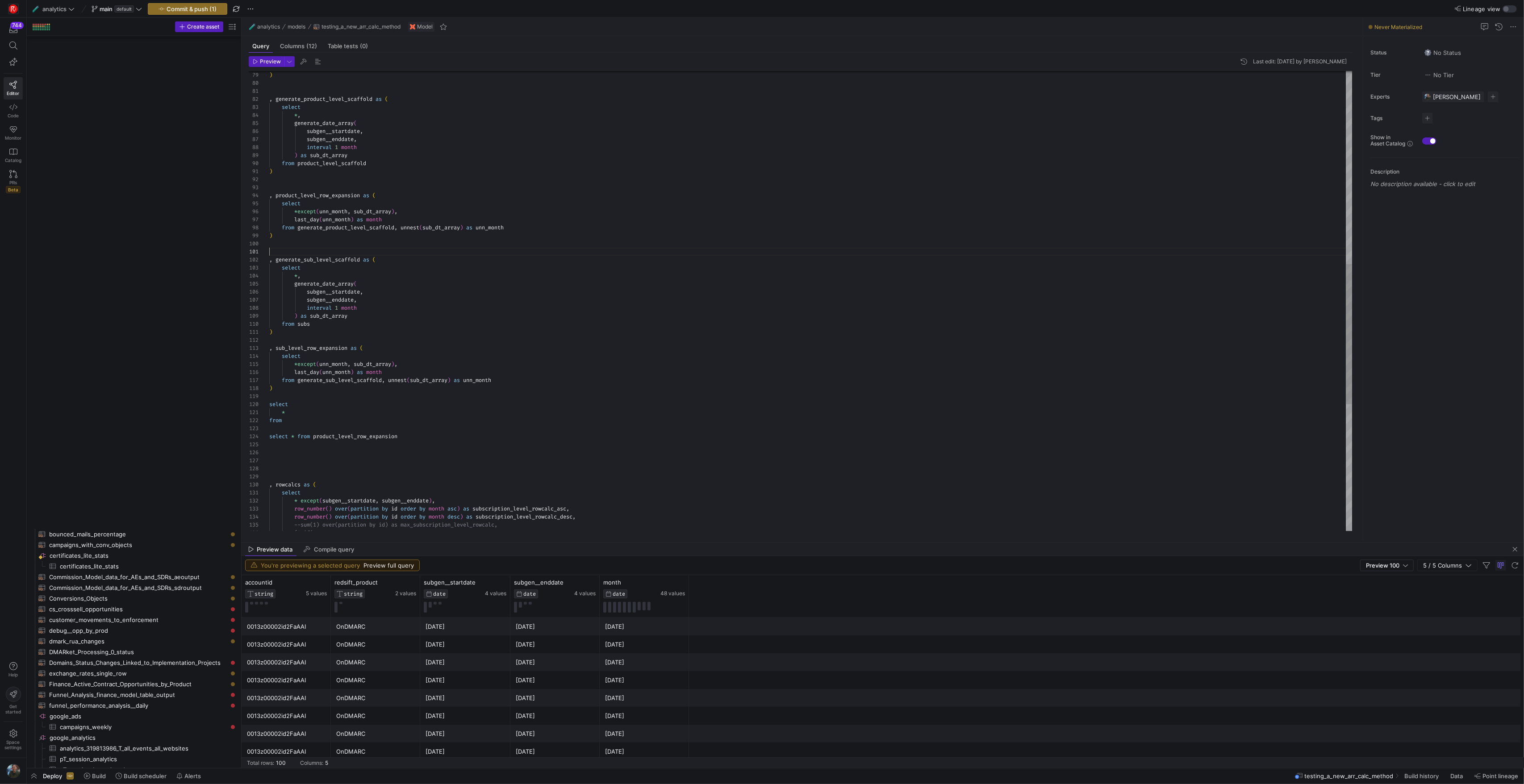
scroll to position [1035, 0]
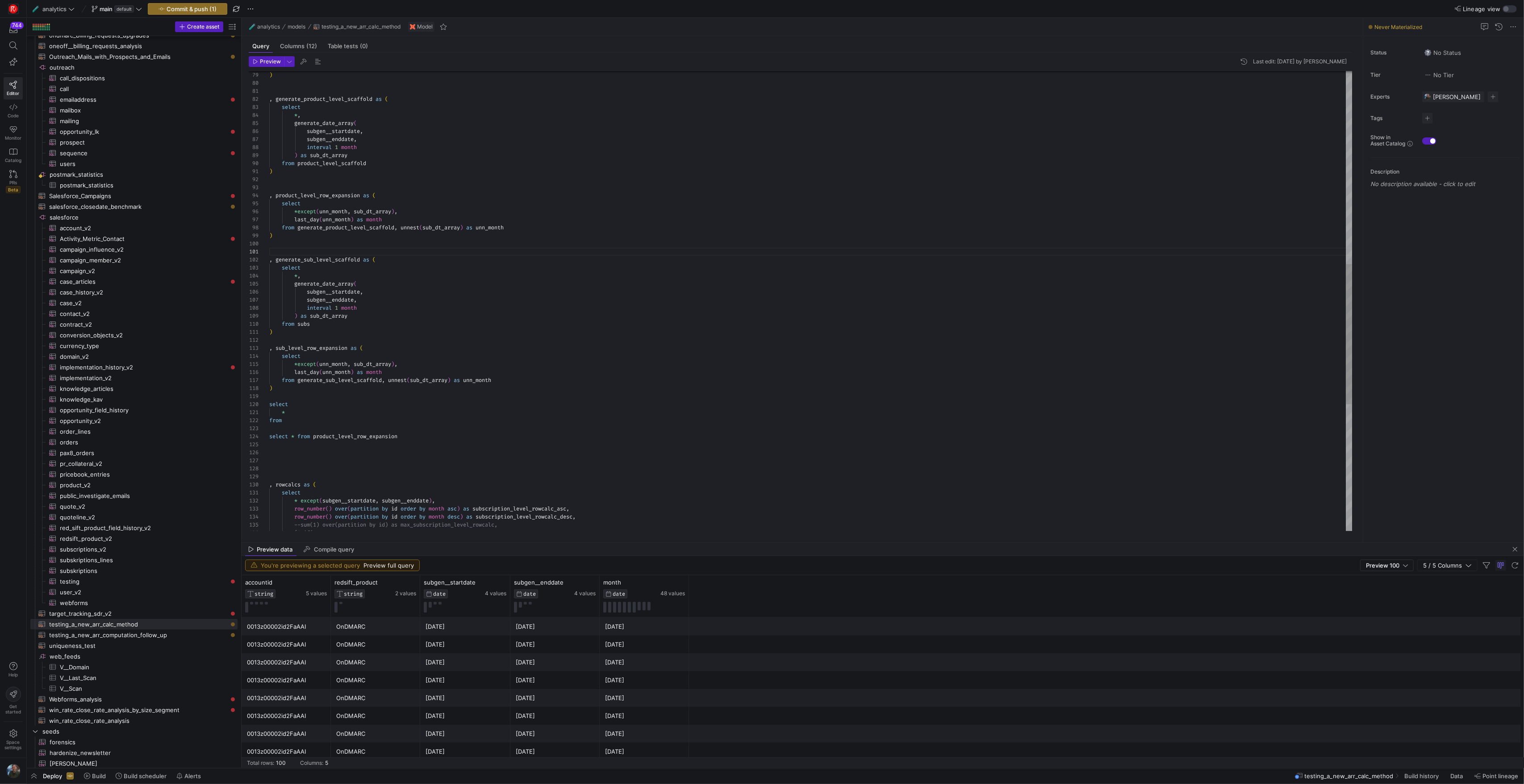
click at [337, 195] on div ") from generate_product_level_scaffold , unnest ( sub_dt_array ) as unn_month l…" at bounding box center [811, 192] width 1083 height 1509
click at [288, 422] on div ") from generate_product_level_scaffold , unnest ( sub_dt_array ) as unn_month l…" at bounding box center [811, 192] width 1083 height 1509
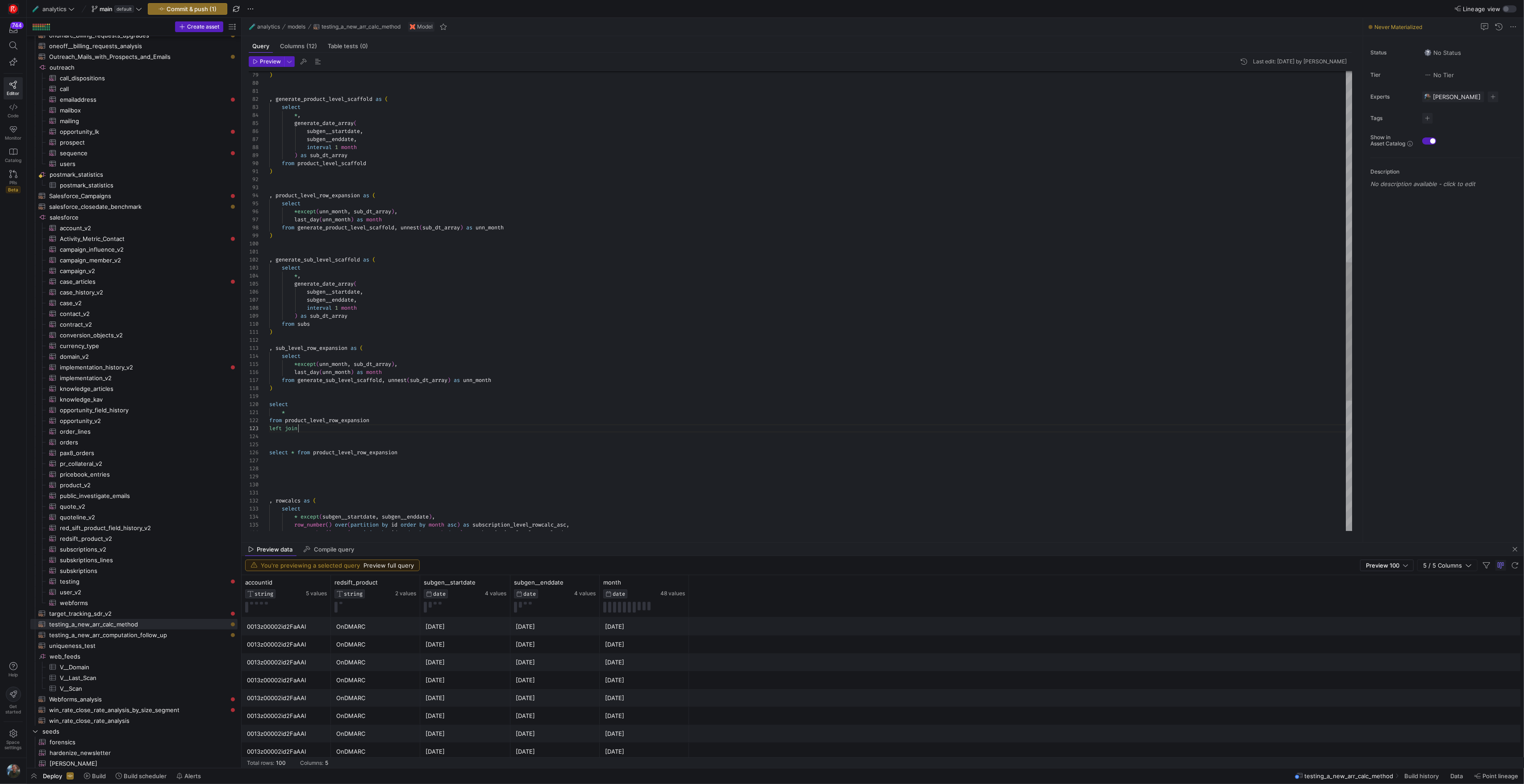
click at [314, 429] on div ") from generate_product_level_scaffold , unnest ( sub_dt_array ) as unn_month l…" at bounding box center [811, 200] width 1083 height 1525
click at [304, 351] on div ") from generate_product_level_scaffold , unnest ( sub_dt_array ) as unn_month l…" at bounding box center [811, 200] width 1083 height 1525
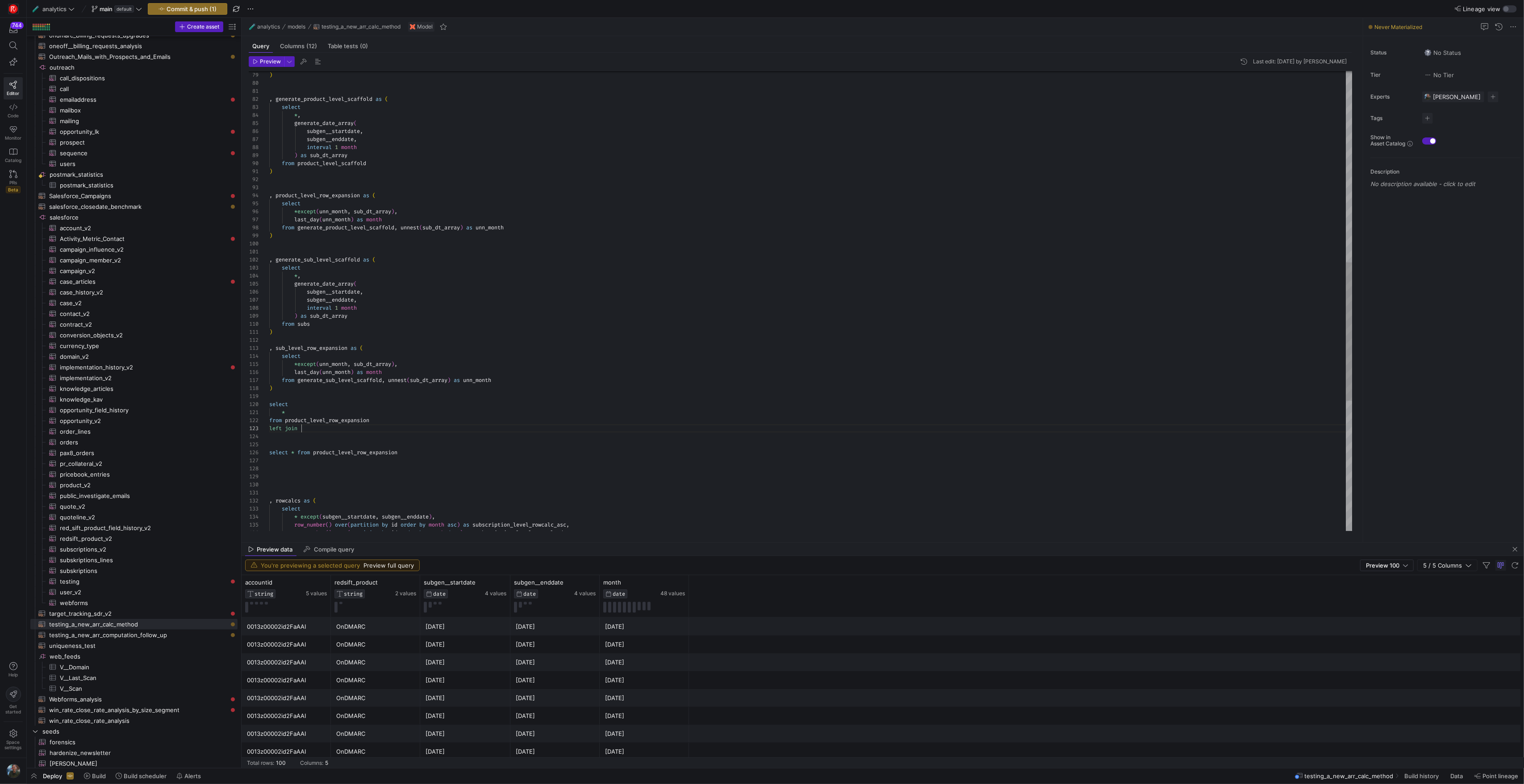
click at [325, 430] on div ") from generate_product_level_scaffold , unnest ( sub_dt_array ) as unn_month l…" at bounding box center [811, 200] width 1083 height 1525
click at [399, 421] on div ") from generate_product_level_scaffold , unnest ( sub_dt_array ) as unn_month l…" at bounding box center [811, 200] width 1083 height 1525
click at [392, 432] on div ") from generate_product_level_scaffold , unnest ( sub_dt_array ) as unn_month l…" at bounding box center [811, 200] width 1083 height 1525
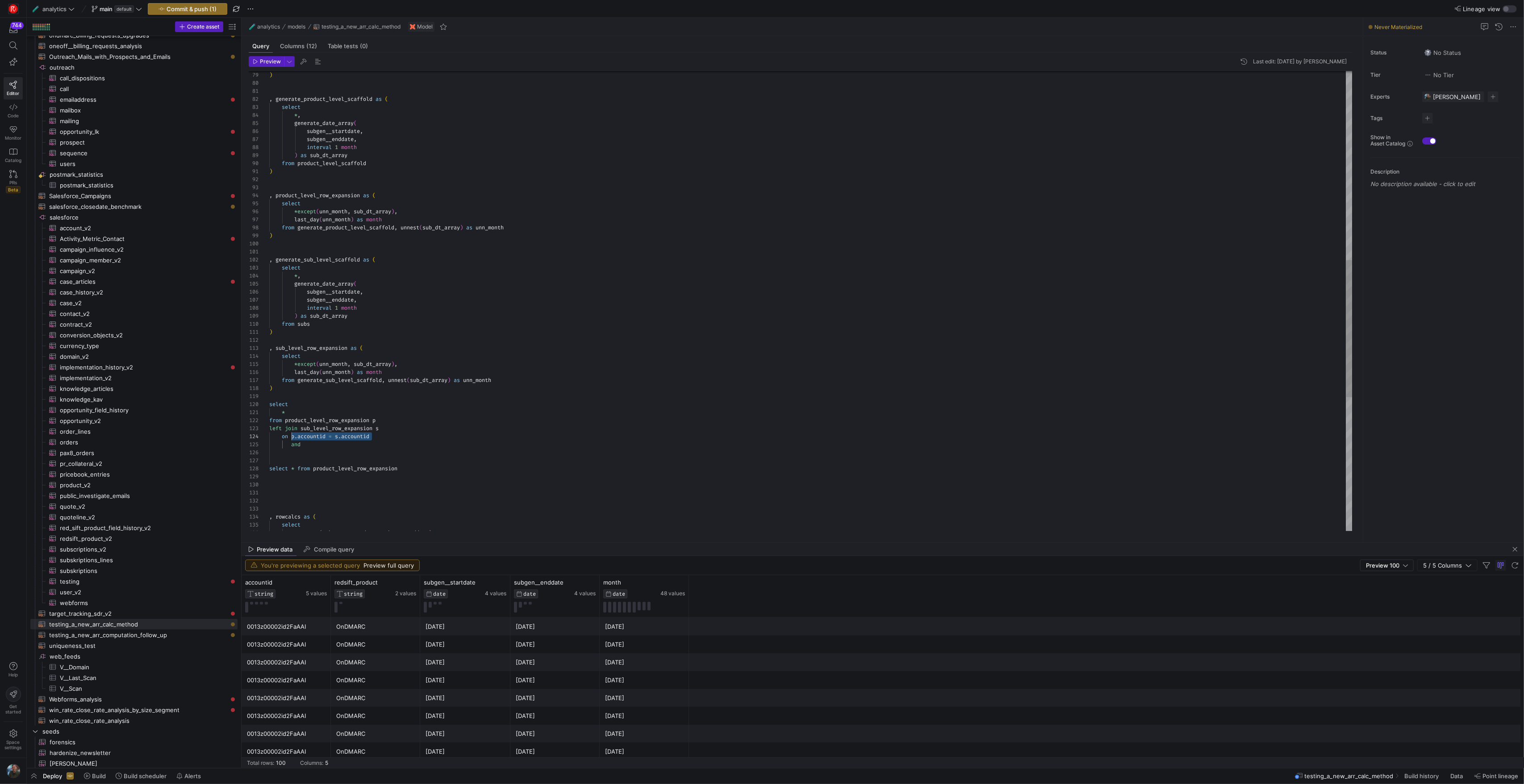
drag, startPoint x: 382, startPoint y: 435, endPoint x: 292, endPoint y: 435, distance: 90.0
click at [292, 435] on div ") from generate_product_level_scaffold , unnest ( sub_dt_array ) as unn_month l…" at bounding box center [811, 208] width 1083 height 1541
click at [331, 440] on div ") from generate_product_level_scaffold , unnest ( sub_dt_array ) as unn_month l…" at bounding box center [811, 208] width 1083 height 1541
click at [328, 445] on div ") from generate_product_level_scaffold , unnest ( sub_dt_array ) as unn_month l…" at bounding box center [811, 208] width 1083 height 1541
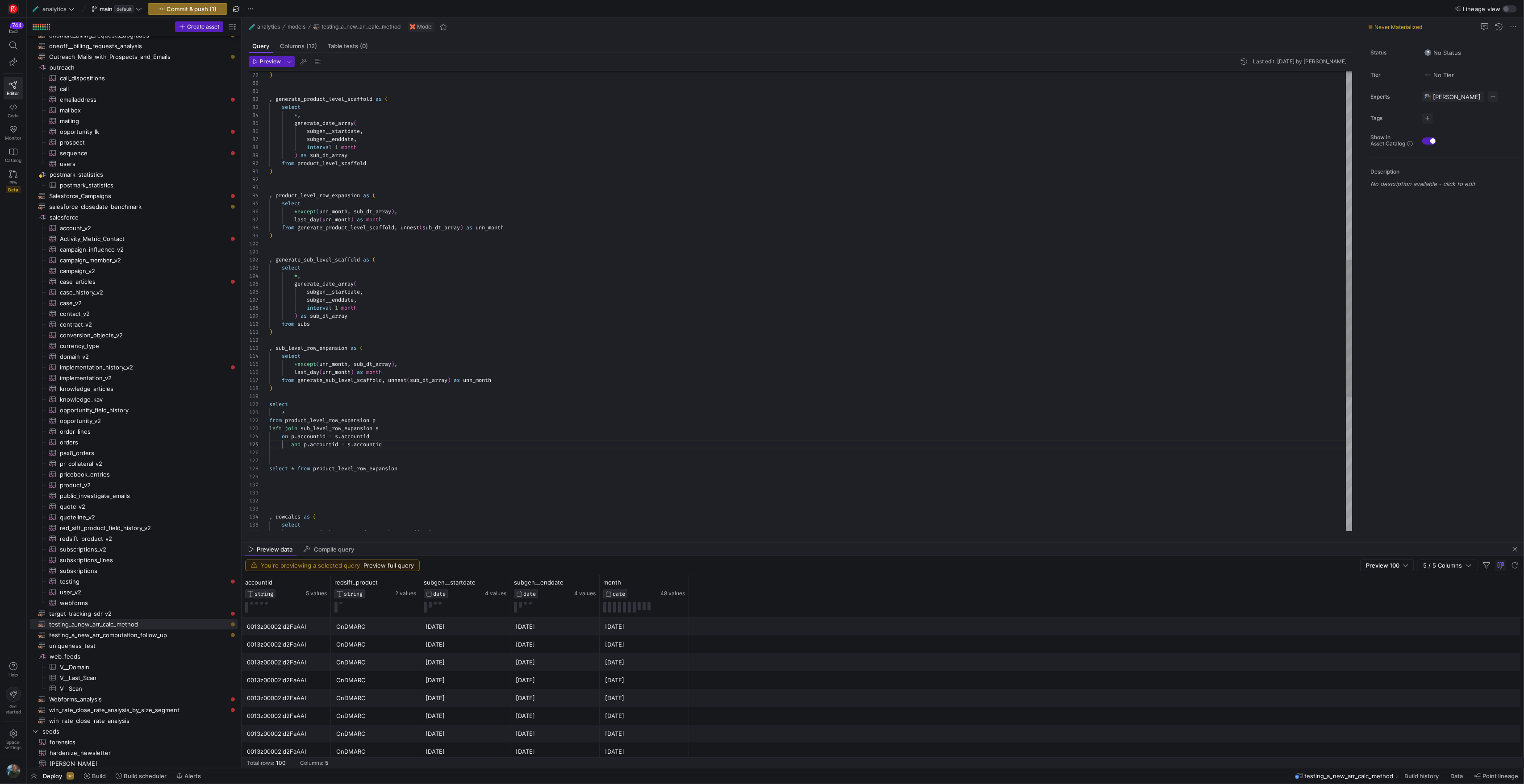
click at [324, 445] on div ") from generate_product_level_scaffold , unnest ( sub_dt_array ) as unn_month l…" at bounding box center [811, 208] width 1083 height 1541
click at [356, 443] on div ") from generate_product_level_scaffold , unnest ( sub_dt_array ) as unn_month l…" at bounding box center [811, 208] width 1083 height 1541
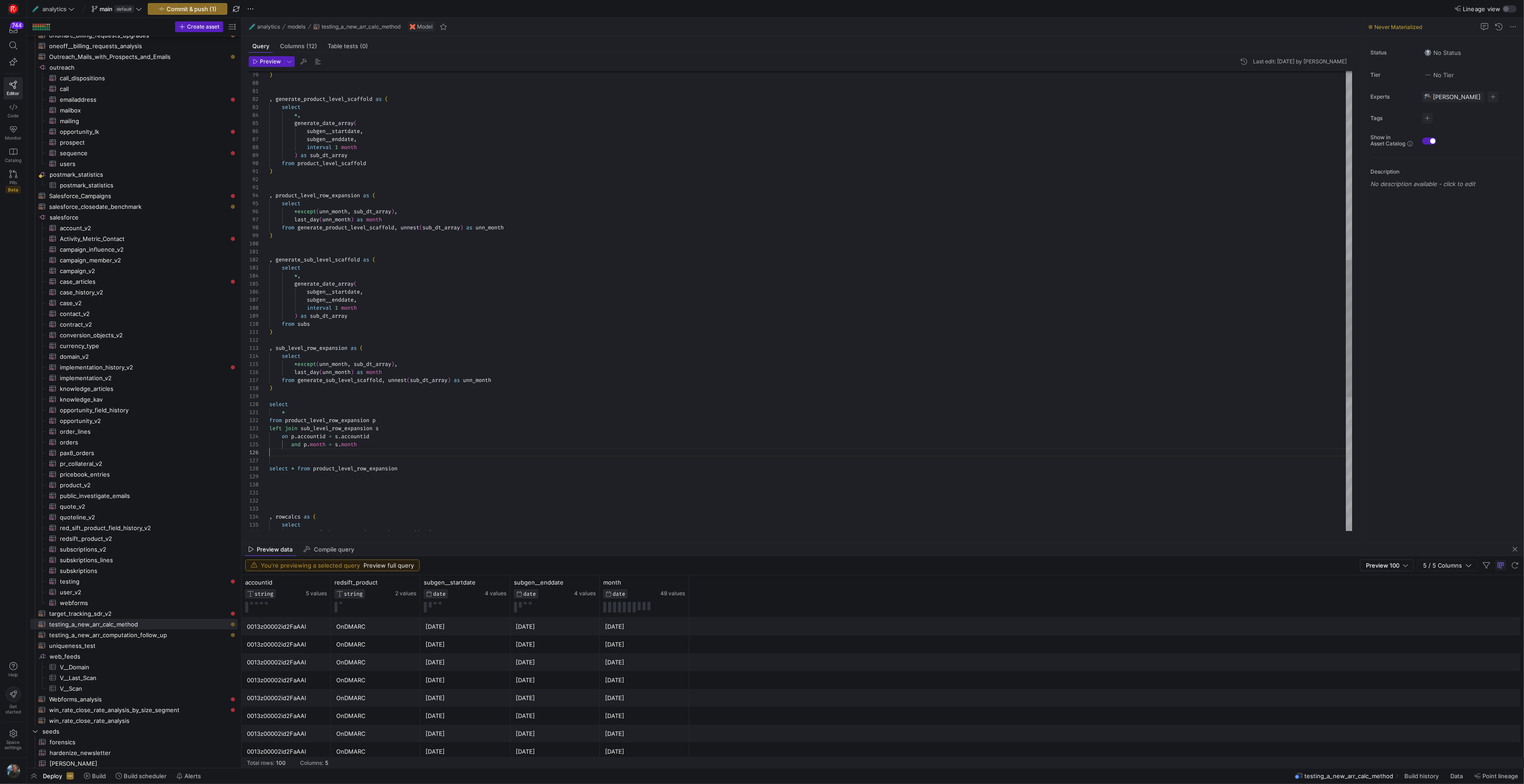
scroll to position [40, 0]
click at [422, 452] on div ") from generate_product_level_scaffold , unnest ( sub_dt_array ) as unn_month l…" at bounding box center [811, 208] width 1083 height 1541
click at [422, 468] on div ") from generate_product_level_scaffold , unnest ( sub_dt_array ) as unn_month l…" at bounding box center [811, 208] width 1083 height 1541
click at [422, 469] on div ") from generate_product_level_scaffold , unnest ( sub_dt_array ) as unn_month l…" at bounding box center [811, 208] width 1083 height 1541
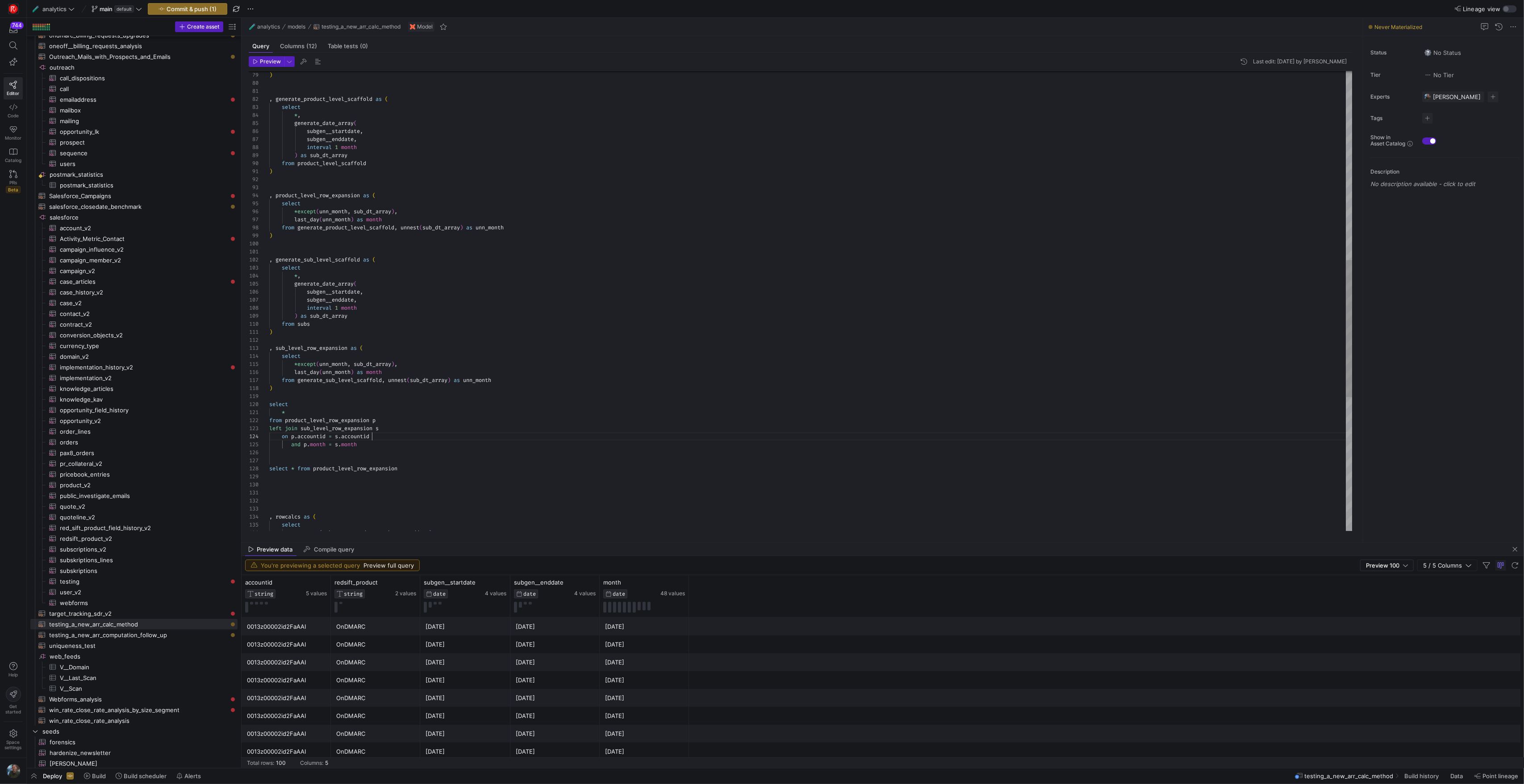
click at [424, 438] on div ") from generate_product_level_scaffold , unnest ( sub_dt_array ) as unn_month l…" at bounding box center [811, 208] width 1083 height 1541
click at [376, 414] on div ") from generate_product_level_scaffold , unnest ( sub_dt_array ) as unn_month l…" at bounding box center [811, 208] width 1083 height 1541
click at [280, 414] on div ") from generate_product_level_scaffold , unnest ( sub_dt_array ) as unn_month l…" at bounding box center [811, 208] width 1083 height 1541
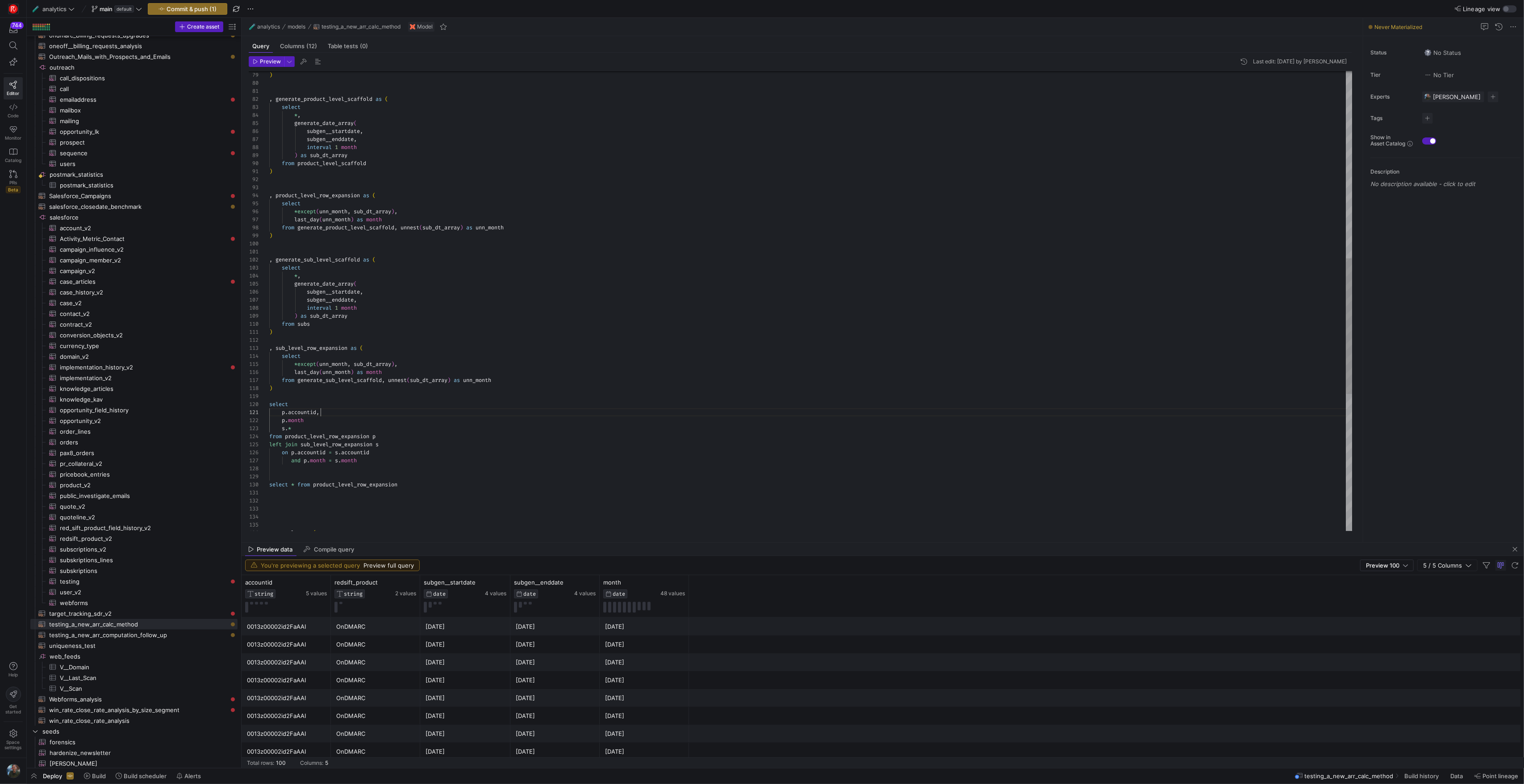
drag, startPoint x: 317, startPoint y: 419, endPoint x: 327, endPoint y: 419, distance: 10.0
click at [317, 419] on div ") from generate_product_level_scaffold , unnest ( sub_dt_array ) as unn_month l…" at bounding box center [811, 216] width 1083 height 1557
click at [299, 429] on div ") from generate_product_level_scaffold , unnest ( sub_dt_array ) as unn_month l…" at bounding box center [811, 216] width 1083 height 1557
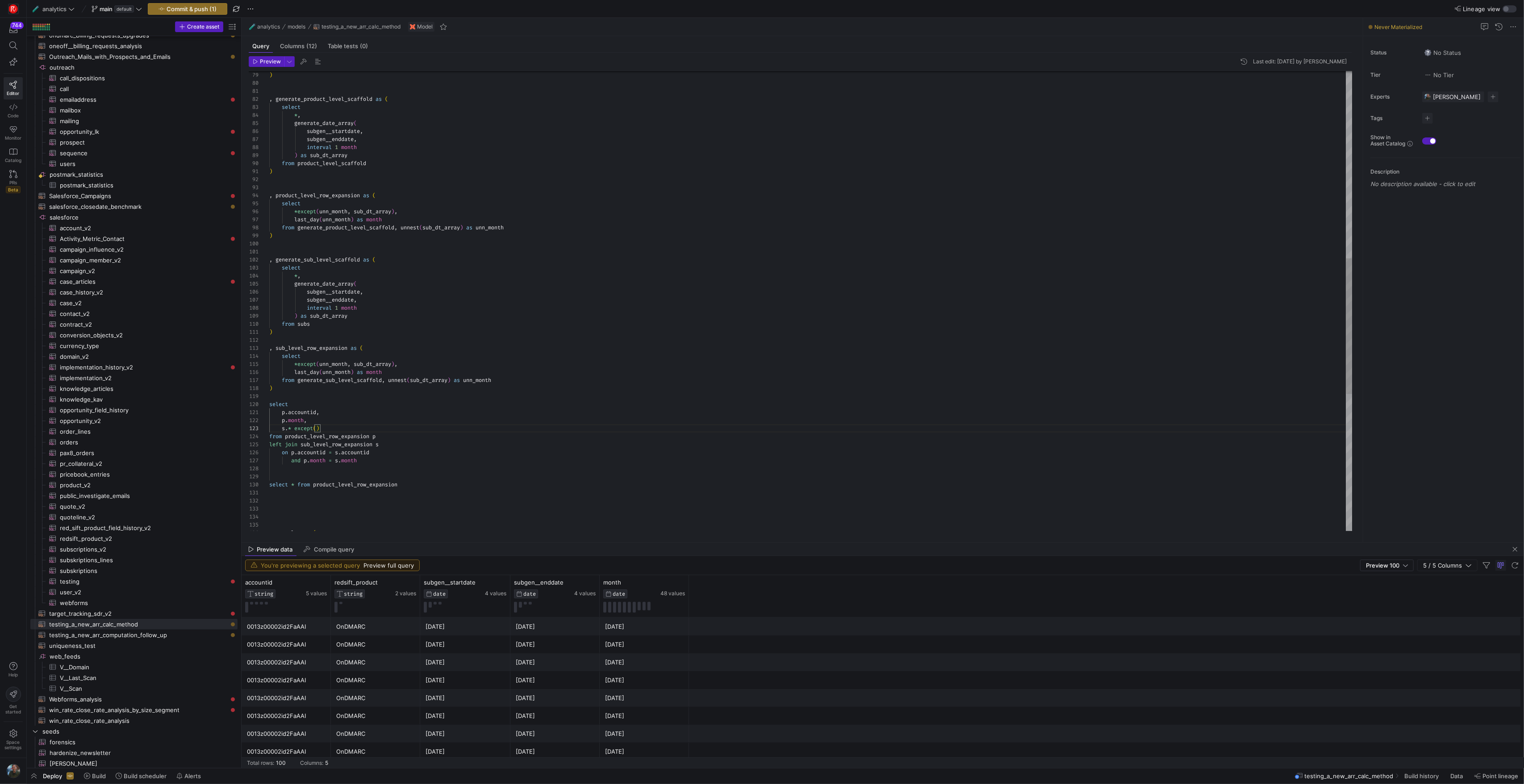
click at [307, 412] on div ") from generate_product_level_scaffold , unnest ( sub_dt_array ) as unn_month l…" at bounding box center [811, 216] width 1083 height 1557
click at [314, 429] on div ") from generate_product_level_scaffold , unnest ( sub_dt_array ) as unn_month l…" at bounding box center [811, 216] width 1083 height 1557
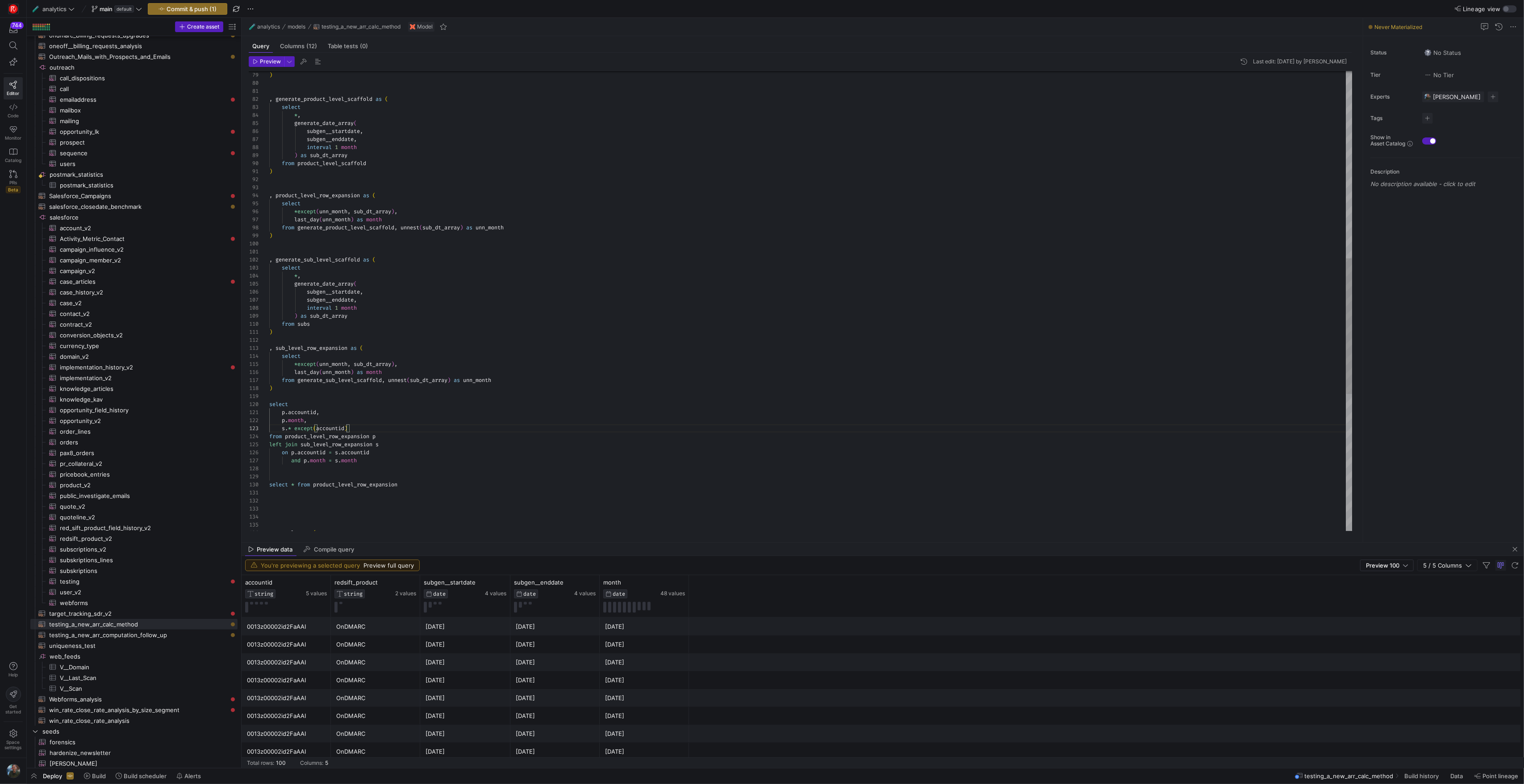
scroll to position [16, 78]
click at [346, 429] on div ") from generate_product_level_scaffold , unnest ( sub_dt_array ) as unn_month l…" at bounding box center [811, 216] width 1083 height 1557
click at [415, 446] on div ") from generate_product_level_scaffold , unnest ( sub_dt_array ) as unn_month l…" at bounding box center [811, 216] width 1083 height 1557
click at [408, 469] on div ") from generate_product_level_scaffold , unnest ( sub_dt_array ) as unn_month l…" at bounding box center [811, 216] width 1083 height 1557
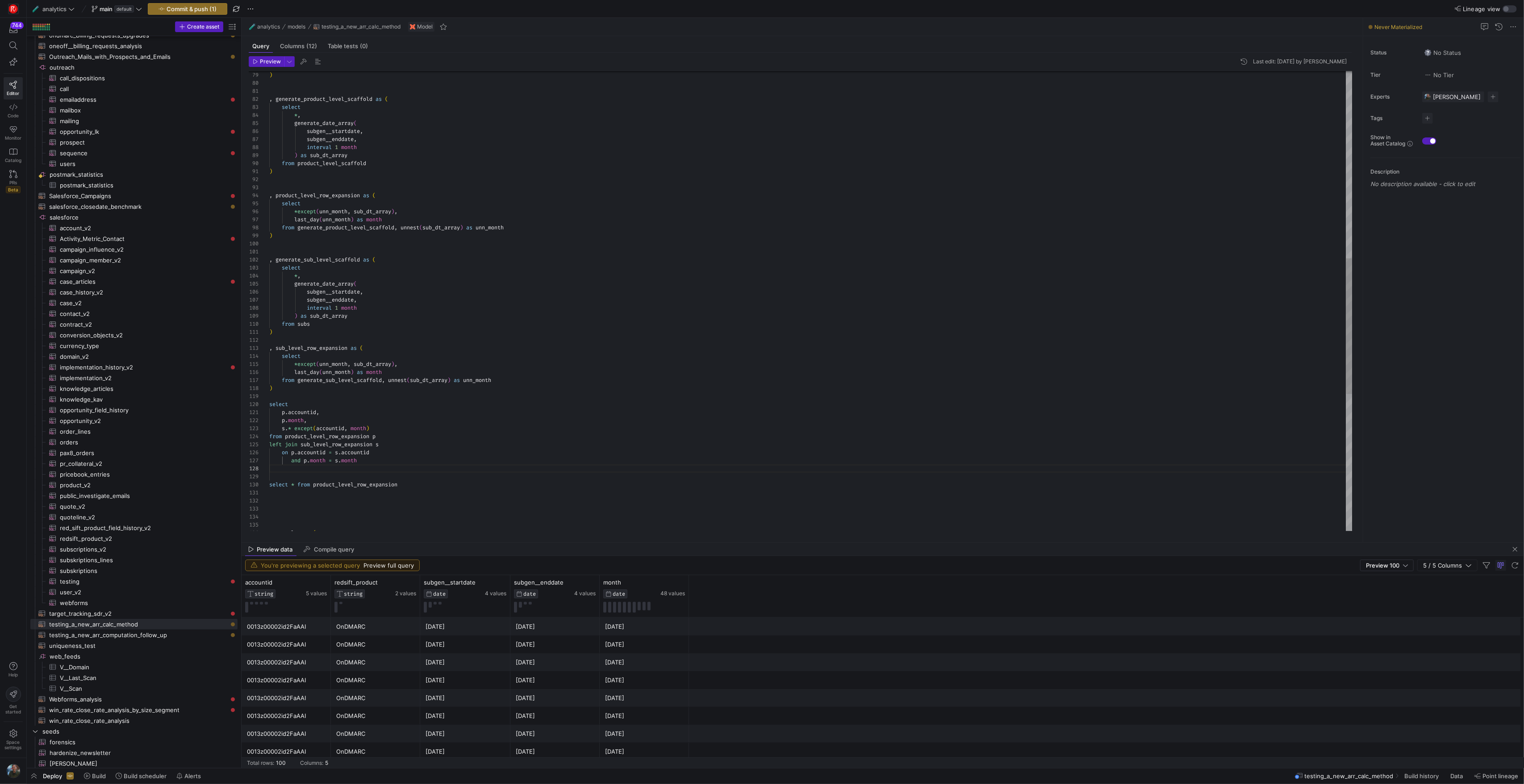
click at [277, 400] on div ") from generate_product_level_scaffold , unnest ( sub_dt_array ) as unn_month l…" at bounding box center [811, 216] width 1083 height 1557
click at [412, 491] on div ") from generate_product_level_scaffold , unnest ( sub_dt_array ) as unn_month l…" at bounding box center [811, 220] width 1083 height 1566
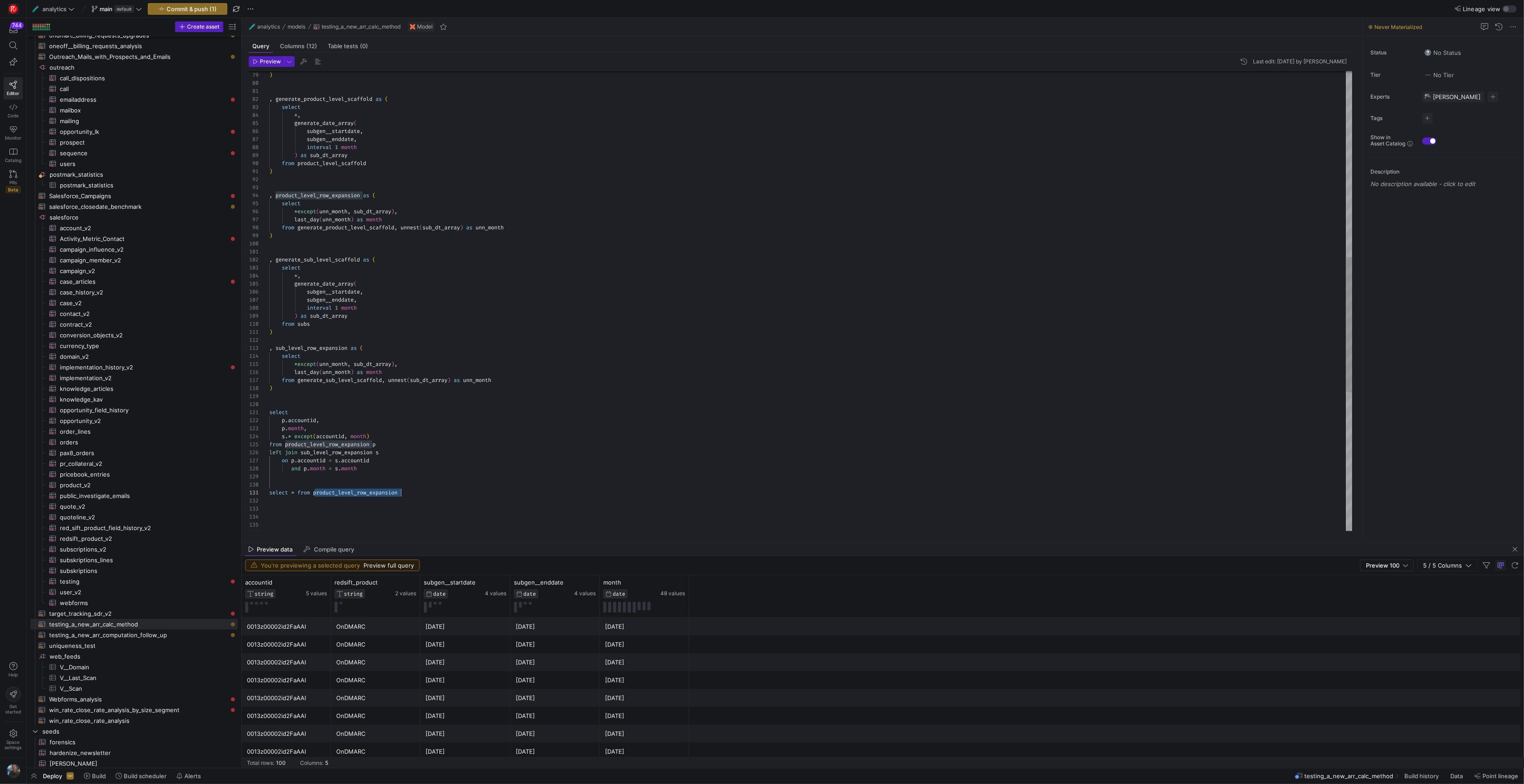
scroll to position [0, 0]
click at [412, 491] on div ") from generate_product_level_scaffold , unnest ( sub_dt_array ) as unn_month l…" at bounding box center [811, 220] width 1083 height 1566
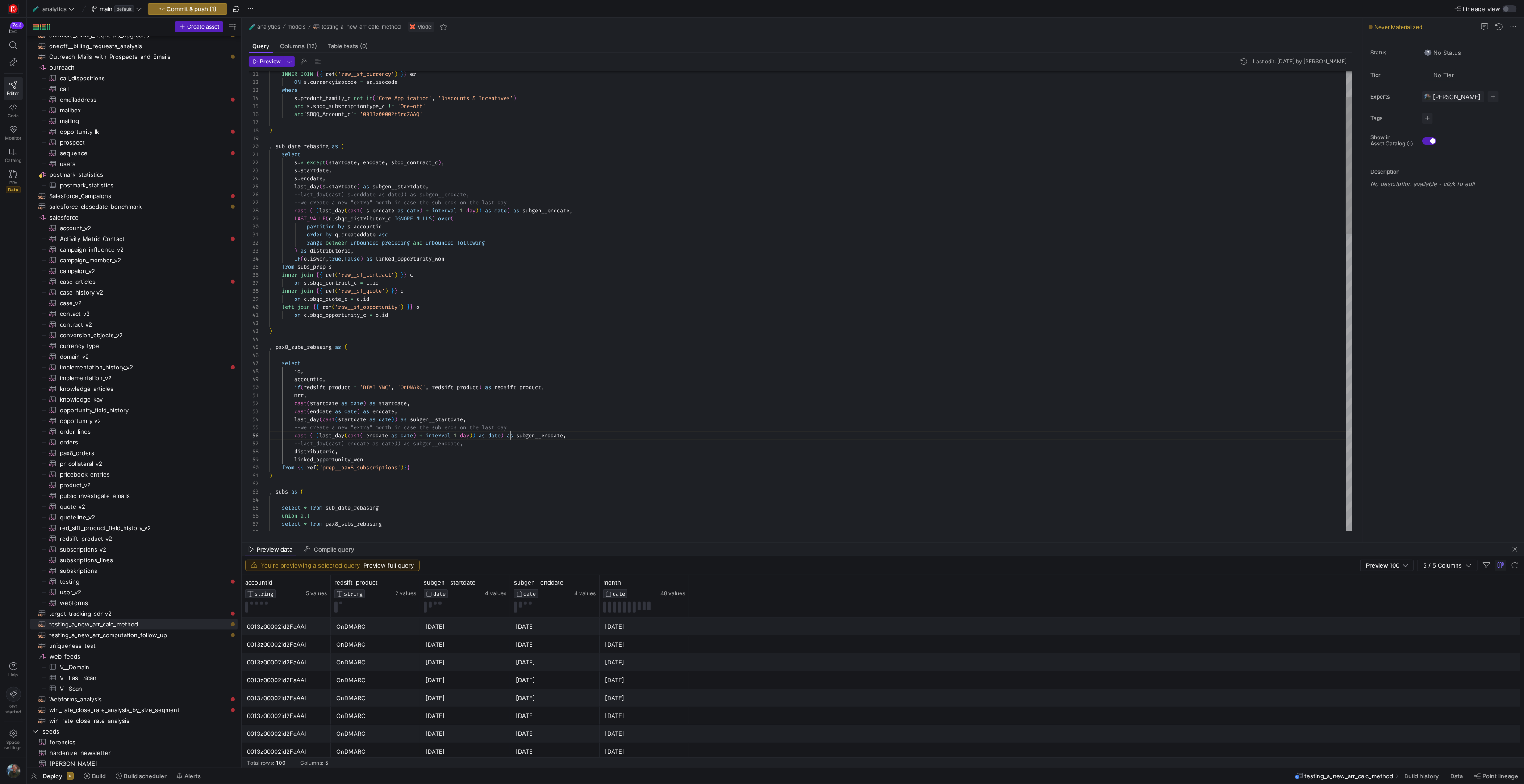
scroll to position [40, 241]
click at [511, 436] on div ", pax8_subs_rebasing as ( select id , accountid , if ( redsift_product = 'BIMI …" at bounding box center [811, 757] width 1083 height 1550
click at [476, 437] on div ", pax8_subs_rebasing as ( select id , accountid , if ( redsift_product = 'BIMI …" at bounding box center [811, 757] width 1083 height 1550
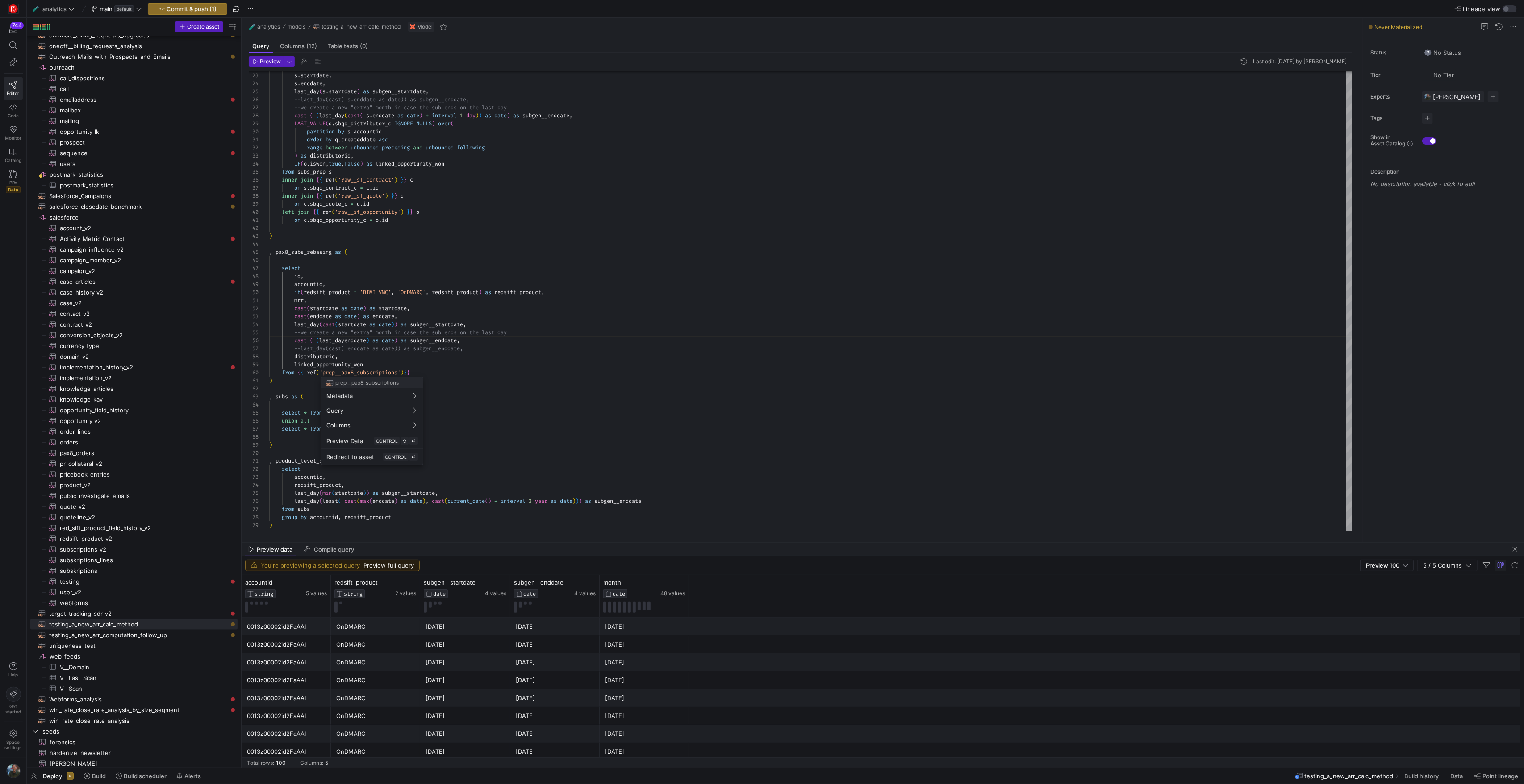
click at [292, 441] on div at bounding box center [762, 392] width 1524 height 784
click at [290, 446] on div ", pax8_subs_rebasing as ( select id , accountid , if ( redsift_product = 'BIMI …" at bounding box center [811, 662] width 1083 height 1550
click at [288, 406] on div ", pax8_subs_rebasing as ( select id , accountid , if ( redsift_product = 'BIMI …" at bounding box center [811, 662] width 1083 height 1550
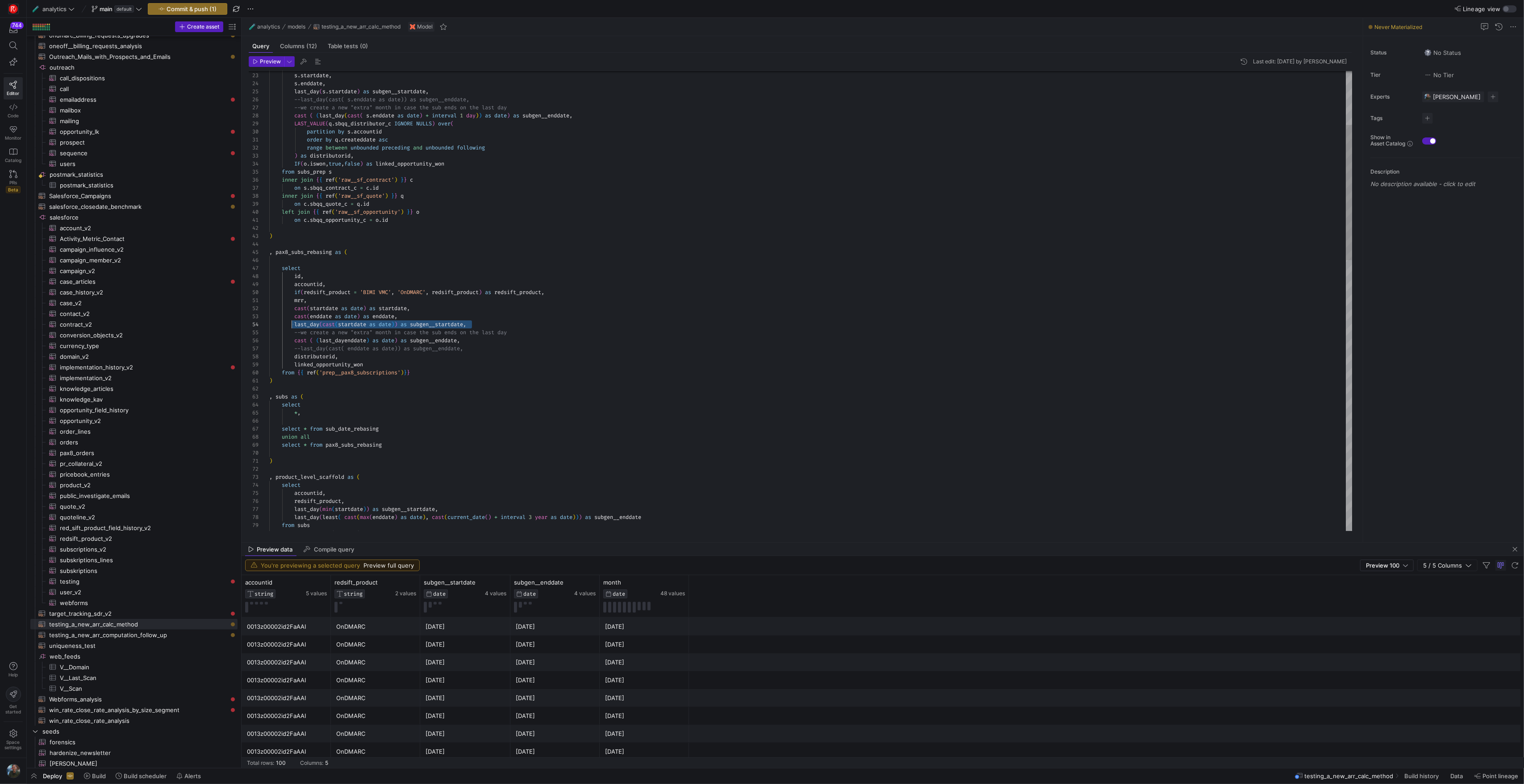
scroll to position [24, 26]
drag, startPoint x: 476, startPoint y: 325, endPoint x: 296, endPoint y: 325, distance: 180.0
click at [296, 325] on div ", pax8_subs_rebasing as ( select id , accountid , if ( redsift_product = 'BIMI …" at bounding box center [811, 670] width 1083 height 1566
click at [298, 423] on div ", pax8_subs_rebasing as ( select id , accountid , if ( redsift_product = 'BIMI …" at bounding box center [811, 670] width 1083 height 1566
click at [336, 414] on div ", pax8_subs_rebasing as ( select id , accountid , if ( redsift_product = 'BIMI …" at bounding box center [811, 670] width 1083 height 1566
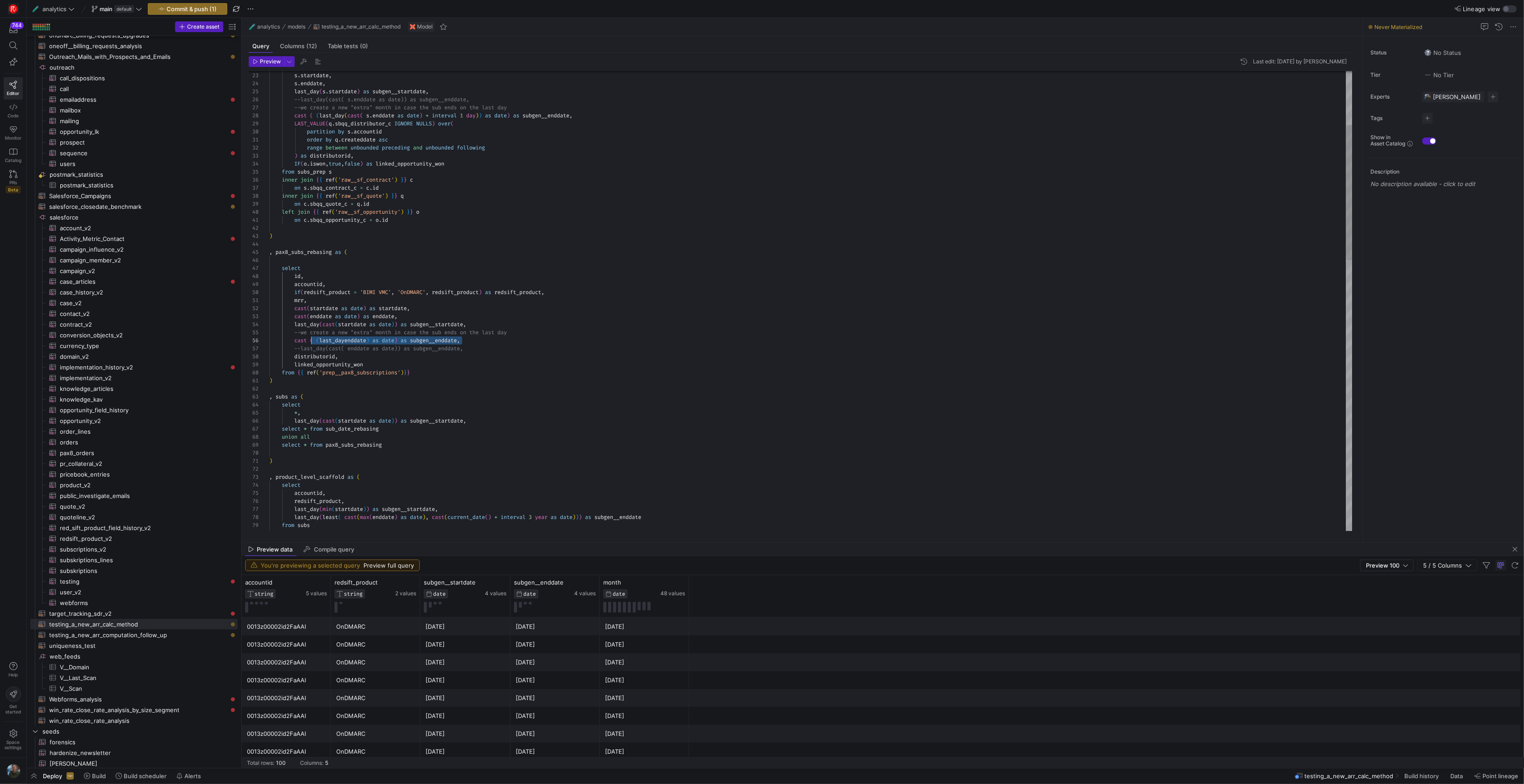
scroll to position [40, 26]
drag, startPoint x: 462, startPoint y: 339, endPoint x: 295, endPoint y: 341, distance: 167.0
click at [295, 341] on div ", pax8_subs_rebasing as ( select id , accountid , if ( redsift_product = 'BIMI …" at bounding box center [811, 670] width 1083 height 1566
click at [474, 423] on div ", pax8_subs_rebasing as ( select id , accountid , if ( redsift_product = 'BIMI …" at bounding box center [811, 670] width 1083 height 1566
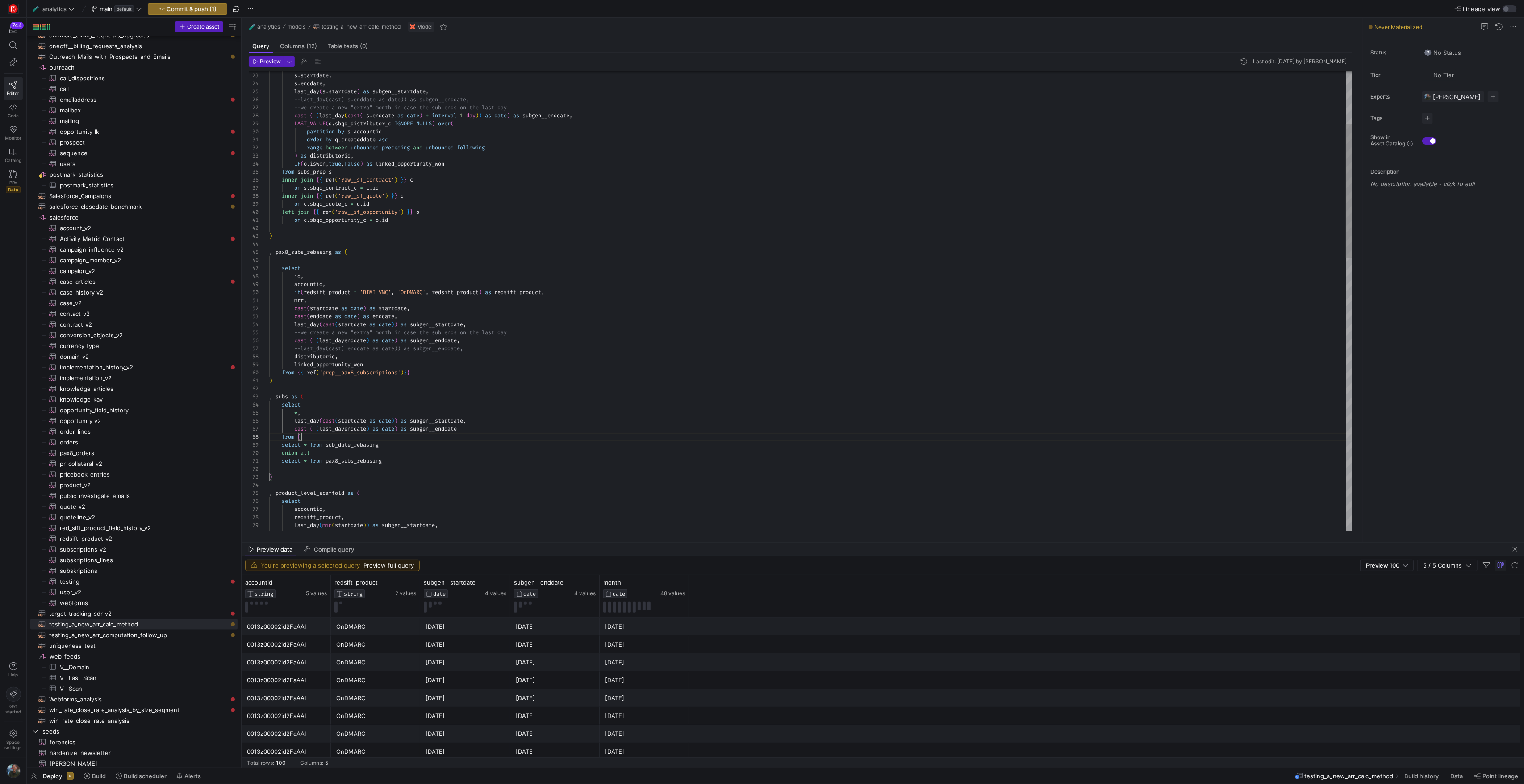
click at [409, 463] on div ", pax8_subs_rebasing as ( select id , accountid , if ( redsift_product = 'BIMI …" at bounding box center [811, 678] width 1083 height 1582
click at [421, 401] on div ", pax8_subs_rebasing as ( select id , accountid , if ( redsift_product = 'BIMI …" at bounding box center [811, 682] width 1083 height 1589
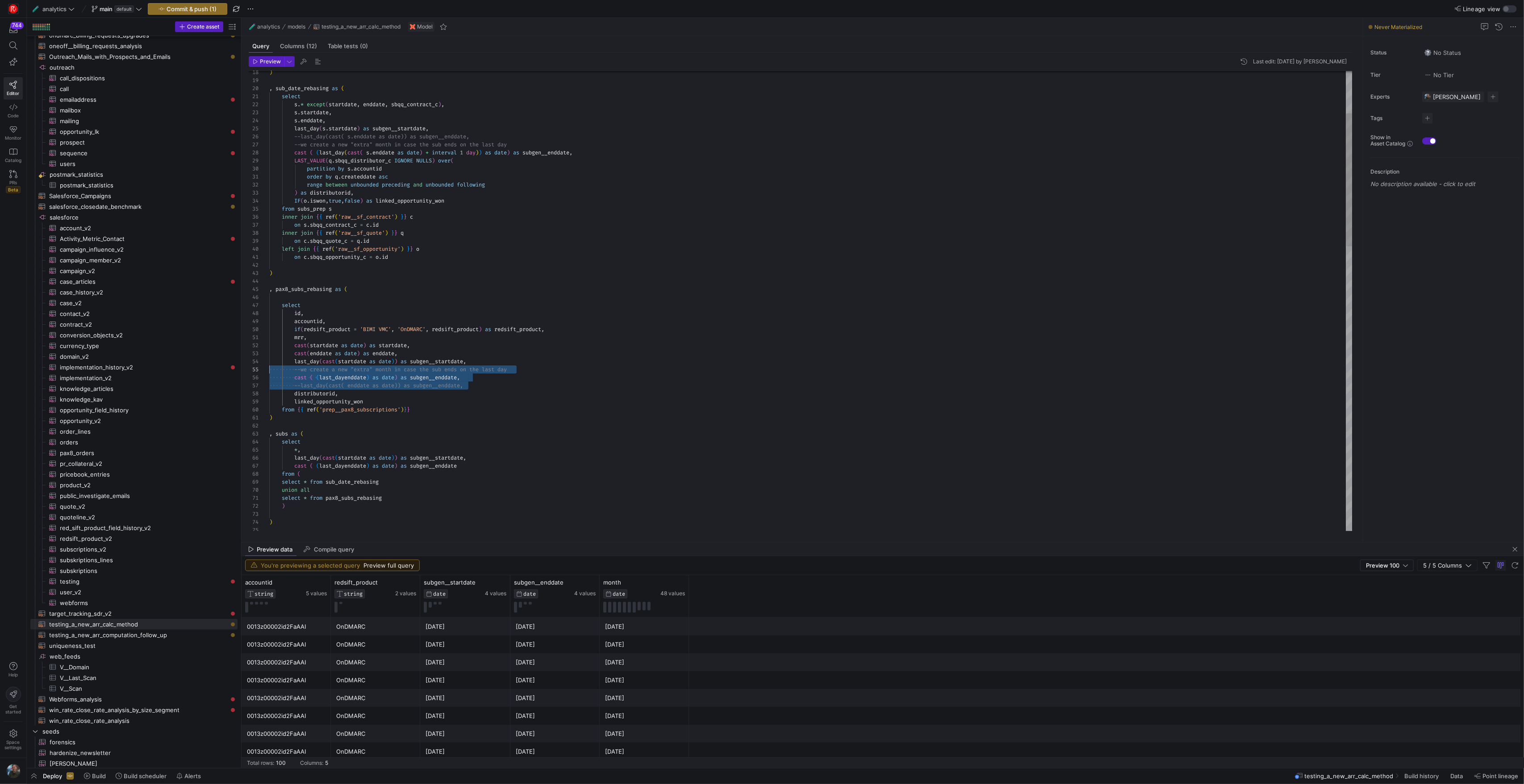
scroll to position [24, 0]
drag, startPoint x: 478, startPoint y: 387, endPoint x: 262, endPoint y: 362, distance: 217.4
click at [269, 362] on div ", pax8_subs_rebasing as ( select id , accountid , if ( redsift_product = 'BIMI …" at bounding box center [811, 719] width 1083 height 1589
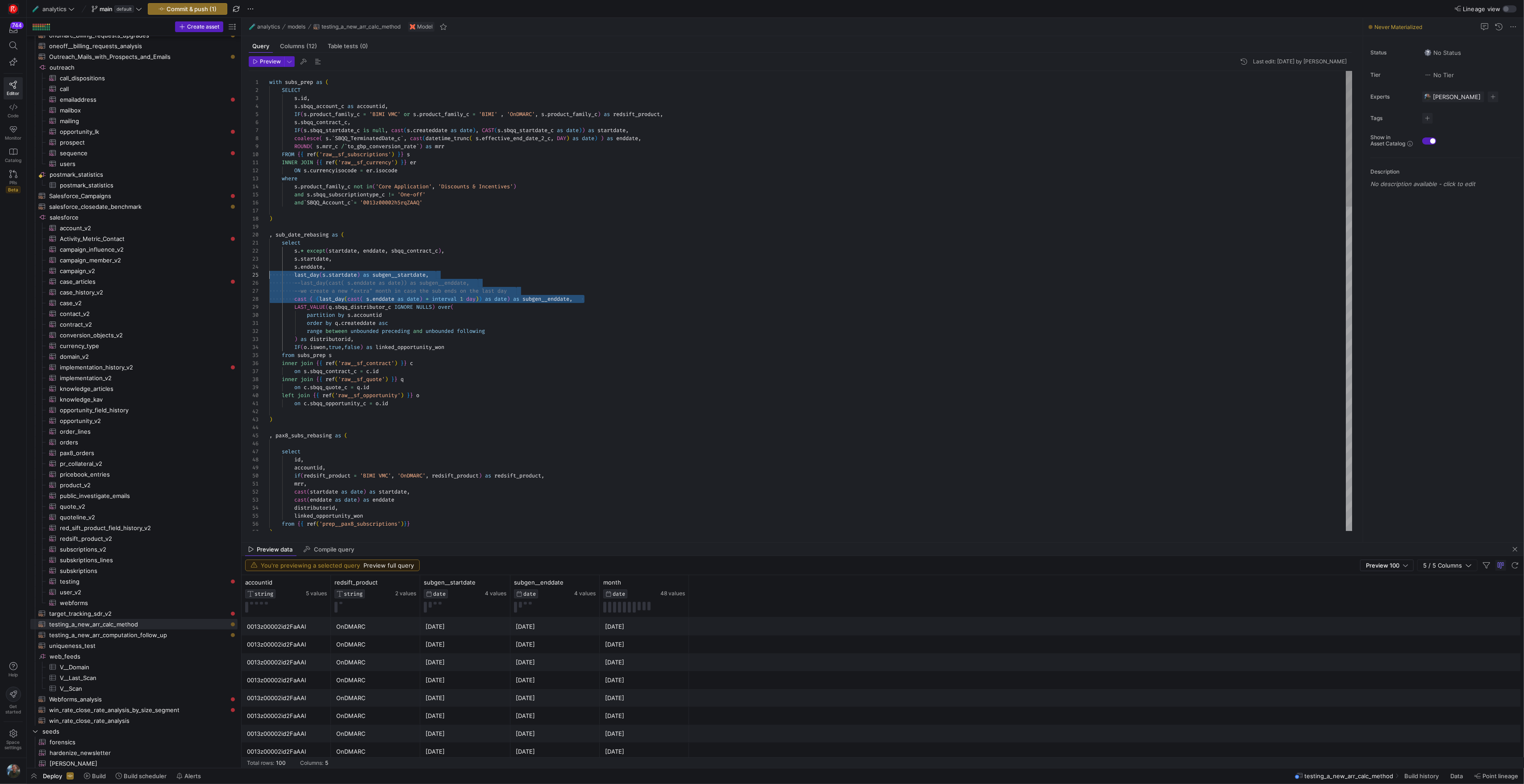
scroll to position [32, 0]
drag, startPoint x: 592, startPoint y: 299, endPoint x: 237, endPoint y: 276, distance: 355.7
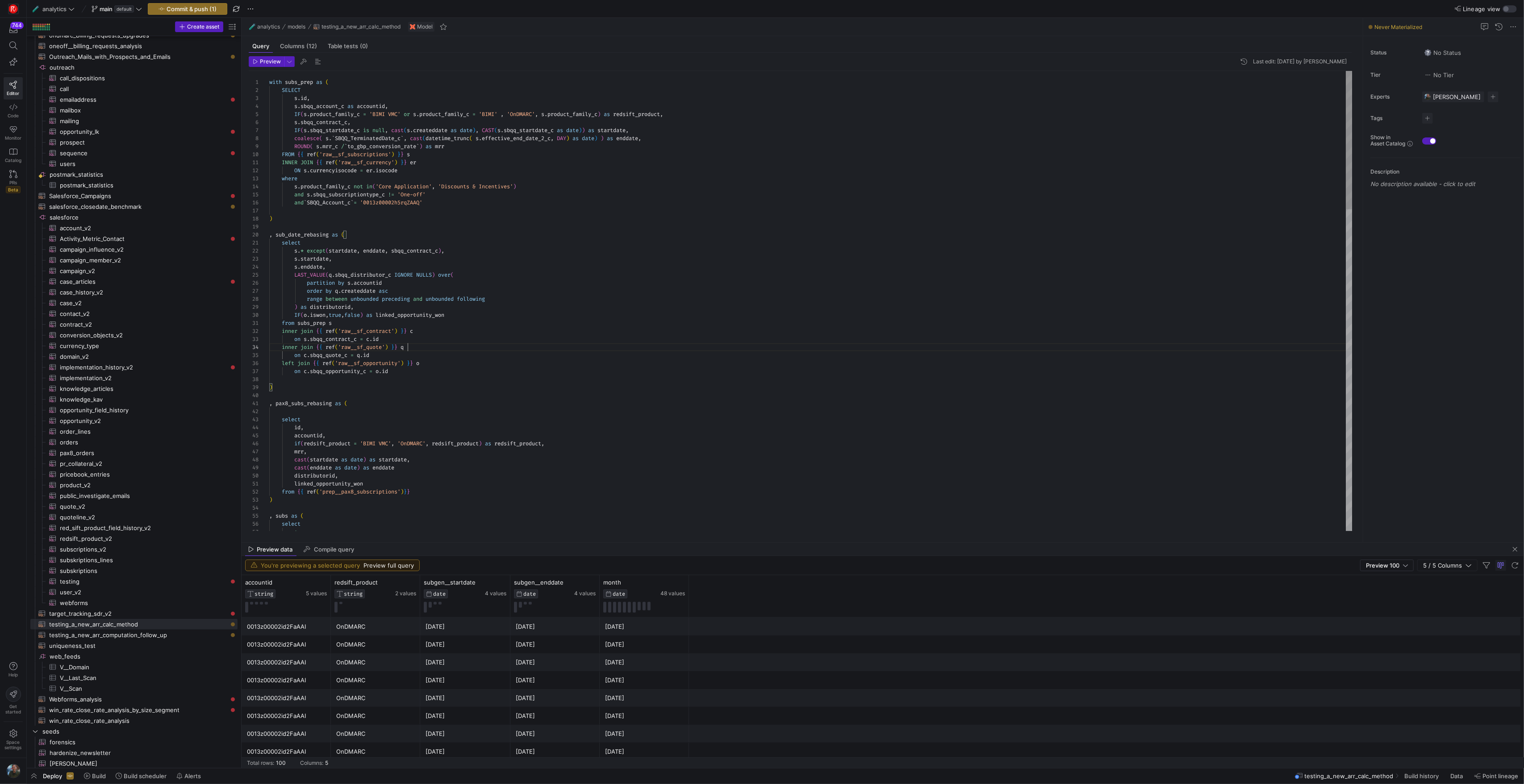
scroll to position [24, 138]
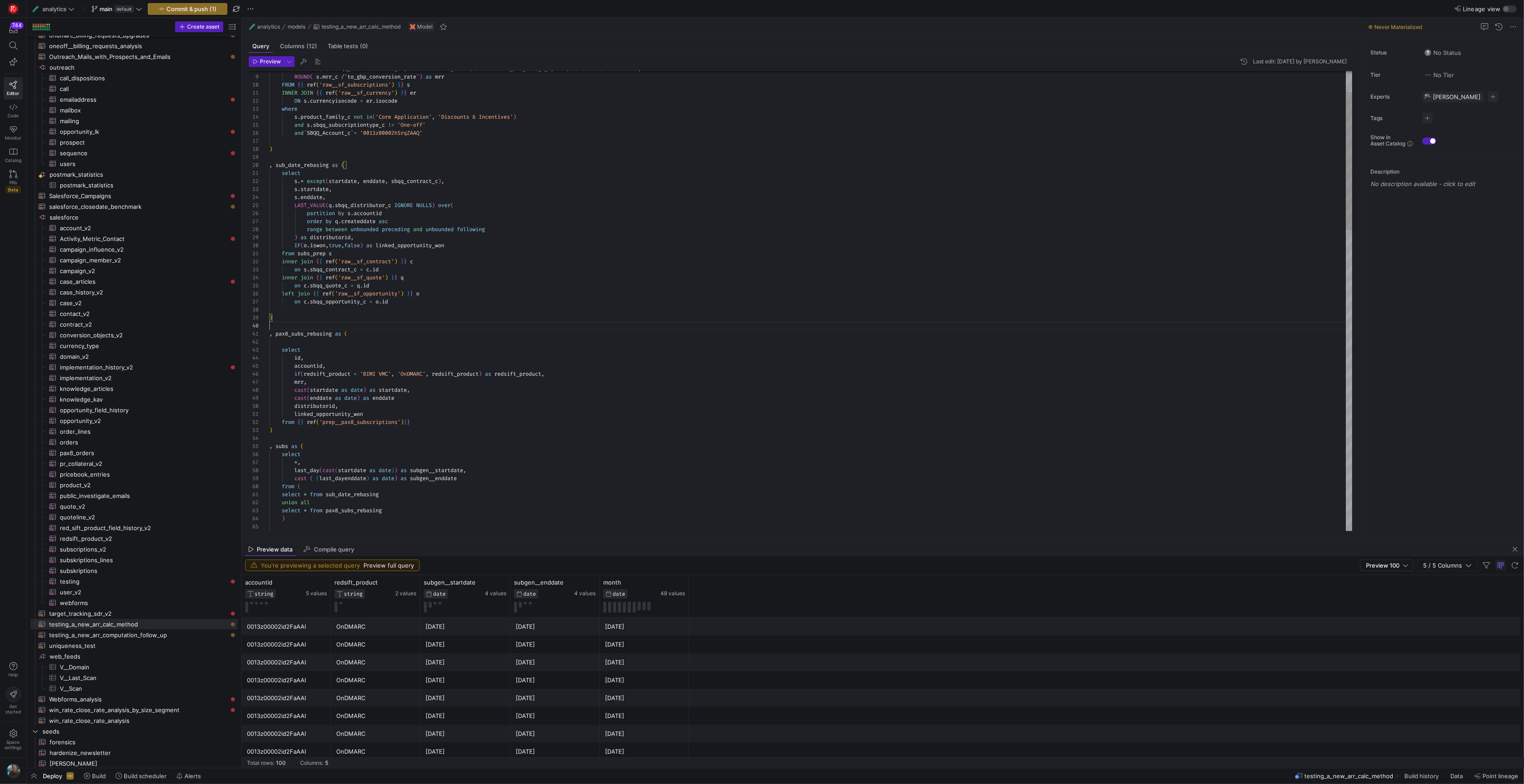
scroll to position [72, 0]
click at [408, 326] on div ", pax8_subs_rebasing as ( select id , accountid , if ( redsift_product = 'BIMI …" at bounding box center [811, 764] width 1083 height 1525
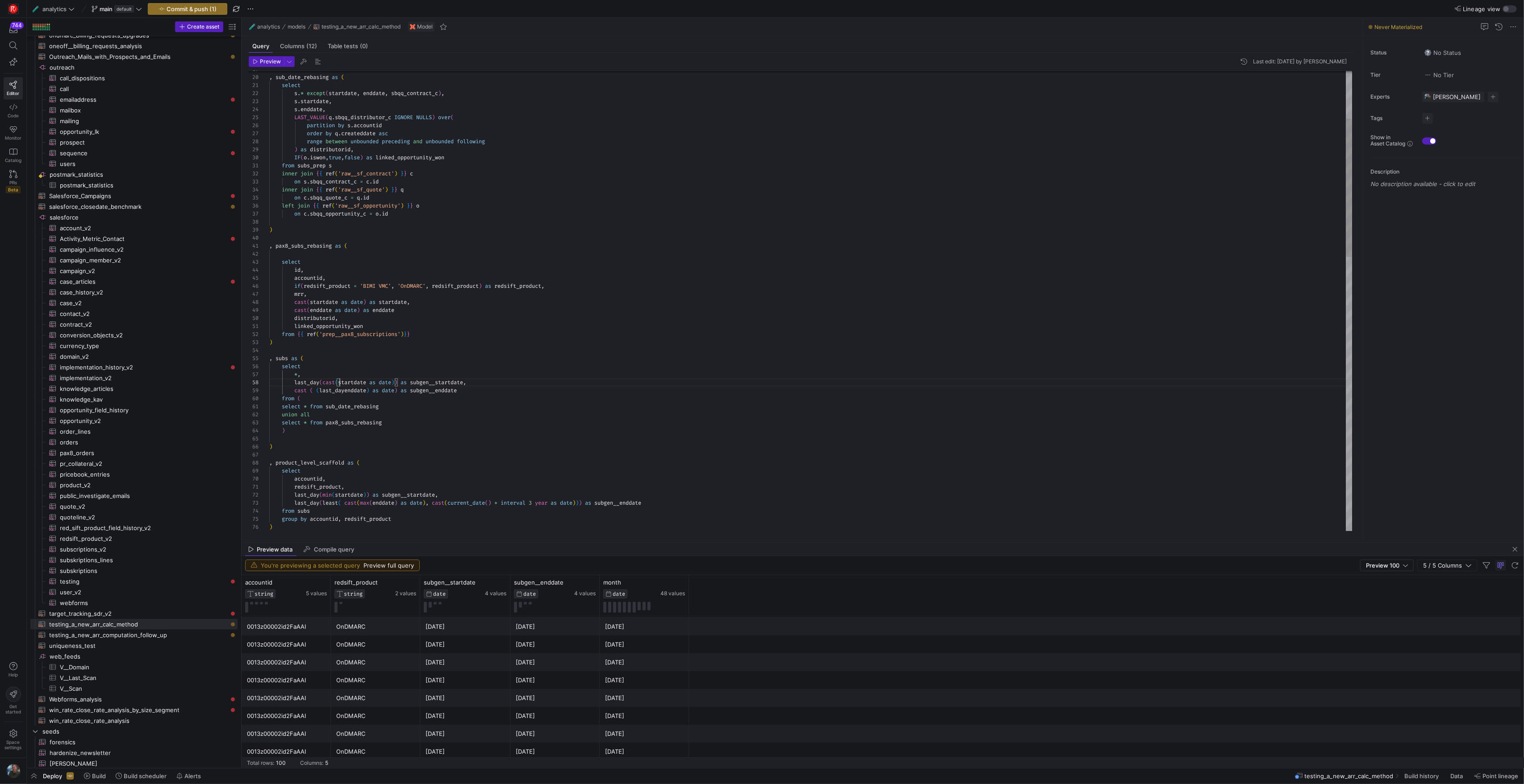
click at [340, 385] on div ", pax8_subs_rebasing as ( select id , accountid , if ( redsift_product = 'BIMI …" at bounding box center [811, 676] width 1083 height 1525
click at [379, 381] on div ", pax8_subs_rebasing as ( select id , accountid , if ( redsift_product = 'BIMI …" at bounding box center [811, 676] width 1083 height 1525
click at [398, 403] on div ", pax8_subs_rebasing as ( select id , accountid , if ( redsift_product = 'BIMI …" at bounding box center [811, 676] width 1083 height 1525
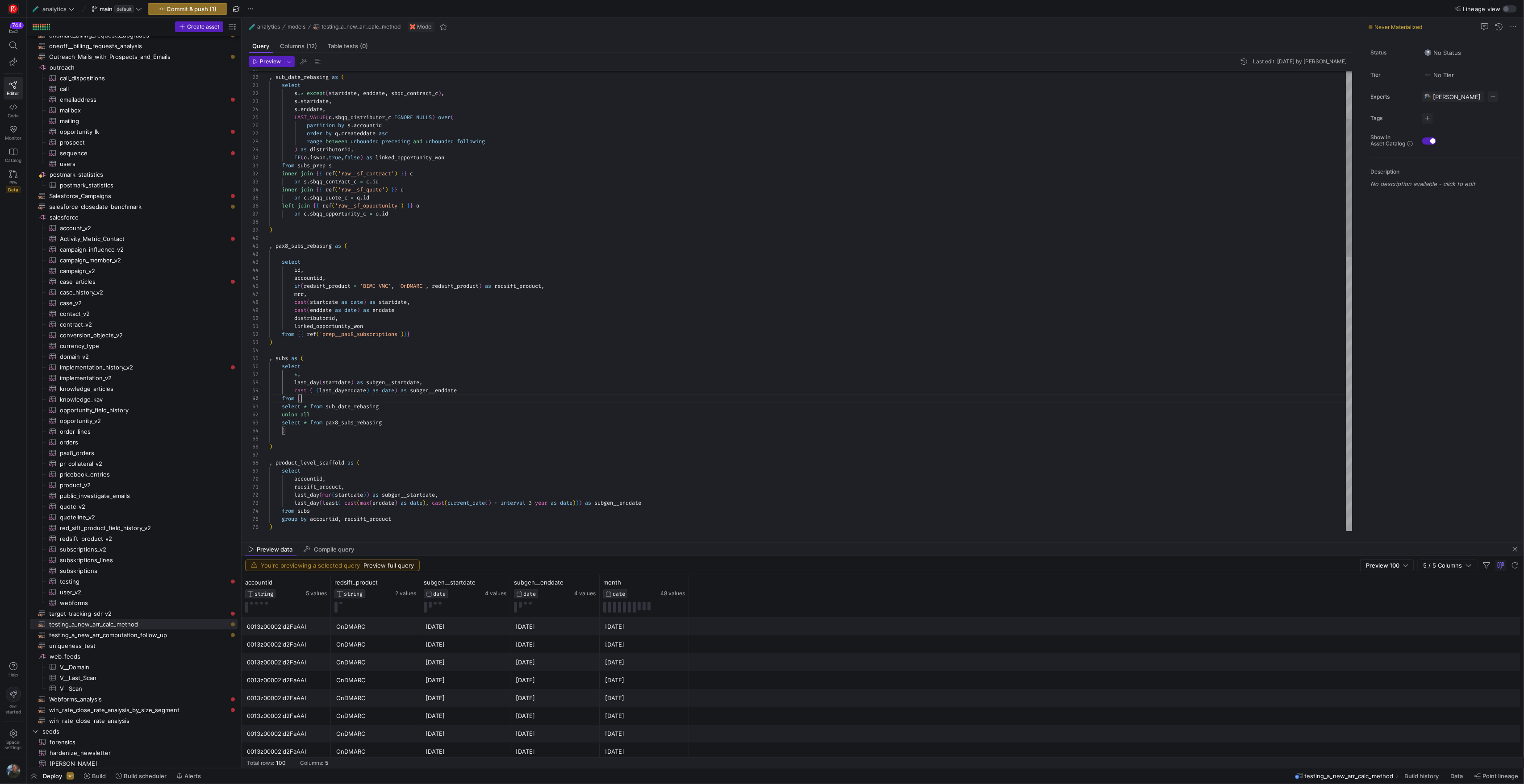
scroll to position [64, 51]
click at [321, 391] on div ", pax8_subs_rebasing as ( select id , accountid , if ( redsift_product = 'BIMI …" at bounding box center [811, 676] width 1083 height 1525
click at [380, 394] on div ", pax8_subs_rebasing as ( select id , accountid , if ( redsift_product = 'BIMI …" at bounding box center [811, 676] width 1083 height 1525
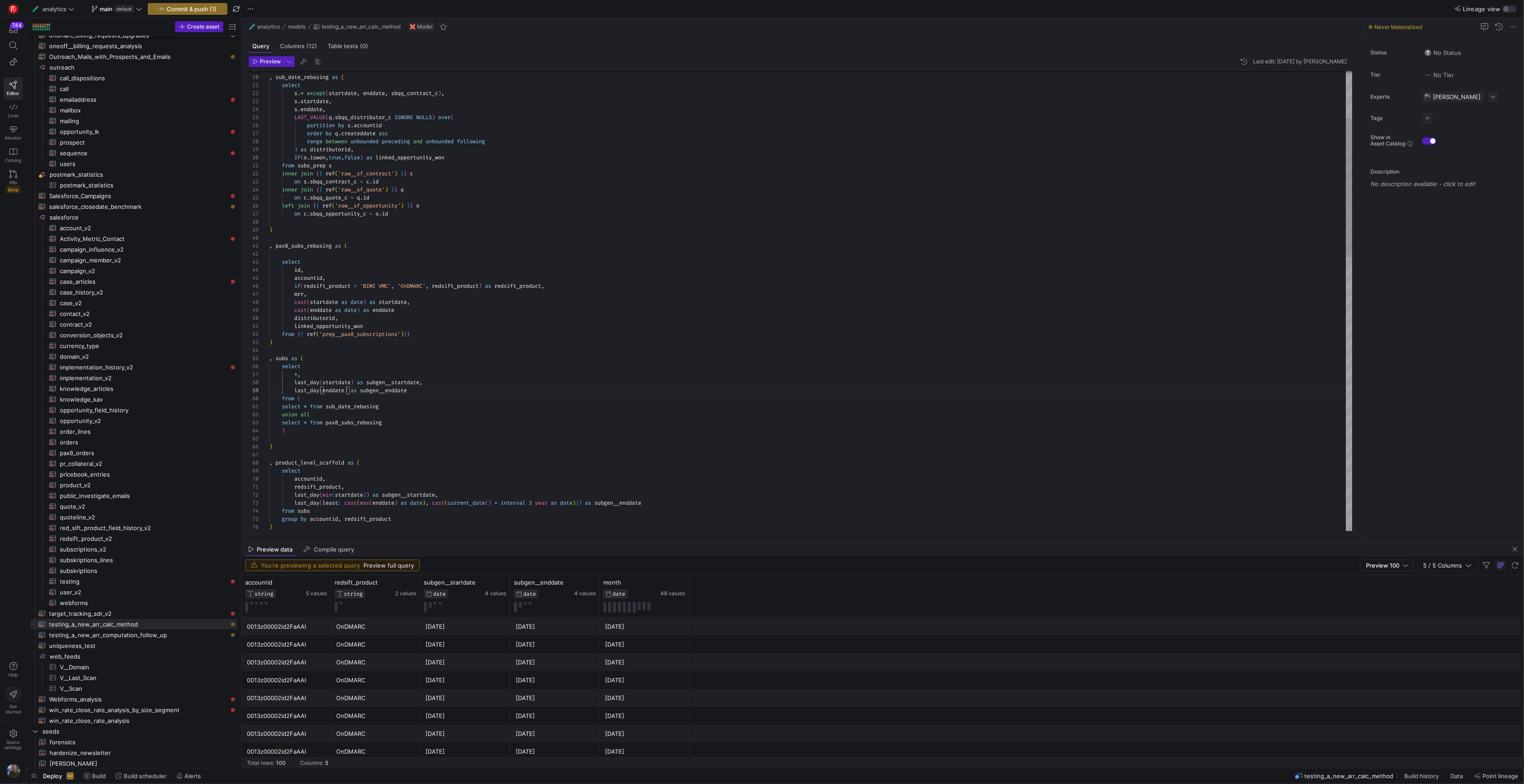
click at [536, 404] on div ", pax8_subs_rebasing as ( select id , accountid , if ( redsift_product = 'BIMI …" at bounding box center [811, 676] width 1083 height 1525
click at [517, 431] on div ", pax8_subs_rebasing as ( select id , accountid , if ( redsift_product = 'BIMI …" at bounding box center [811, 676] width 1083 height 1525
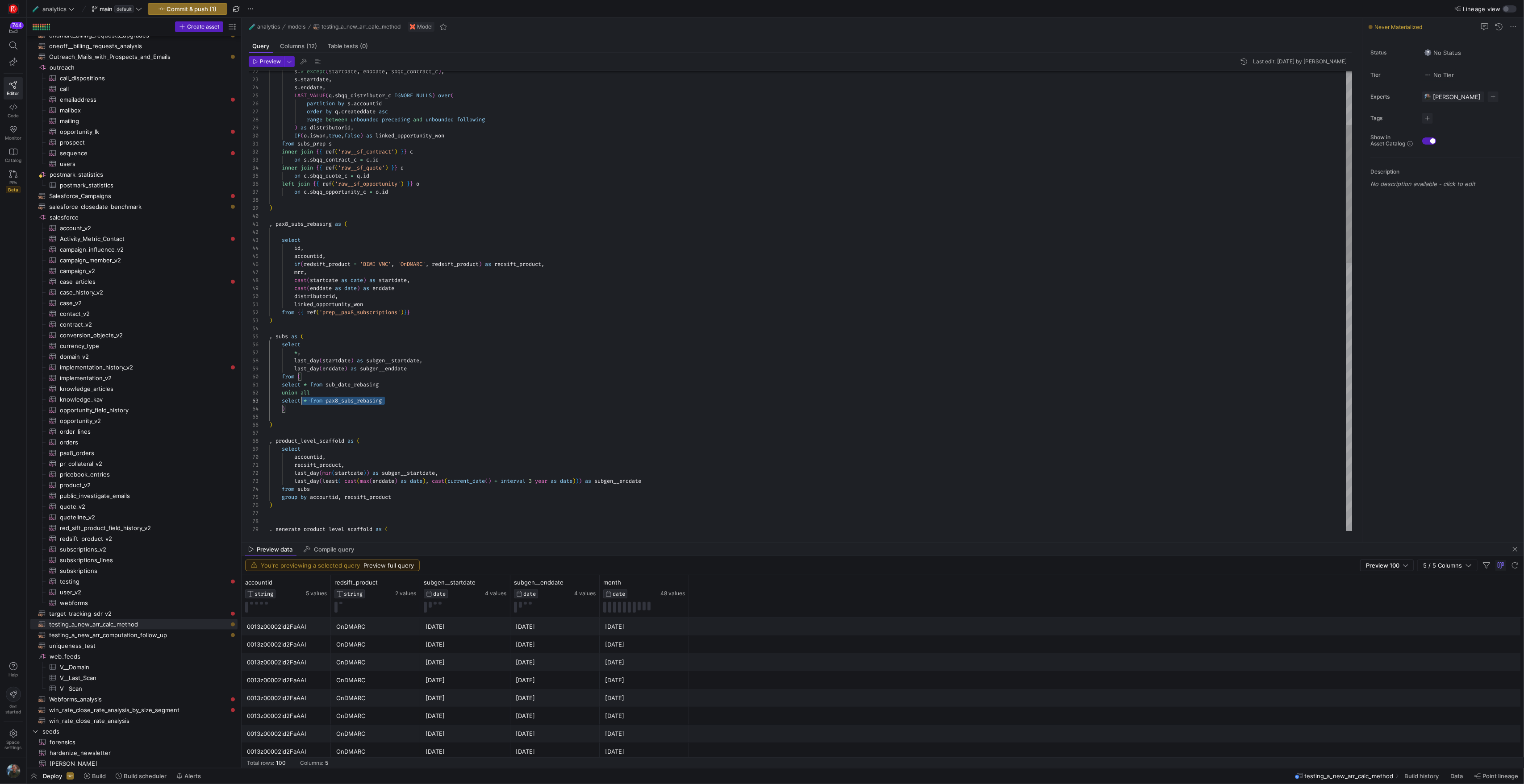
scroll to position [0, 0]
drag, startPoint x: 390, startPoint y: 400, endPoint x: 240, endPoint y: 385, distance: 150.7
click at [269, 385] on div ", pax8_subs_rebasing as ( select id , accountid , if ( redsift_product = 'BIMI …" at bounding box center [811, 655] width 1083 height 1525
click at [347, 414] on div ", pax8_subs_rebasing as ( select id , accountid , if ( redsift_product = 'BIMI …" at bounding box center [811, 655] width 1083 height 1525
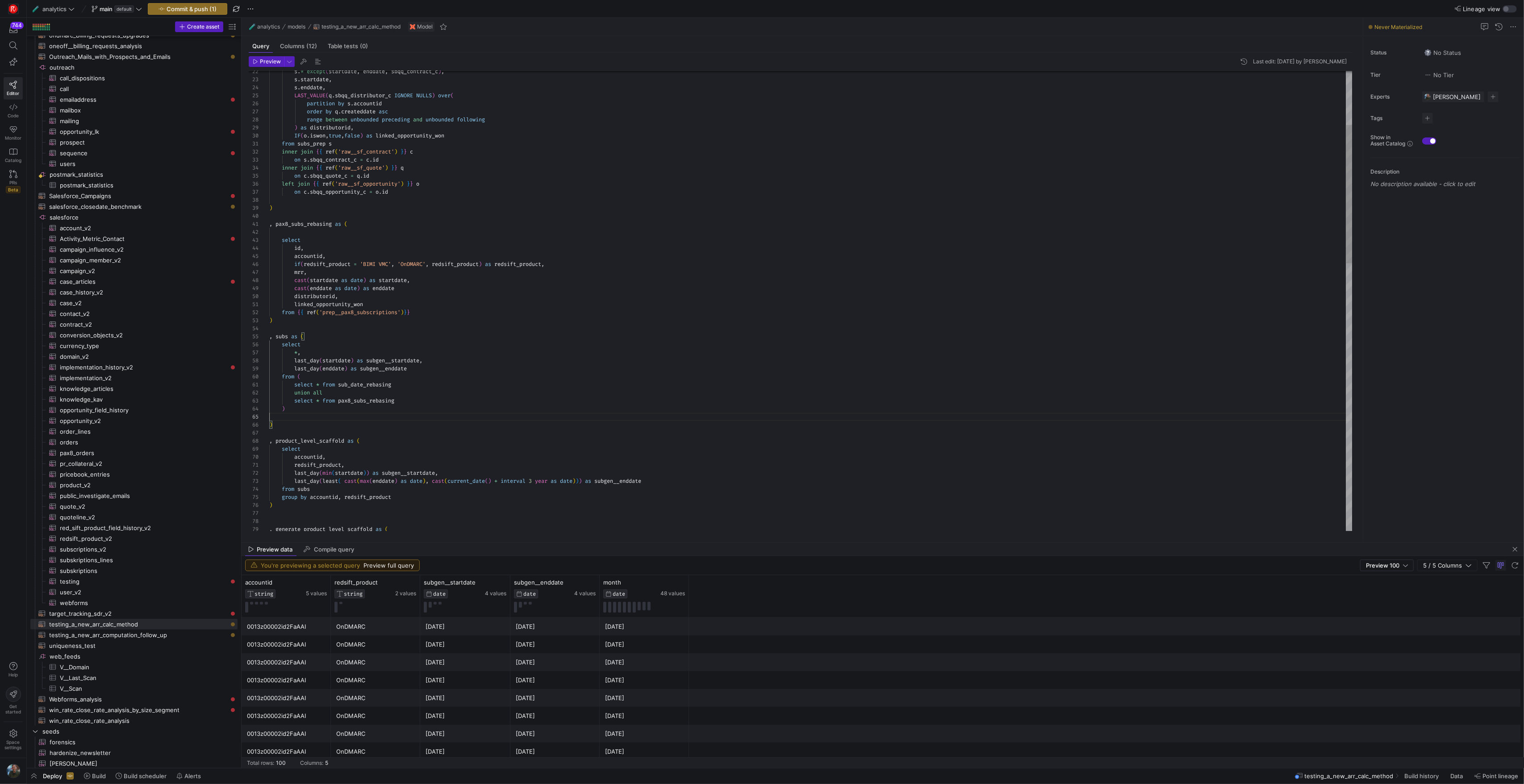
scroll to position [64, 32]
click at [370, 448] on div ", pax8_subs_rebasing as ( select id , accountid , if ( redsift_product = 'BIMI …" at bounding box center [811, 655] width 1083 height 1525
click at [419, 432] on div ", pax8_subs_rebasing as ( select id , accountid , if ( redsift_product = 'BIMI …" at bounding box center [811, 655] width 1083 height 1525
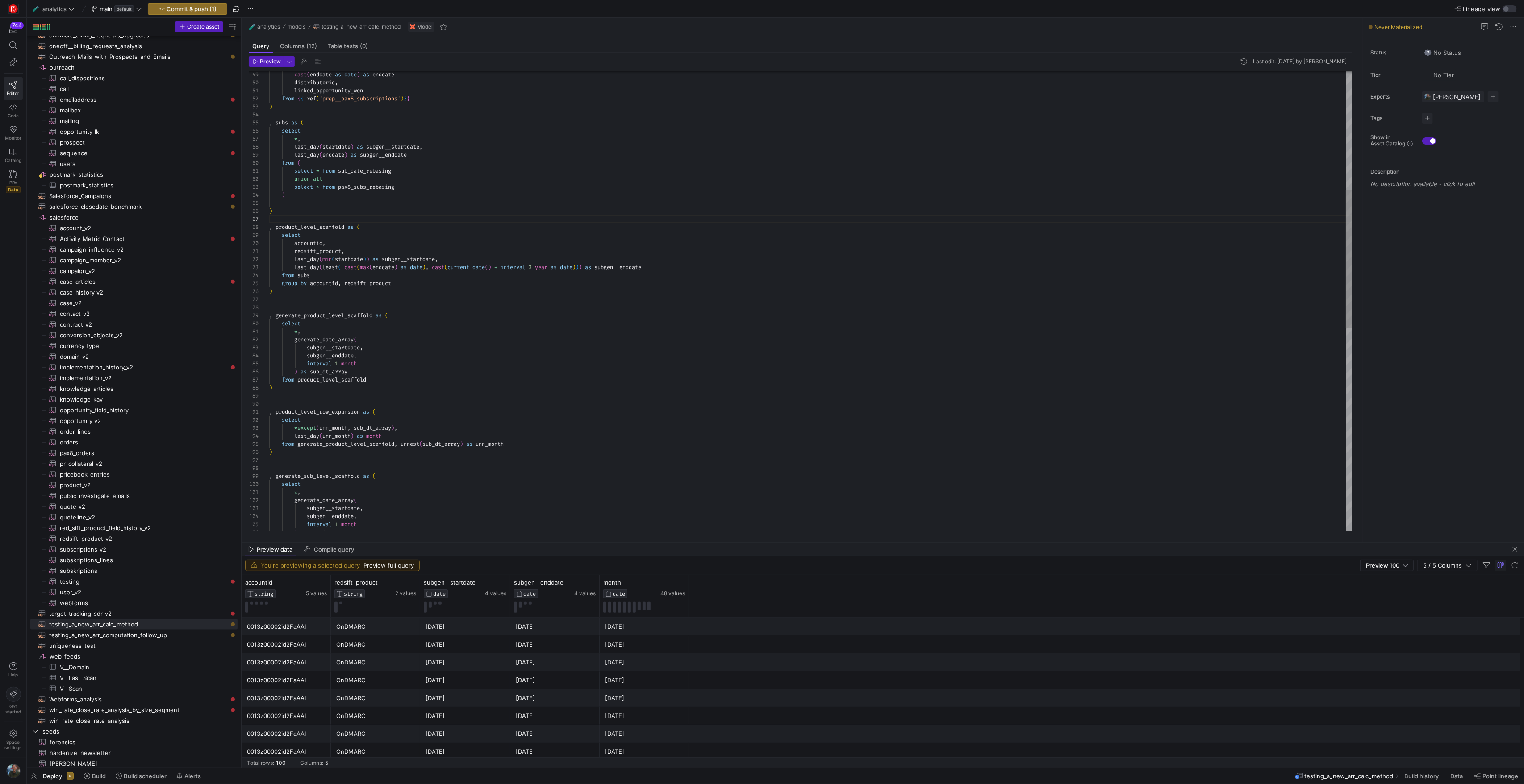
type textarea "redsift_product, last_day(min(startdate)) as subgen__startdate, last_day(least(…"
drag, startPoint x: 293, startPoint y: 267, endPoint x: 592, endPoint y: 270, distance: 299.0
click at [592, 270] on div "last_day ( least ( cast ( max ( enddate ) as date ) , cast ( current_date ( ) +…" at bounding box center [811, 440] width 1083 height 1525
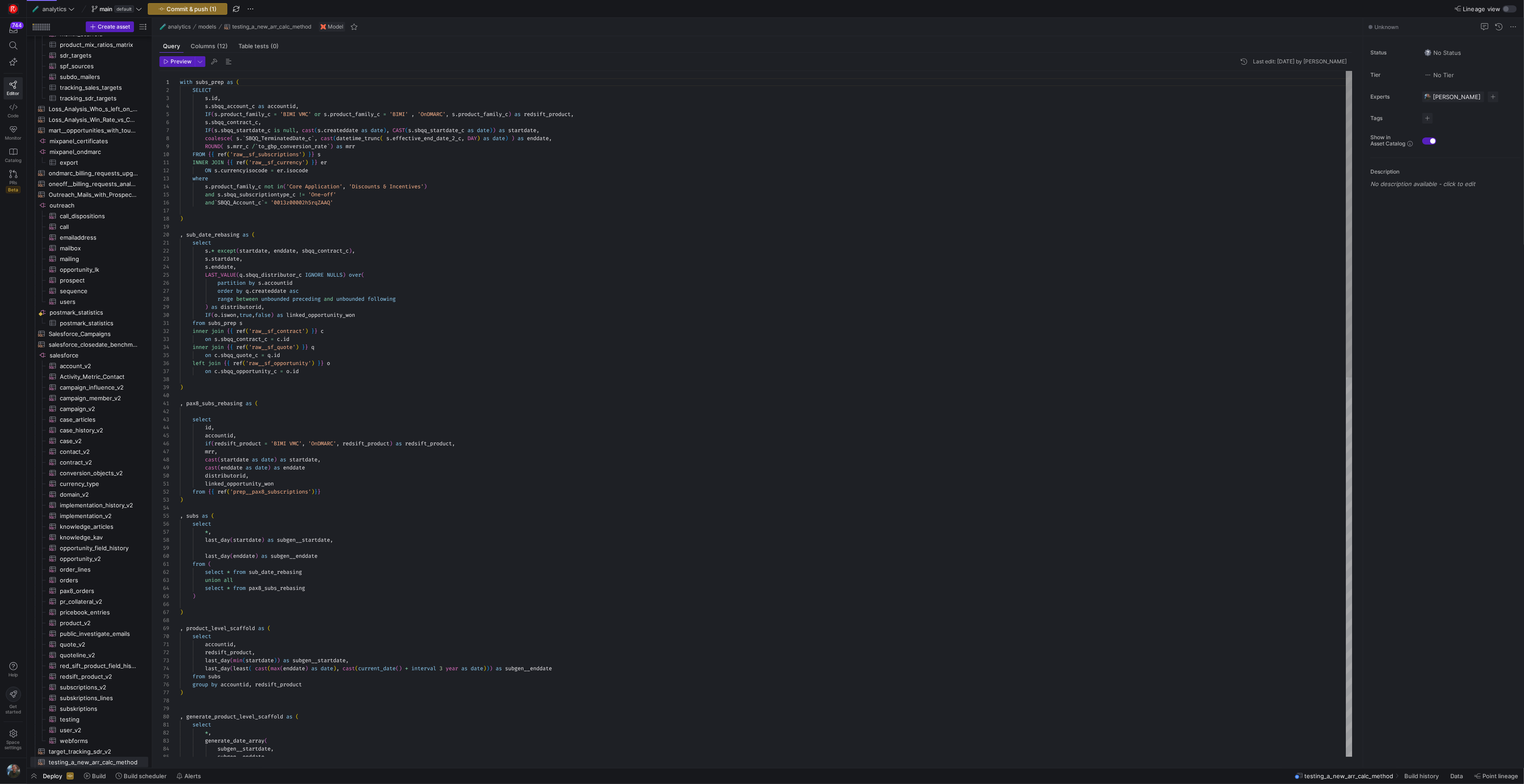
scroll to position [64, 0]
click at [372, 425] on div at bounding box center [762, 392] width 1524 height 784
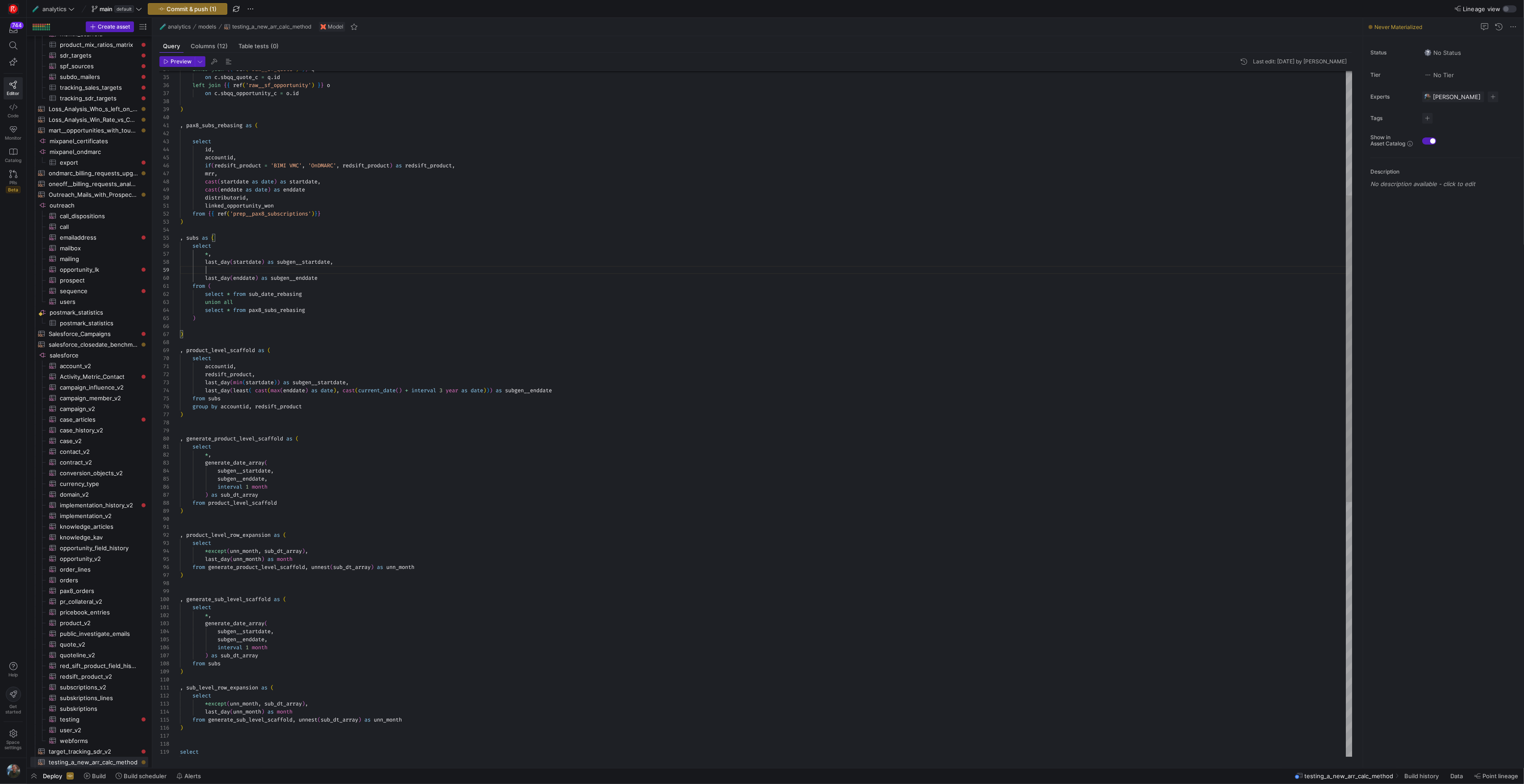
click at [208, 272] on div "inner join { { ref ( 'raw__sf_quote' ) } } q on c . sbqq_quote_c = q . id left …" at bounding box center [766, 559] width 1172 height 1533
drag, startPoint x: 329, startPoint y: 279, endPoint x: 193, endPoint y: 278, distance: 136.0
click at [193, 278] on div "inner join { { ref ( 'raw__sf_quote' ) } } q on c . sbqq_quote_c = q . id left …" at bounding box center [766, 559] width 1172 height 1533
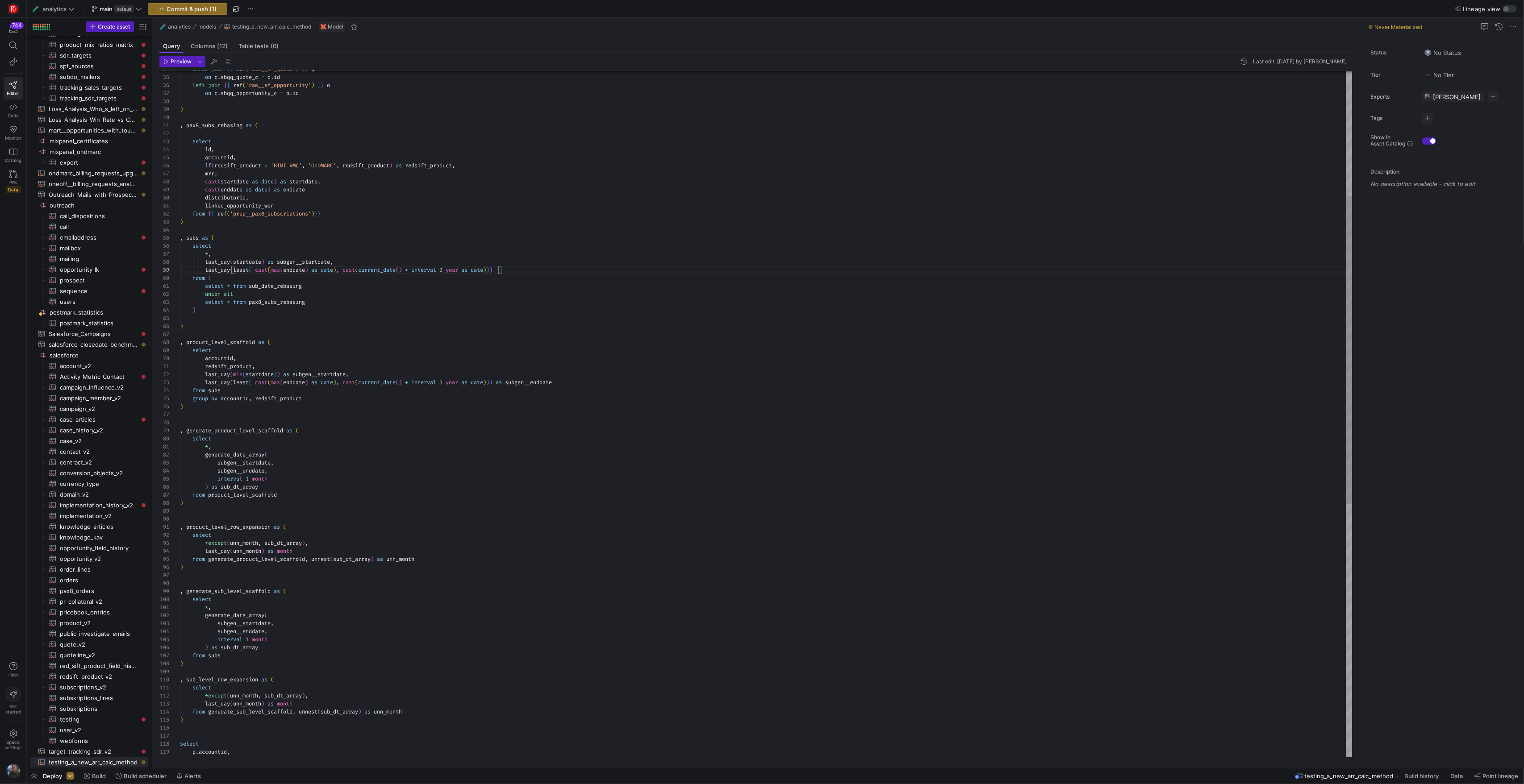
click at [278, 272] on div "inner join { { ref ( 'raw__sf_quote' ) } } q on c . sbqq_quote_c = q . id left …" at bounding box center [766, 556] width 1172 height 1525
click at [264, 272] on div "inner join { { ref ( 'raw__sf_quote' ) } } q on c . sbqq_quote_c = q . id left …" at bounding box center [766, 556] width 1172 height 1525
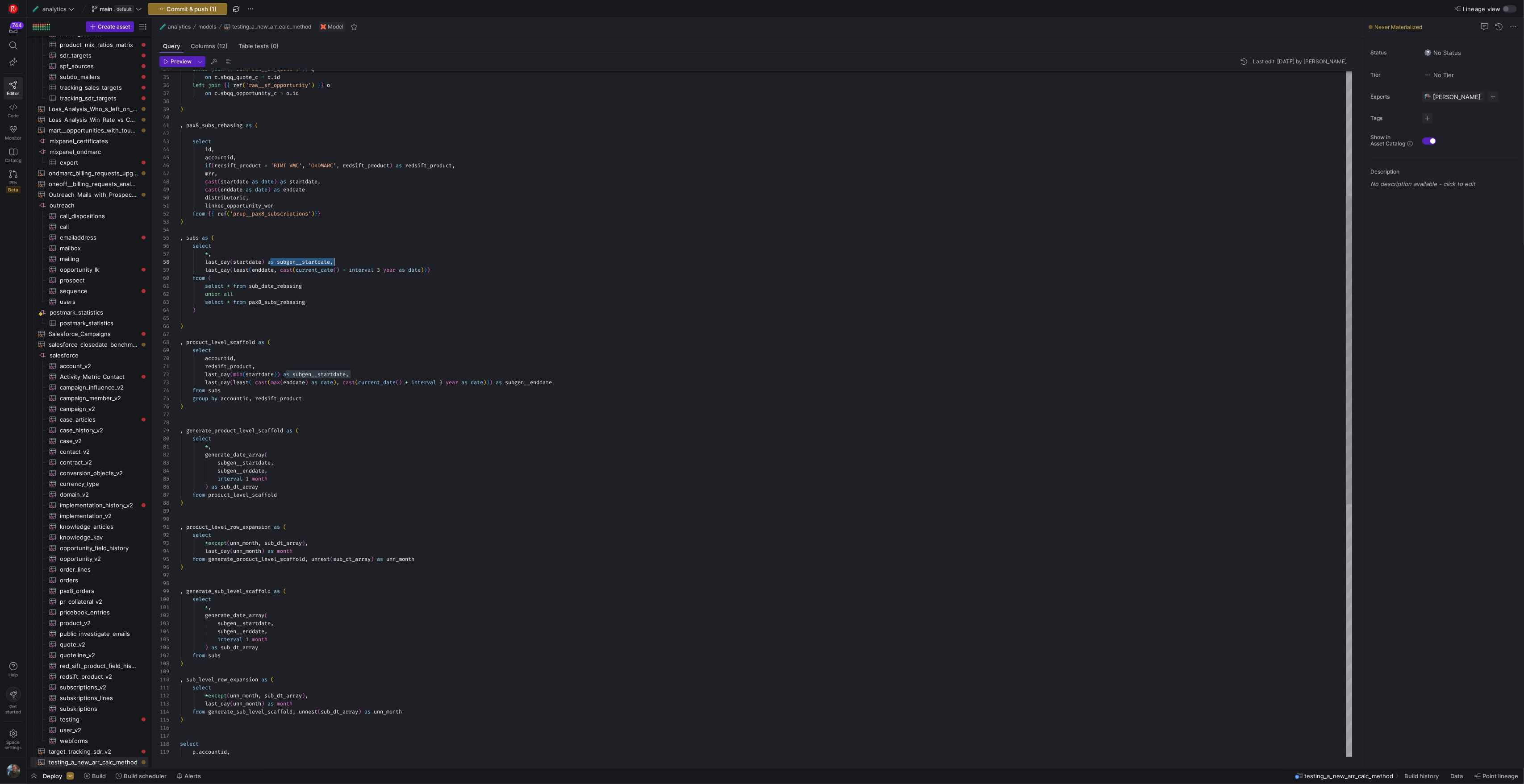
scroll to position [56, 151]
drag, startPoint x: 269, startPoint y: 262, endPoint x: 331, endPoint y: 261, distance: 62.0
click at [331, 261] on div "inner join { { ref ( 'raw__sf_quote' ) } } q on c . sbqq_quote_c = q . id left …" at bounding box center [766, 556] width 1172 height 1525
click at [528, 385] on div "inner join { { ref ( 'raw__sf_quote' ) } } q on c . sbqq_quote_c = q . id left …" at bounding box center [766, 556] width 1172 height 1525
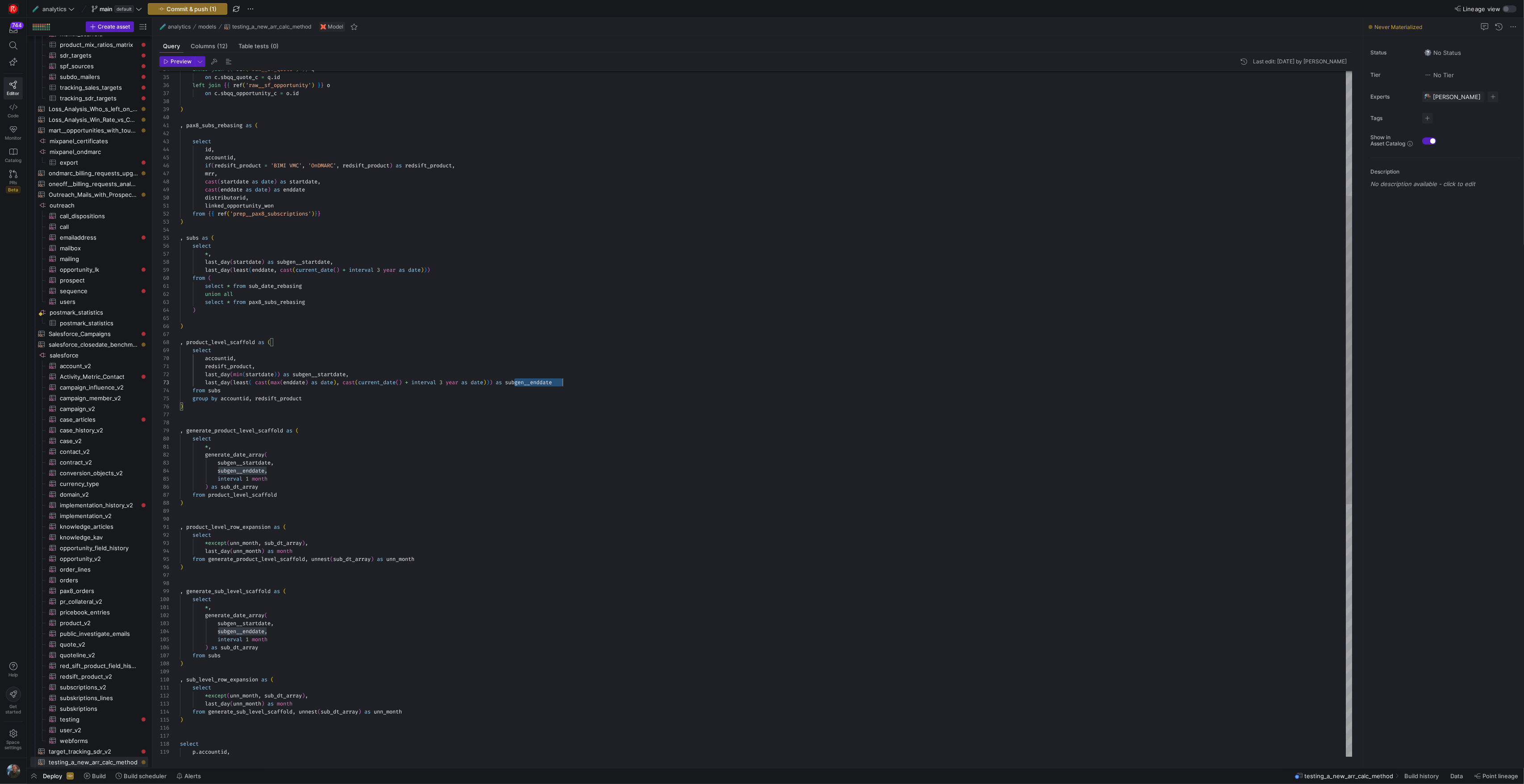
click at [528, 385] on div "inner join { { ref ( 'raw__sf_quote' ) } } q on c . sbqq_quote_c = q . id left …" at bounding box center [766, 556] width 1172 height 1525
drag, startPoint x: 505, startPoint y: 384, endPoint x: 591, endPoint y: 385, distance: 86.0
click at [591, 385] on div "inner join { { ref ( 'raw__sf_quote' ) } } q on c . sbqq_quote_c = q . id left …" at bounding box center [766, 556] width 1172 height 1525
click at [440, 273] on div "inner join { { ref ( 'raw__sf_quote' ) } } q on c . sbqq_quote_c = q . id left …" at bounding box center [766, 556] width 1172 height 1525
click at [566, 303] on div "inner join { { ref ( 'raw__sf_quote' ) } } q on c . sbqq_quote_c = q . id left …" at bounding box center [766, 556] width 1172 height 1525
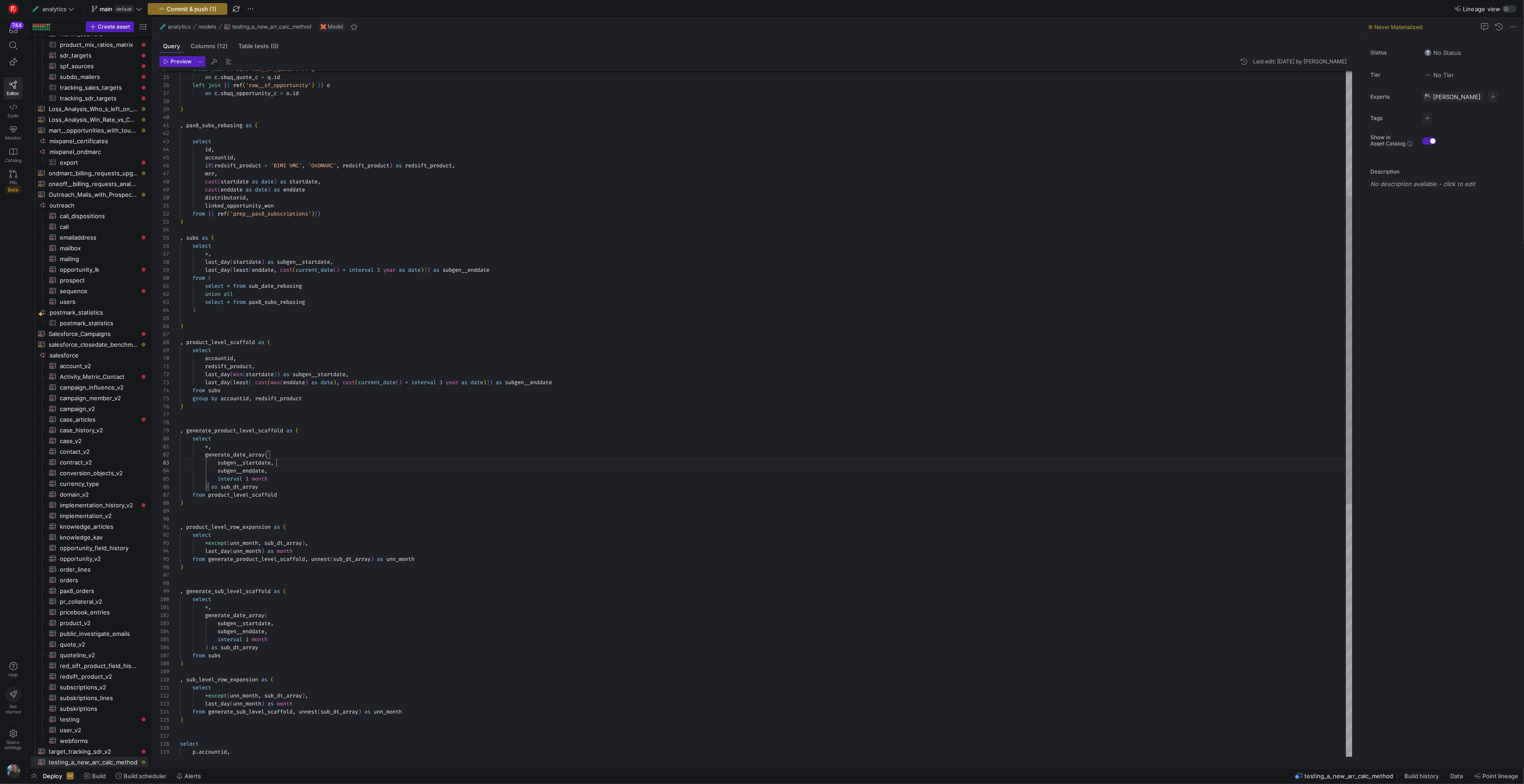
click at [561, 464] on div "inner join { { ref ( 'raw__sf_quote' ) } } q on c . sbqq_quote_c = q . id left …" at bounding box center [766, 556] width 1172 height 1525
click at [559, 497] on div "inner join { { ref ( 'raw__sf_quote' ) } } q on c . sbqq_quote_c = q . id left …" at bounding box center [766, 556] width 1172 height 1525
click at [523, 538] on div "inner join { { ref ( 'raw__sf_quote' ) } } q on c . sbqq_quote_c = q . id left …" at bounding box center [766, 556] width 1172 height 1525
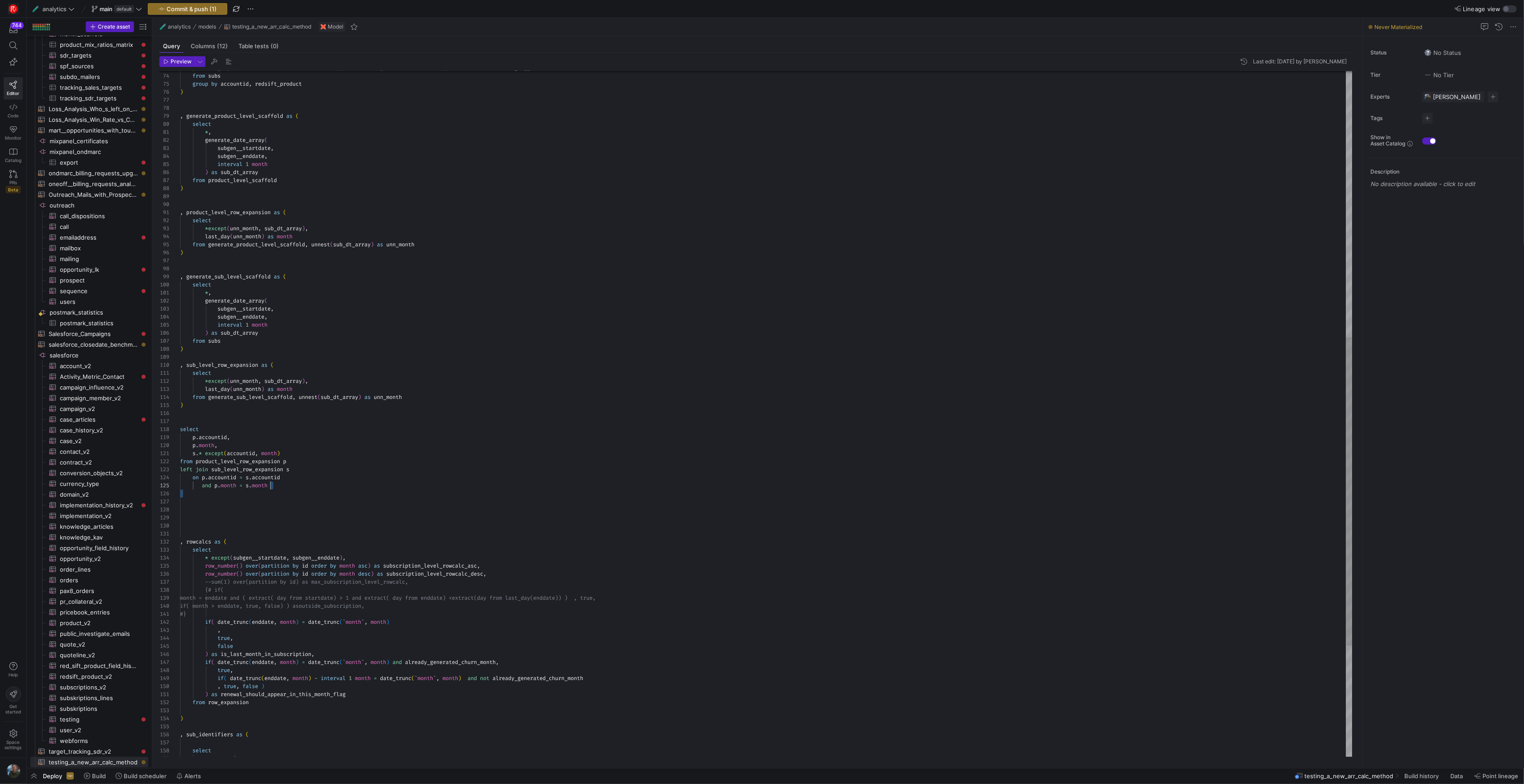
scroll to position [0, 0]
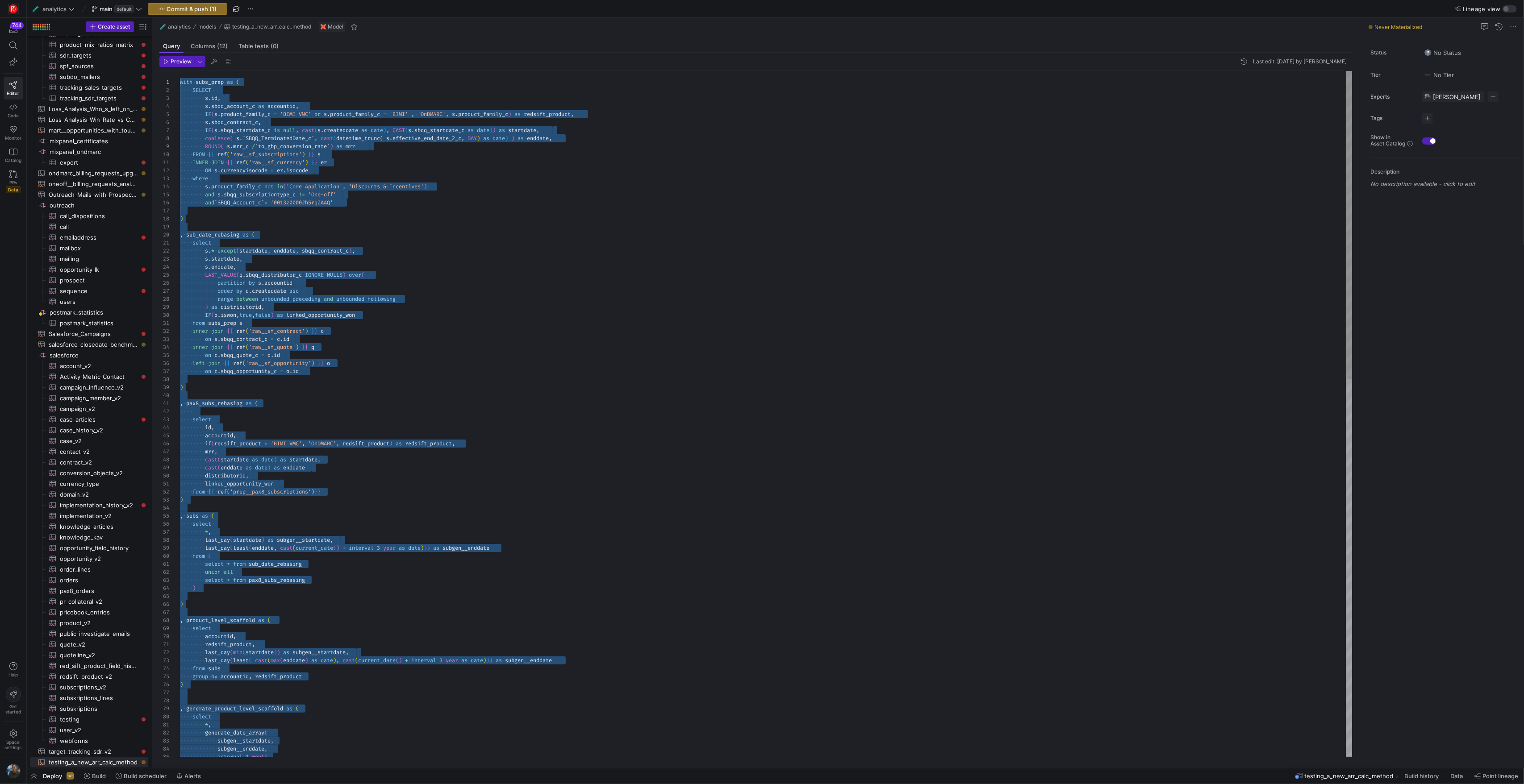
drag, startPoint x: 298, startPoint y: 500, endPoint x: 158, endPoint y: -73, distance: 589.9
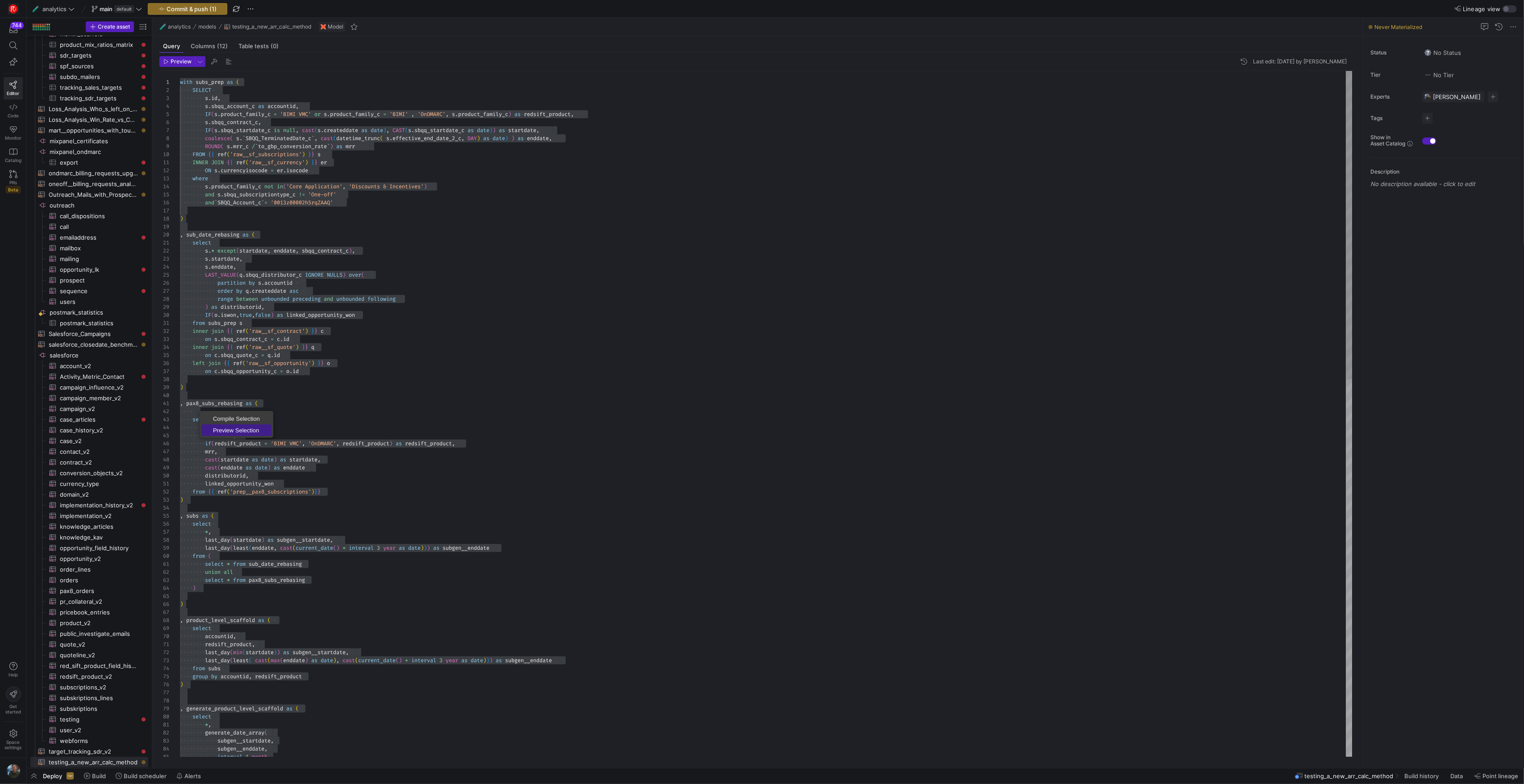
click at [241, 432] on span "Preview Selection" at bounding box center [236, 430] width 70 height 6
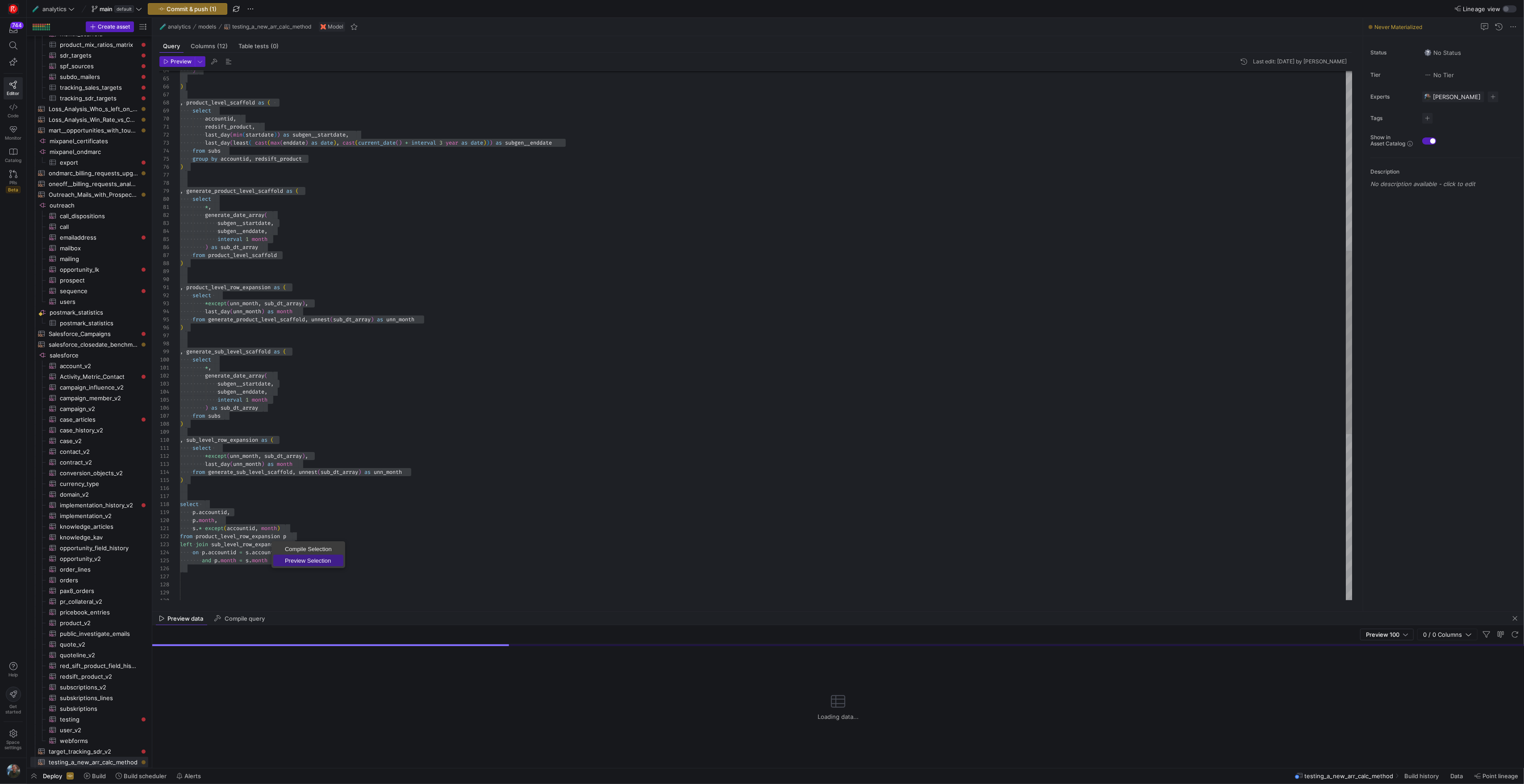
click at [301, 558] on span "Preview Selection" at bounding box center [308, 561] width 70 height 6
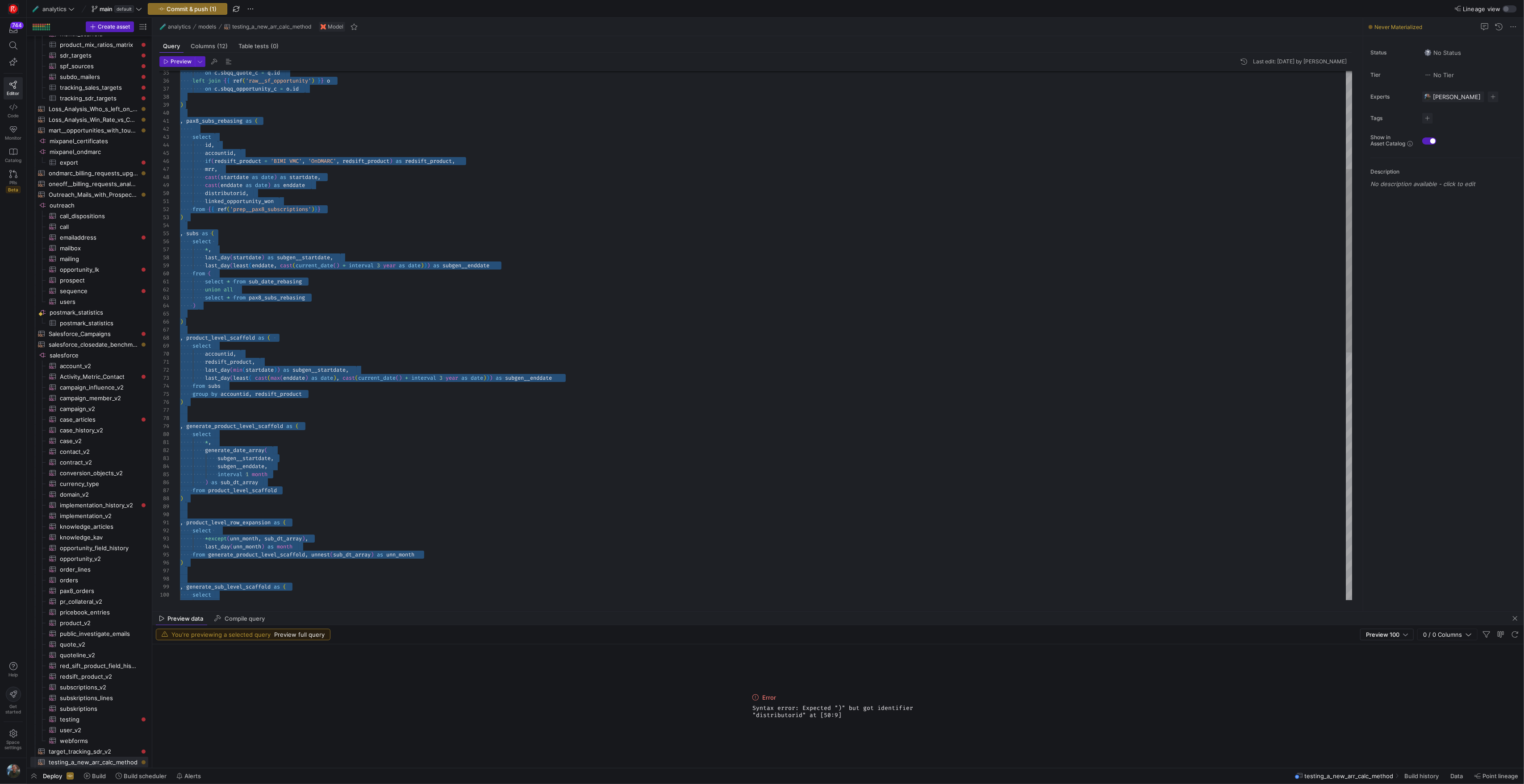
click at [351, 186] on div ", product_level_row_expansion as ( select *except ( unn_month , sub_dt_array ) …" at bounding box center [766, 551] width 1172 height 1525
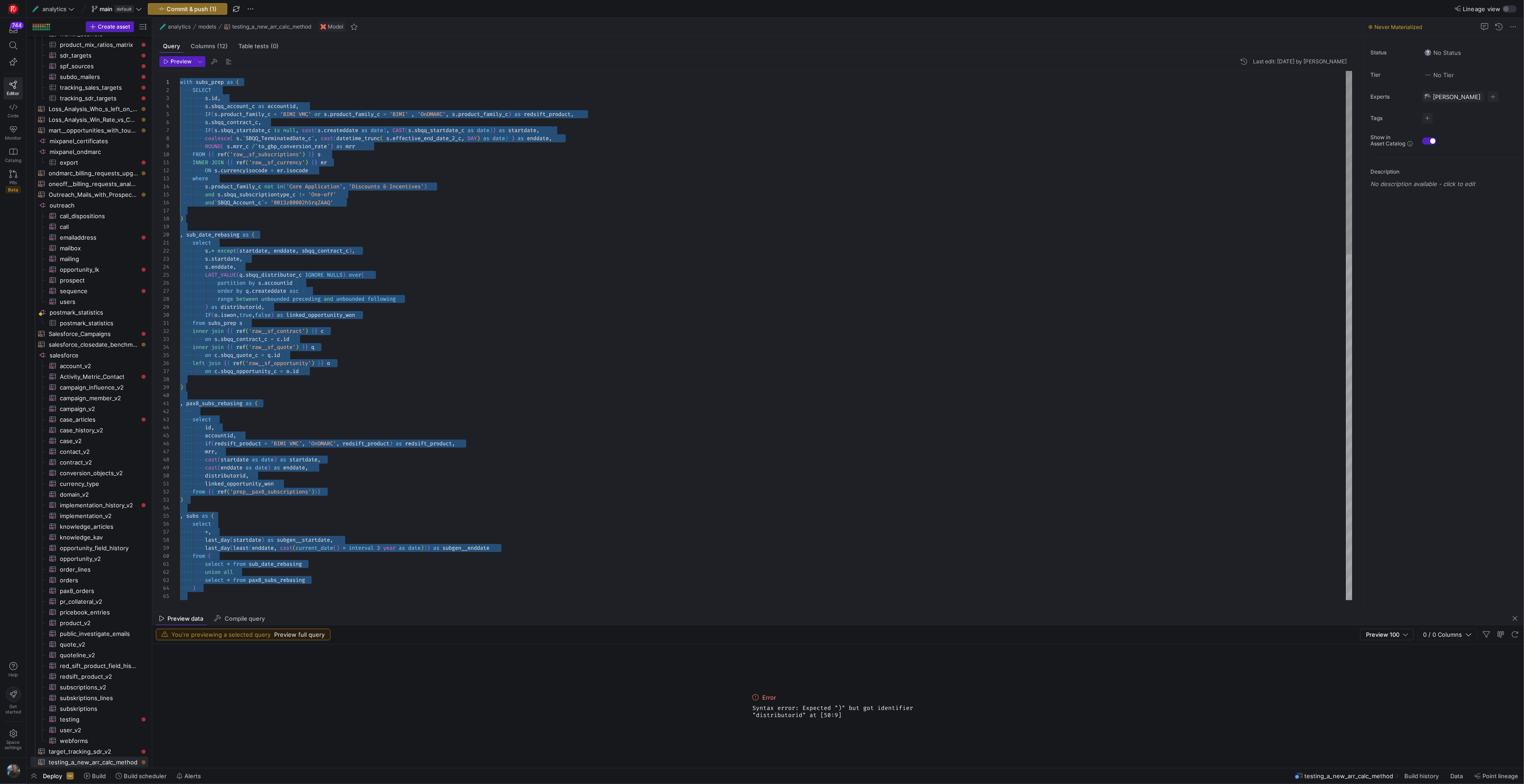
drag, startPoint x: 293, startPoint y: 501, endPoint x: 85, endPoint y: -73, distance: 610.5
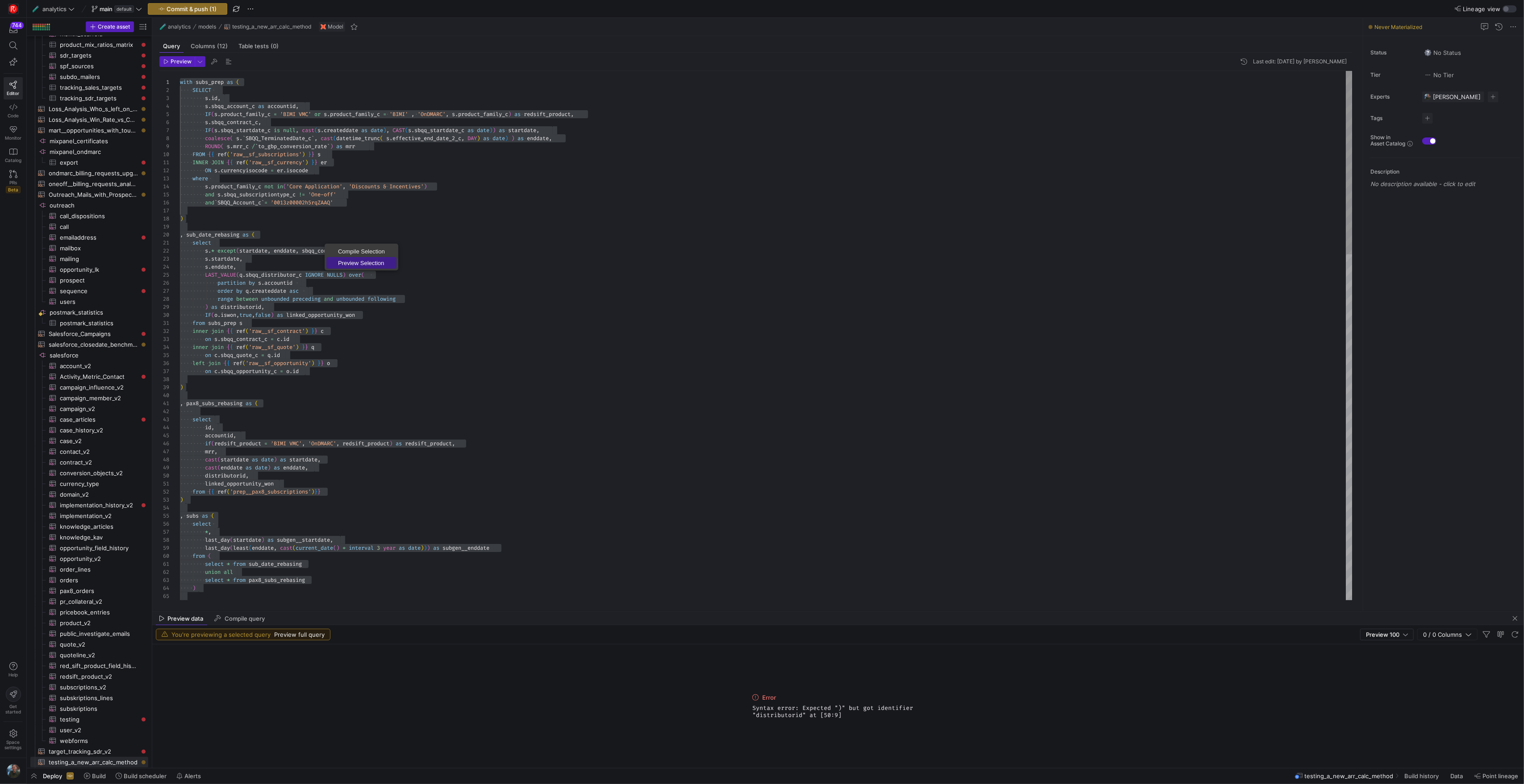
click at [345, 263] on span "Preview Selection" at bounding box center [361, 263] width 70 height 6
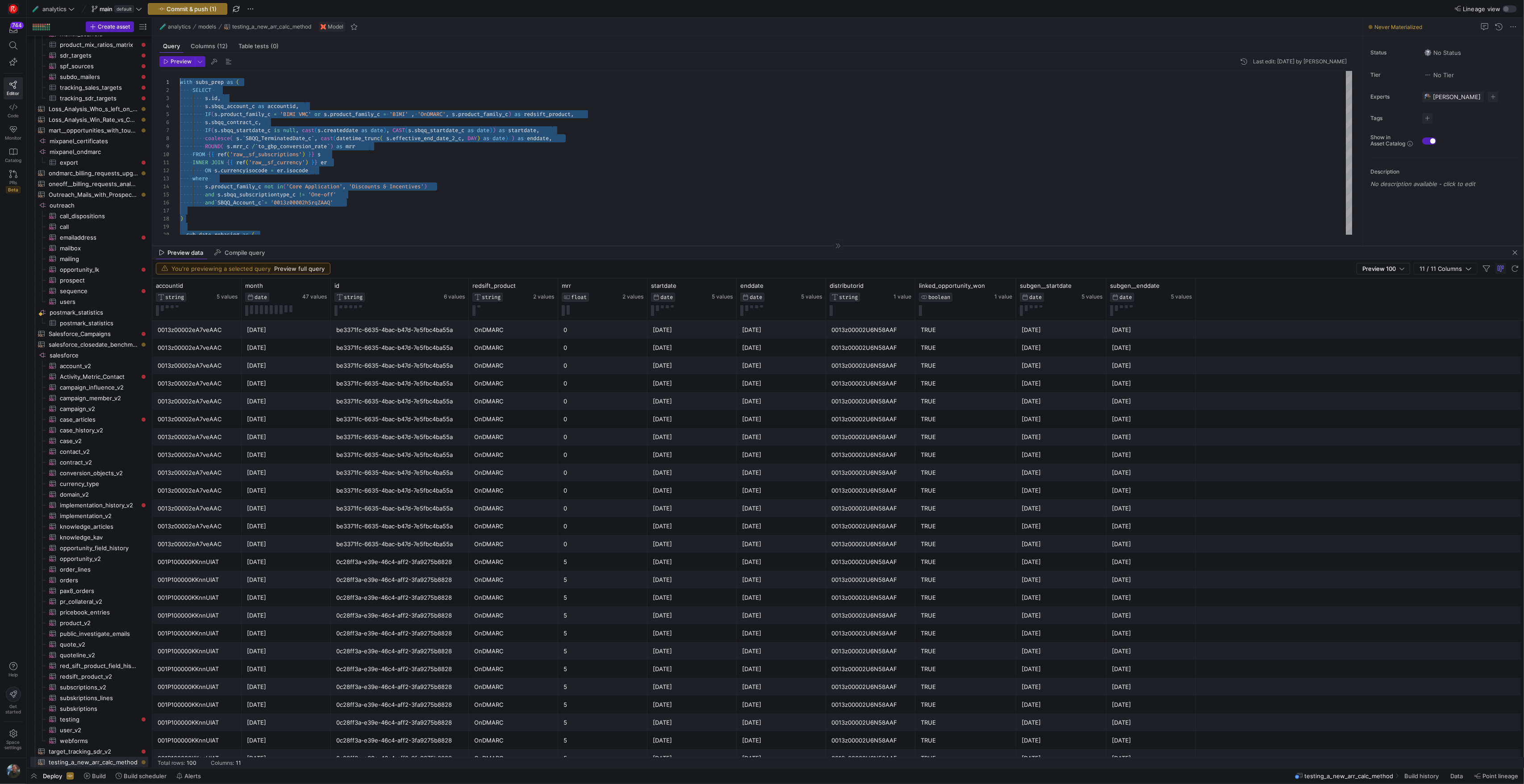
drag, startPoint x: 574, startPoint y: 611, endPoint x: 573, endPoint y: 245, distance: 366.0
click at [573, 245] on div at bounding box center [838, 245] width 1372 height 1
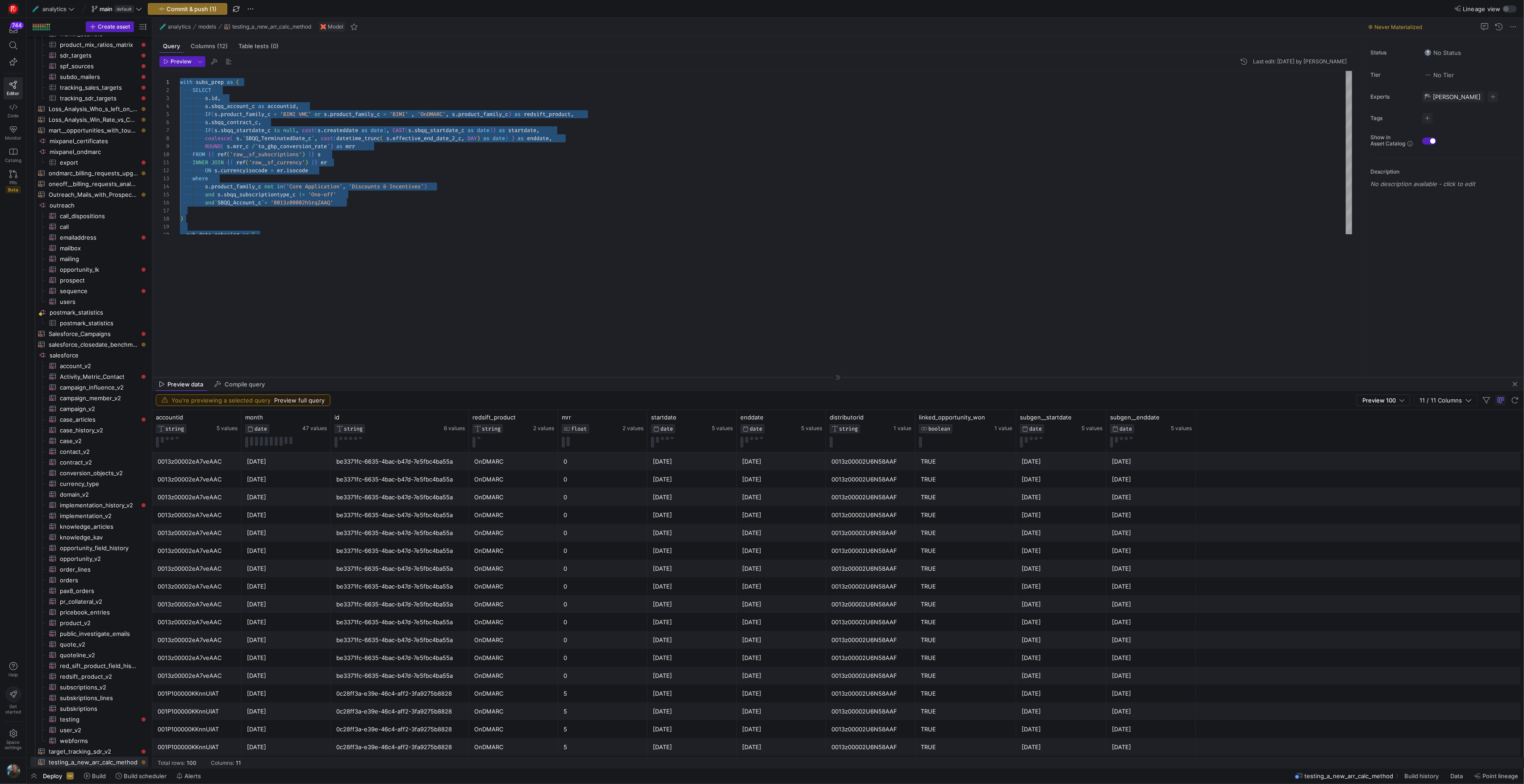
drag, startPoint x: 607, startPoint y: 245, endPoint x: 579, endPoint y: 378, distance: 135.9
click at [579, 378] on div at bounding box center [838, 377] width 1372 height 1
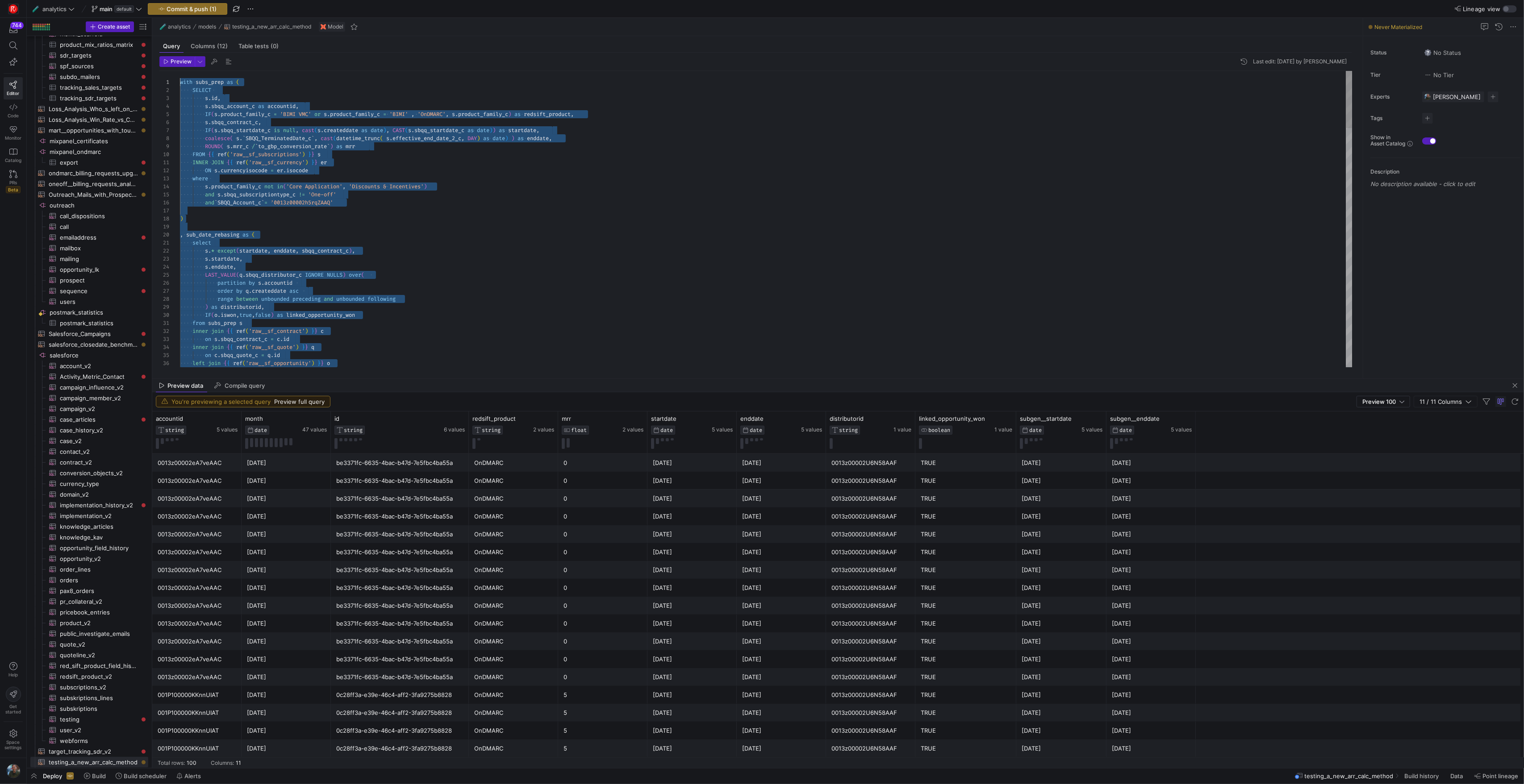
scroll to position [8, 179]
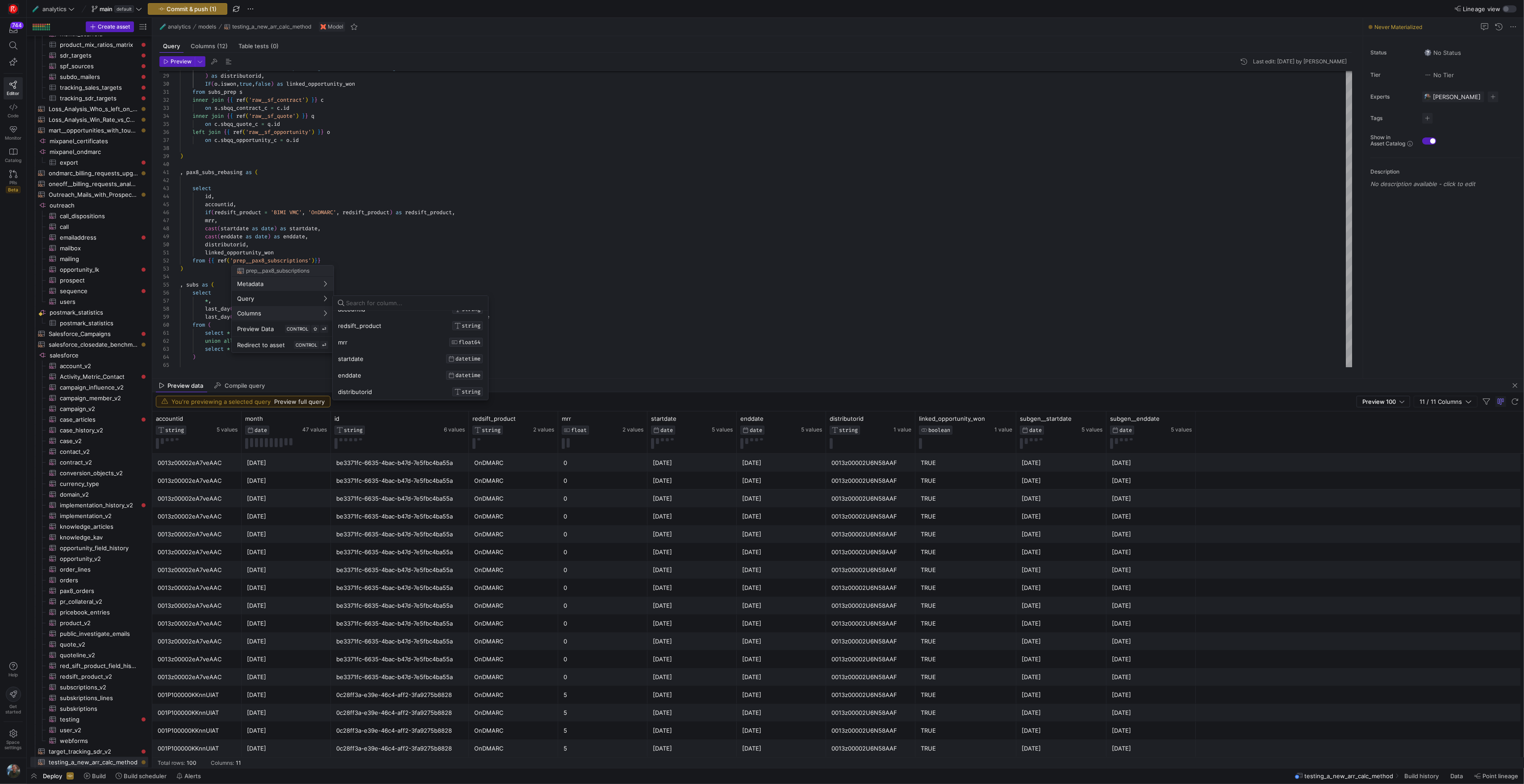
scroll to position [0, 0]
click at [558, 257] on div at bounding box center [762, 392] width 1524 height 784
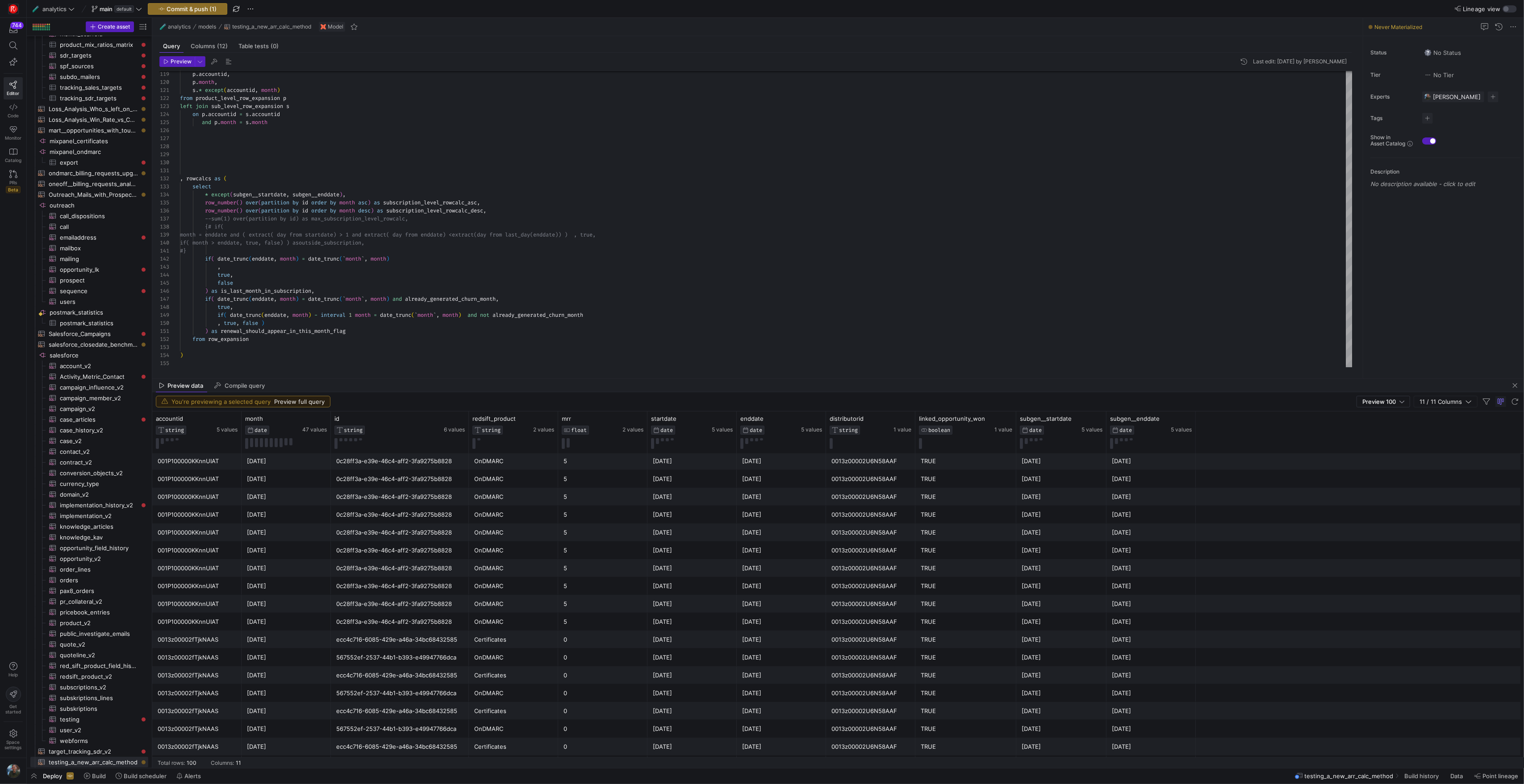
scroll to position [809, 0]
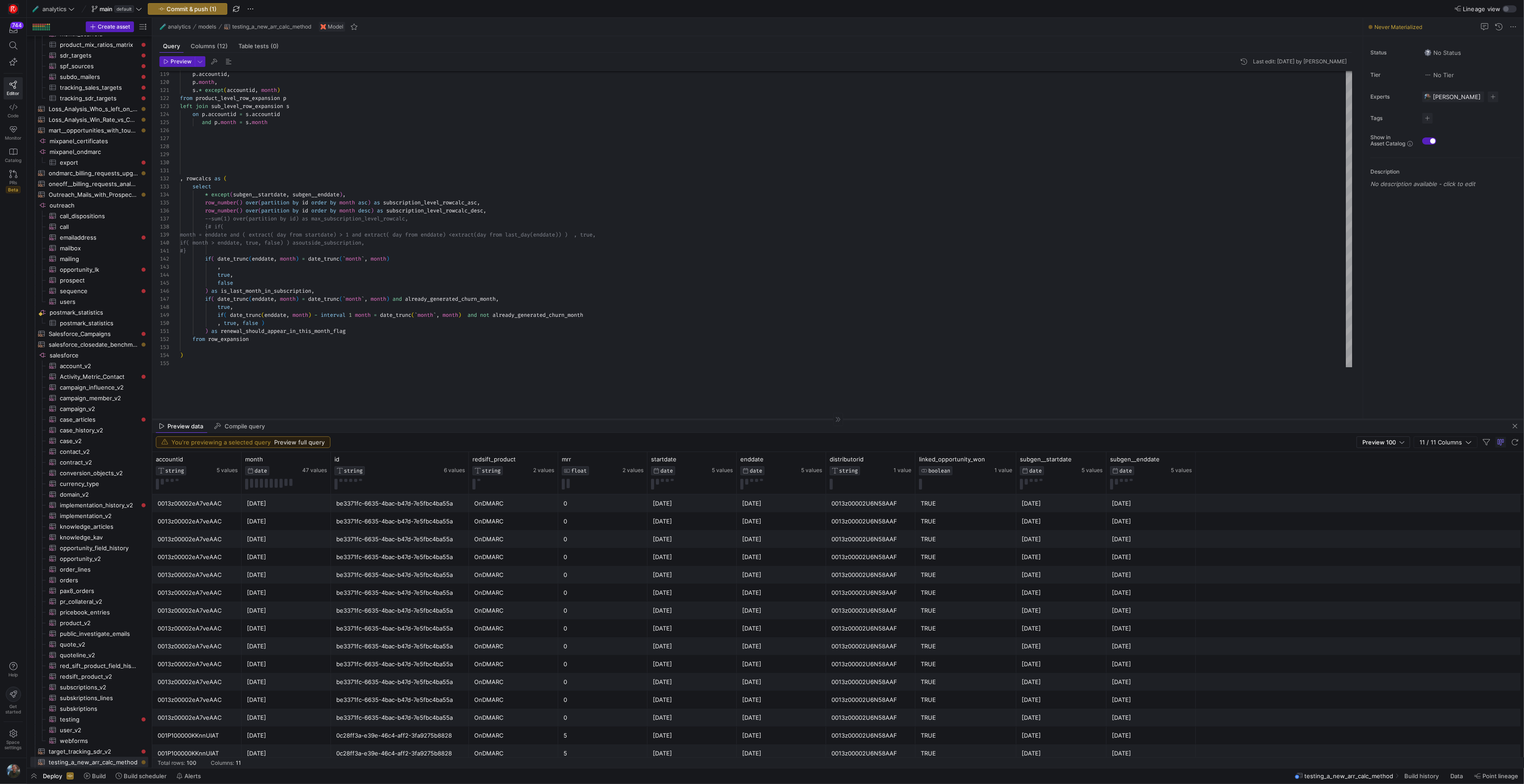
drag, startPoint x: 666, startPoint y: 379, endPoint x: 670, endPoint y: 419, distance: 40.2
click at [670, 419] on div at bounding box center [838, 419] width 1372 height 1
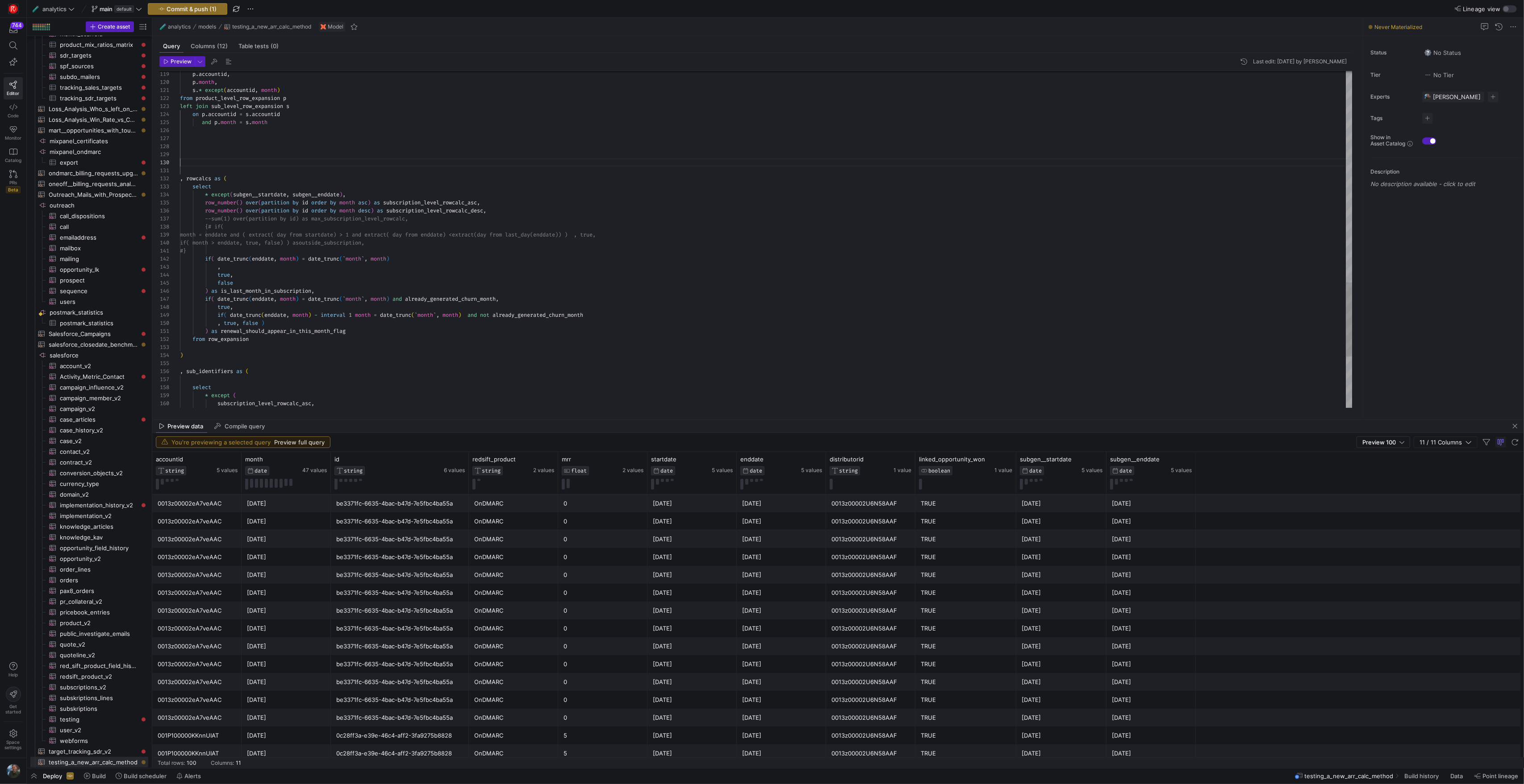
type textarea ") as renewal_should_appear_in_this_month_flag from row_expansion ) , sub_identi…"
